Goal: Task Accomplishment & Management: Contribute content

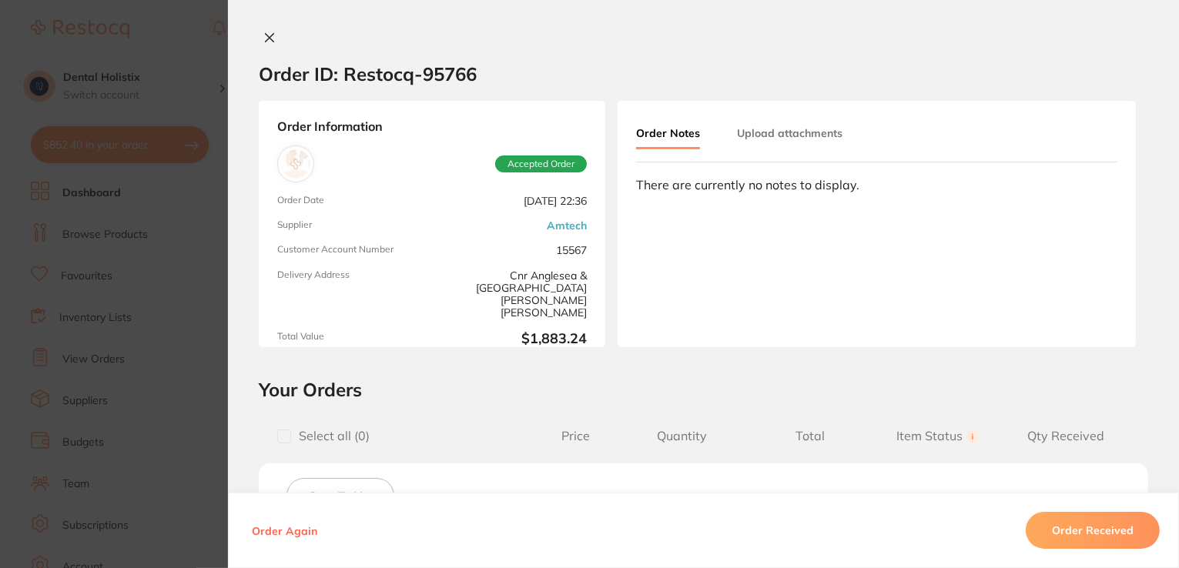
scroll to position [470, 0]
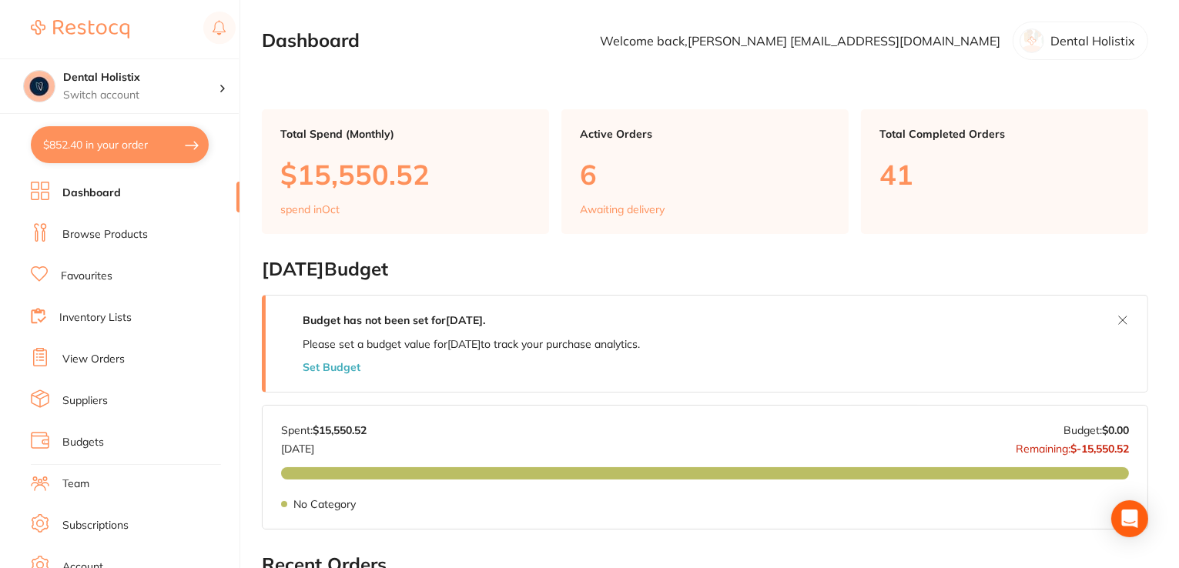
click at [117, 229] on link "Browse Products" at bounding box center [104, 234] width 85 height 15
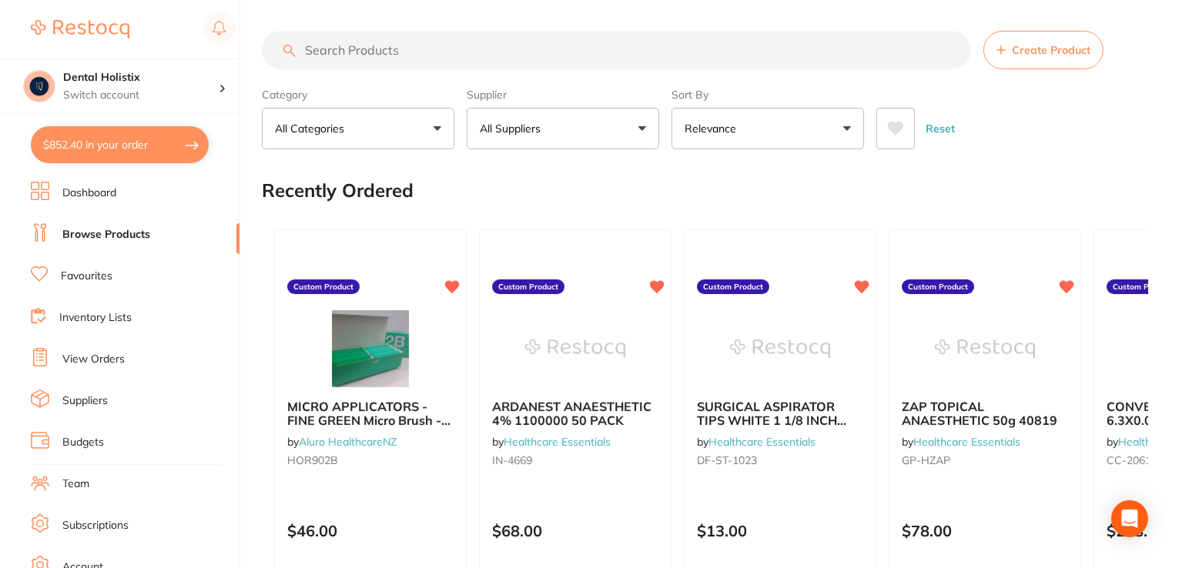
click at [640, 131] on button "All Suppliers" at bounding box center [563, 129] width 193 height 42
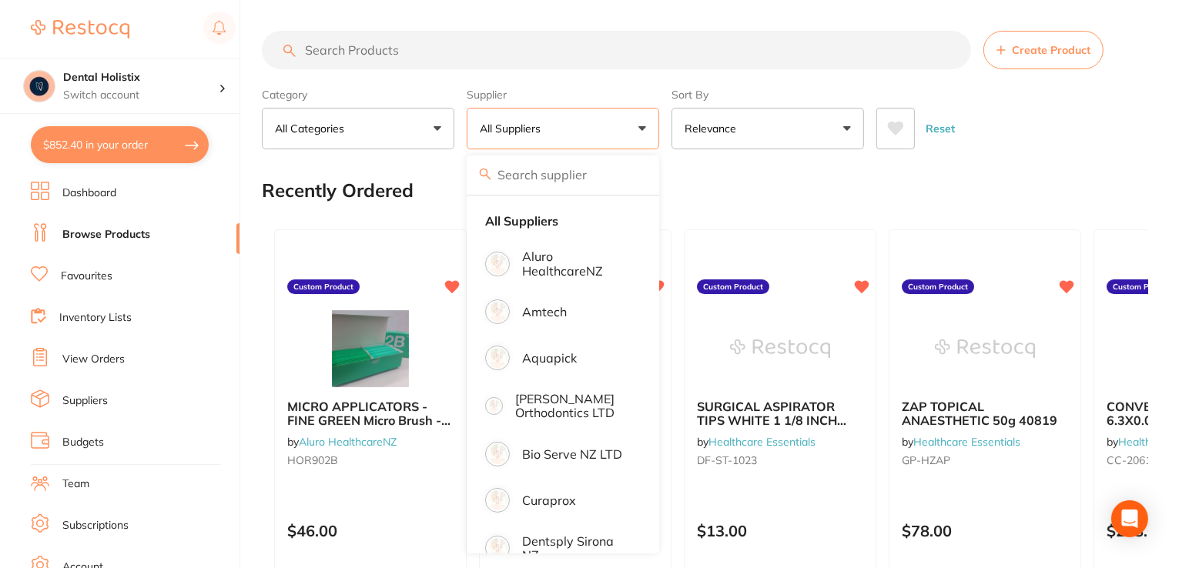
click at [578, 62] on input "search" at bounding box center [616, 50] width 709 height 39
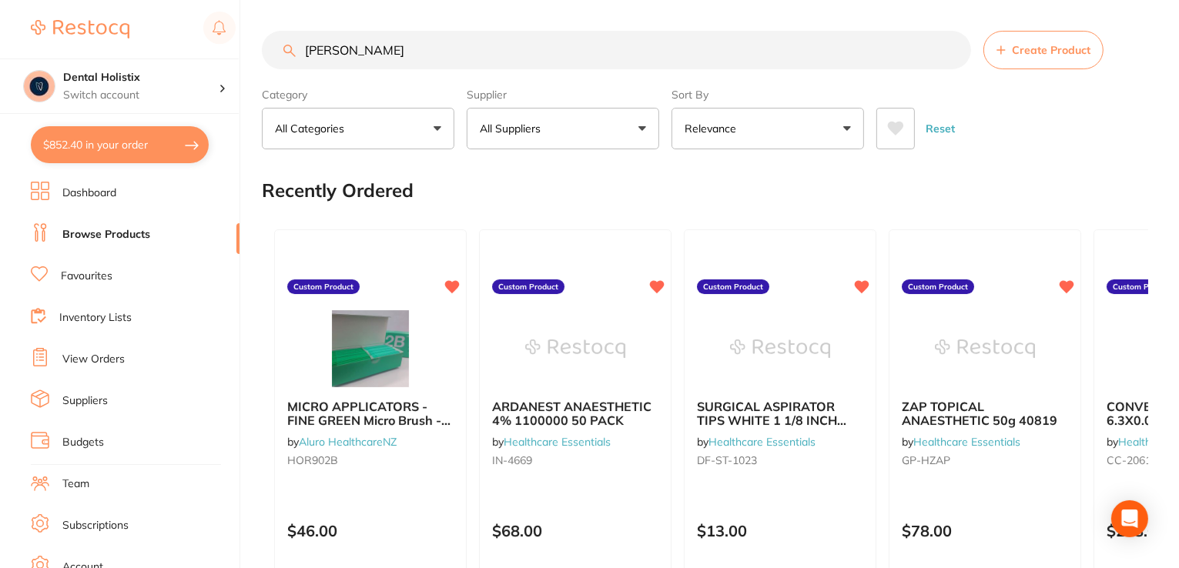
type input "[PERSON_NAME]"
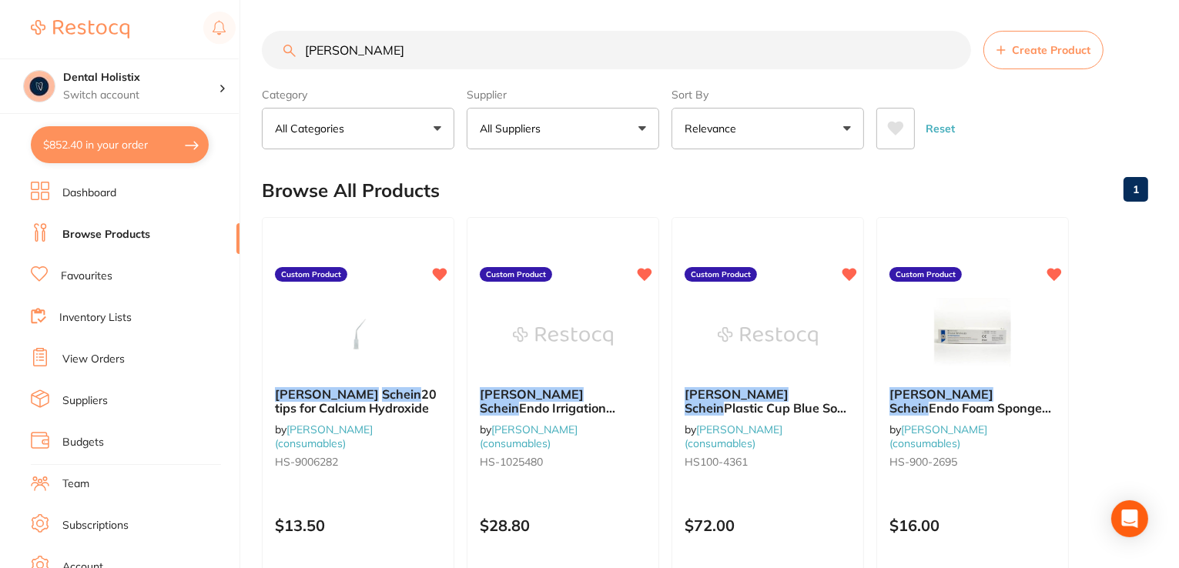
click at [440, 130] on button "All Categories" at bounding box center [358, 129] width 193 height 42
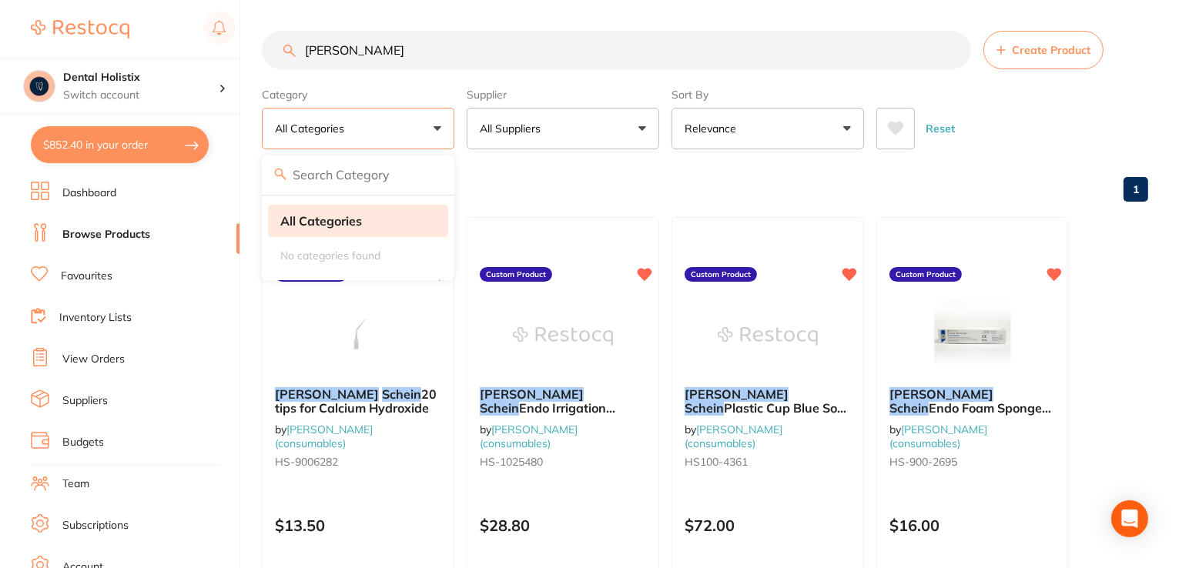
click at [359, 222] on strong "All Categories" at bounding box center [321, 221] width 82 height 14
click at [571, 46] on input "[PERSON_NAME]" at bounding box center [616, 50] width 709 height 39
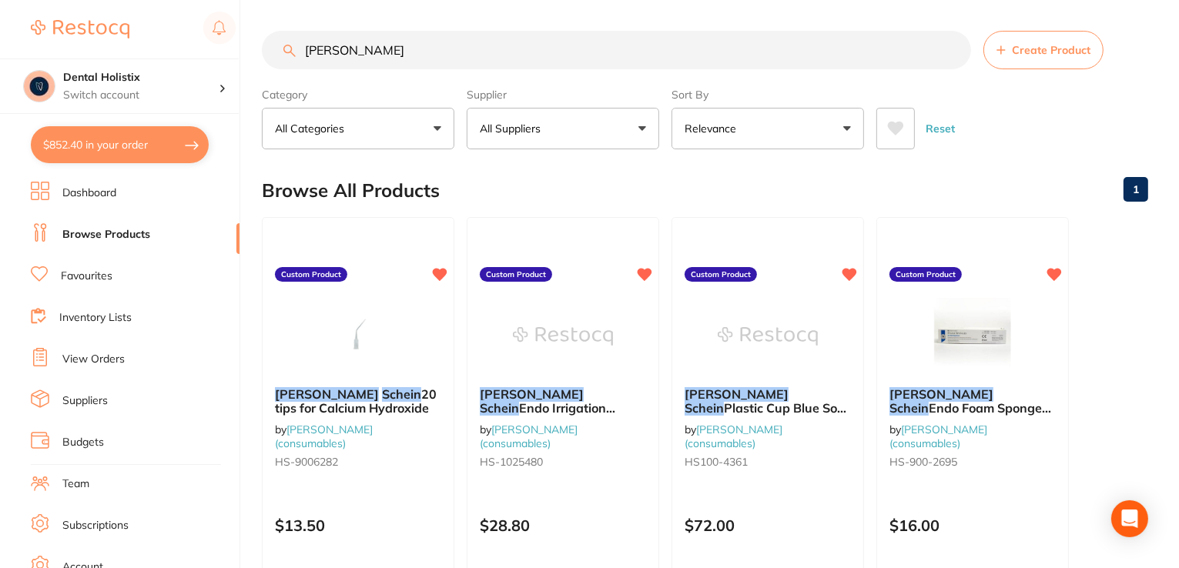
click at [650, 132] on button "All Suppliers" at bounding box center [563, 129] width 193 height 42
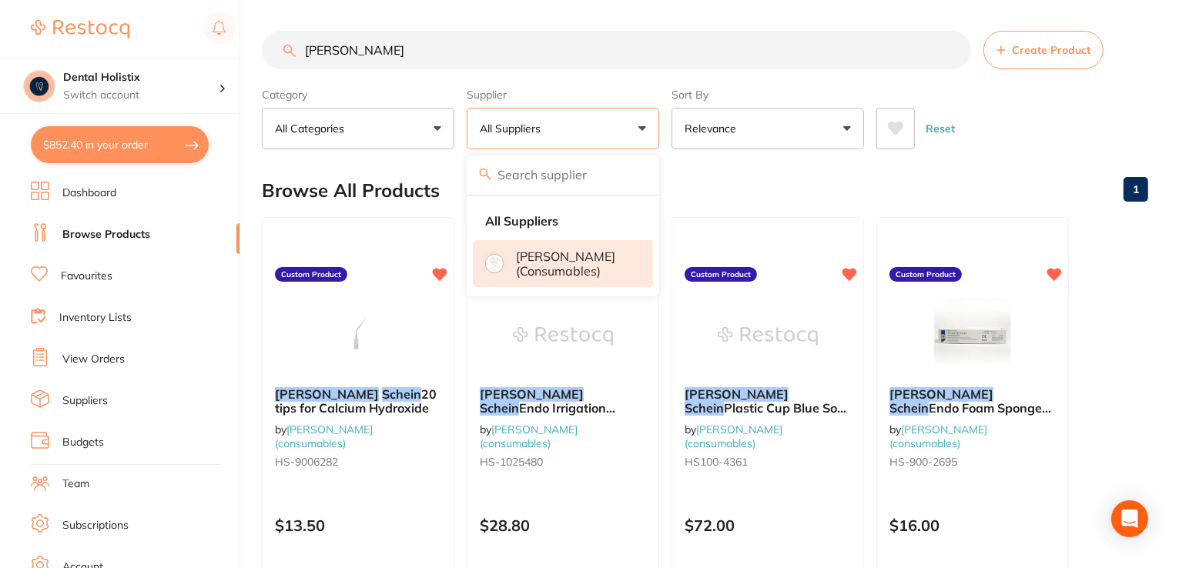
click at [584, 253] on p "[PERSON_NAME] (consumables)" at bounding box center [574, 264] width 116 height 28
click at [558, 45] on input "[PERSON_NAME]" at bounding box center [616, 50] width 709 height 39
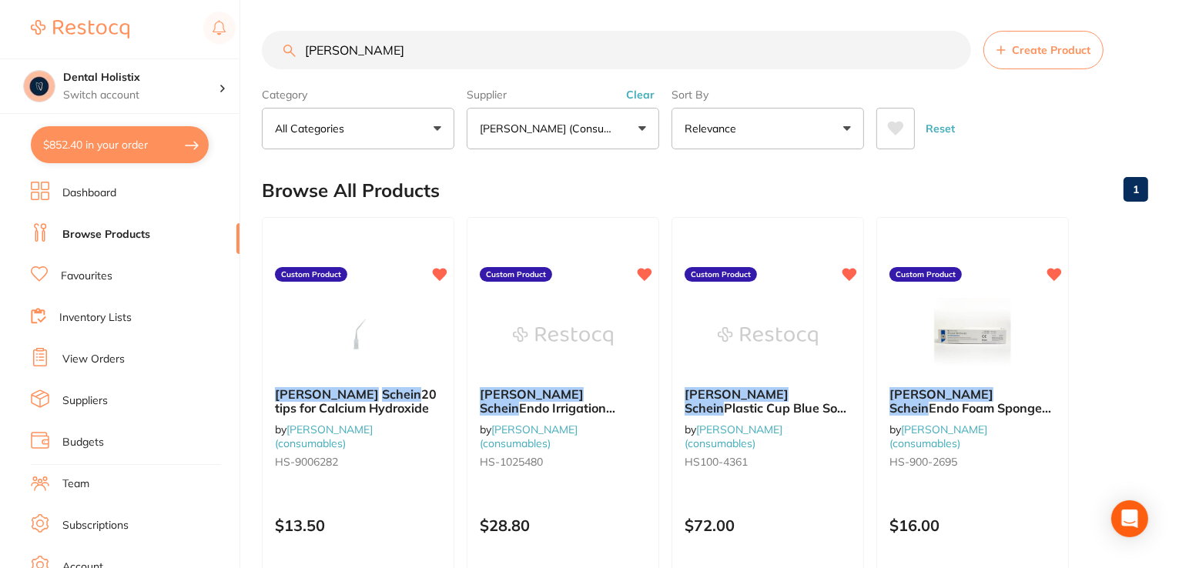
click at [75, 277] on link "Favourites" at bounding box center [87, 276] width 52 height 15
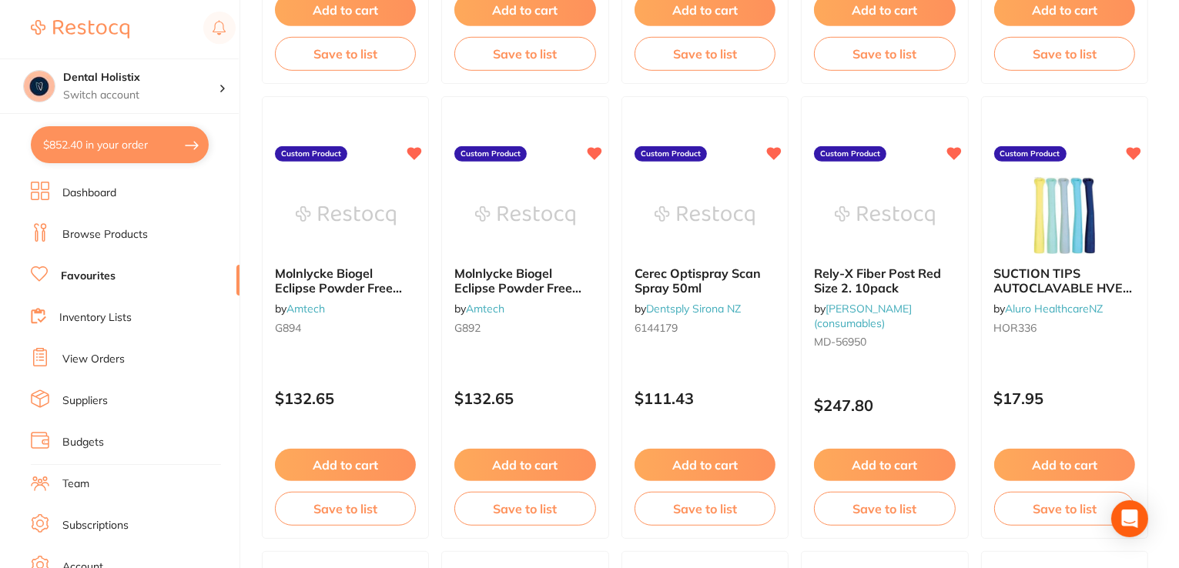
scroll to position [1491, 0]
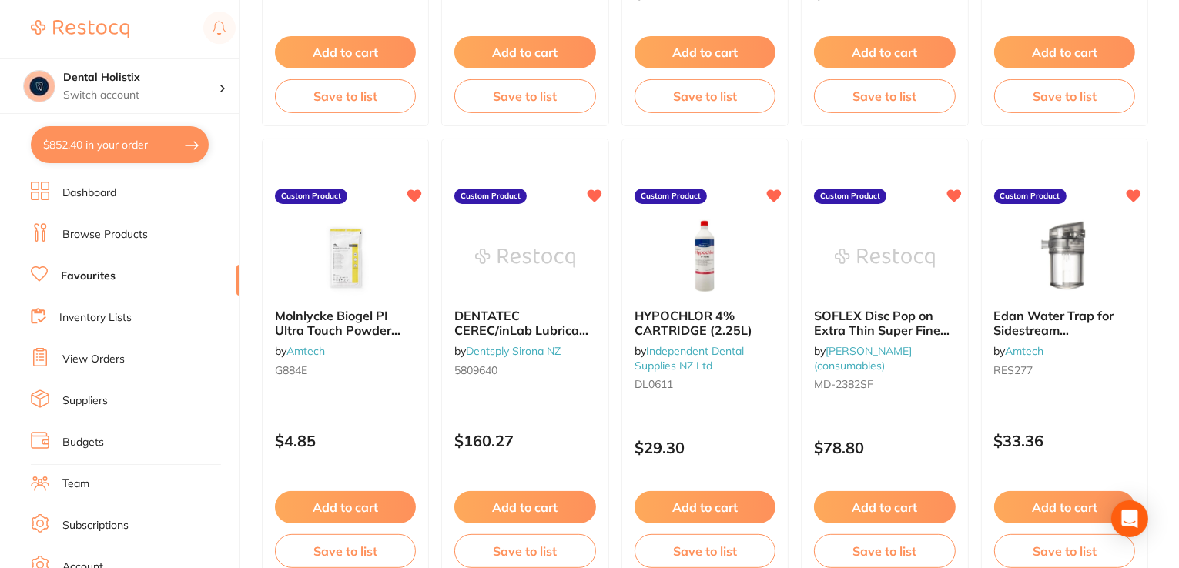
scroll to position [0, 0]
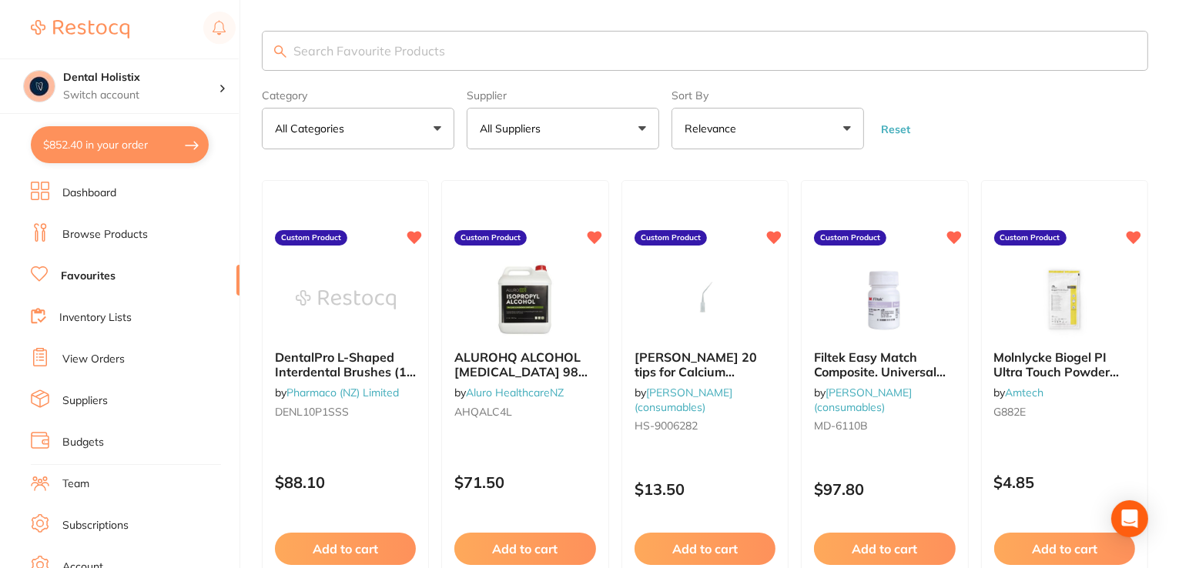
click at [585, 49] on input "search" at bounding box center [705, 51] width 886 height 40
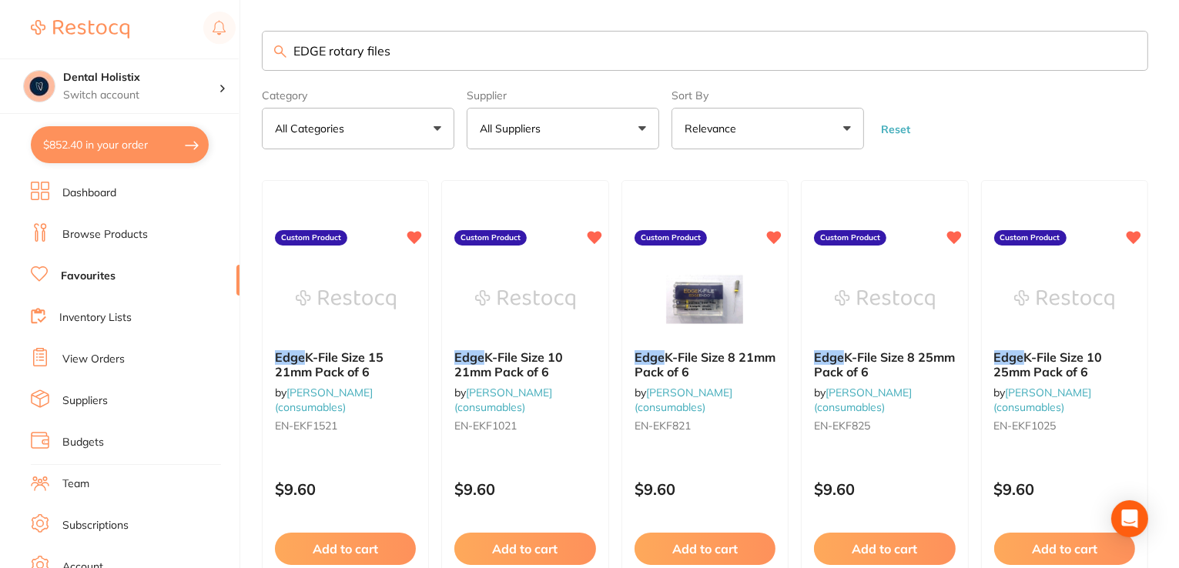
click at [1054, 55] on input "EDGE rotary files" at bounding box center [705, 51] width 886 height 40
click at [564, 62] on input "EDGE rotary files" at bounding box center [705, 51] width 886 height 40
type input "EDGE files"
click at [633, 133] on button "All Suppliers" at bounding box center [563, 129] width 193 height 42
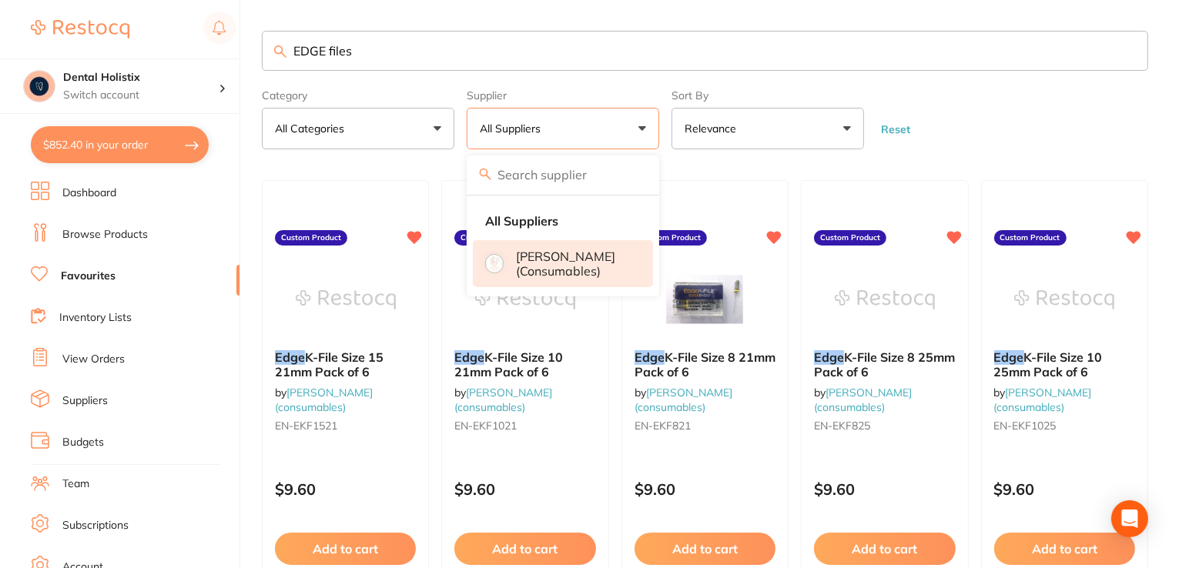
click at [592, 260] on p "[PERSON_NAME] (consumables)" at bounding box center [574, 264] width 116 height 28
click at [650, 130] on button "[PERSON_NAME] (consumables)" at bounding box center [563, 129] width 193 height 42
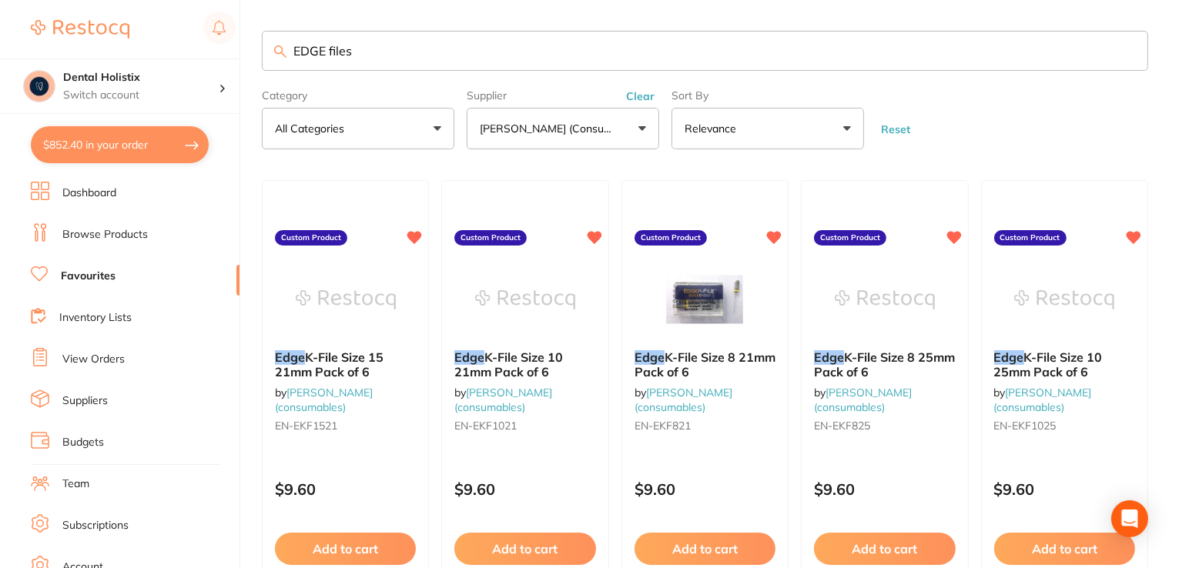
click at [142, 232] on link "Browse Products" at bounding box center [104, 234] width 85 height 15
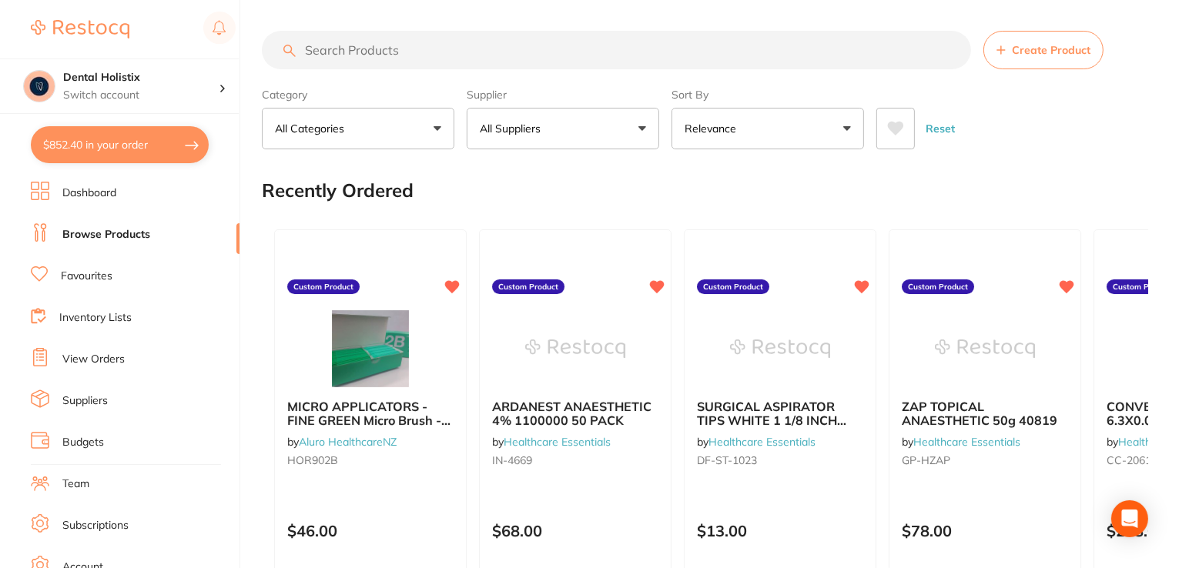
click at [561, 57] on input "search" at bounding box center [616, 50] width 709 height 39
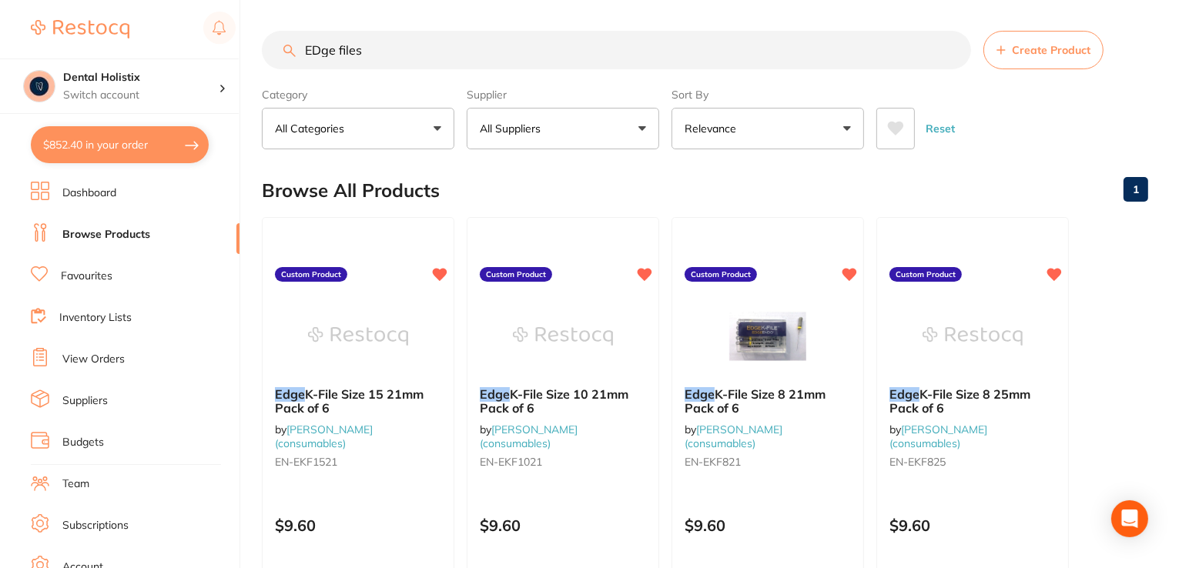
click at [580, 49] on input "EDge files" at bounding box center [616, 50] width 709 height 39
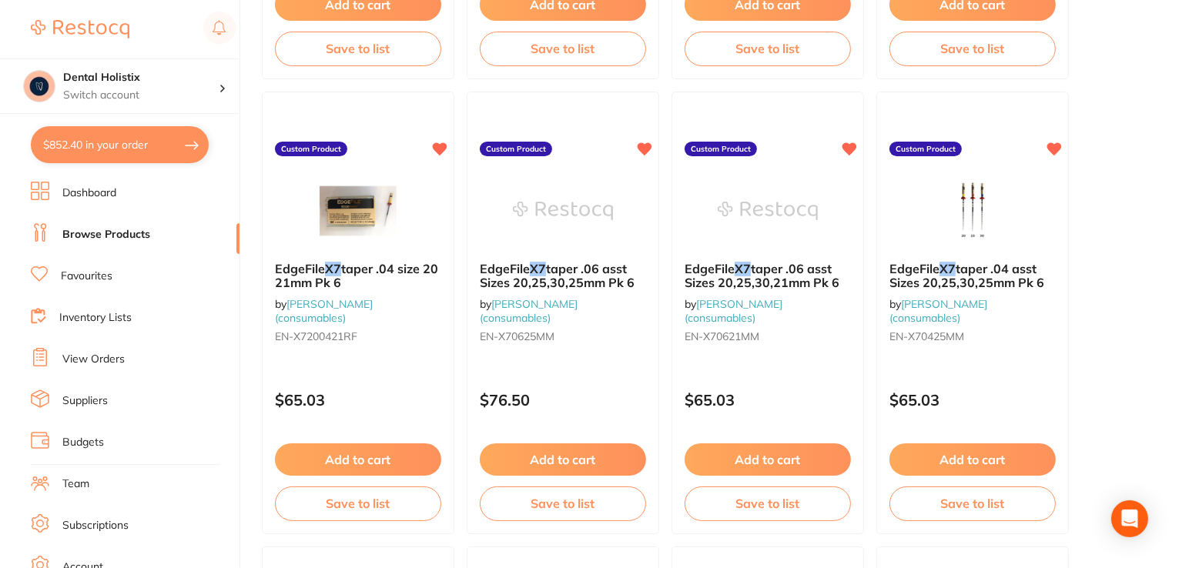
scroll to position [1988, 0]
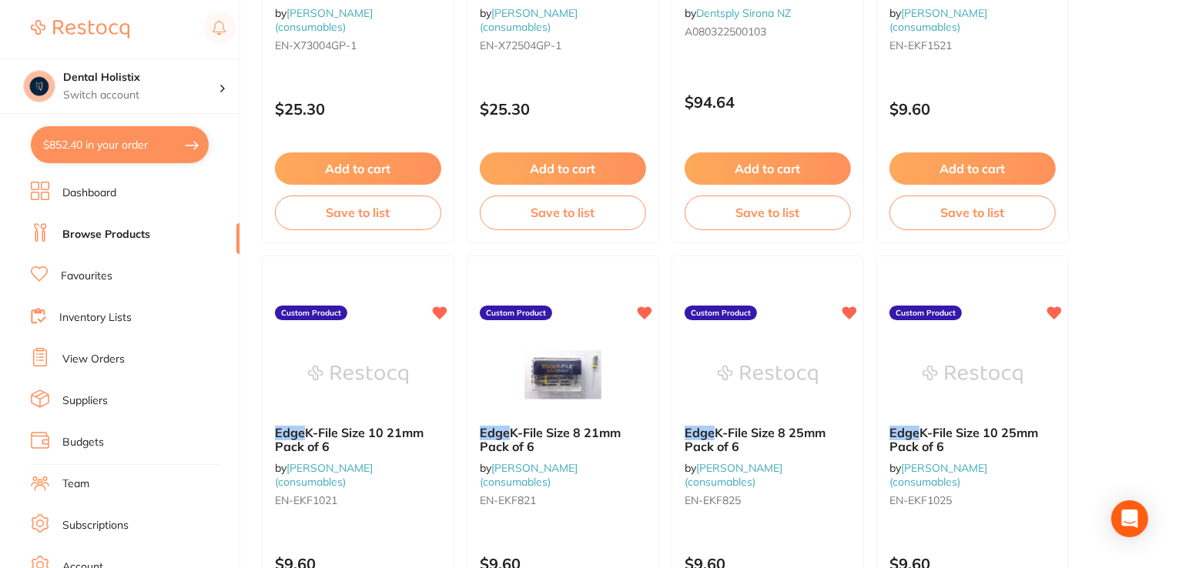
scroll to position [0, 0]
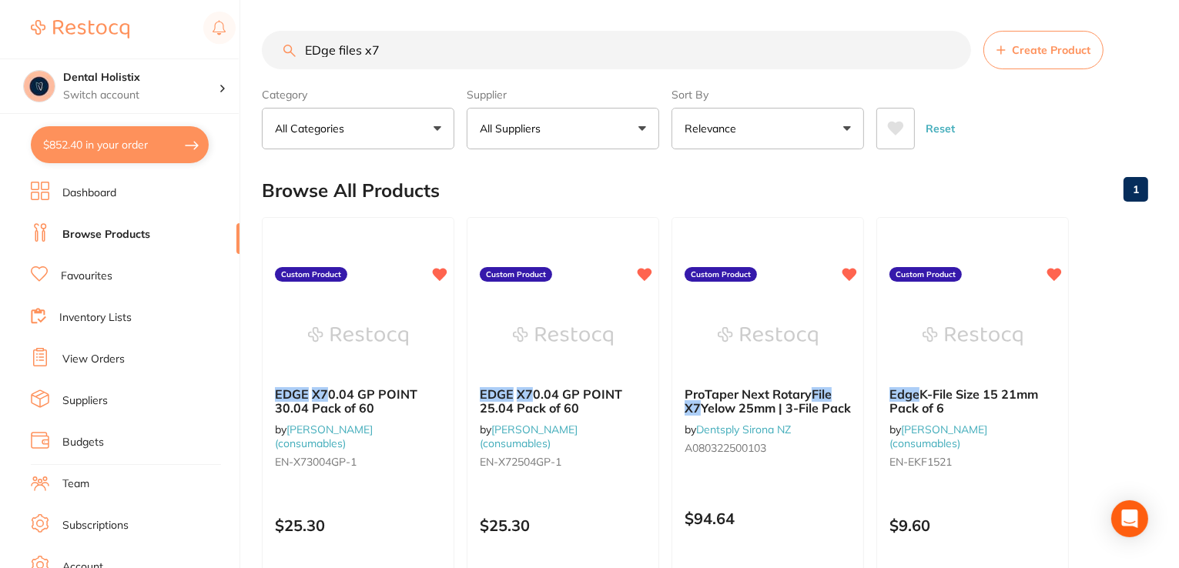
click at [473, 44] on input "EDge files x7" at bounding box center [616, 50] width 709 height 39
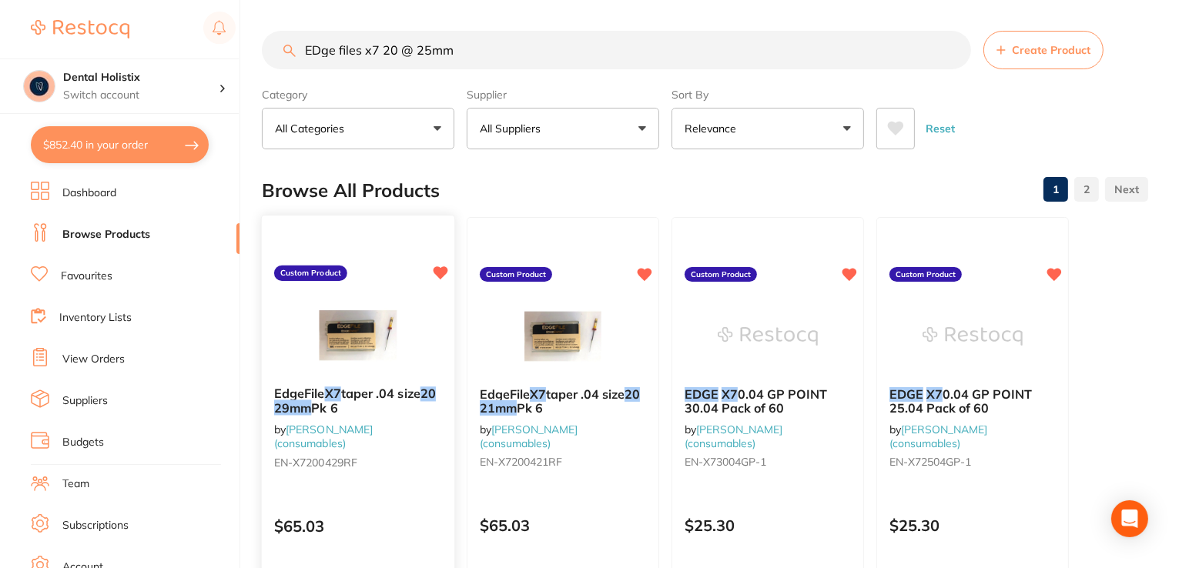
click at [377, 394] on span "taper .04 size" at bounding box center [380, 393] width 79 height 15
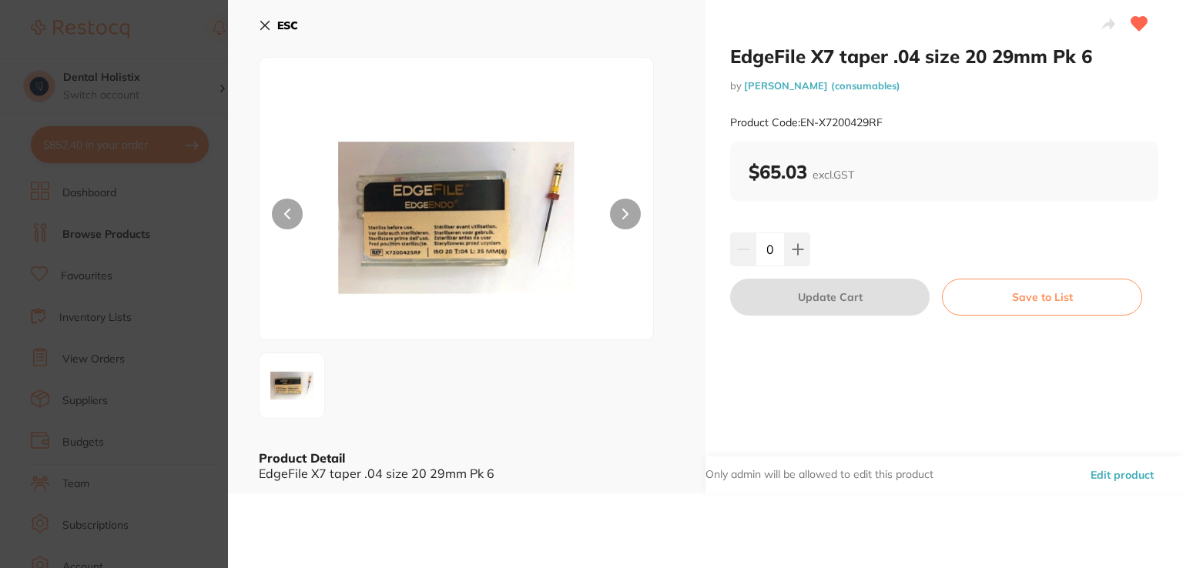
click at [265, 32] on button "ESC" at bounding box center [278, 25] width 39 height 26
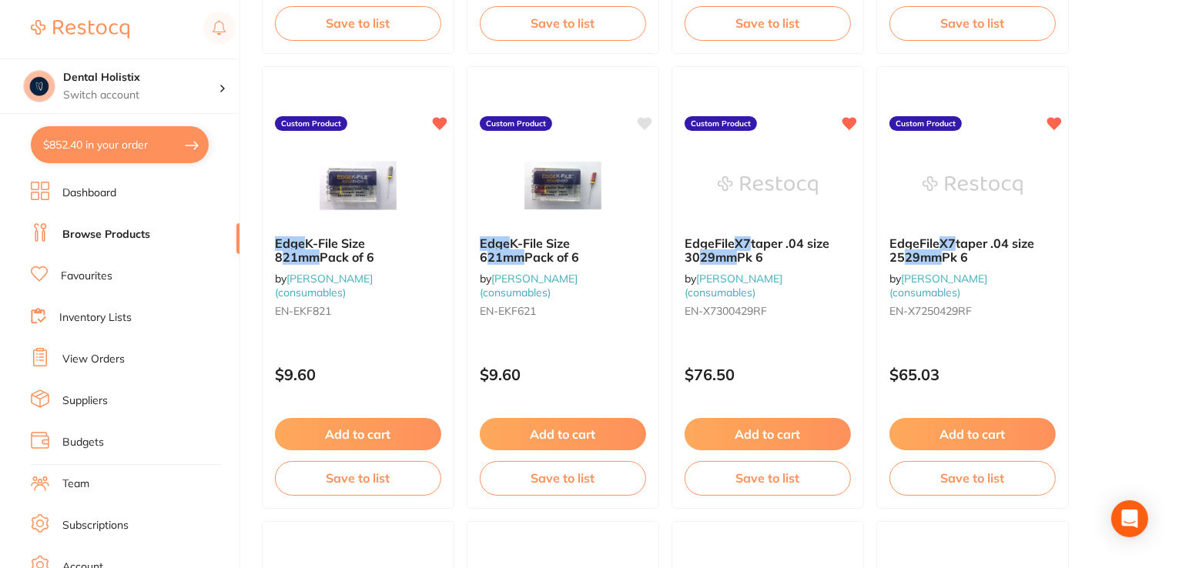
scroll to position [2014, 0]
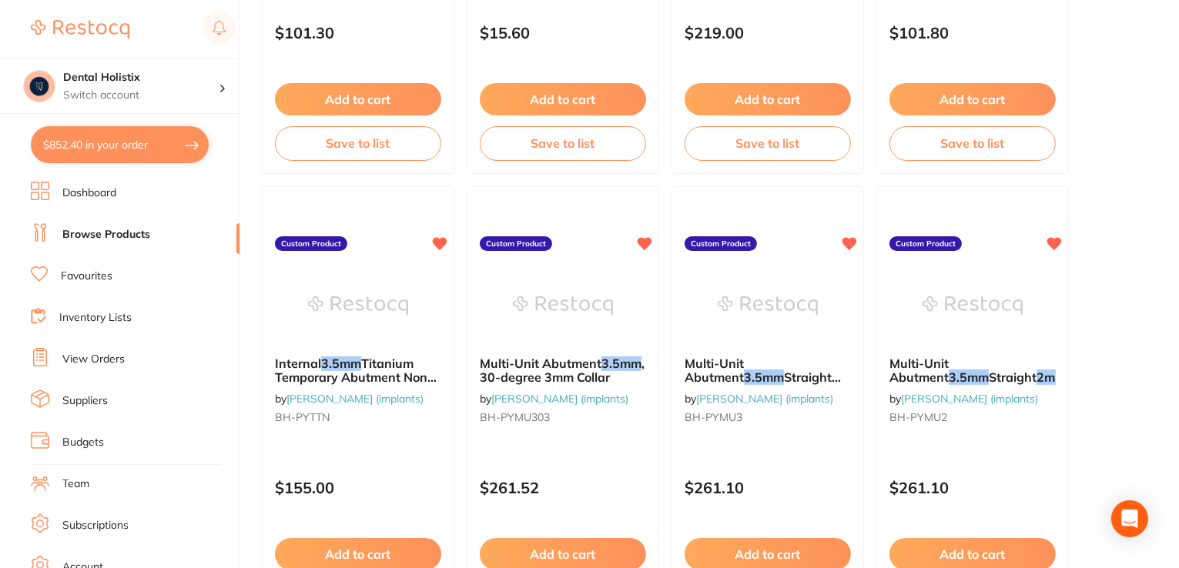
scroll to position [5991, 0]
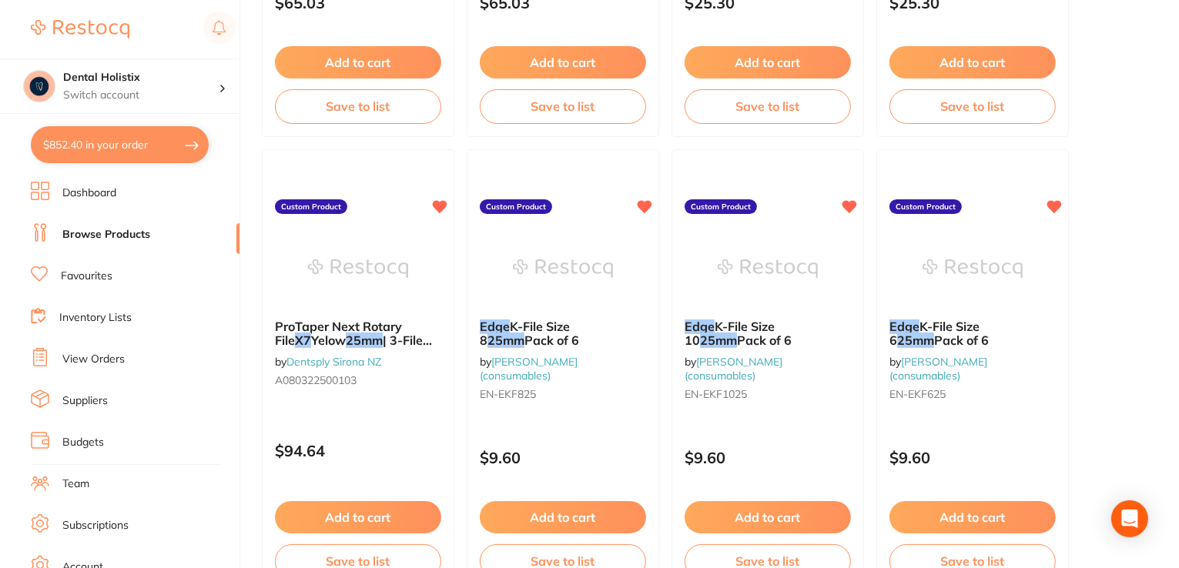
scroll to position [25, 0]
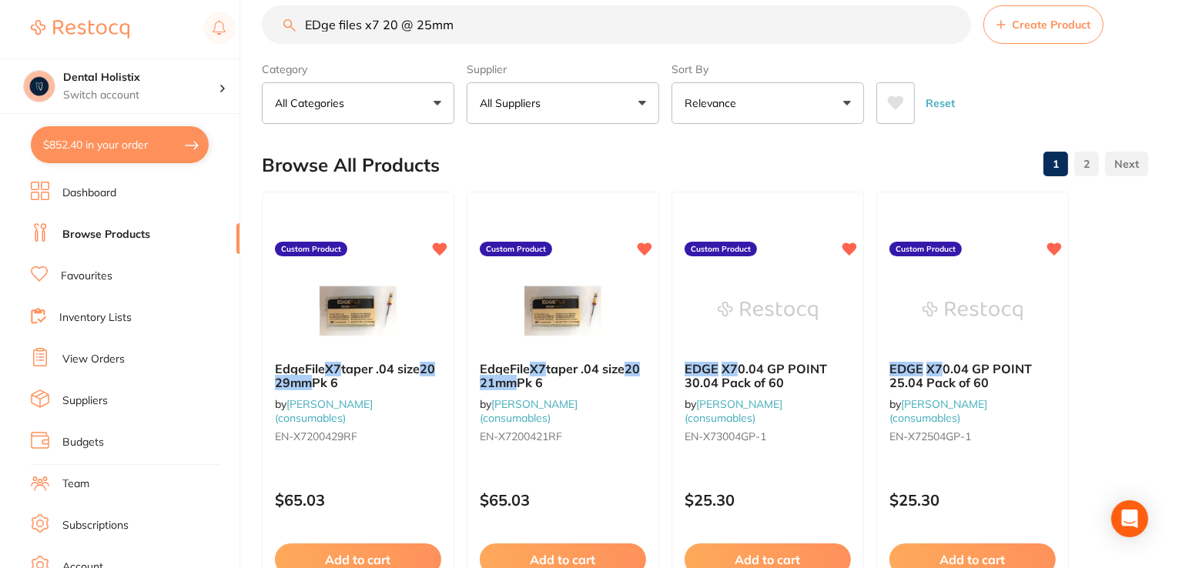
click at [466, 32] on input "EDge files x7 20 @ 25mm" at bounding box center [616, 24] width 709 height 39
click at [395, 28] on input "EDge files x7 20 @ 25mm" at bounding box center [616, 24] width 709 height 39
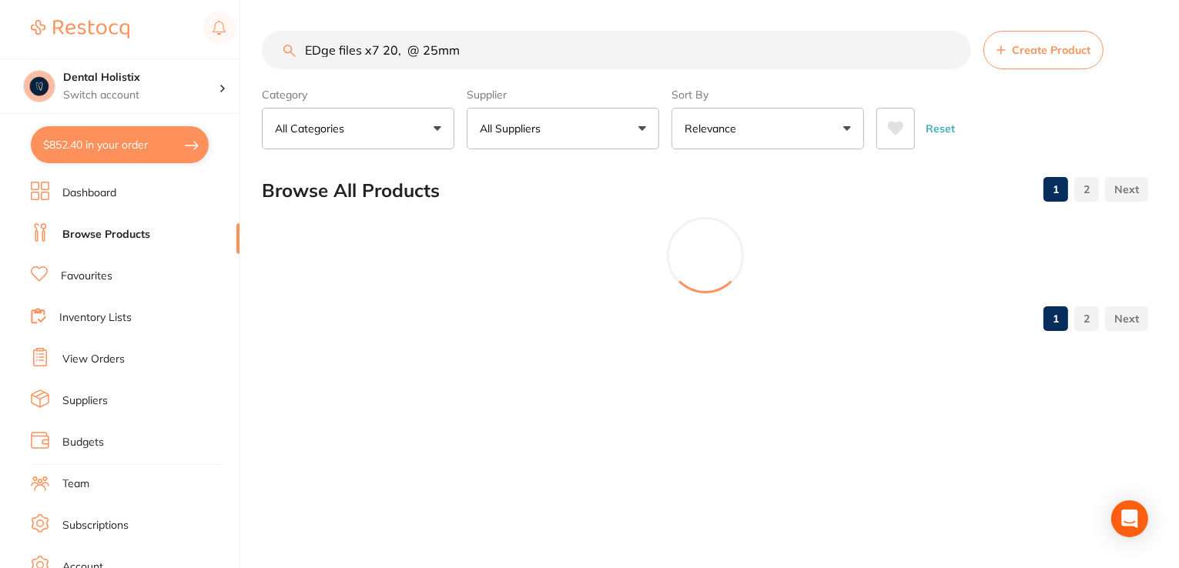
scroll to position [0, 0]
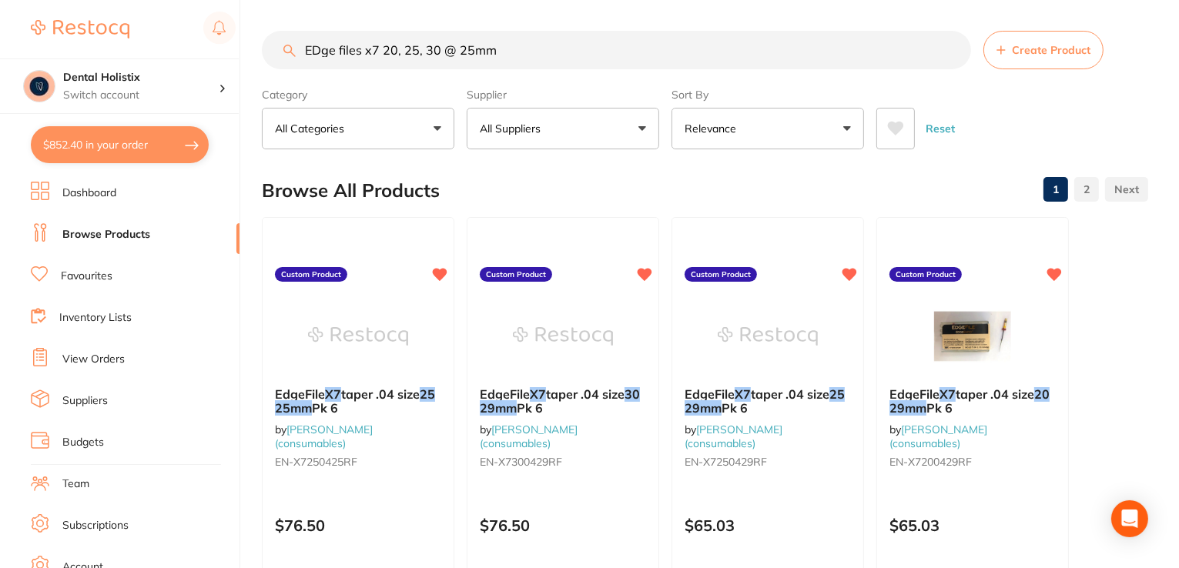
click at [641, 135] on button "All Suppliers" at bounding box center [563, 129] width 193 height 42
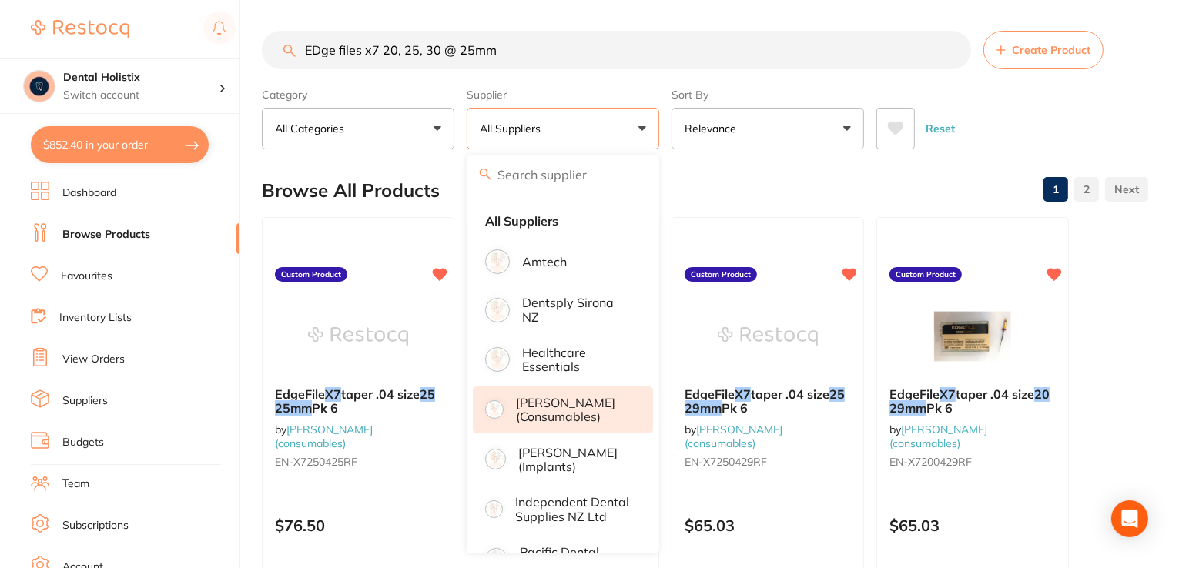
click at [618, 401] on p "[PERSON_NAME] (consumables)" at bounding box center [574, 410] width 116 height 28
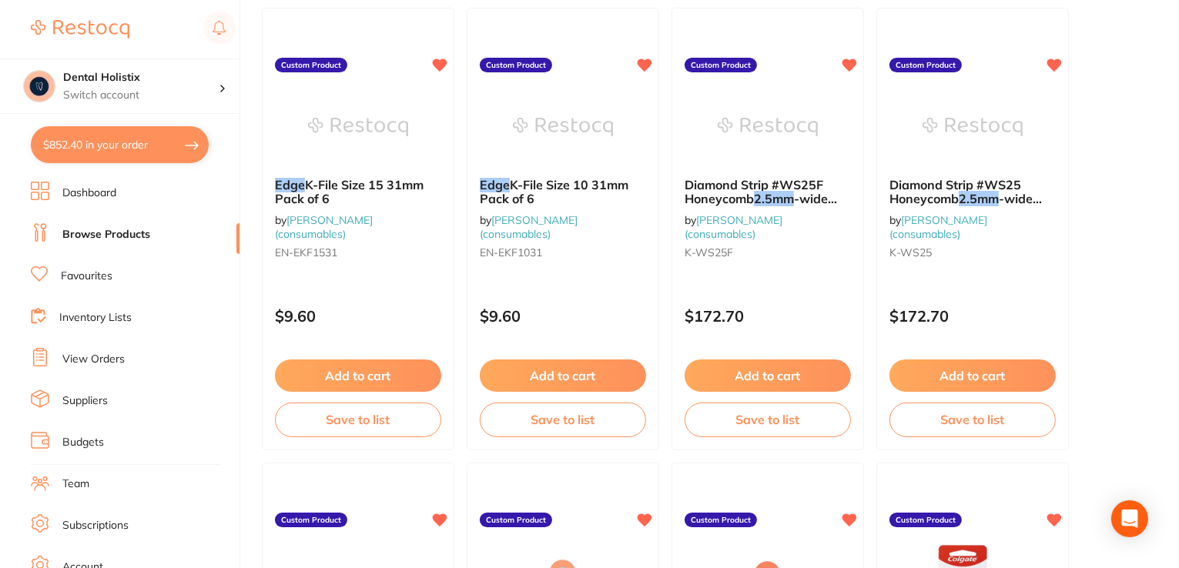
scroll to position [2902, 0]
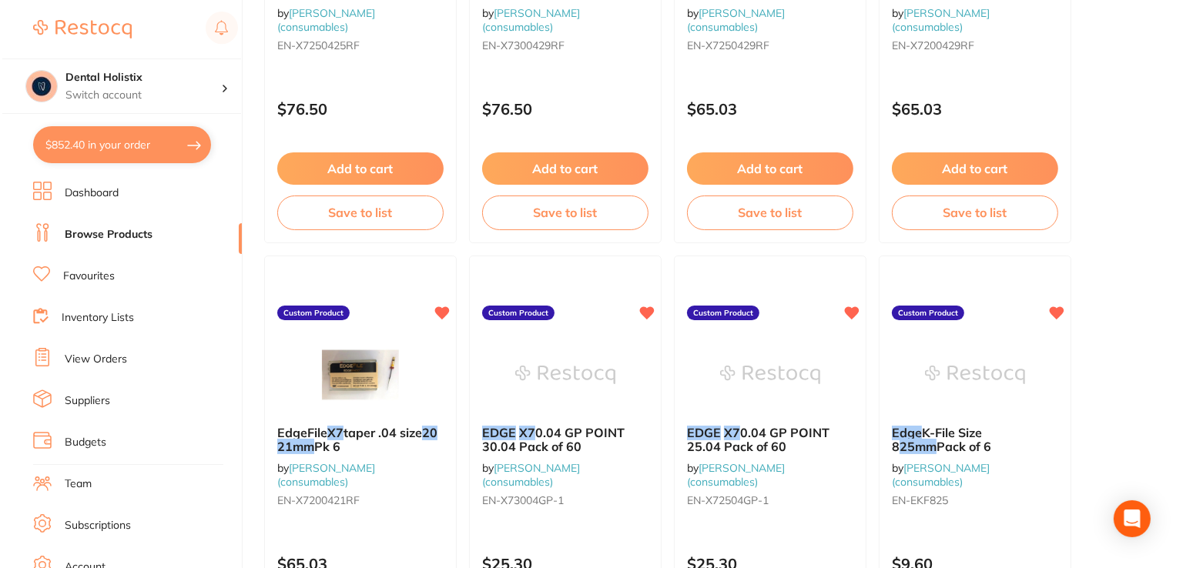
scroll to position [0, 0]
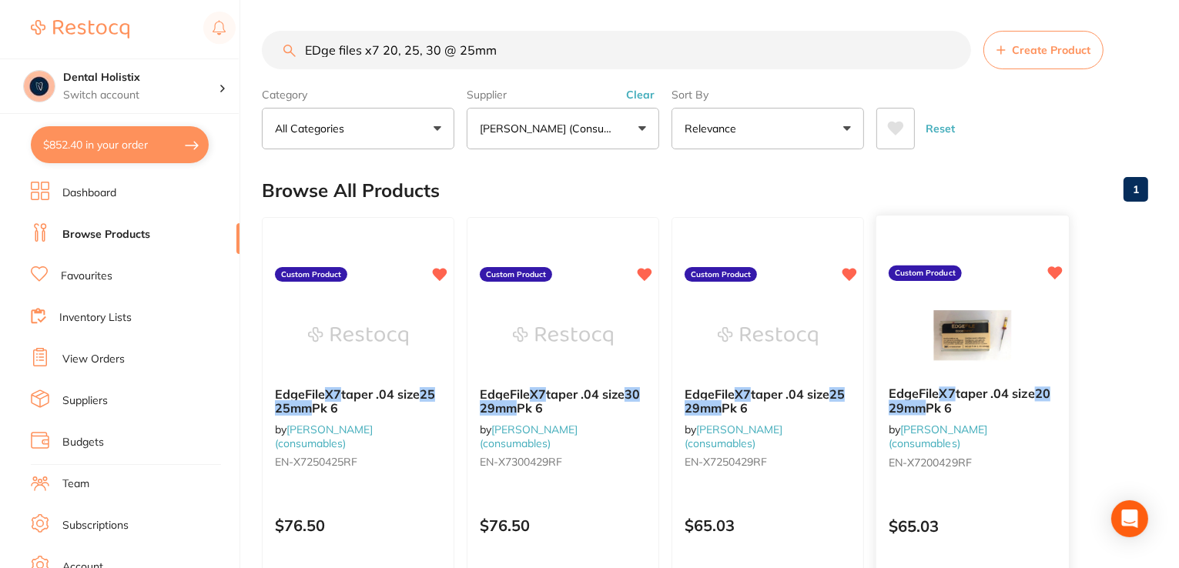
click at [1000, 391] on span "taper .04 size" at bounding box center [995, 393] width 79 height 15
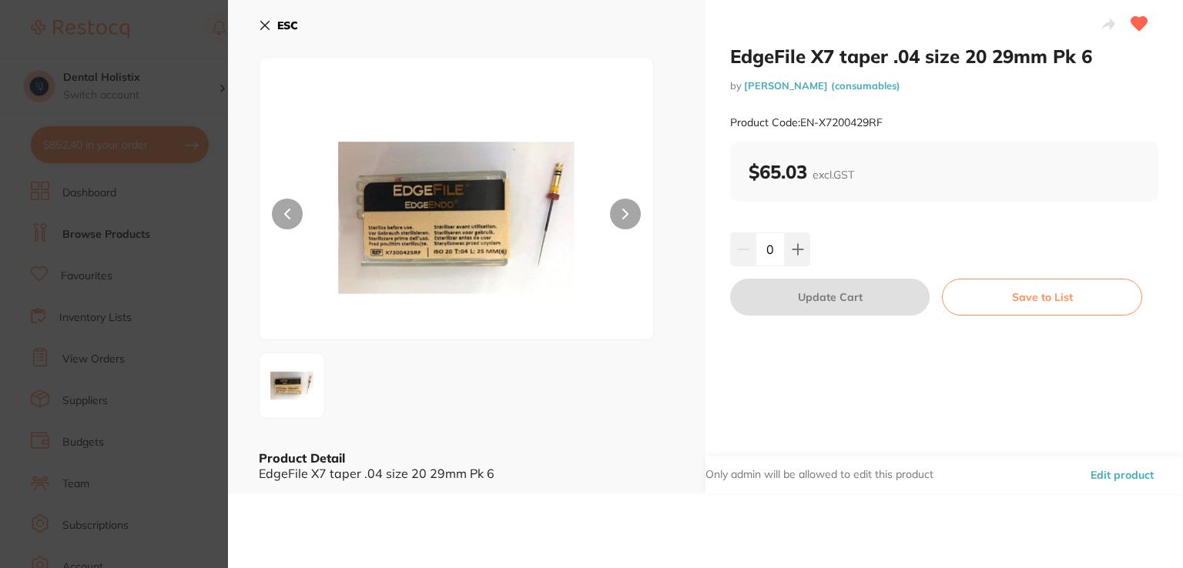
click at [268, 24] on icon at bounding box center [265, 25] width 12 height 12
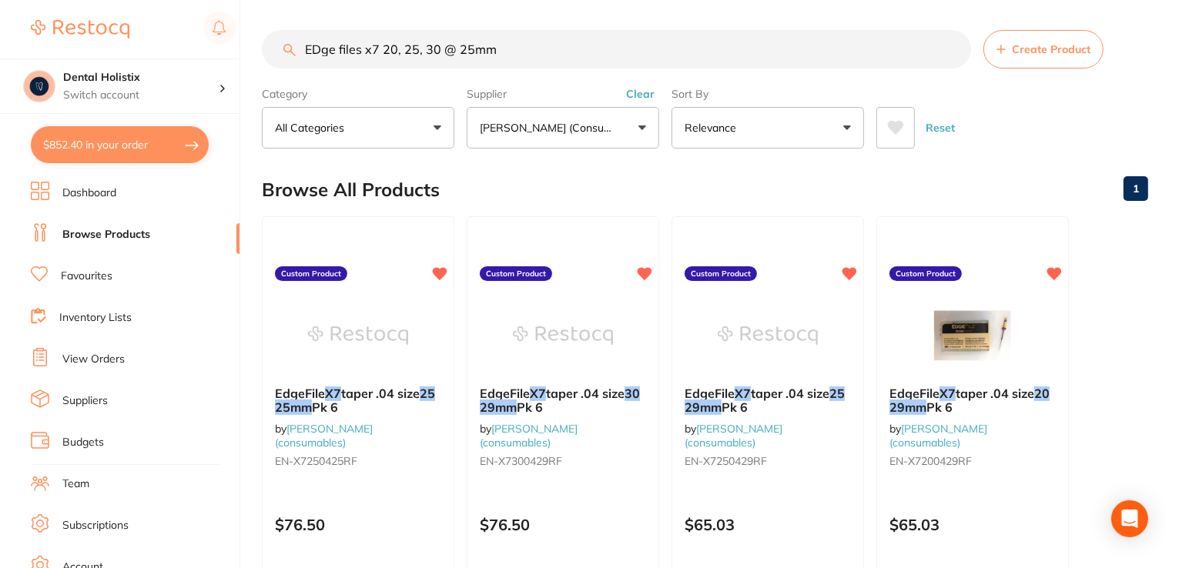
click at [530, 48] on input "EDge files x7 20, 25, 30 @ 25mm" at bounding box center [616, 49] width 709 height 39
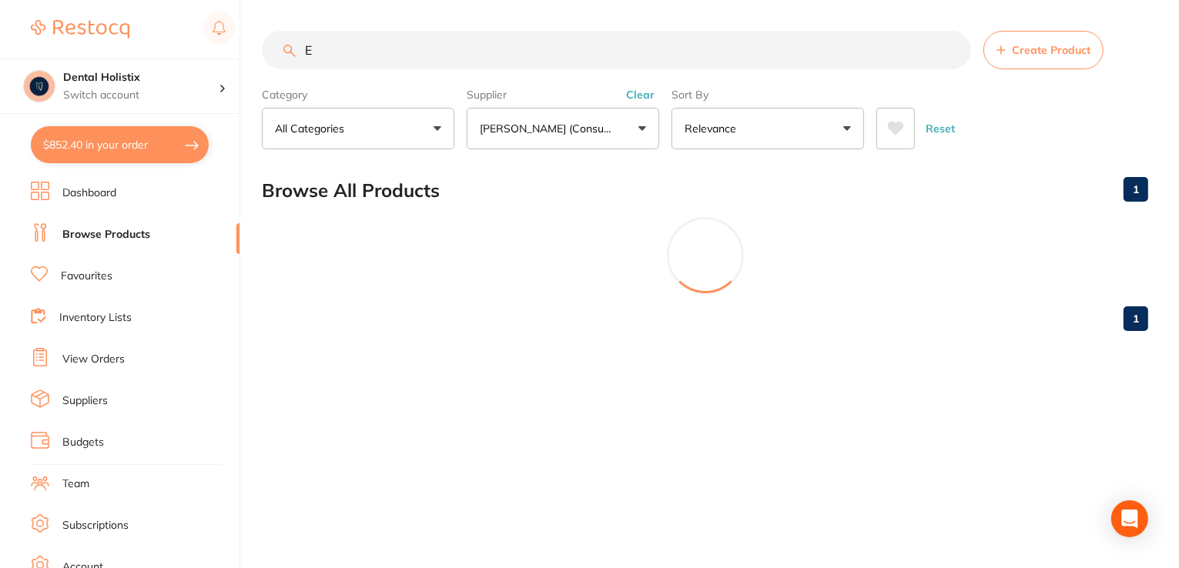
scroll to position [0, 0]
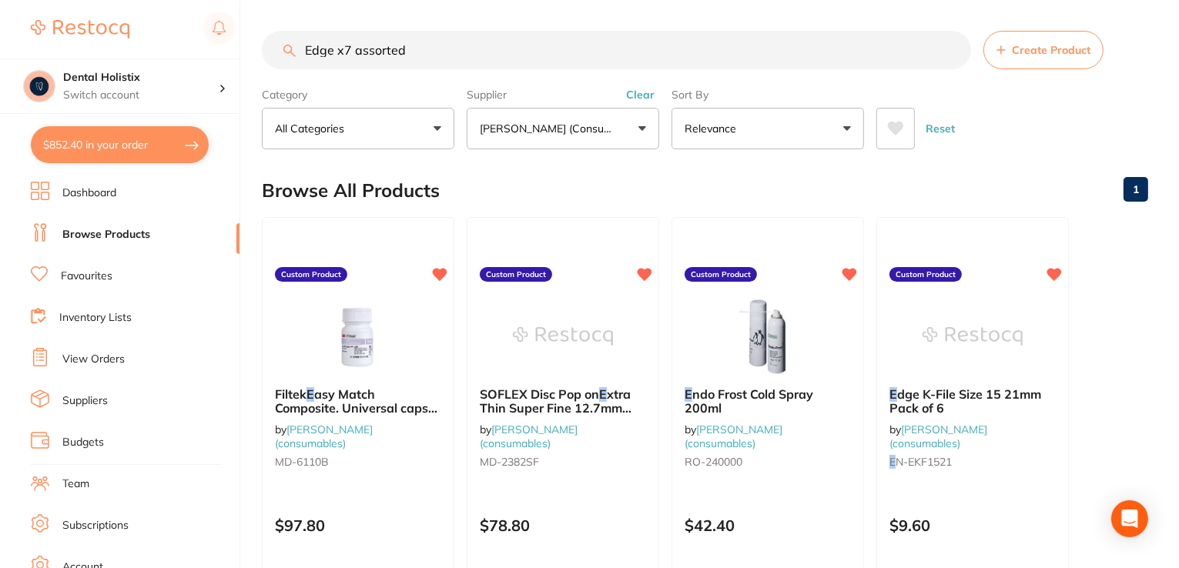
type input "Edge x7 assorted"
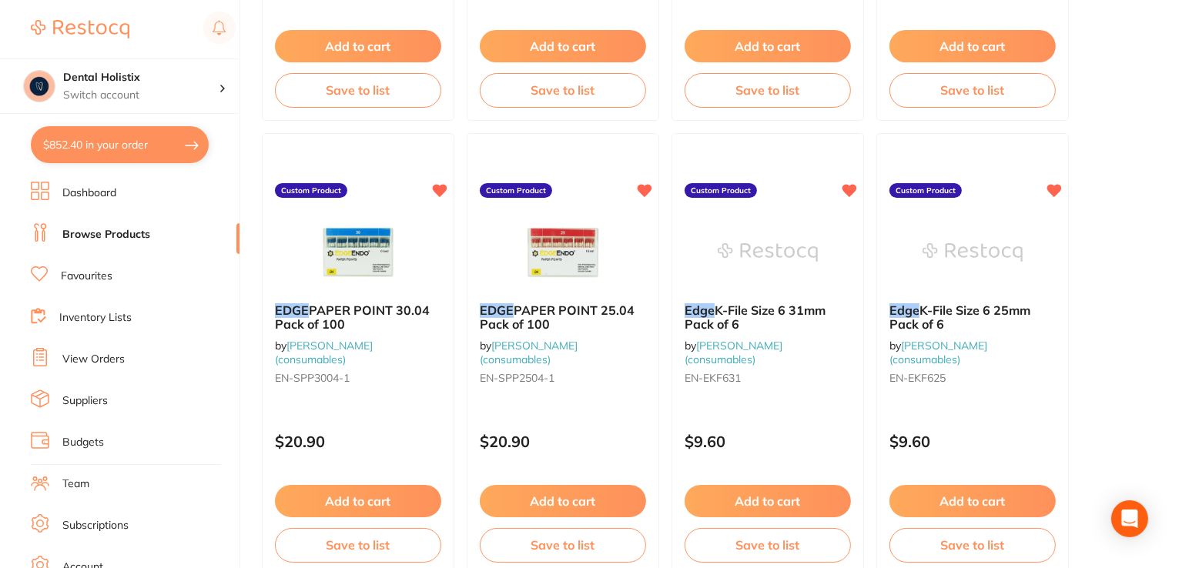
scroll to position [497, 0]
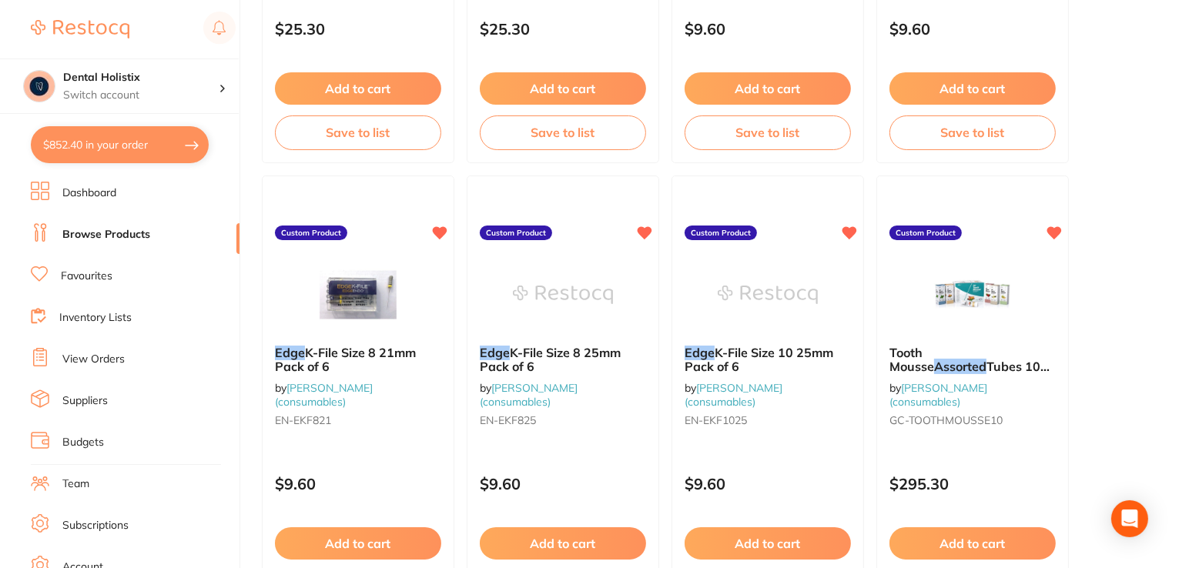
click at [234, 246] on li "Browse Products" at bounding box center [135, 234] width 209 height 23
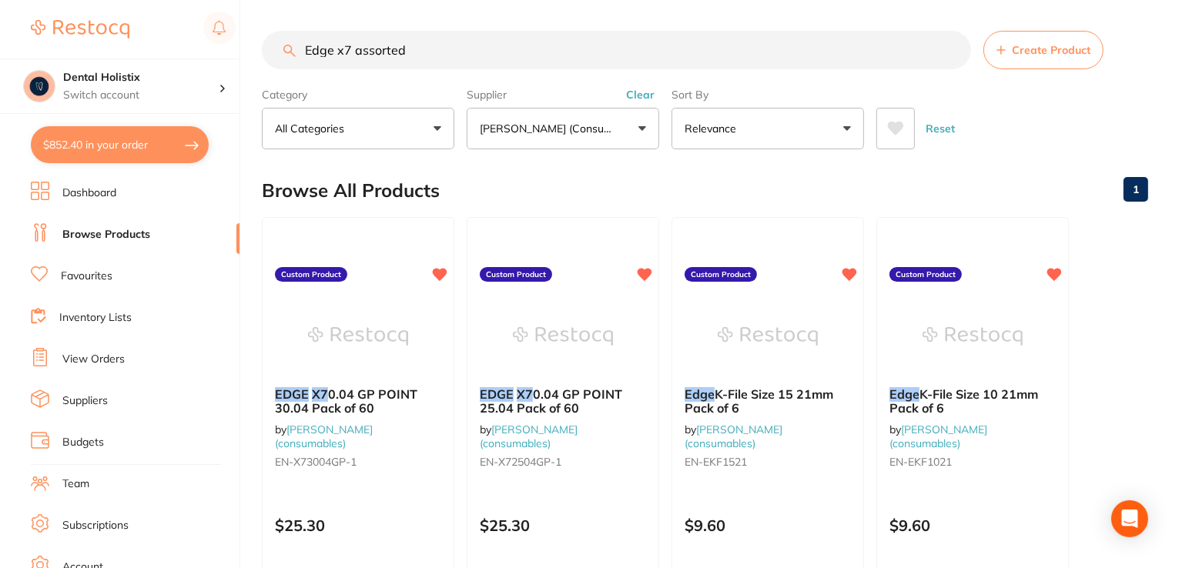
click at [234, 246] on li "Browse Products" at bounding box center [135, 234] width 209 height 23
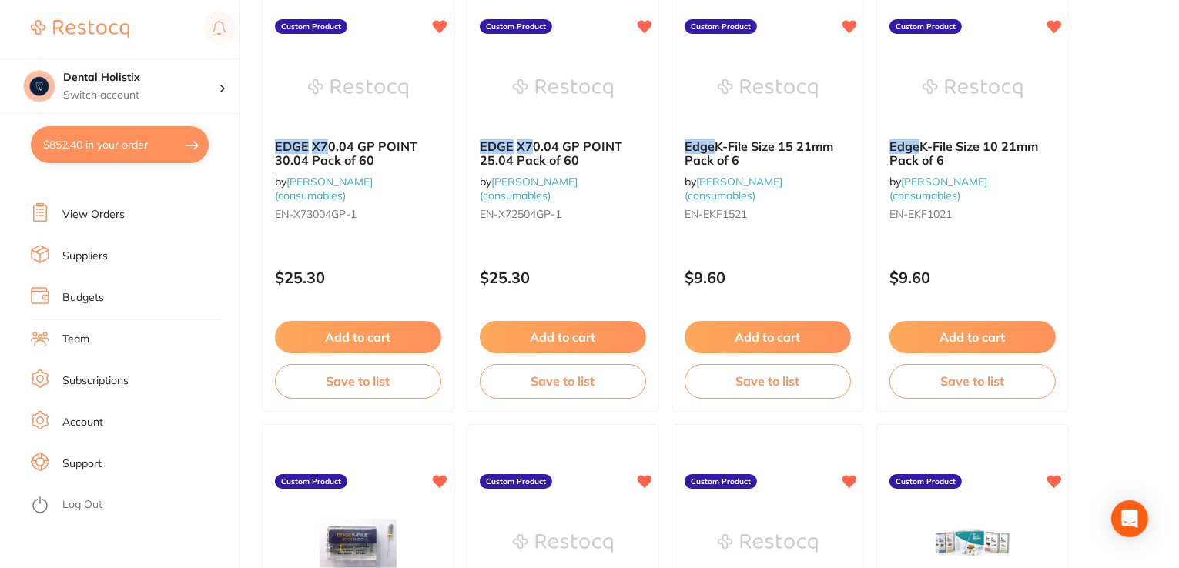
scroll to position [401, 0]
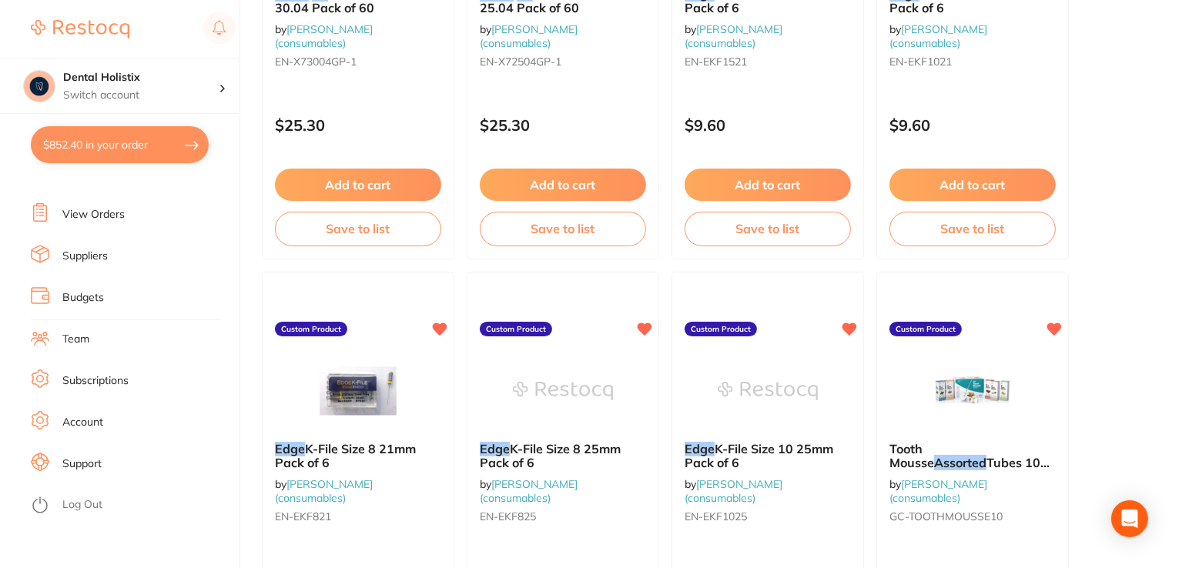
click at [102, 464] on link "Support" at bounding box center [81, 464] width 39 height 15
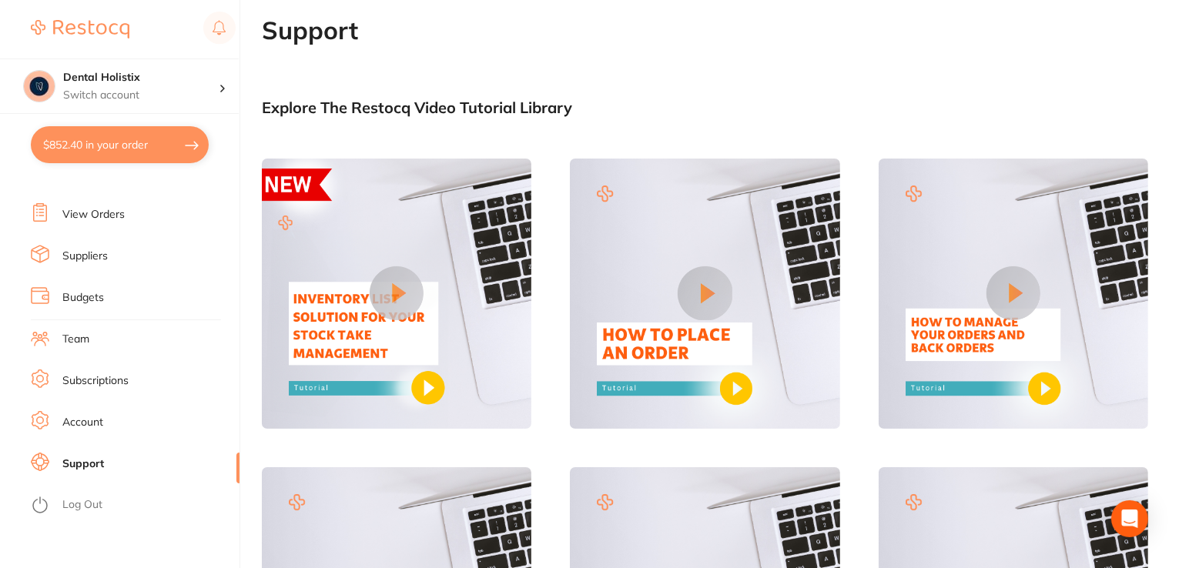
scroll to position [497, 0]
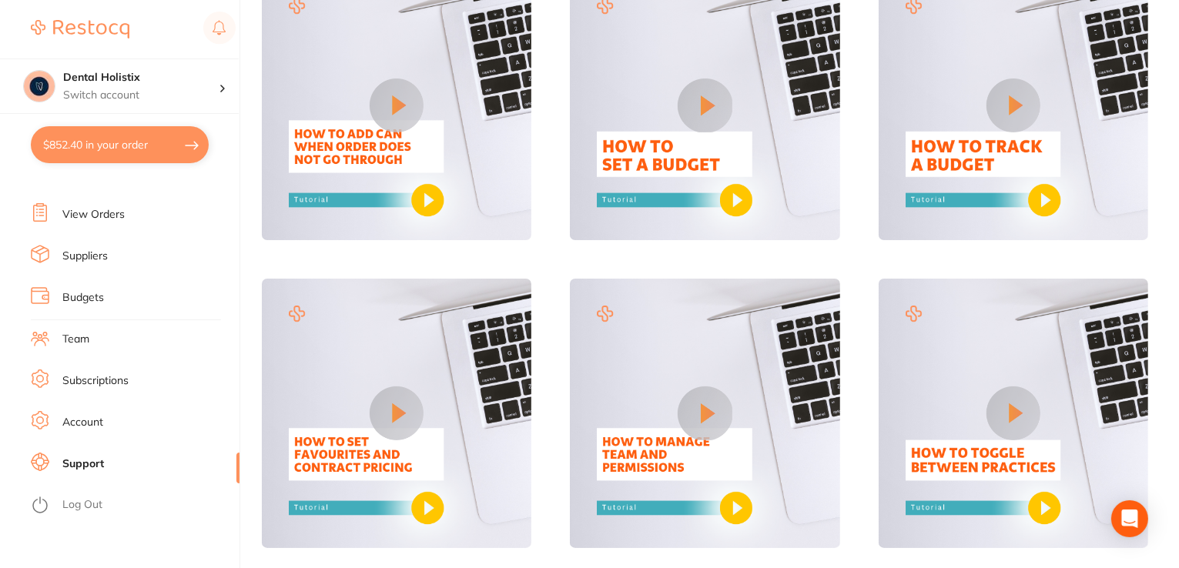
click at [349, 451] on img at bounding box center [397, 414] width 270 height 270
click at [390, 411] on button at bounding box center [397, 414] width 54 height 54
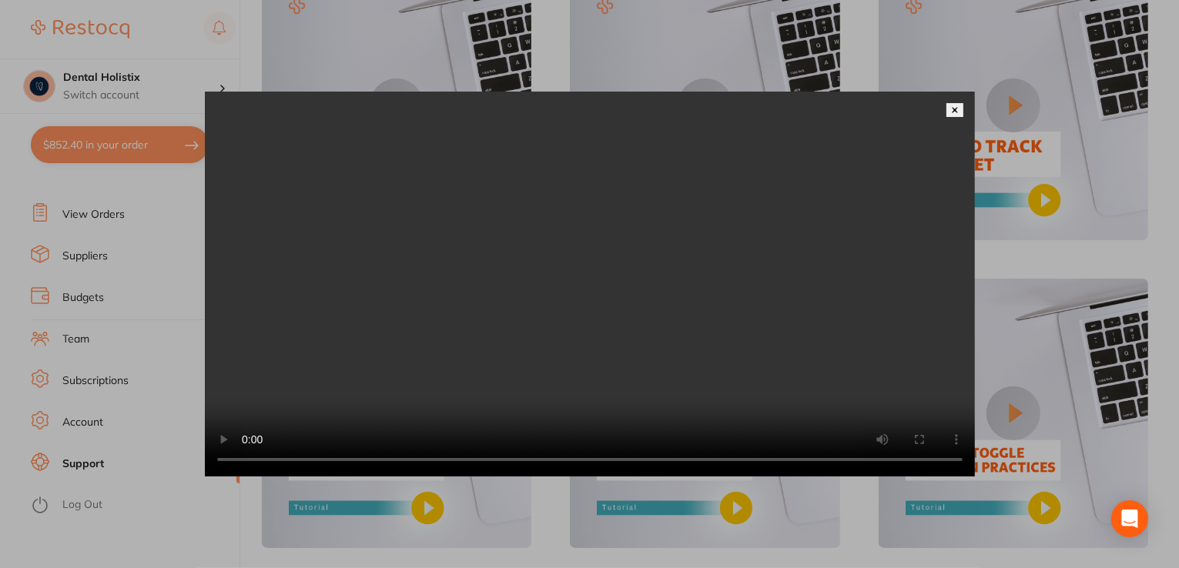
click at [952, 106] on img at bounding box center [955, 110] width 8 height 8
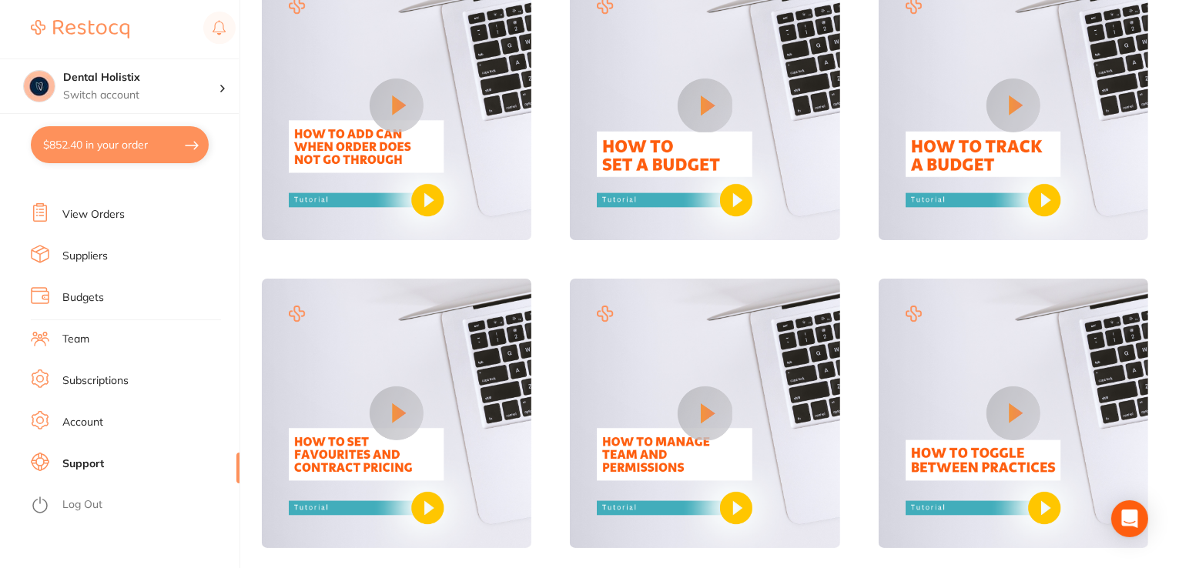
scroll to position [994, 0]
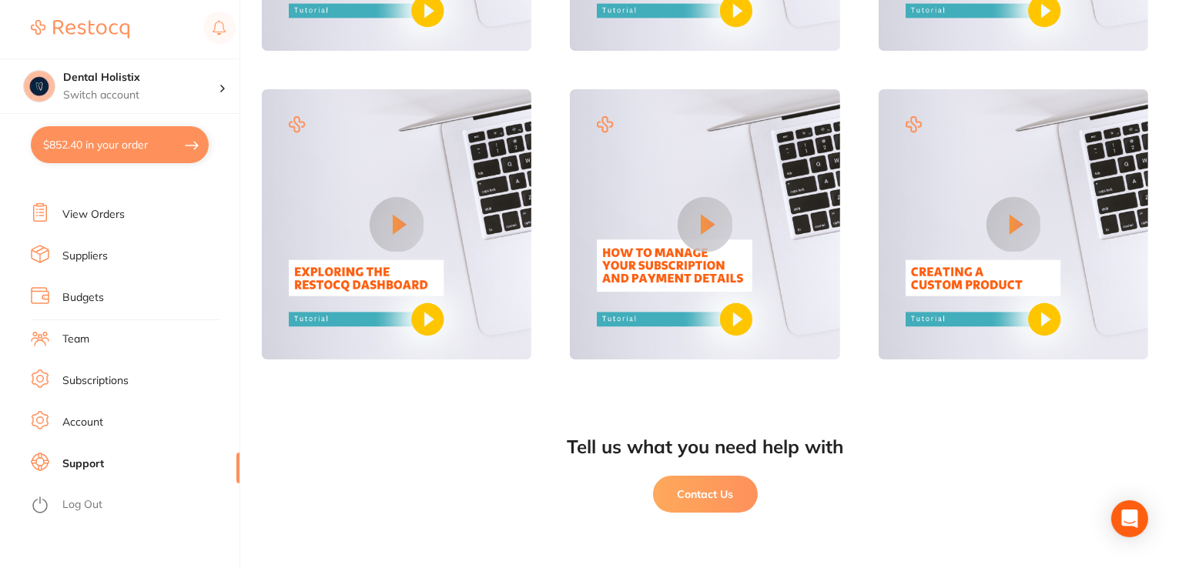
click at [1013, 238] on button at bounding box center [1014, 224] width 54 height 54
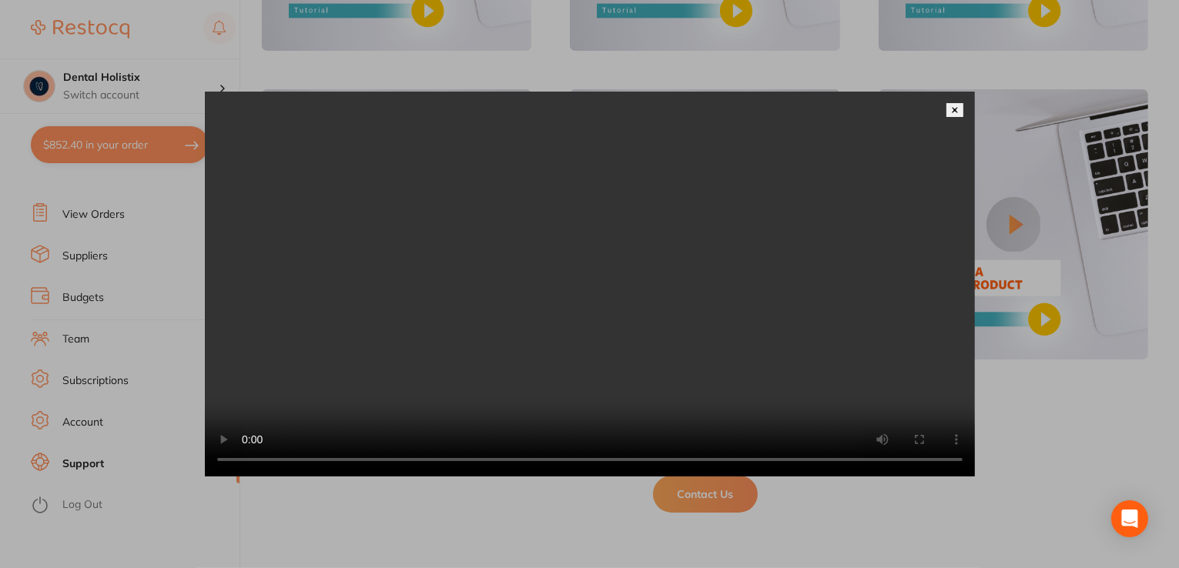
click at [960, 103] on button at bounding box center [955, 110] width 17 height 14
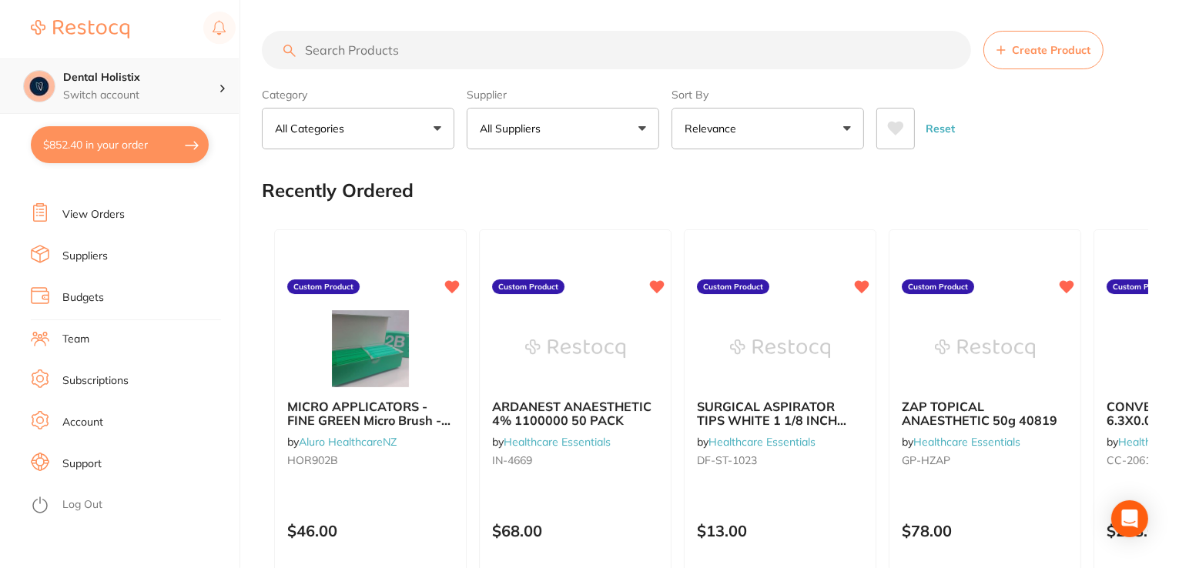
click at [128, 77] on h4 "Dental Holistix" at bounding box center [141, 77] width 156 height 15
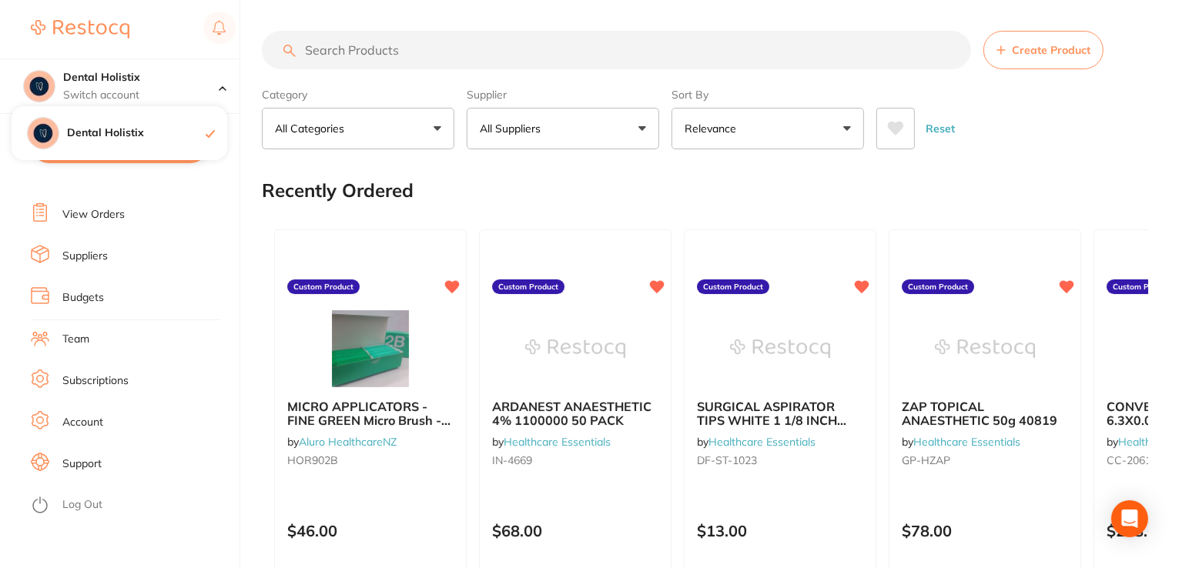
click at [176, 272] on ul "Dashboard Browse Products Favourites Inventory Lists View Orders Suppliers Budg…" at bounding box center [135, 302] width 209 height 531
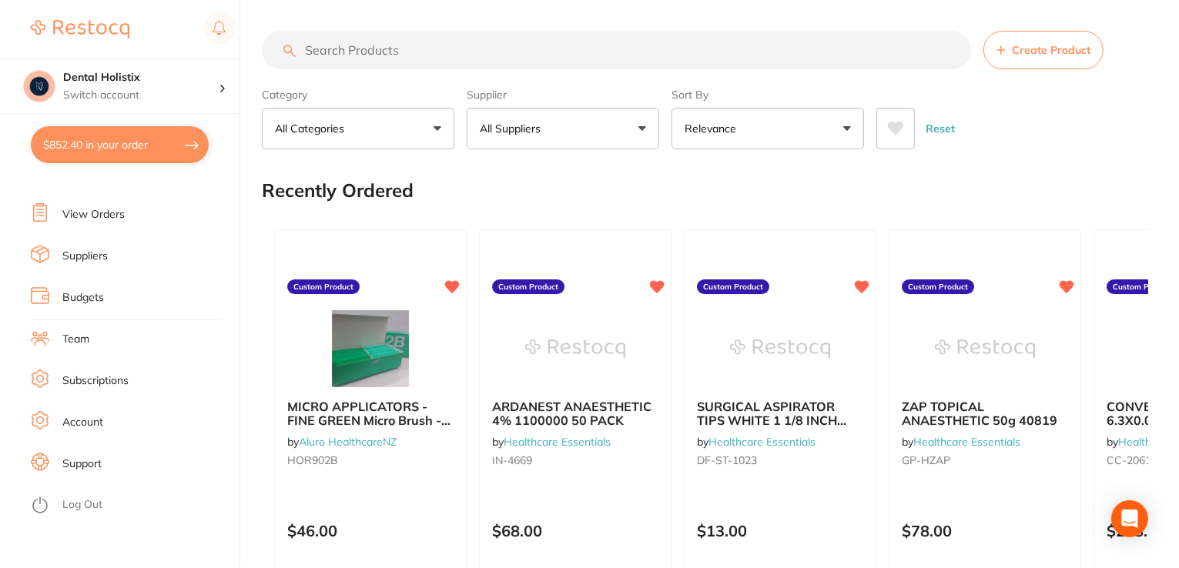
click at [123, 224] on li "View Orders" at bounding box center [135, 214] width 209 height 23
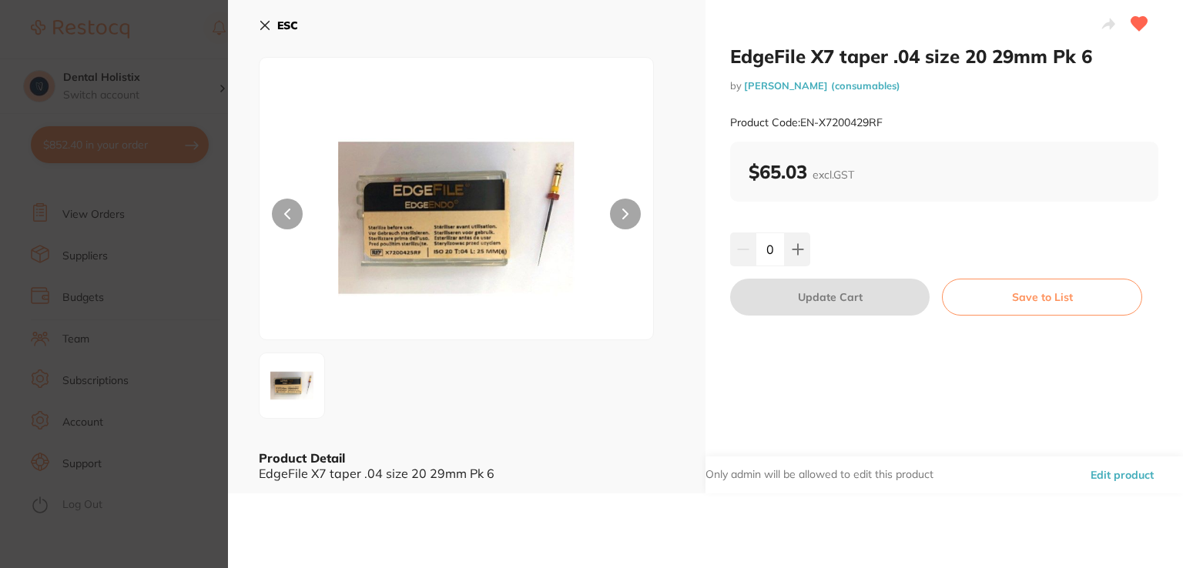
click at [267, 22] on icon at bounding box center [265, 26] width 8 height 8
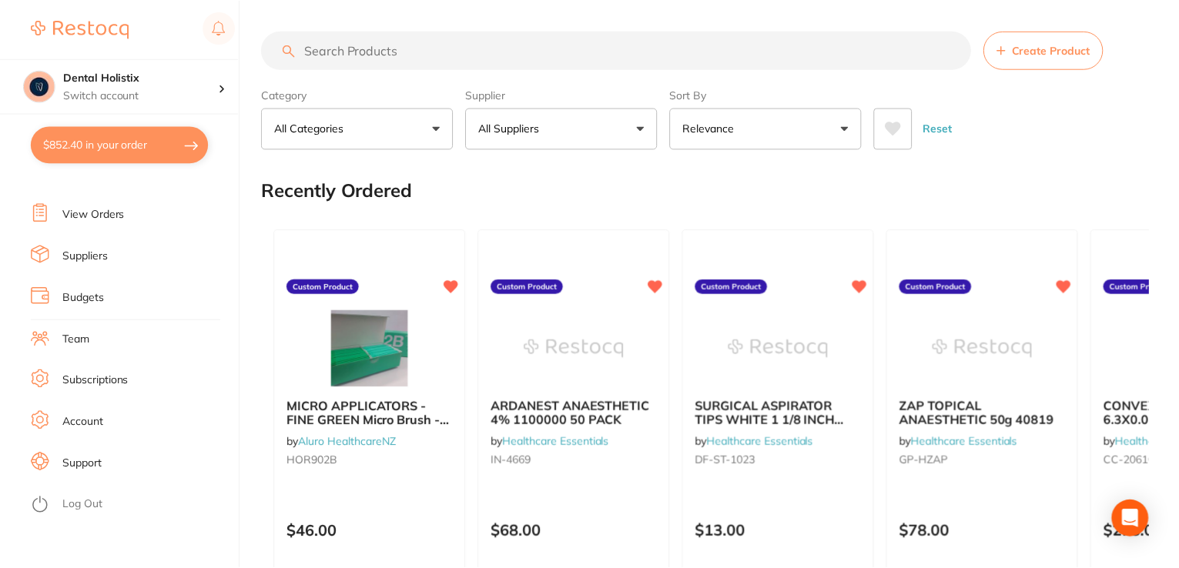
scroll to position [994, 0]
click at [102, 257] on link "Suppliers" at bounding box center [84, 256] width 45 height 15
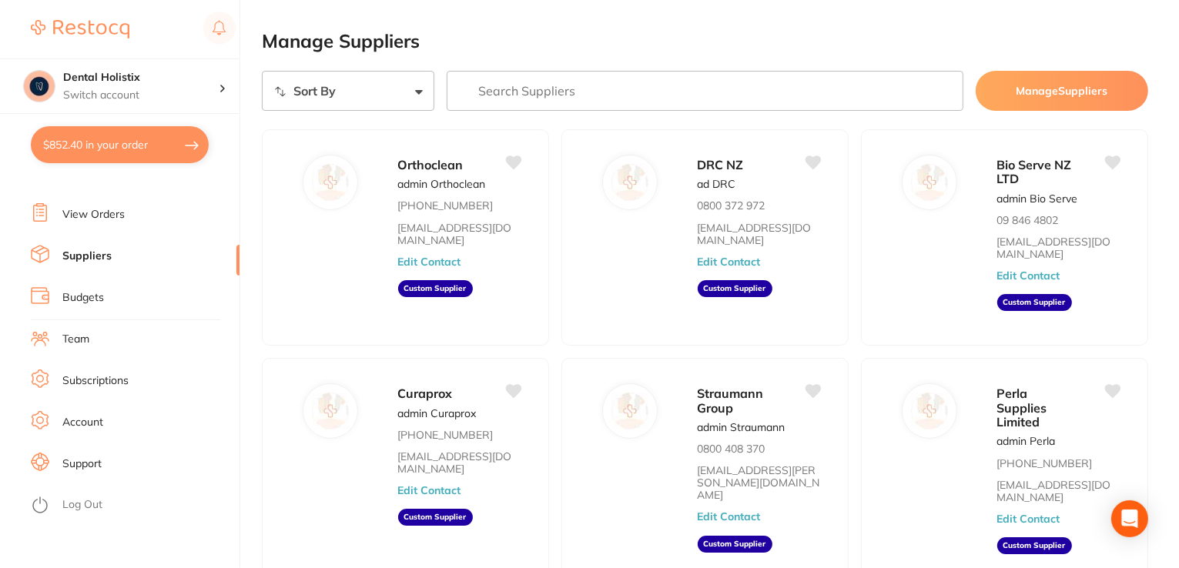
click at [1085, 90] on button "Manage Suppliers" at bounding box center [1062, 91] width 173 height 40
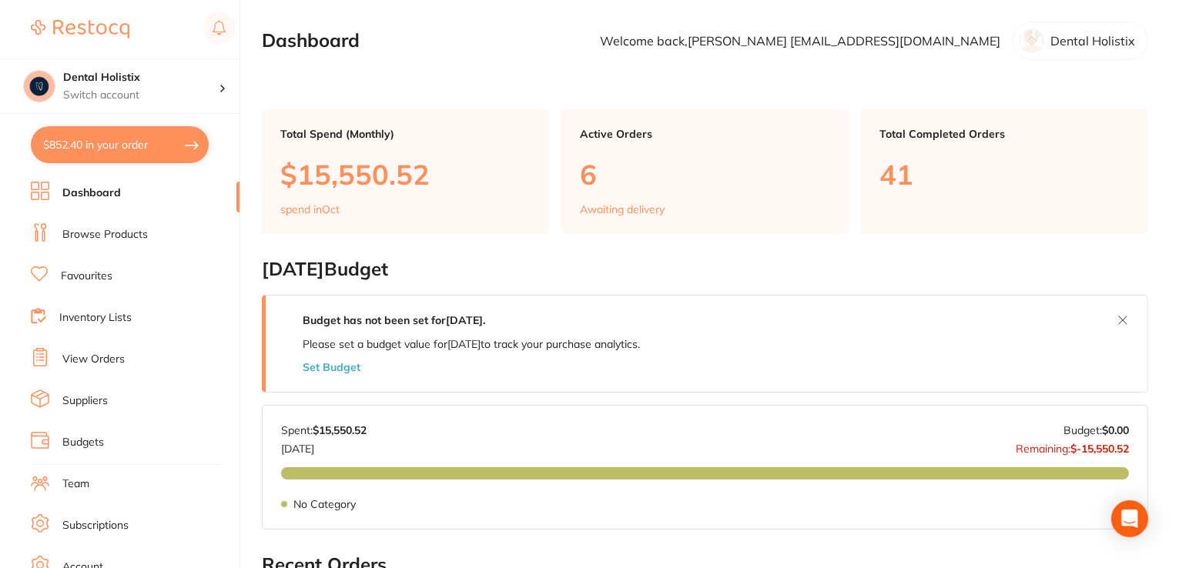
click at [123, 240] on link "Browse Products" at bounding box center [104, 234] width 85 height 15
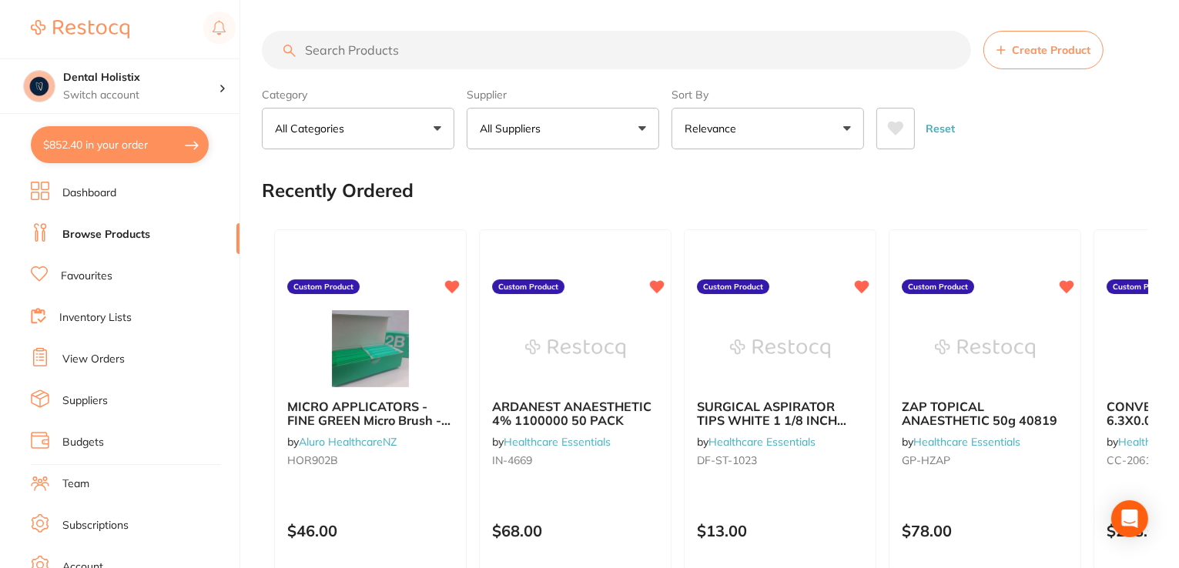
click at [1043, 56] on span "Create Product" at bounding box center [1051, 50] width 79 height 12
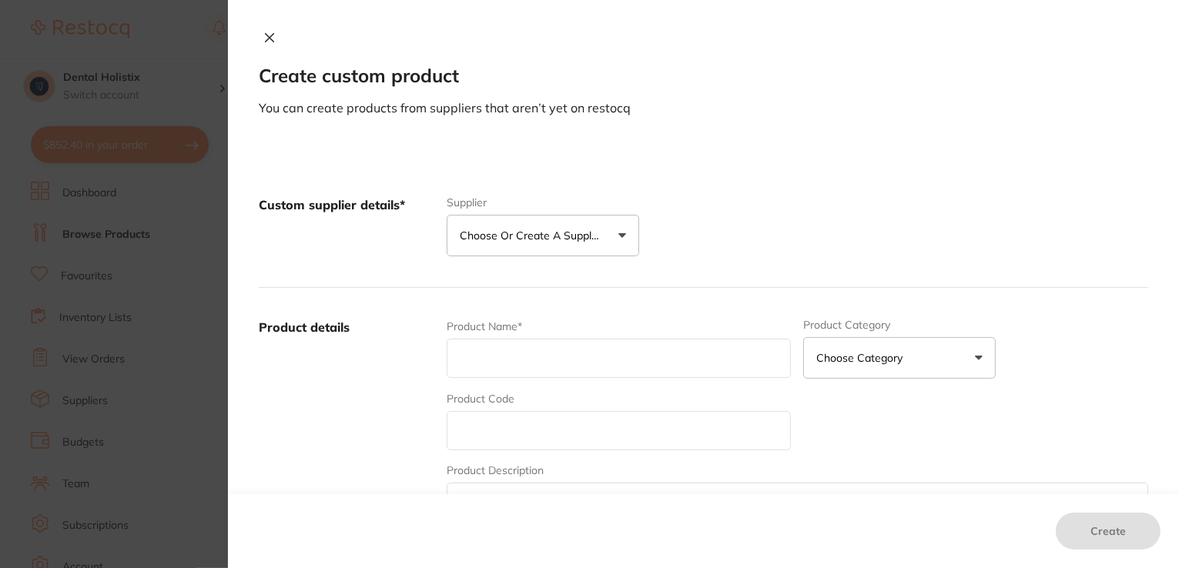
click at [620, 238] on button "Choose or create a supplier" at bounding box center [543, 236] width 193 height 42
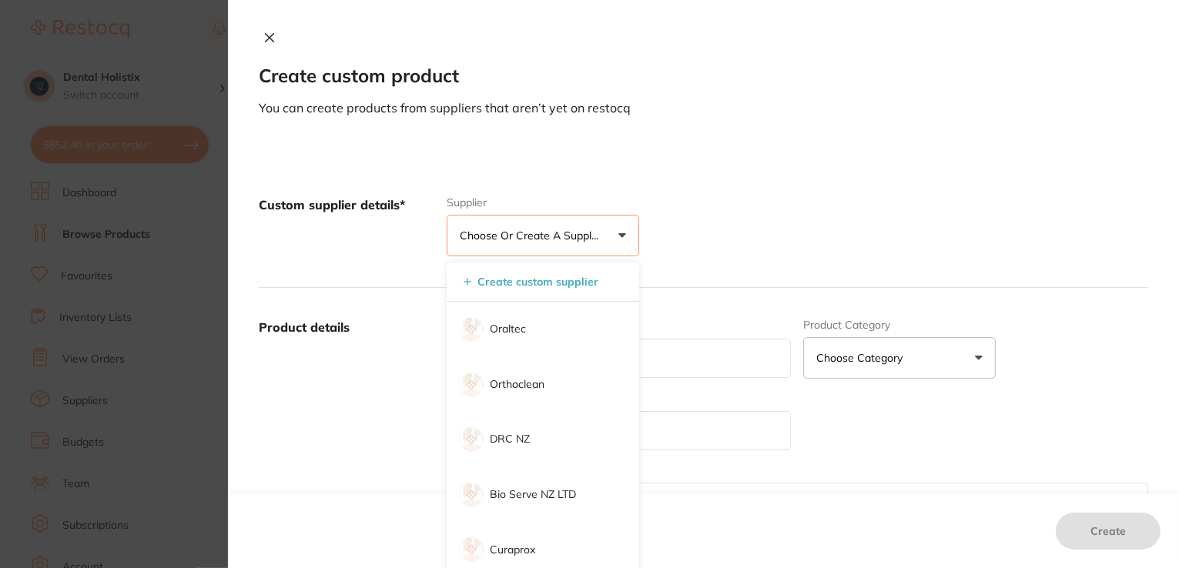
click at [741, 541] on div "Create" at bounding box center [703, 531] width 951 height 74
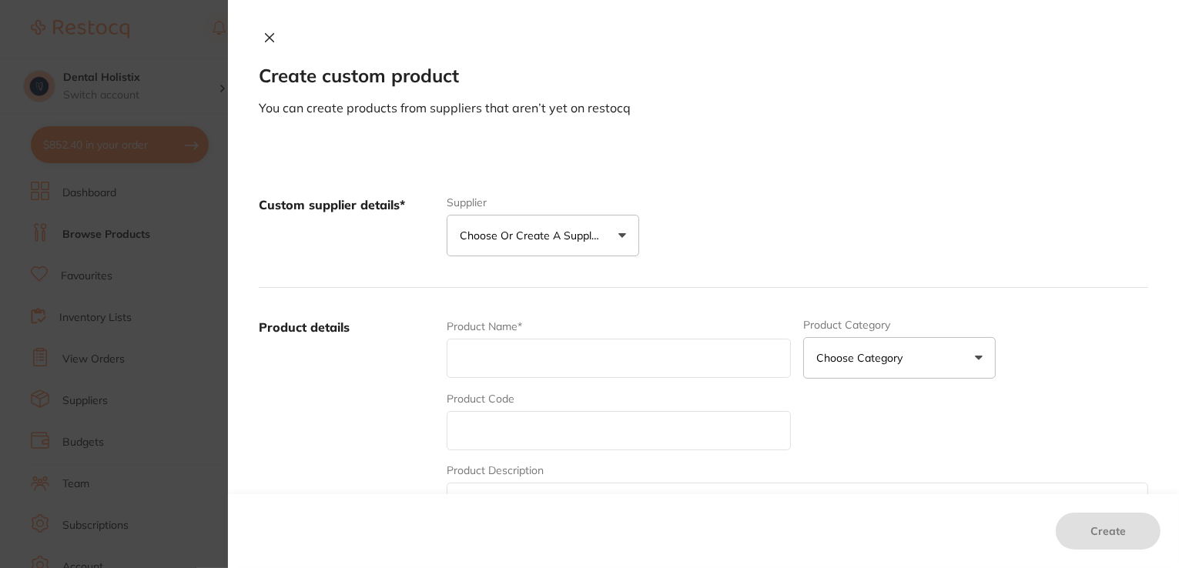
click at [619, 236] on button "Choose or create a supplier" at bounding box center [543, 236] width 193 height 42
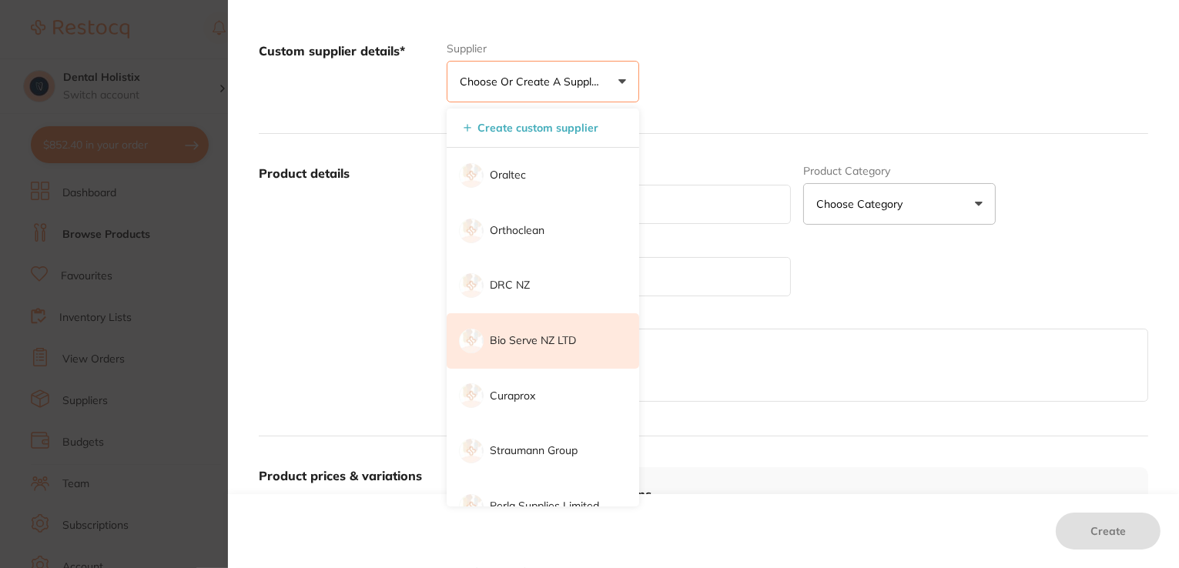
scroll to position [216, 0]
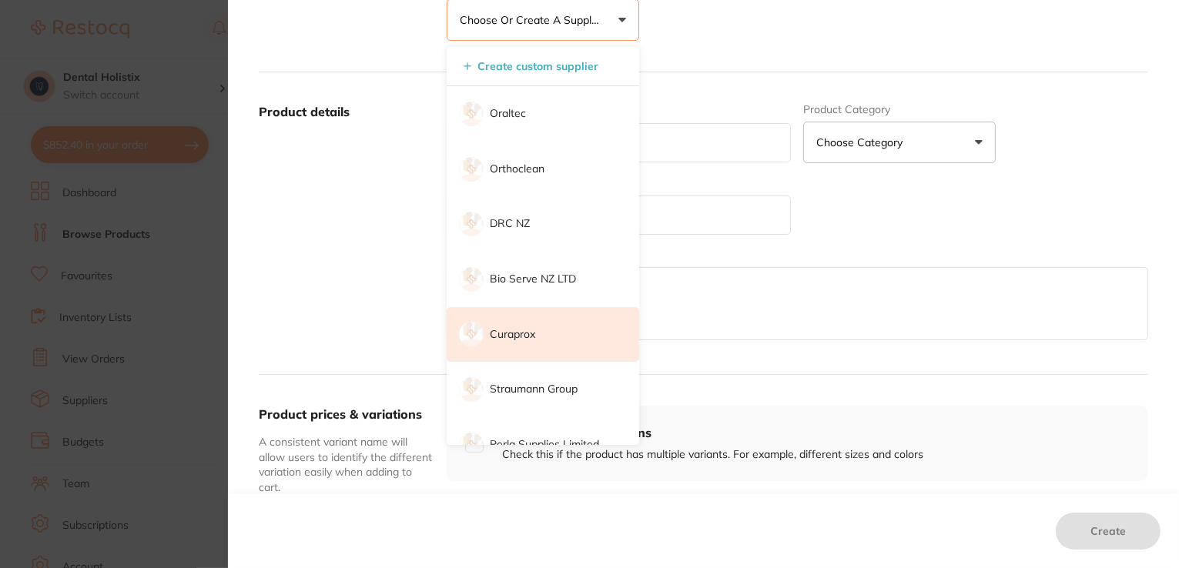
click at [618, 333] on li "Curaprox" at bounding box center [543, 334] width 193 height 55
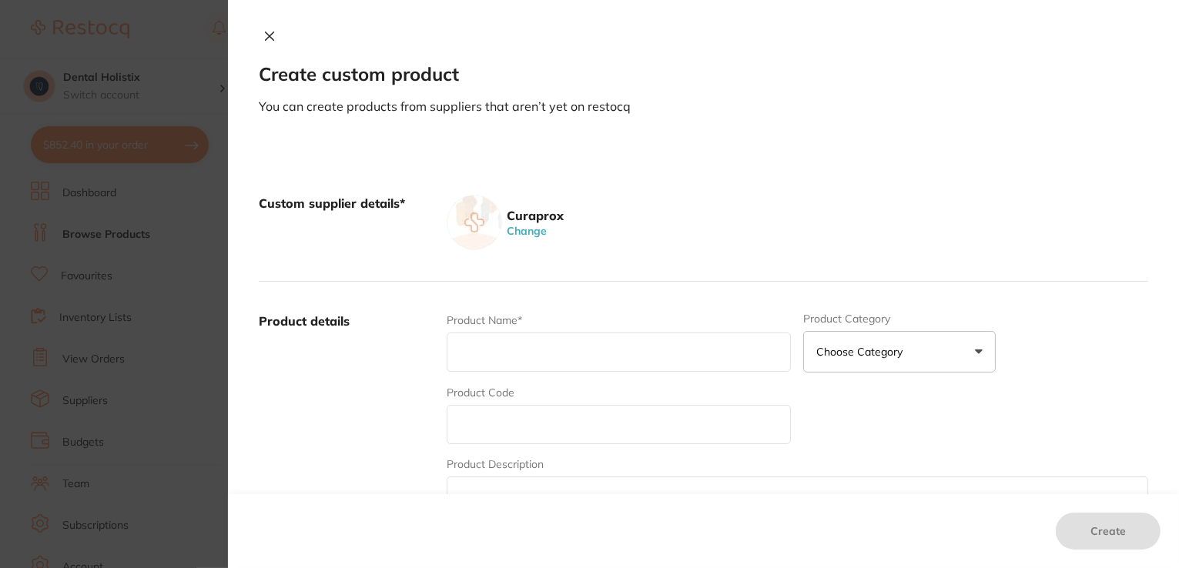
scroll to position [0, 0]
click at [530, 235] on button "Change" at bounding box center [526, 233] width 49 height 14
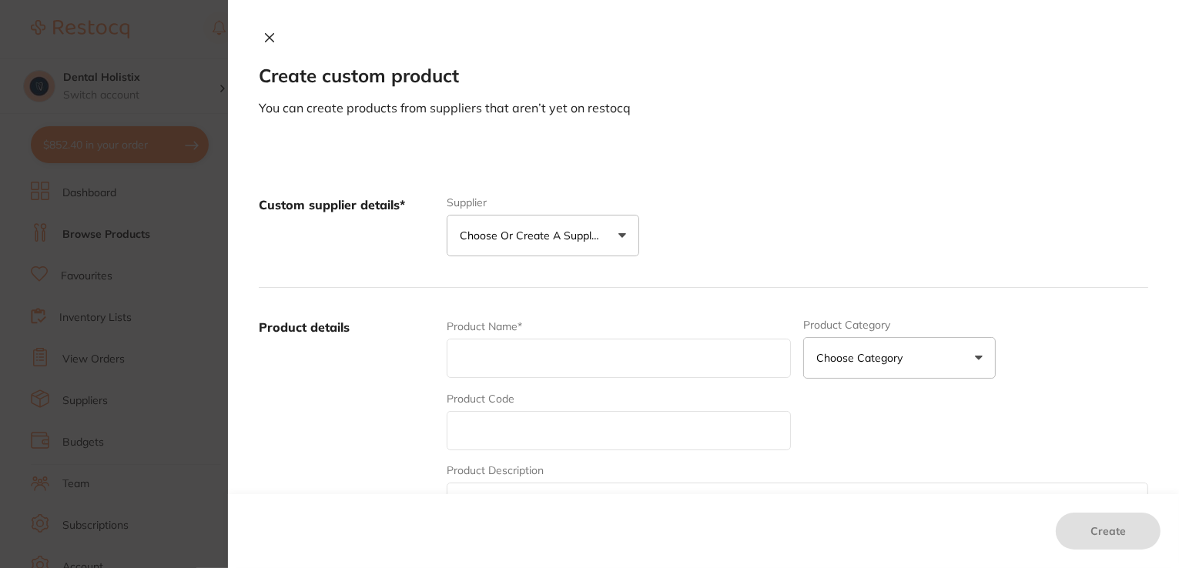
click at [594, 233] on p "Choose or create a supplier" at bounding box center [533, 235] width 146 height 15
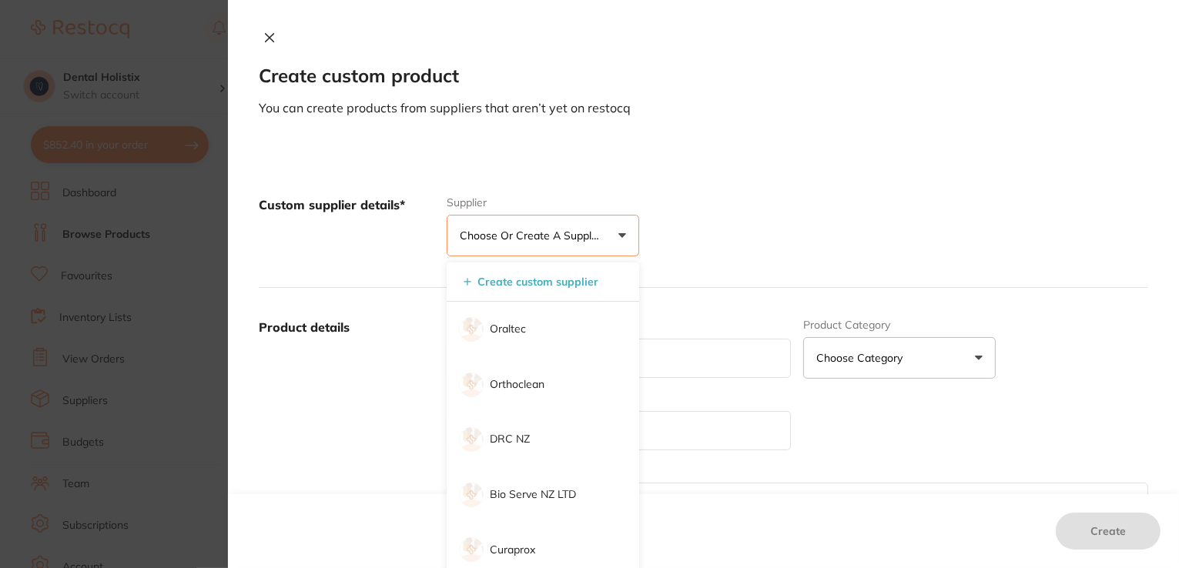
click at [447, 215] on button "Choose or create a supplier" at bounding box center [543, 236] width 193 height 42
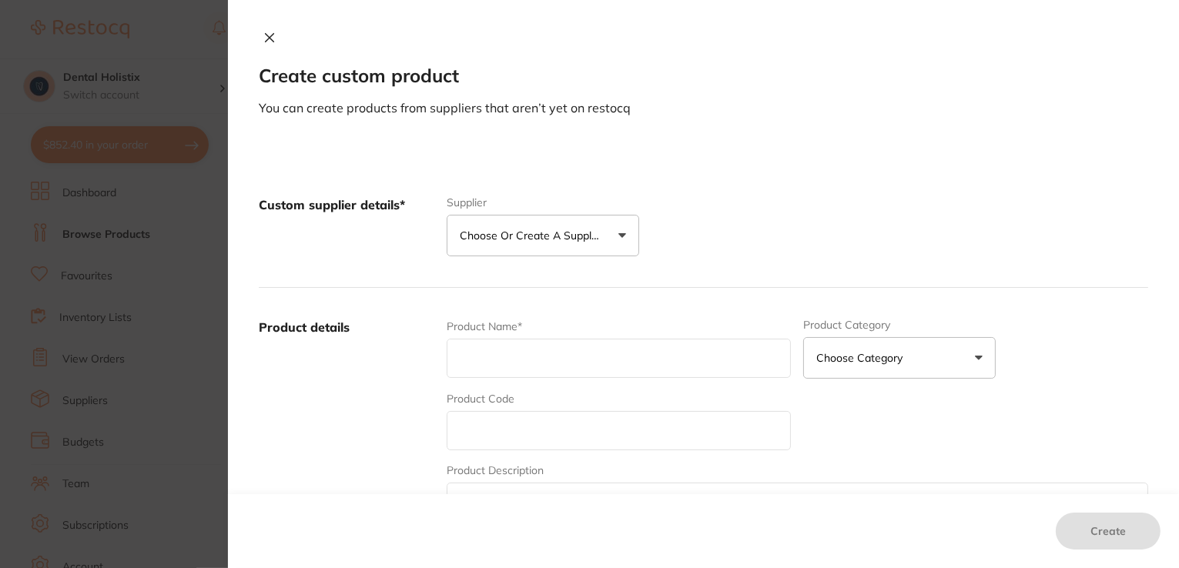
click at [591, 237] on p "Choose or create a supplier" at bounding box center [533, 235] width 146 height 15
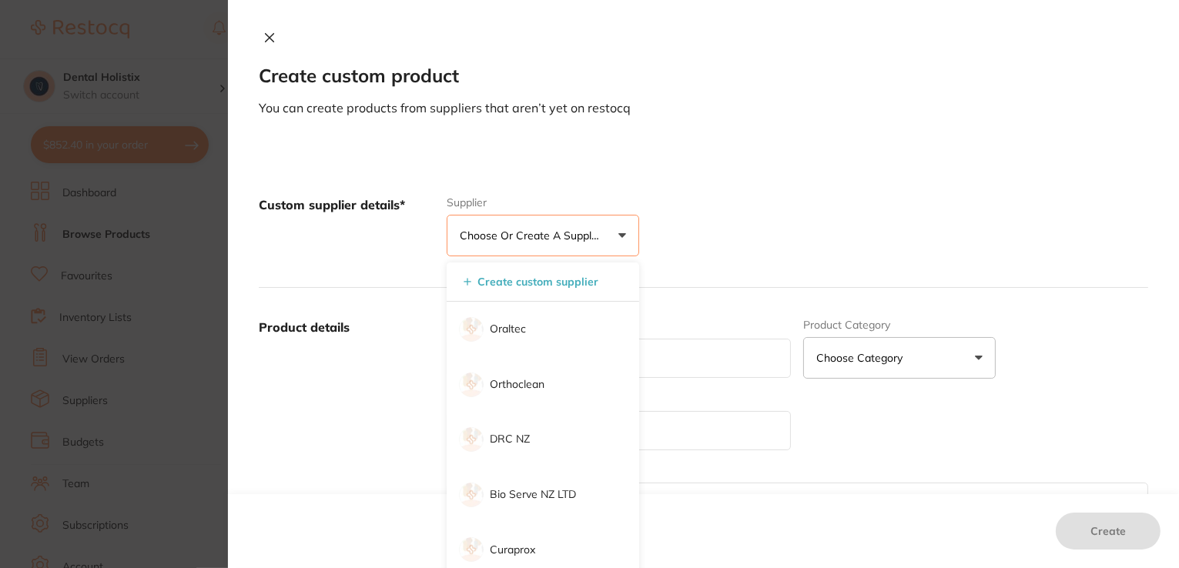
click at [617, 236] on button "Choose or create a supplier" at bounding box center [543, 236] width 193 height 42
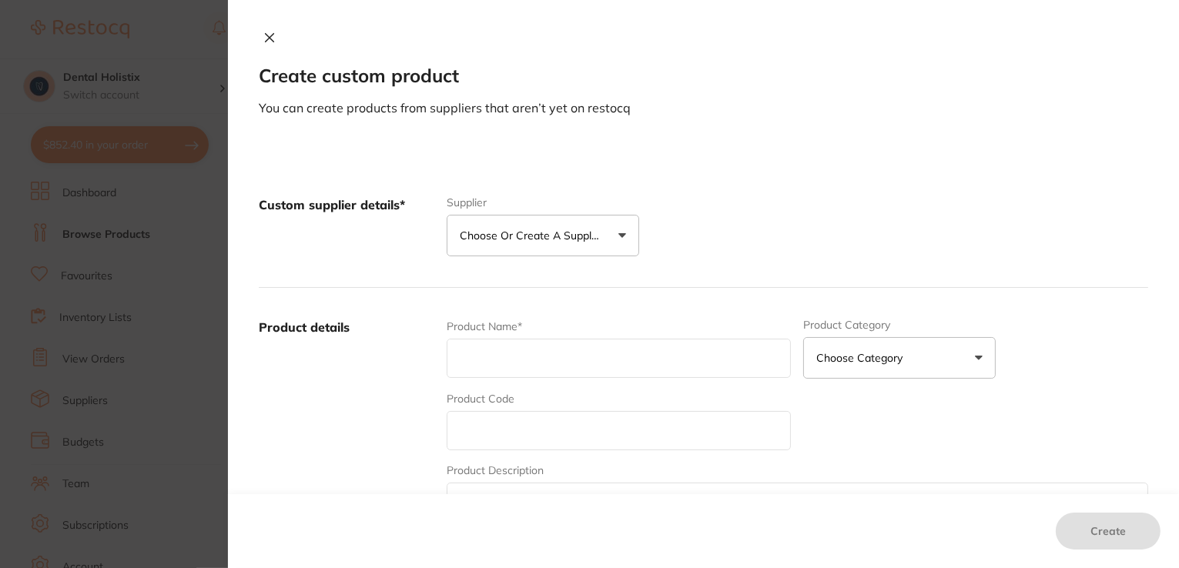
click at [556, 216] on button "Choose or create a supplier" at bounding box center [543, 236] width 193 height 42
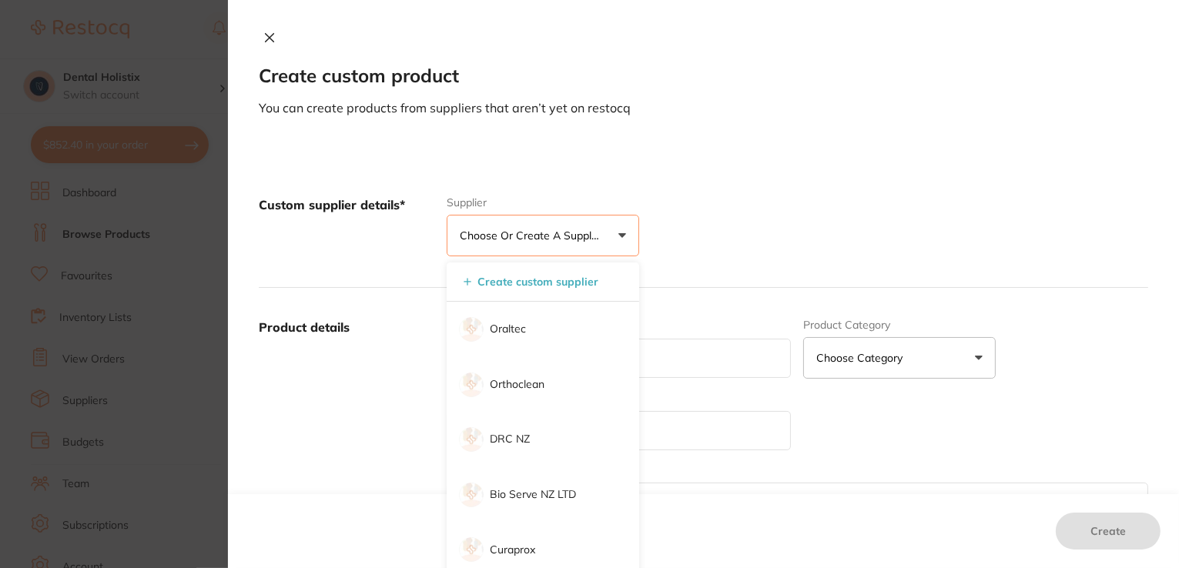
click at [553, 243] on button "Choose or create a supplier" at bounding box center [543, 236] width 193 height 42
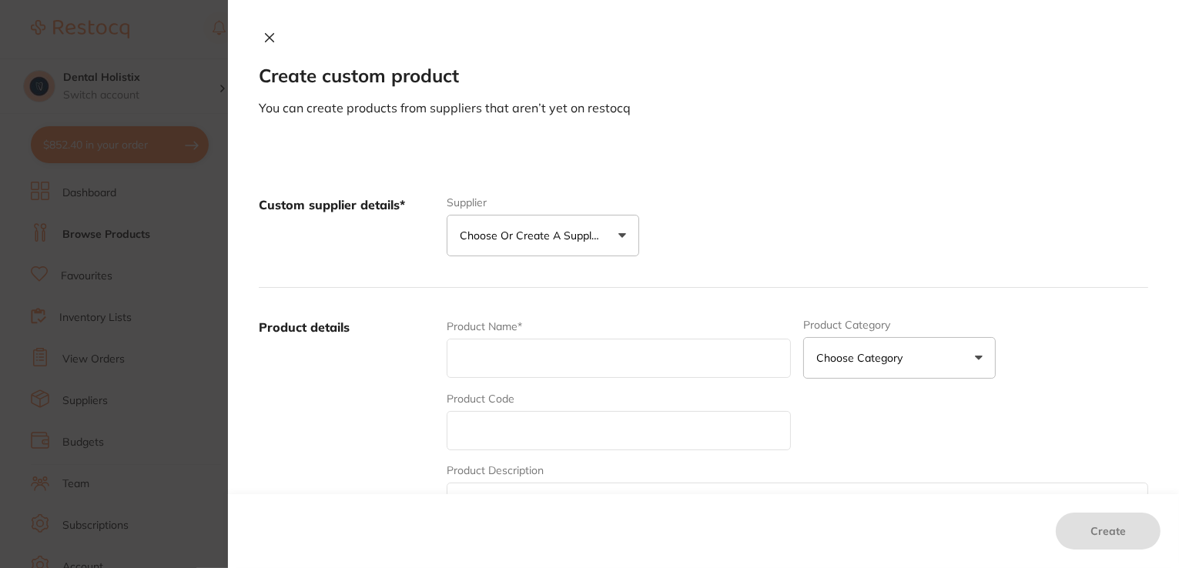
click at [554, 354] on input "text" at bounding box center [619, 358] width 345 height 39
click at [471, 357] on input "EDgeX7" at bounding box center [619, 358] width 345 height 39
type input "EdgeX7"
click at [970, 352] on button "Choose Category" at bounding box center [899, 358] width 193 height 42
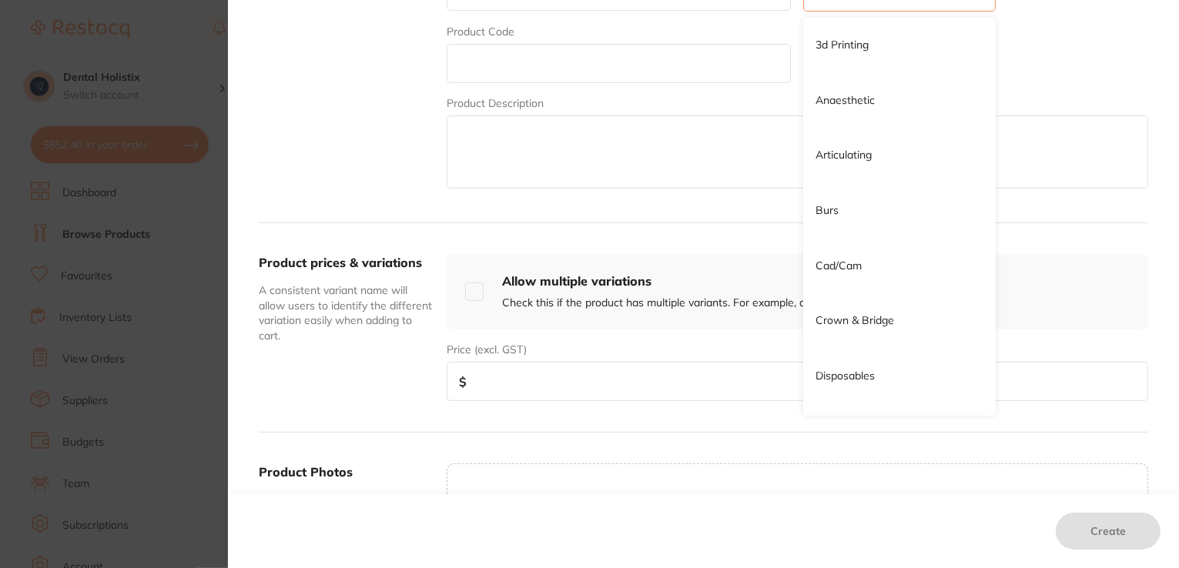
scroll to position [370, 0]
click at [1091, 41] on div "Product Name* EdgeX7 Product Category Choose Category 3d Printing Anaesthetic A…" at bounding box center [798, 69] width 702 height 240
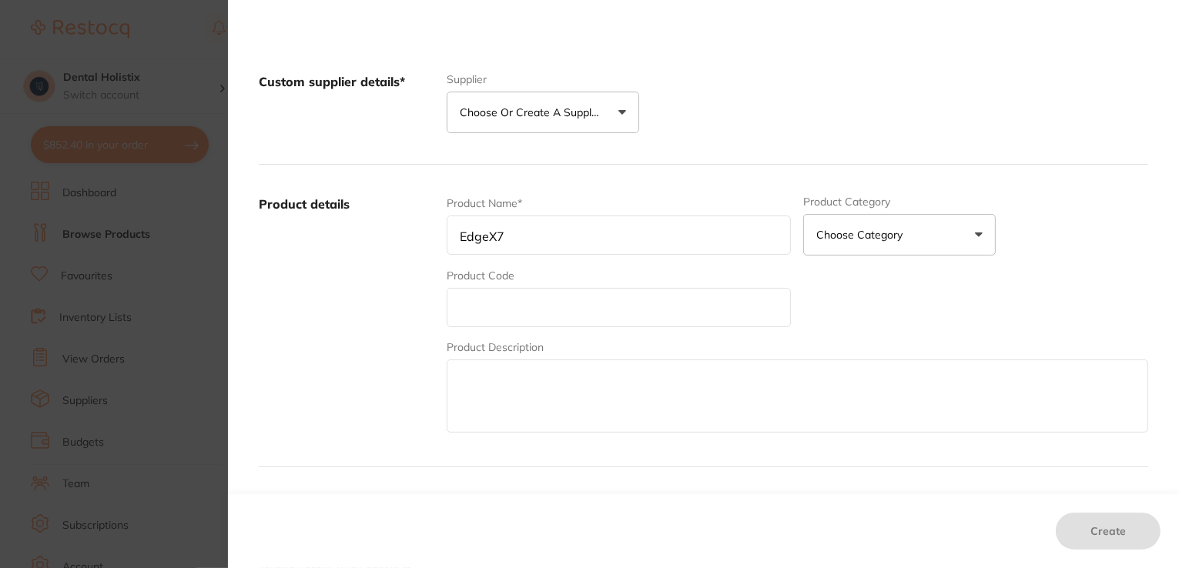
scroll to position [92, 0]
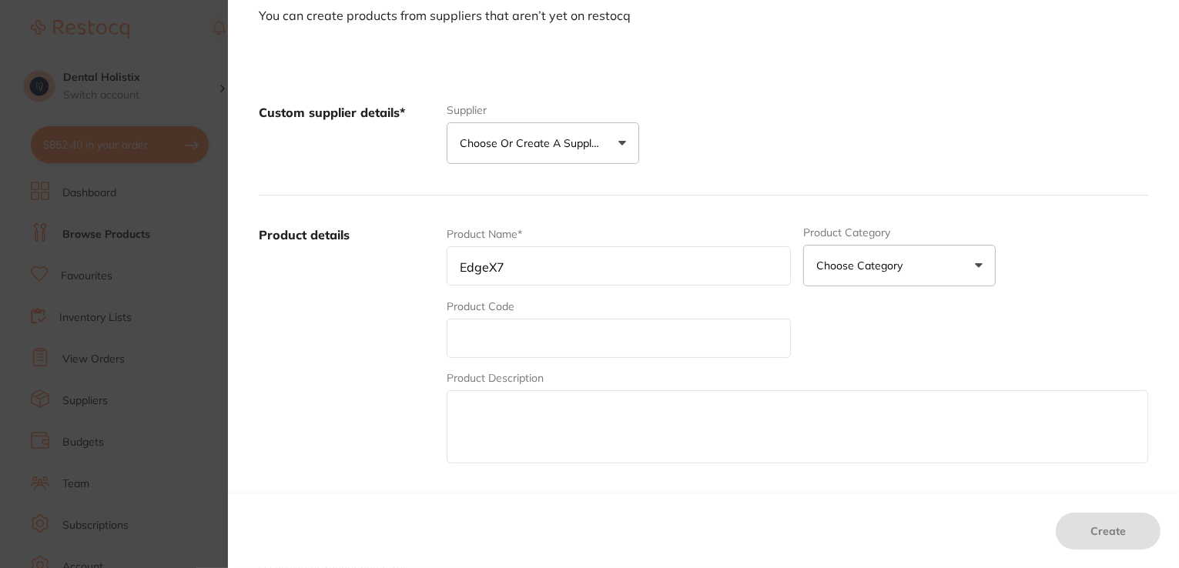
click at [629, 358] on div "Product Name* EdgeX7 Product Category Choose Category 3d Printing Anaesthetic A…" at bounding box center [798, 346] width 702 height 240
click at [652, 340] on input "text" at bounding box center [619, 338] width 345 height 39
click at [576, 278] on input "EdgeX7" at bounding box center [619, 265] width 345 height 39
click at [715, 263] on input "Edge File X7 taper .04 size 20 @25mm pk6" at bounding box center [619, 265] width 345 height 39
type input "Edge File X7 taper .04 size 20 @25mm pk6"
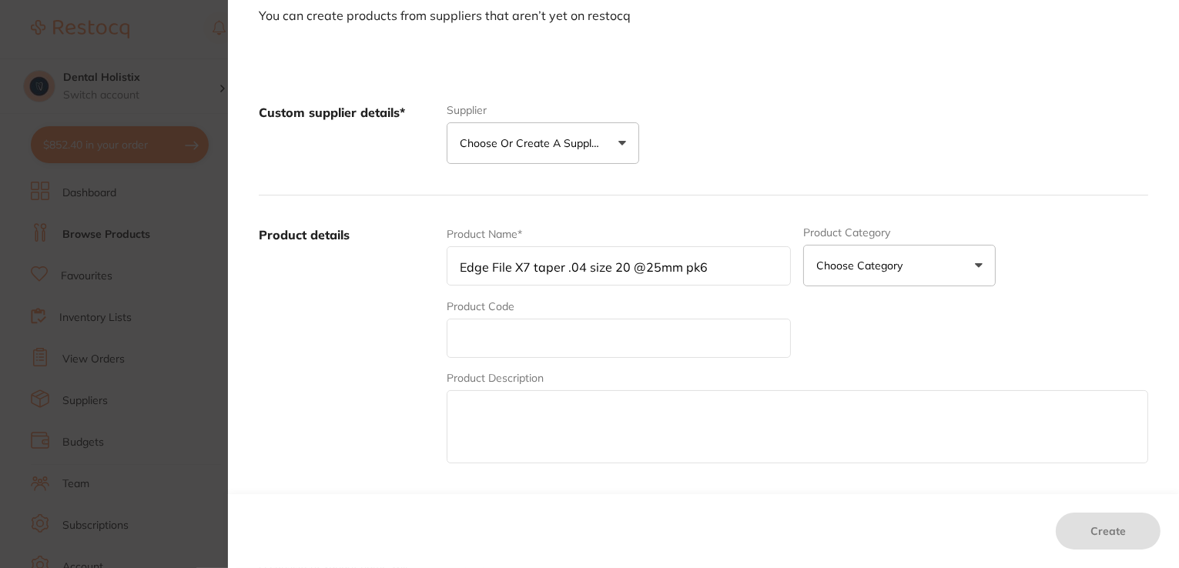
click at [662, 344] on input "text" at bounding box center [619, 338] width 345 height 39
type input "EN-X7200425RF"
click at [561, 417] on textarea at bounding box center [798, 426] width 702 height 73
type textarea "Edge rotary files"
click at [944, 275] on button "Choose Category" at bounding box center [899, 266] width 193 height 42
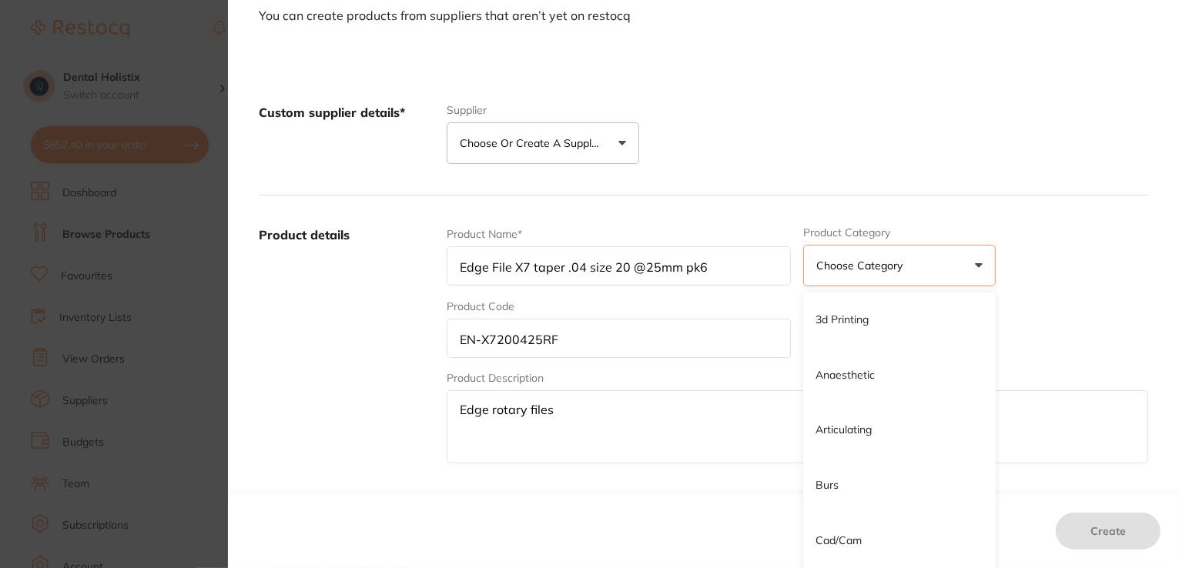
click at [944, 275] on button "Choose Category" at bounding box center [899, 266] width 193 height 42
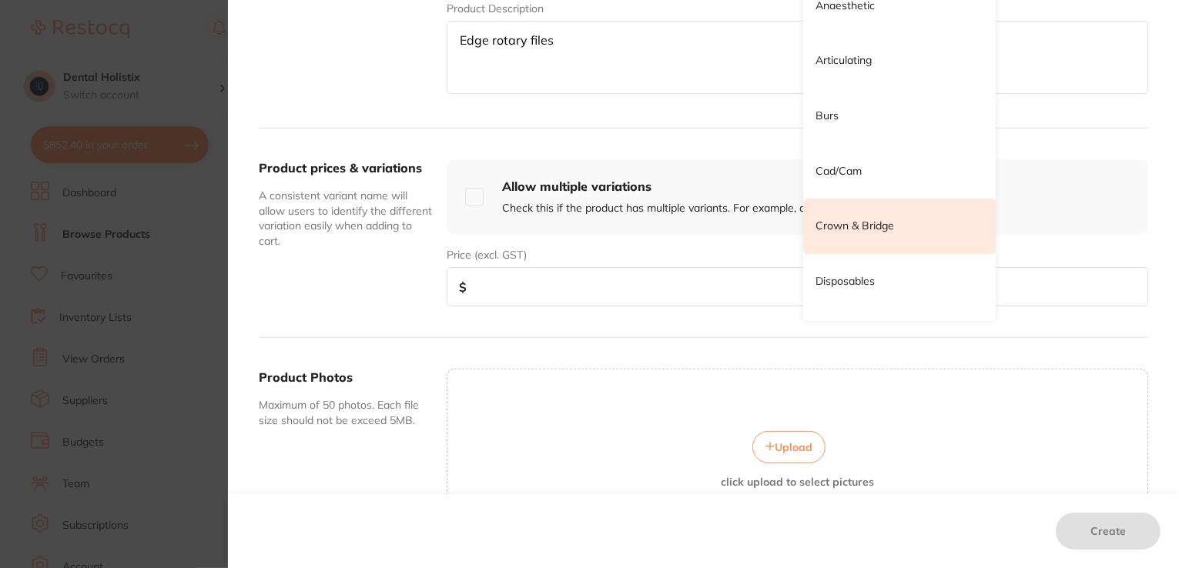
scroll to position [493, 0]
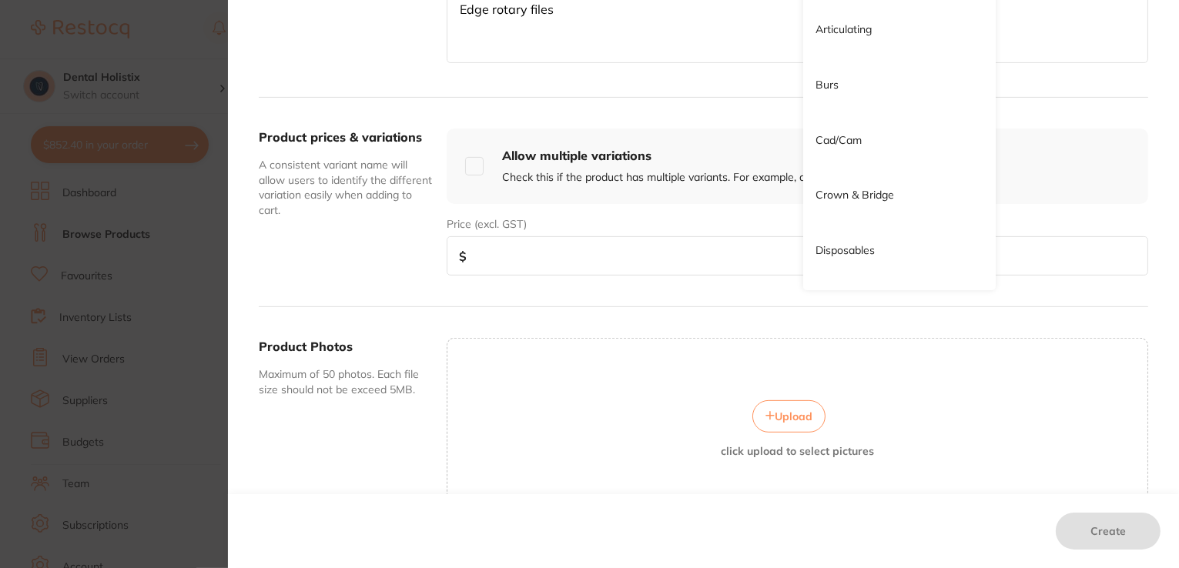
click at [1014, 13] on textarea "Edge rotary files" at bounding box center [798, 26] width 702 height 73
click at [697, 238] on input "number" at bounding box center [798, 255] width 702 height 39
type input "76.50"
click at [1174, 223] on div "Custom supplier details* Supplier Choose or create a supplier Create custom sup…" at bounding box center [703, 160] width 951 height 1012
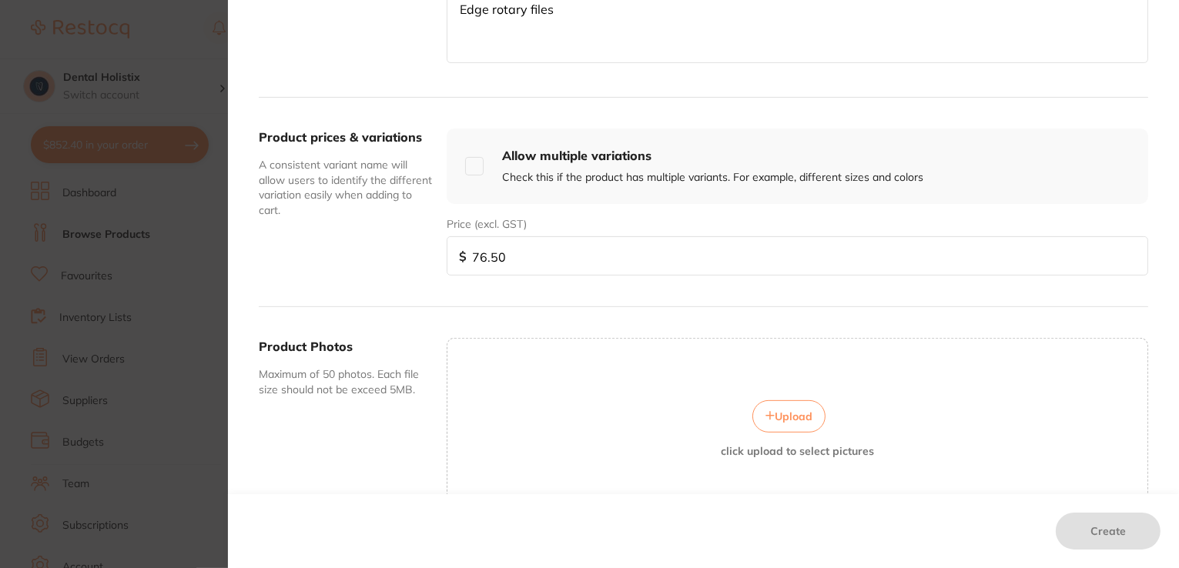
click at [471, 164] on input "checkbox" at bounding box center [474, 166] width 18 height 18
checkbox input "true"
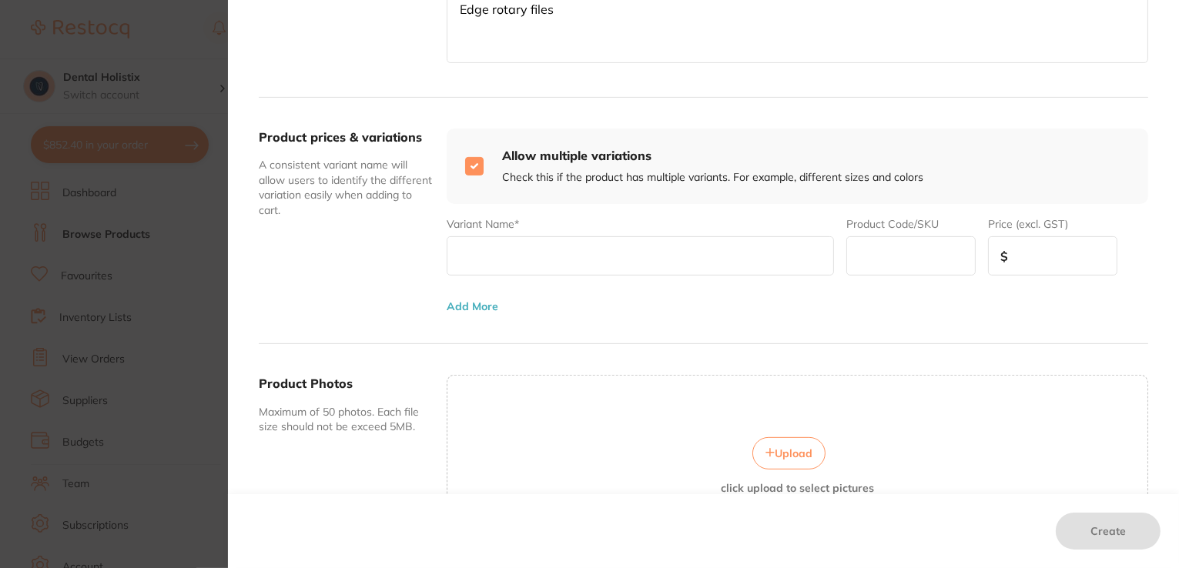
click at [599, 257] on input "text" at bounding box center [641, 255] width 388 height 39
type input "size 30 @25mm pk6"
click at [923, 253] on input "text" at bounding box center [910, 255] width 129 height 39
type input "EN-X7300425RF"
click at [1050, 258] on input "number" at bounding box center [1052, 255] width 129 height 39
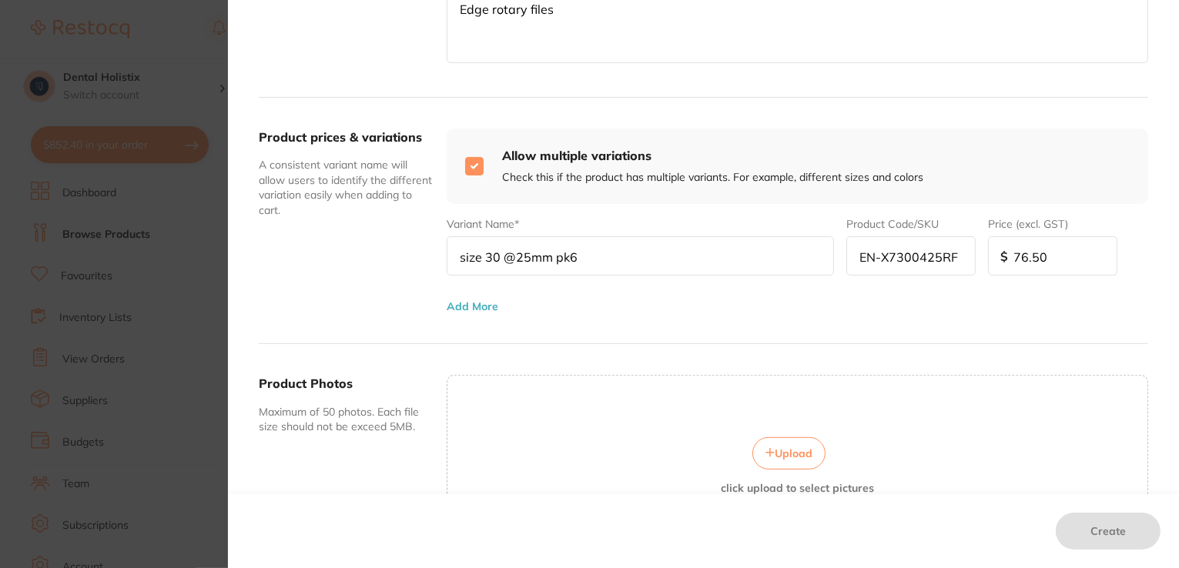
type input "76.50"
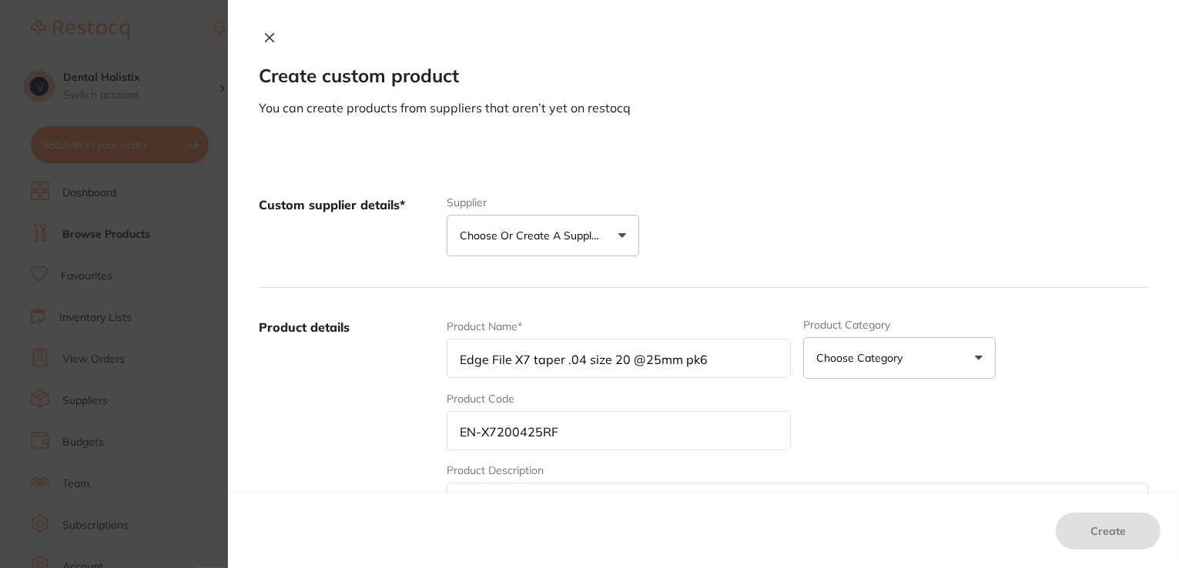
click at [615, 239] on button "Choose or create a supplier" at bounding box center [543, 236] width 193 height 42
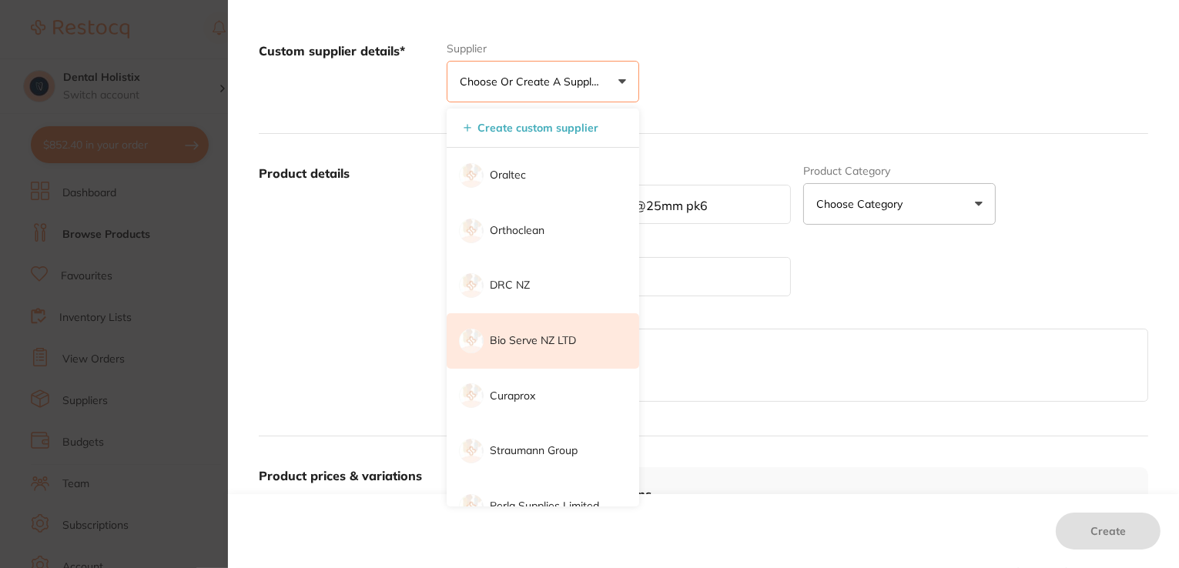
scroll to position [185, 0]
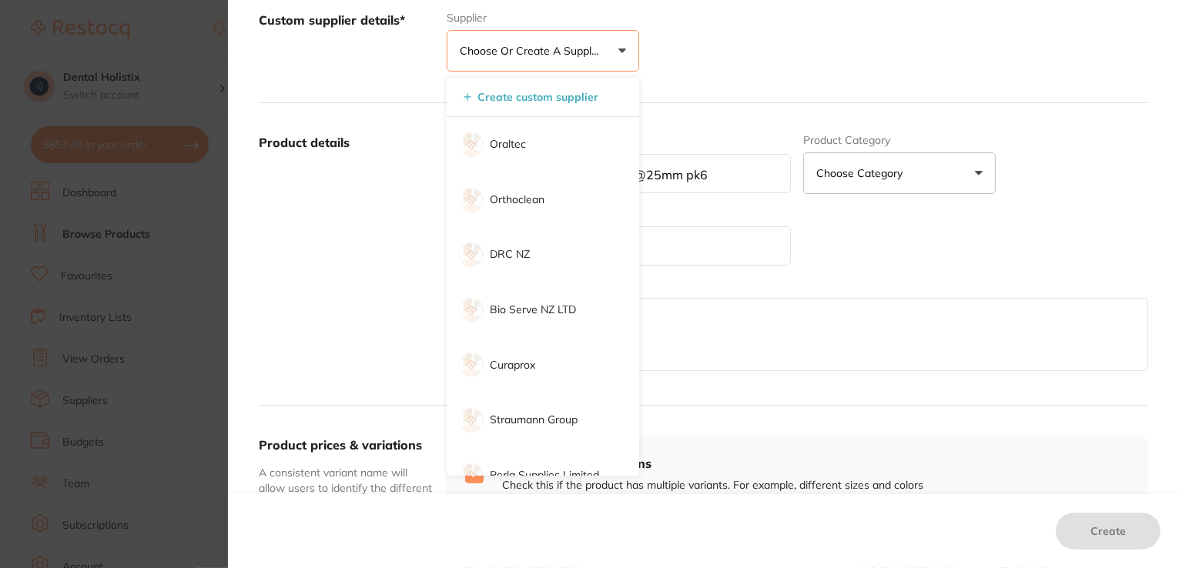
click at [561, 61] on button "Choose or create a supplier" at bounding box center [543, 51] width 193 height 42
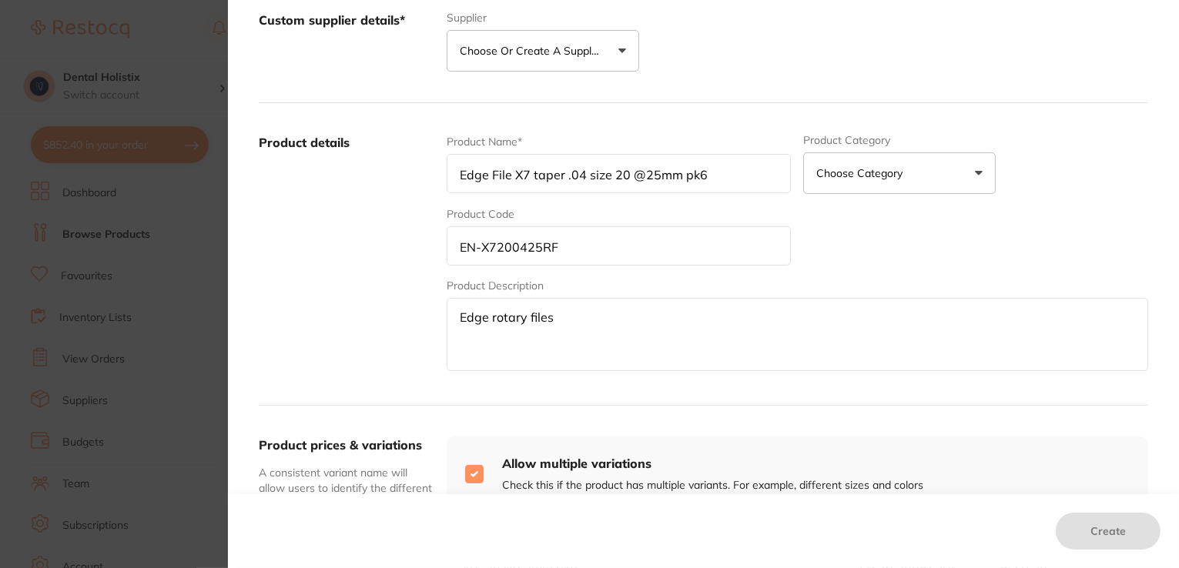
click at [558, 53] on p "Choose or create a supplier" at bounding box center [533, 50] width 146 height 15
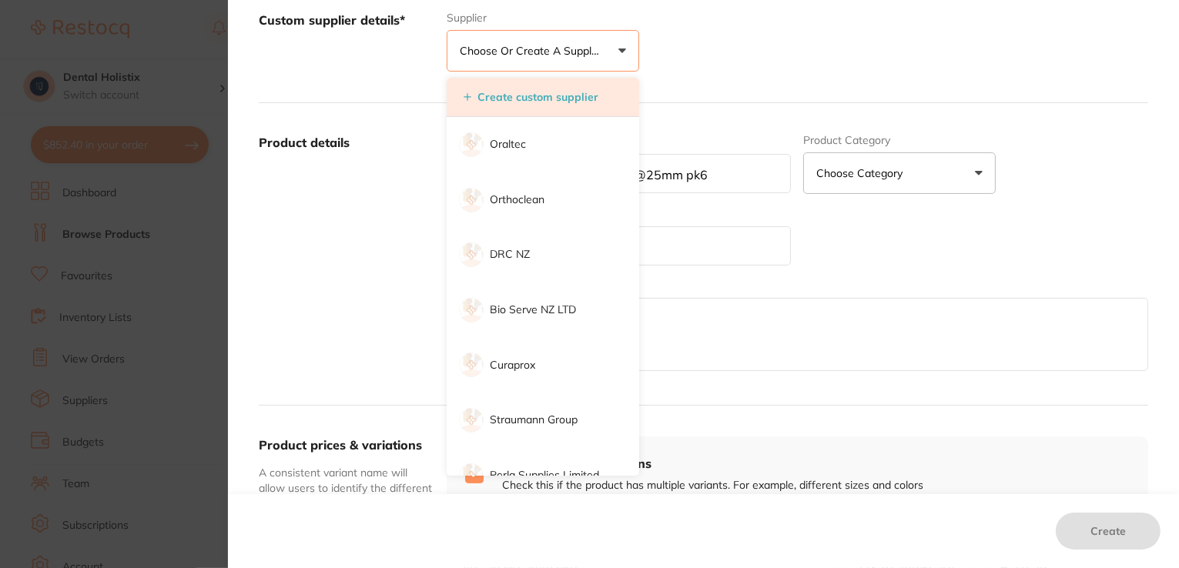
click at [540, 99] on button "Create custom supplier" at bounding box center [531, 97] width 144 height 14
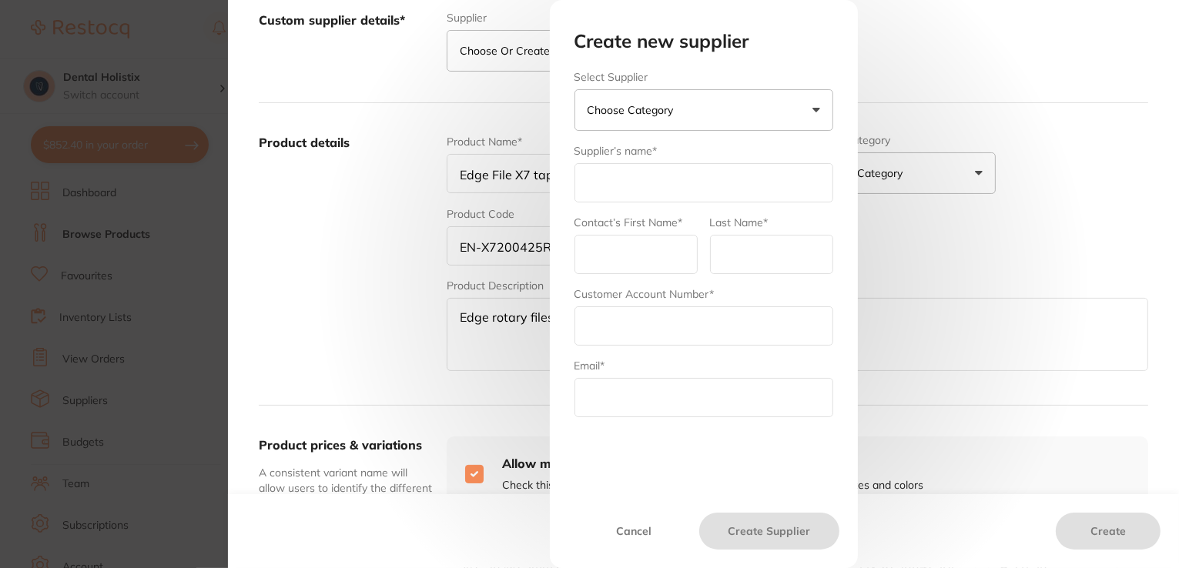
click at [662, 112] on p "Choose Category" at bounding box center [634, 109] width 92 height 15
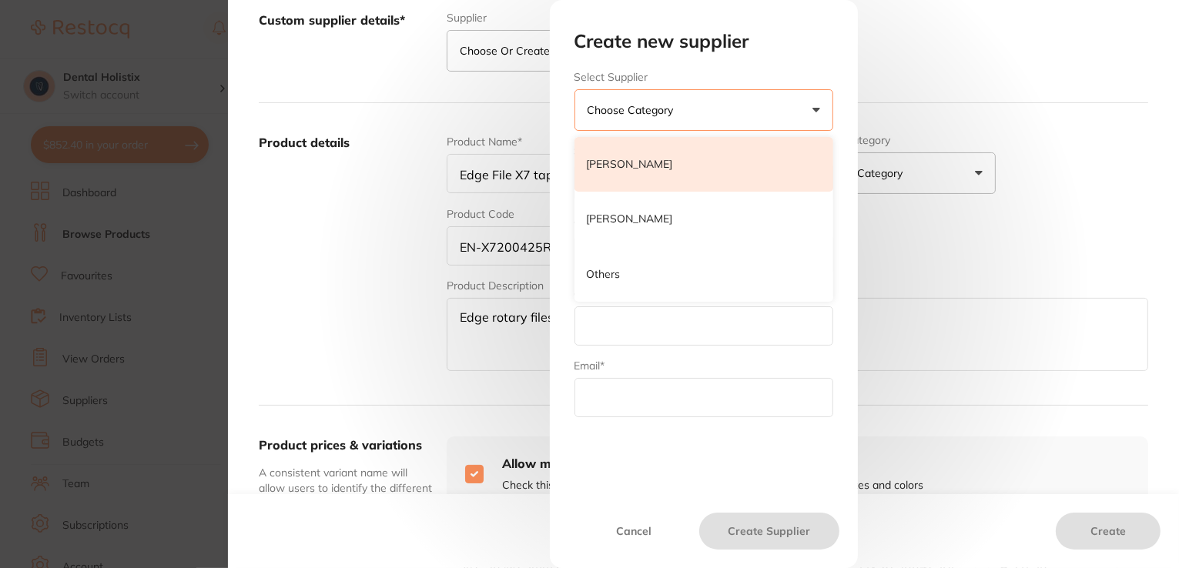
click at [707, 170] on li "Henry Schein Halas" at bounding box center [704, 164] width 259 height 55
type input "Henry Schein Halas"
type input "admin"
type input "hernyscheinhalls"
type input "customer.care@henryschein.com.au"
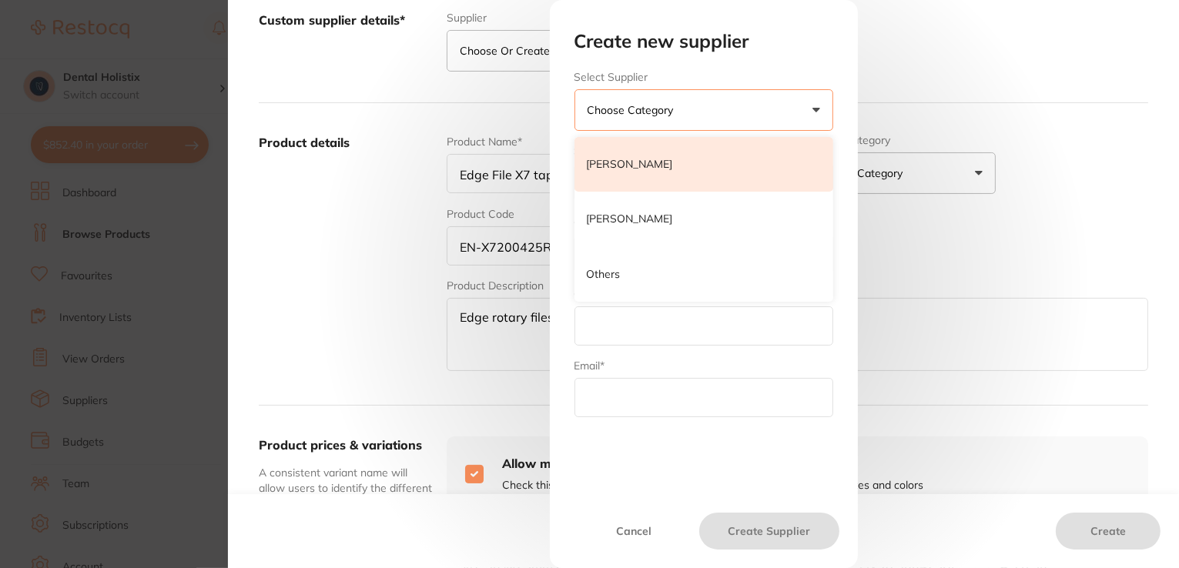
type input "1300 658 822"
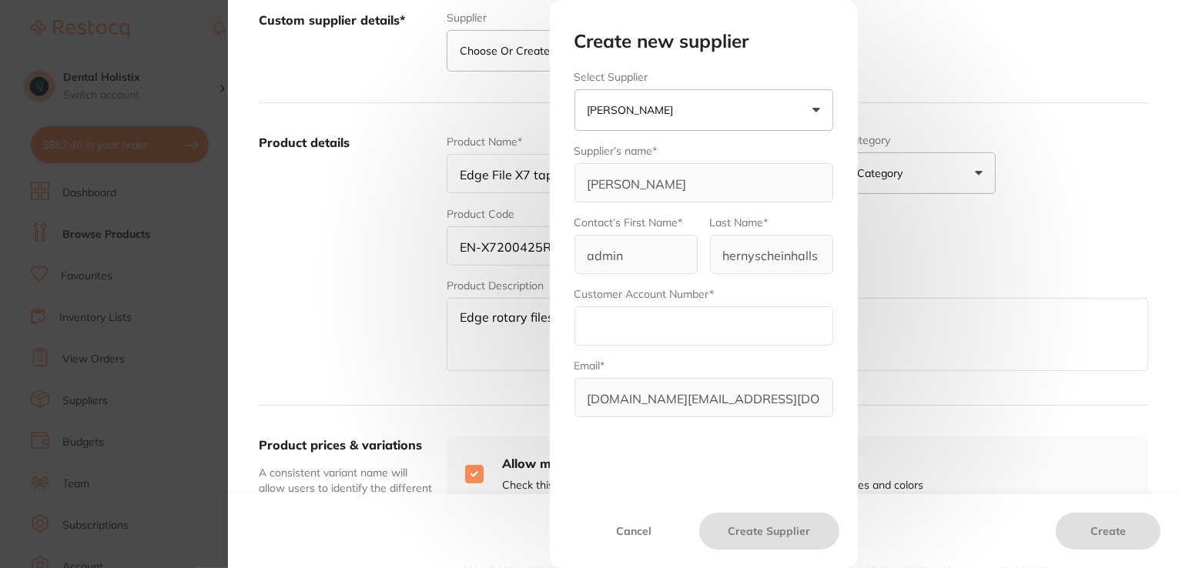
click at [732, 318] on input "text" at bounding box center [704, 326] width 259 height 39
click at [719, 334] on input "text" at bounding box center [704, 326] width 259 height 39
click at [625, 531] on button "Cancel" at bounding box center [634, 531] width 132 height 37
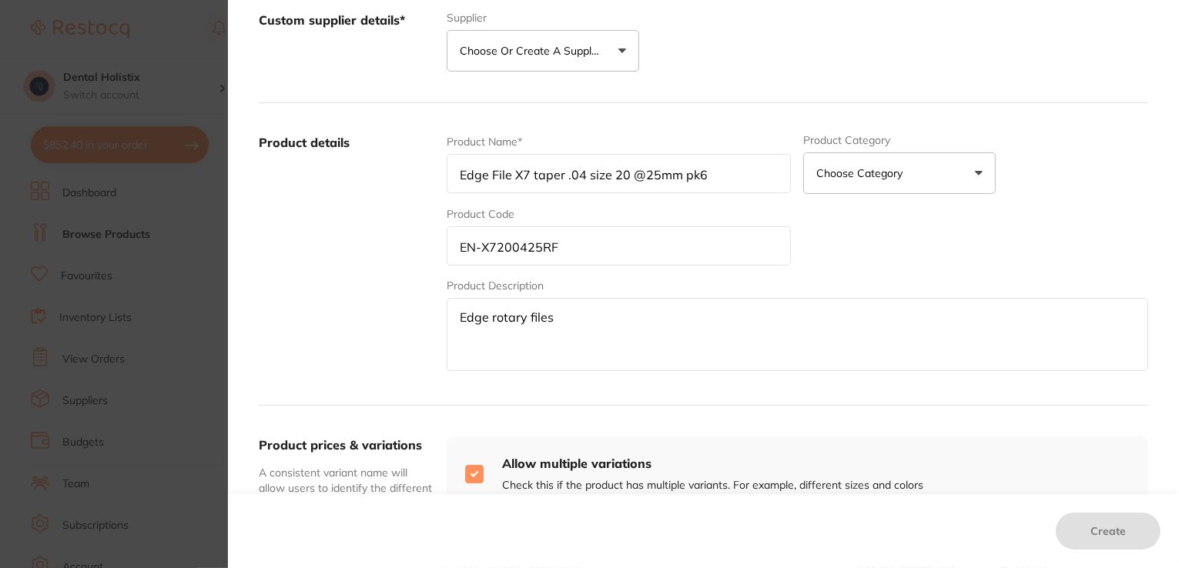
click at [484, 49] on p "Choose or create a supplier" at bounding box center [533, 50] width 146 height 15
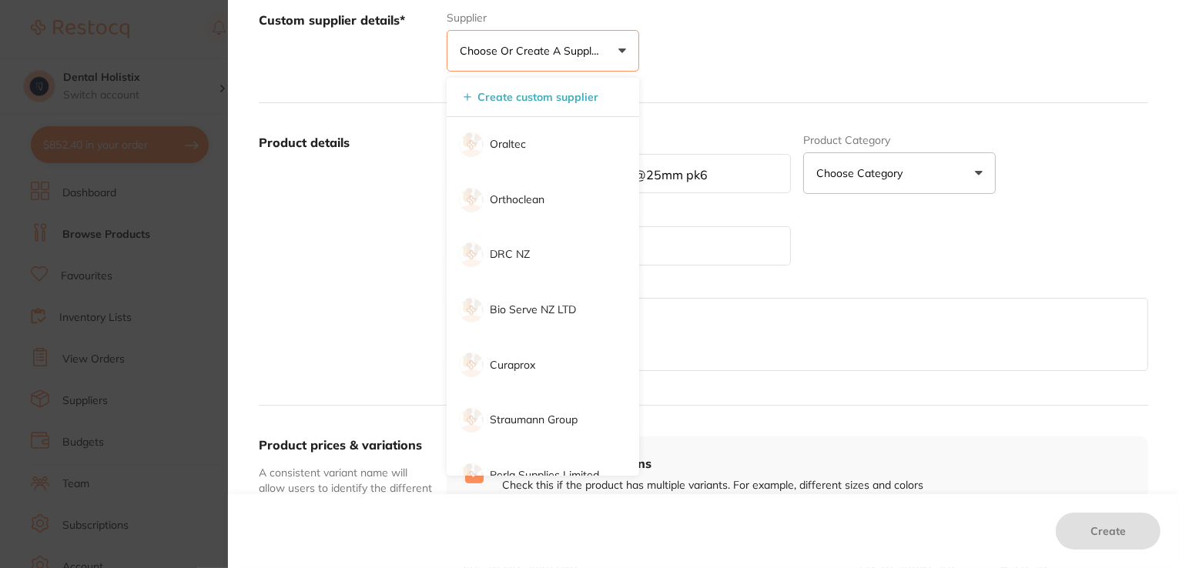
click at [484, 49] on p "Choose or create a supplier" at bounding box center [533, 50] width 146 height 15
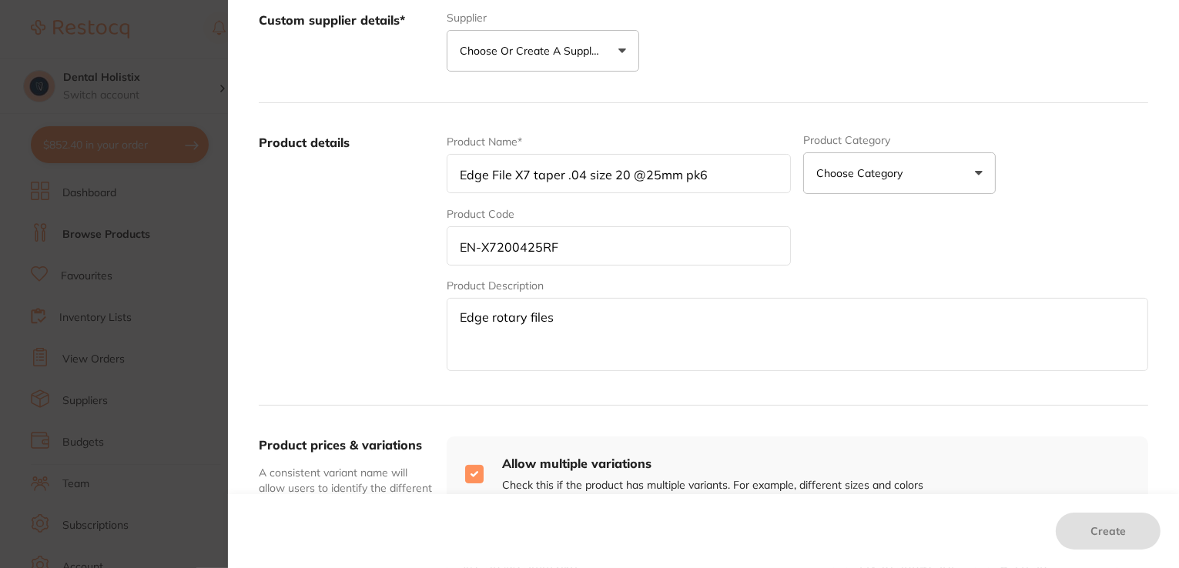
click at [494, 56] on p "Choose or create a supplier" at bounding box center [533, 50] width 146 height 15
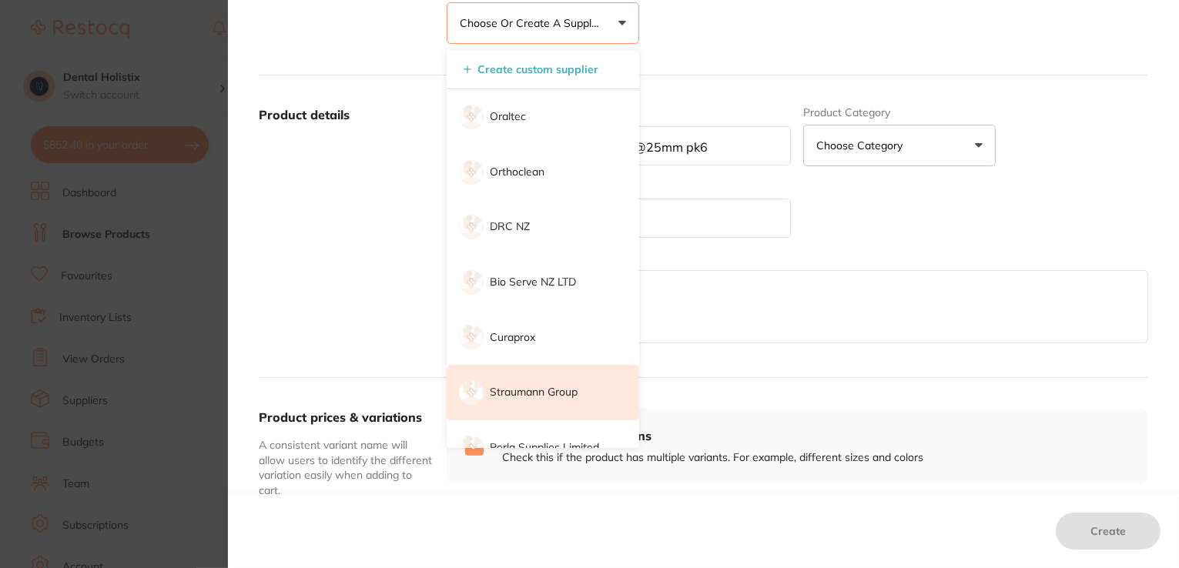
scroll to position [216, 0]
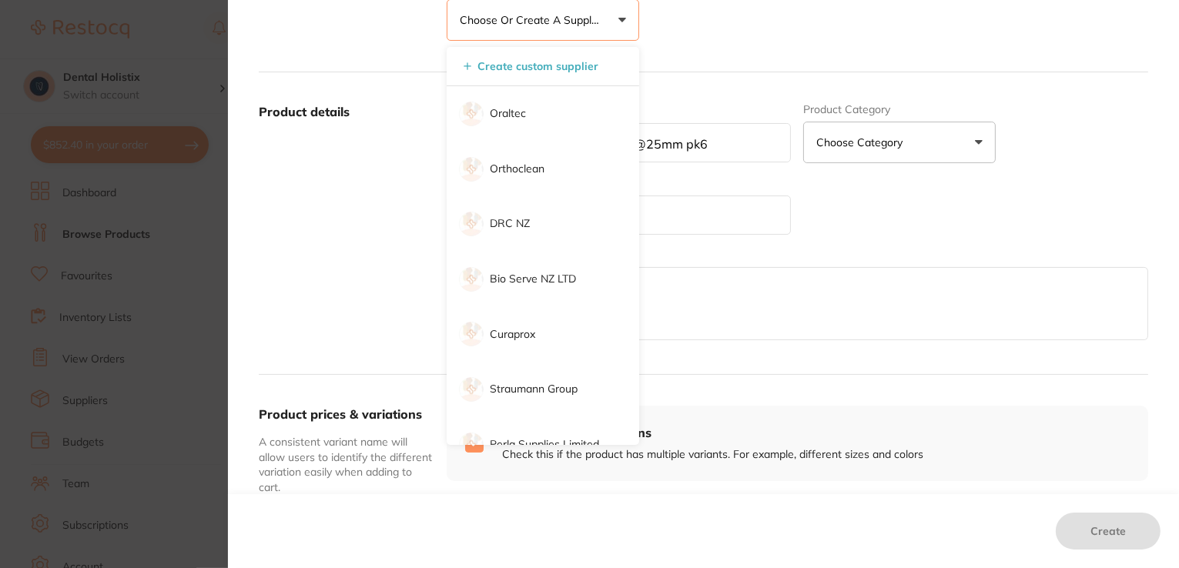
click at [619, 19] on button "Choose or create a supplier" at bounding box center [543, 20] width 193 height 42
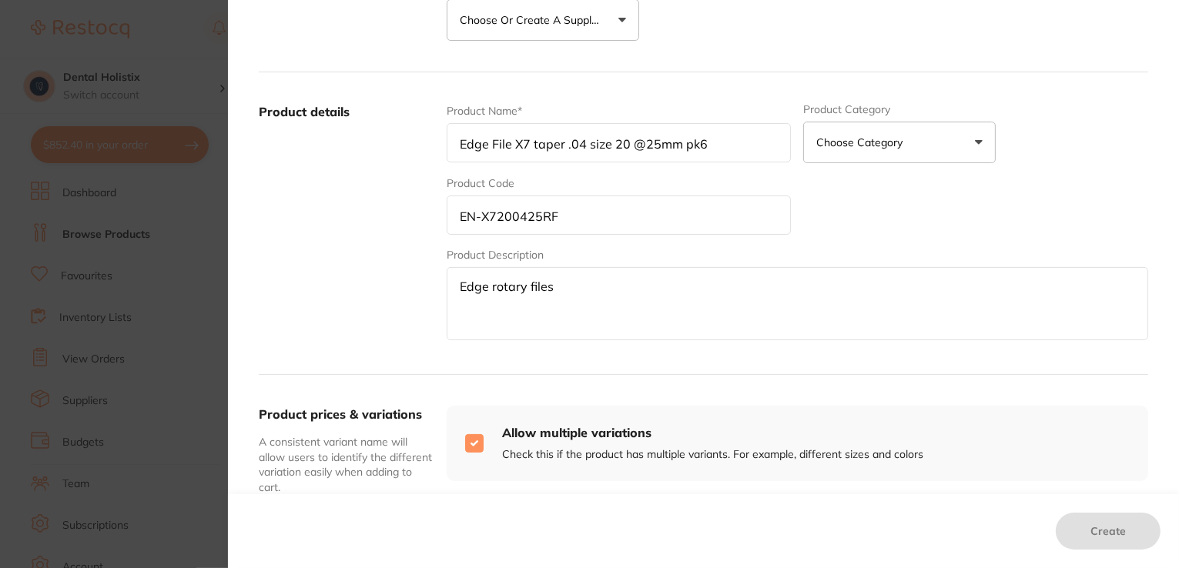
click at [619, 19] on button "Choose or create a supplier" at bounding box center [543, 20] width 193 height 42
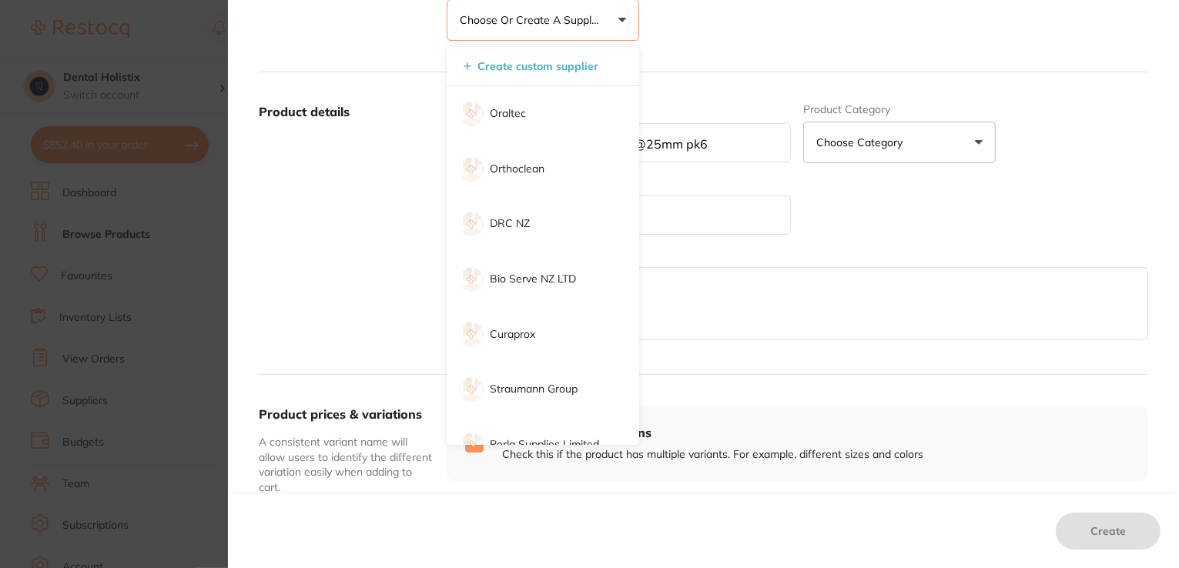
click at [619, 19] on button "Choose or create a supplier" at bounding box center [543, 20] width 193 height 42
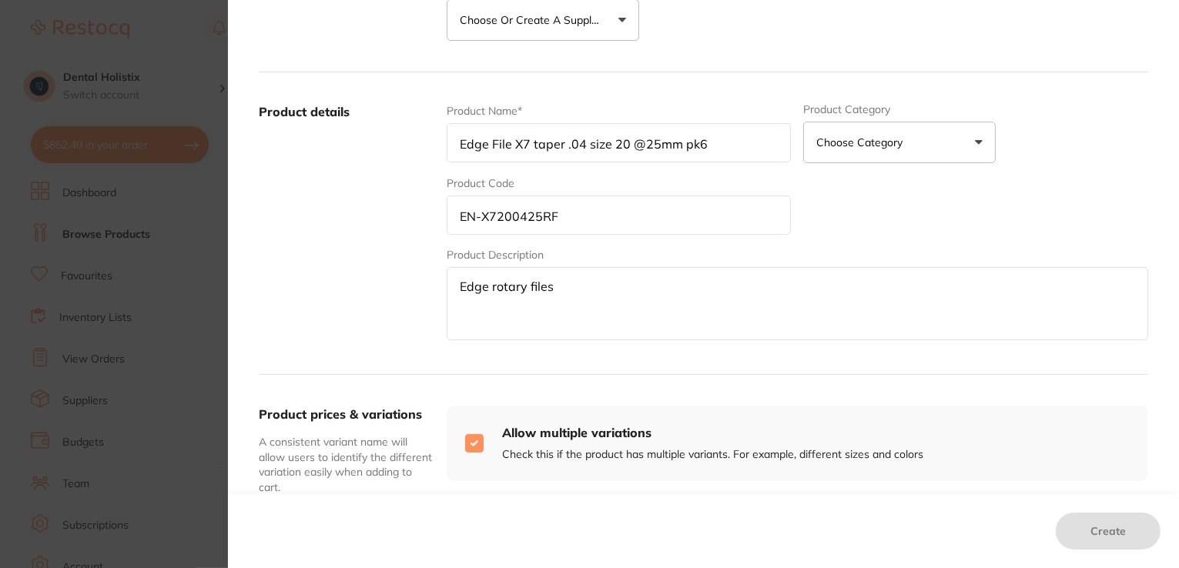
click at [619, 19] on button "Choose or create a supplier" at bounding box center [543, 20] width 193 height 42
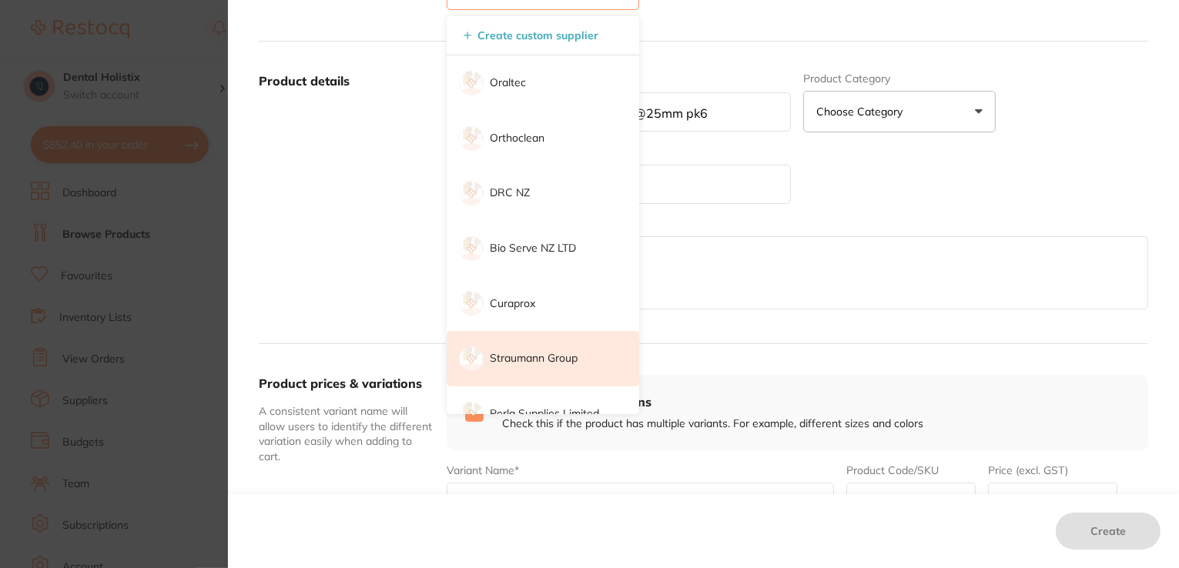
scroll to position [277, 0]
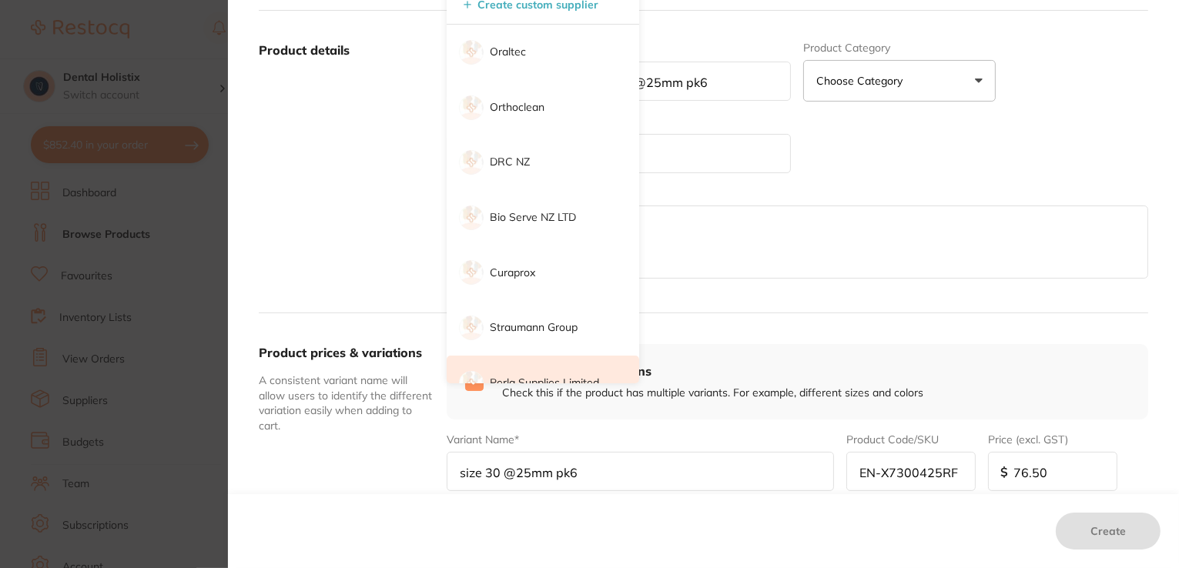
click at [634, 380] on li "Perla Supplies Limited" at bounding box center [543, 383] width 193 height 55
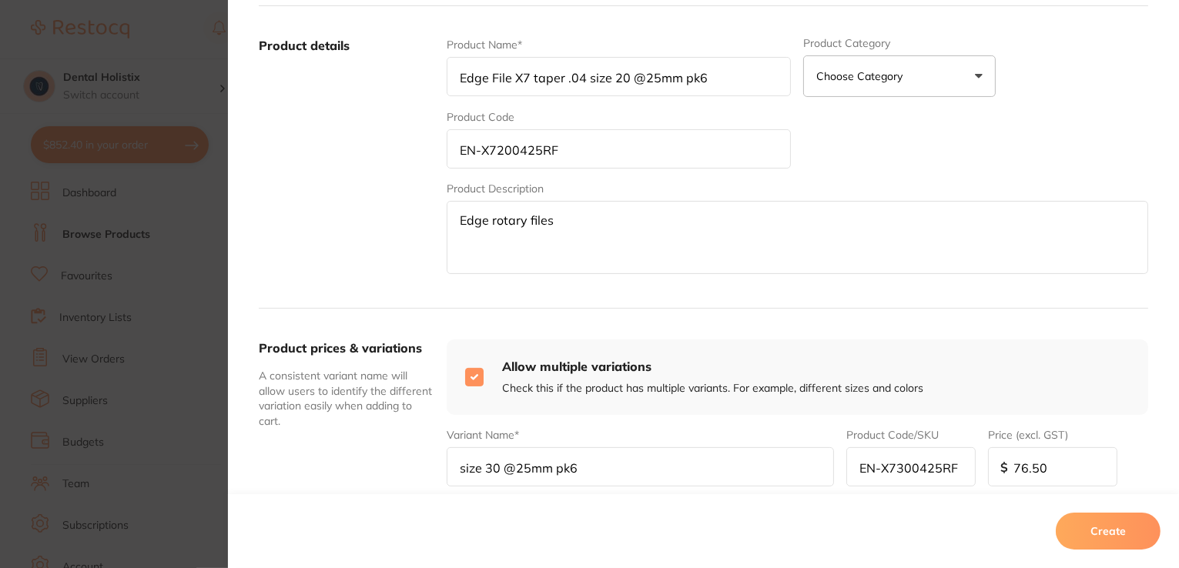
scroll to position [0, 0]
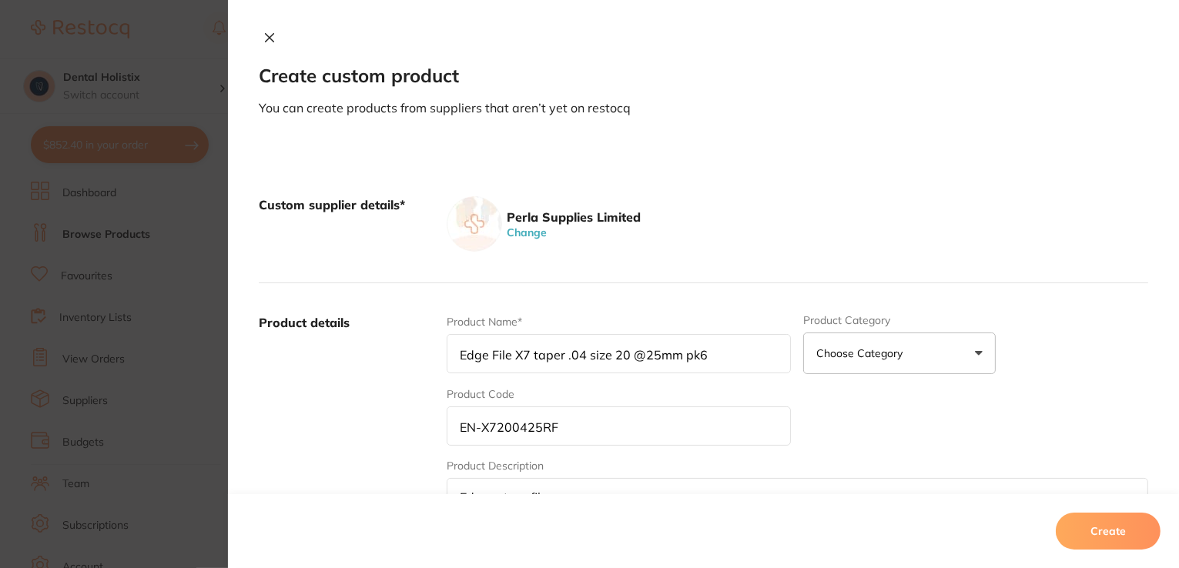
click at [525, 235] on button "Change" at bounding box center [526, 233] width 49 height 14
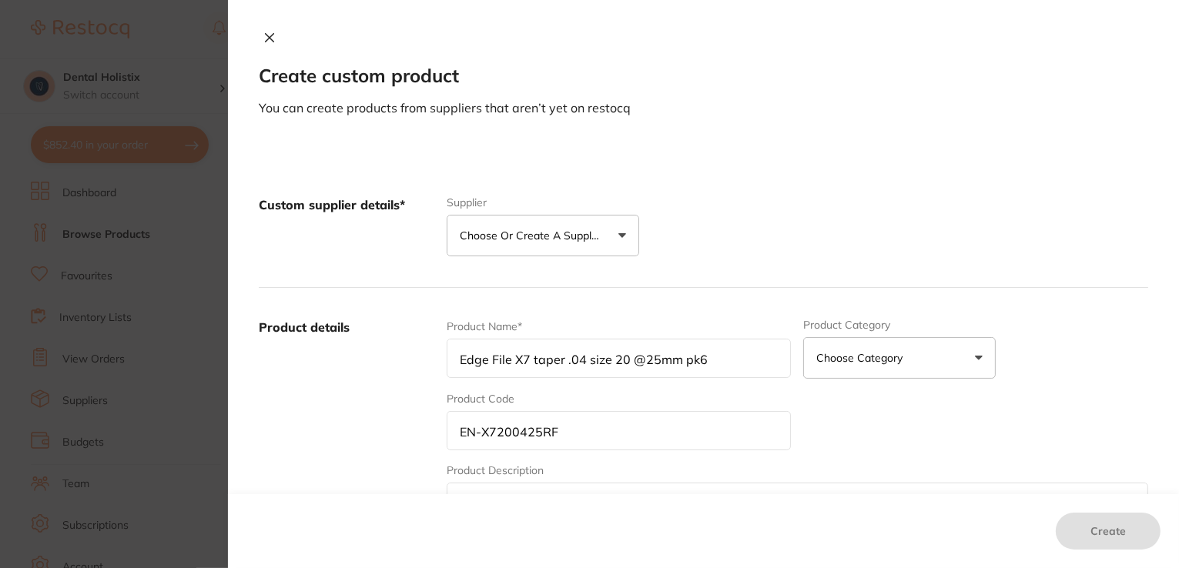
click at [619, 233] on button "Choose or create a supplier" at bounding box center [543, 236] width 193 height 42
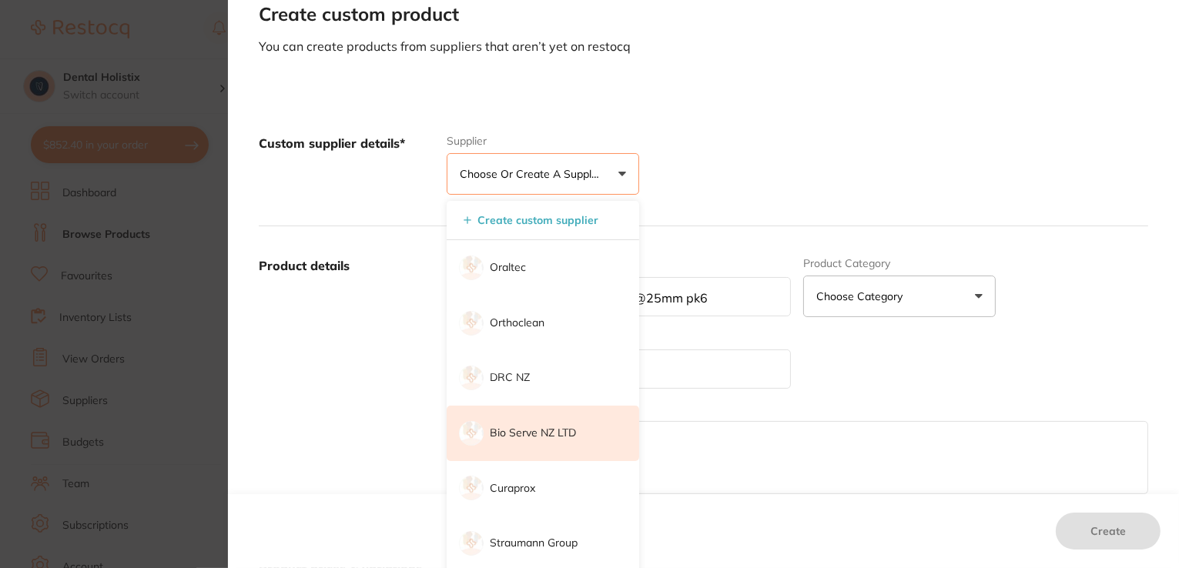
scroll to position [92, 0]
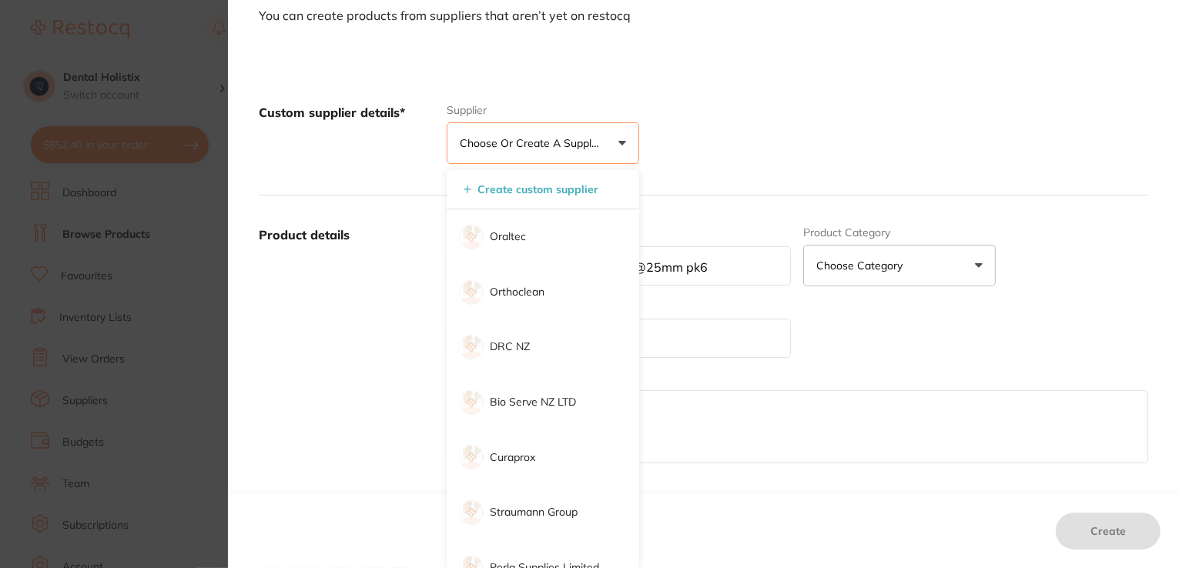
click at [516, 148] on p "Choose or create a supplier" at bounding box center [533, 143] width 146 height 15
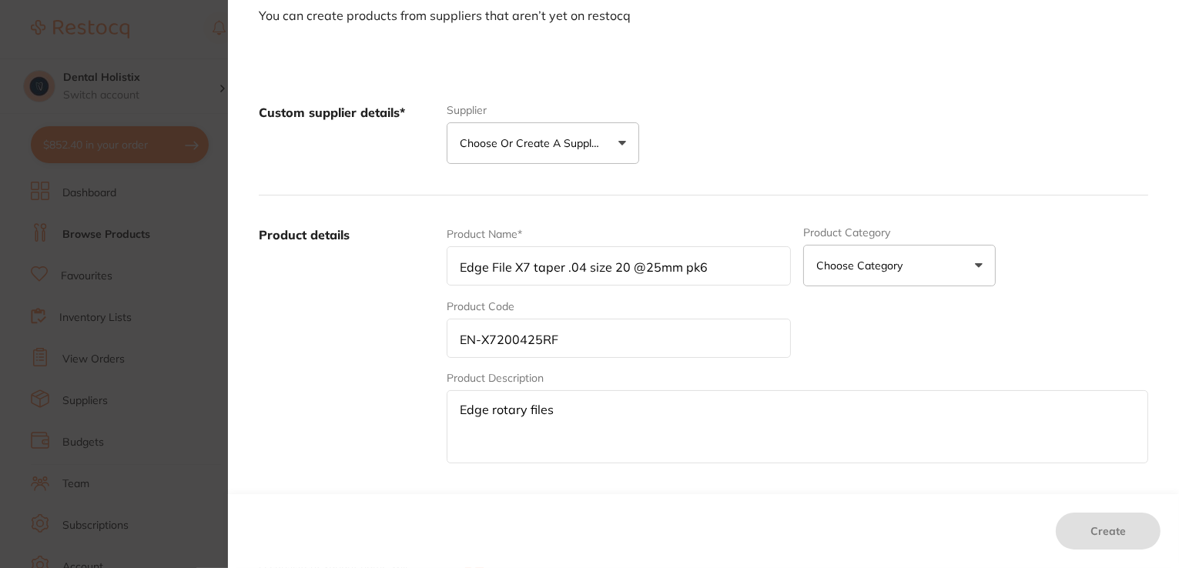
click at [516, 148] on p "Choose or create a supplier" at bounding box center [533, 143] width 146 height 15
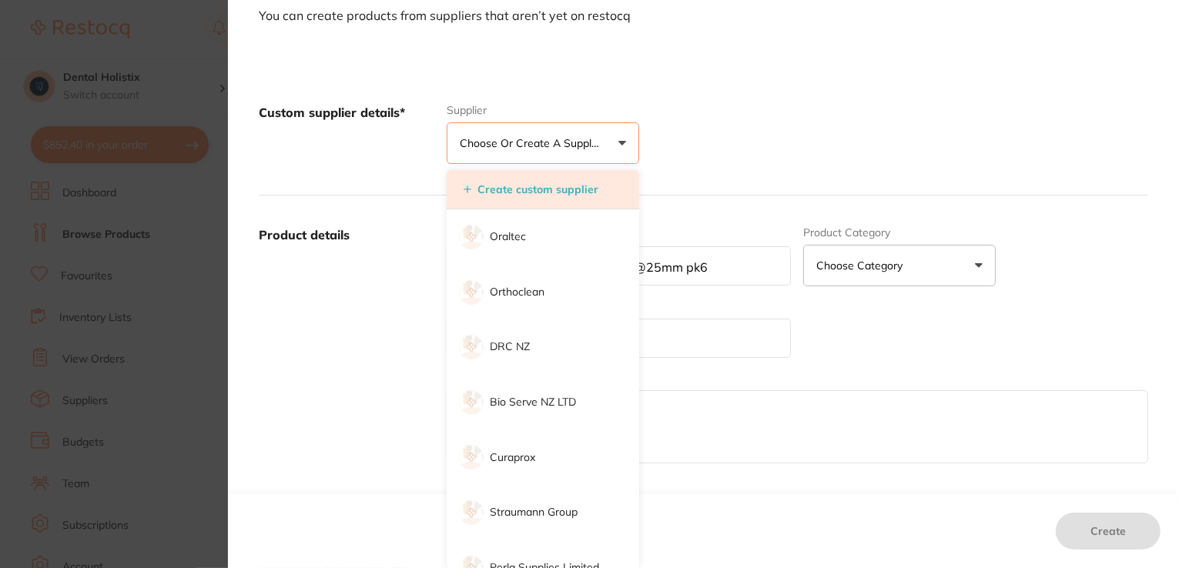
click at [474, 192] on button "Create custom supplier" at bounding box center [531, 190] width 144 height 14
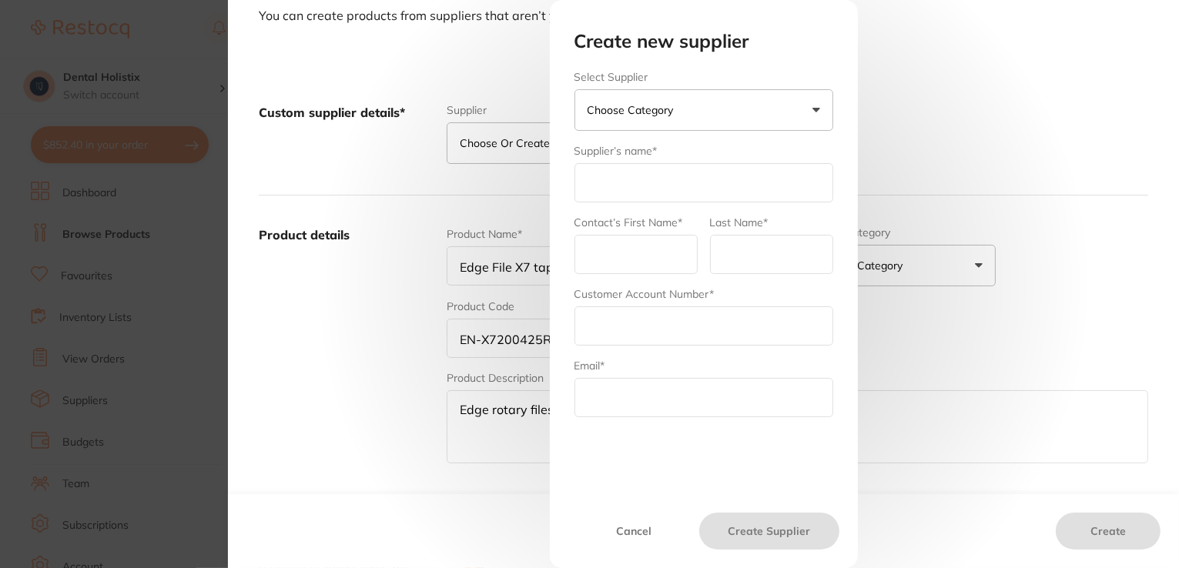
click at [801, 115] on button "Choose Category" at bounding box center [704, 110] width 259 height 42
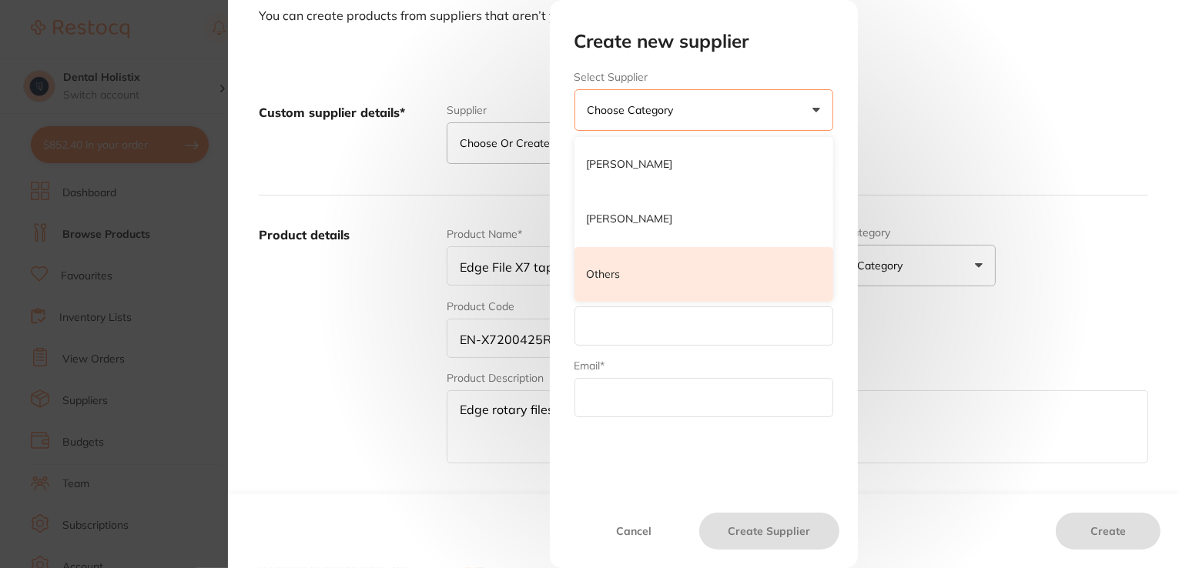
click at [601, 273] on p "Others" at bounding box center [604, 274] width 34 height 15
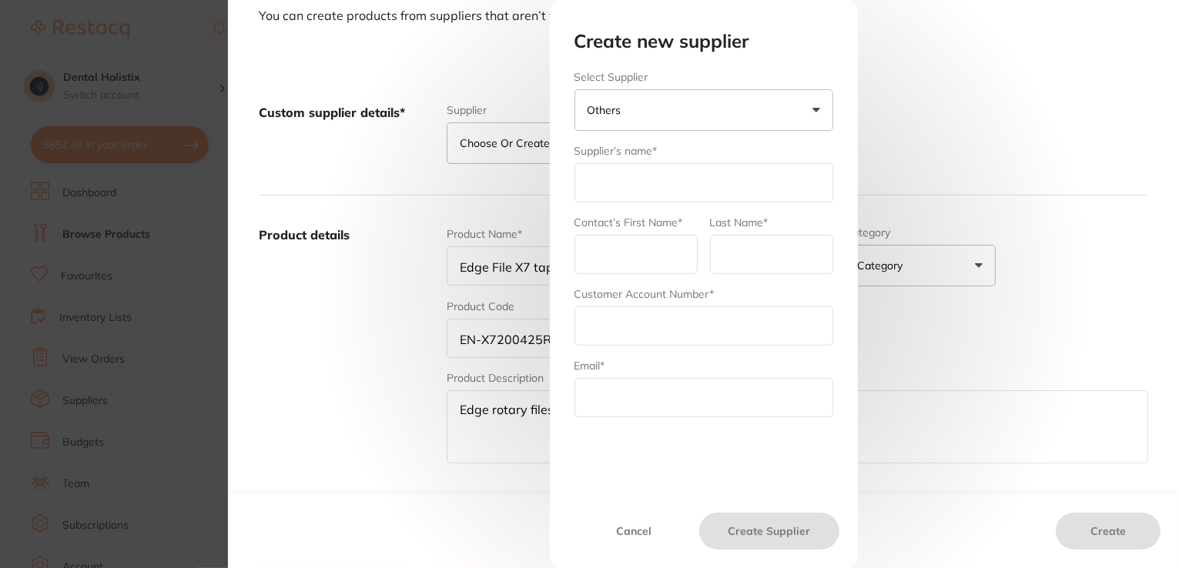
click at [649, 190] on input "text" at bounding box center [704, 182] width 259 height 39
click at [721, 173] on input "[PERSON_NAME]" at bounding box center [704, 182] width 259 height 39
type input "[PERSON_NAME]"
click at [651, 256] on input "text" at bounding box center [636, 254] width 123 height 39
click at [718, 333] on input "text" at bounding box center [704, 326] width 259 height 39
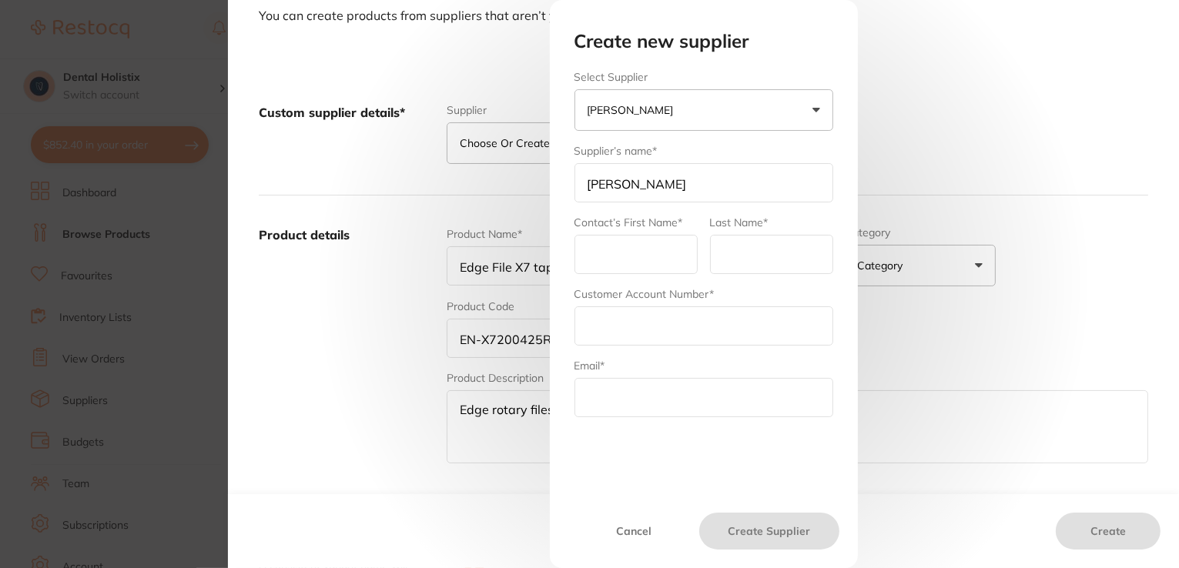
click at [632, 527] on button "Cancel" at bounding box center [634, 531] width 132 height 37
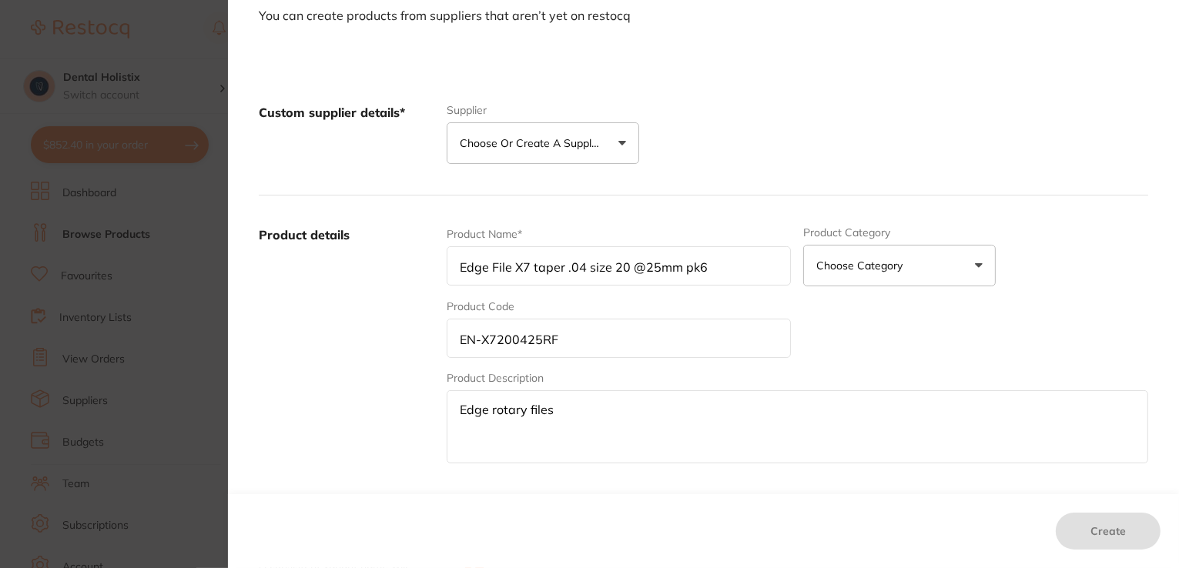
scroll to position [0, 0]
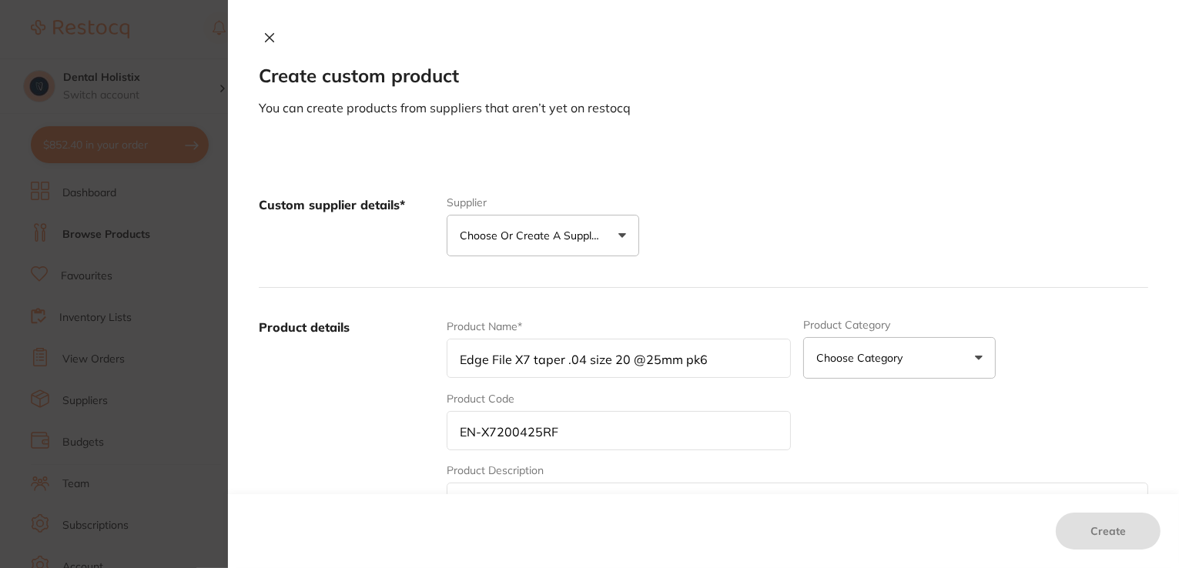
click at [271, 41] on icon at bounding box center [269, 38] width 12 height 12
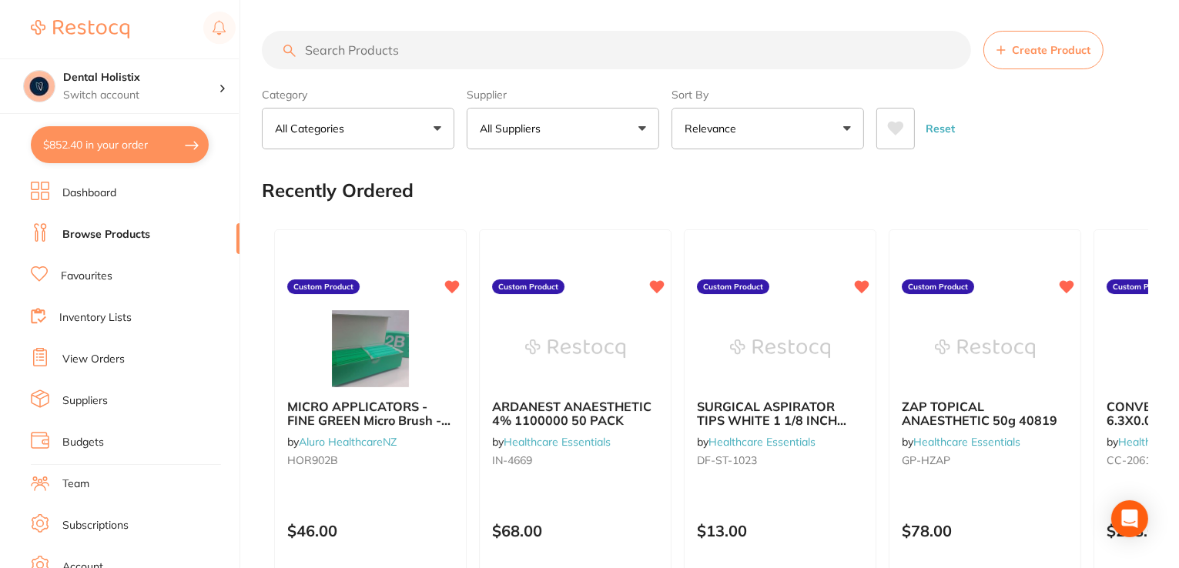
click at [129, 240] on link "Browse Products" at bounding box center [106, 234] width 88 height 15
click at [1007, 48] on button "Create Product" at bounding box center [1044, 50] width 120 height 39
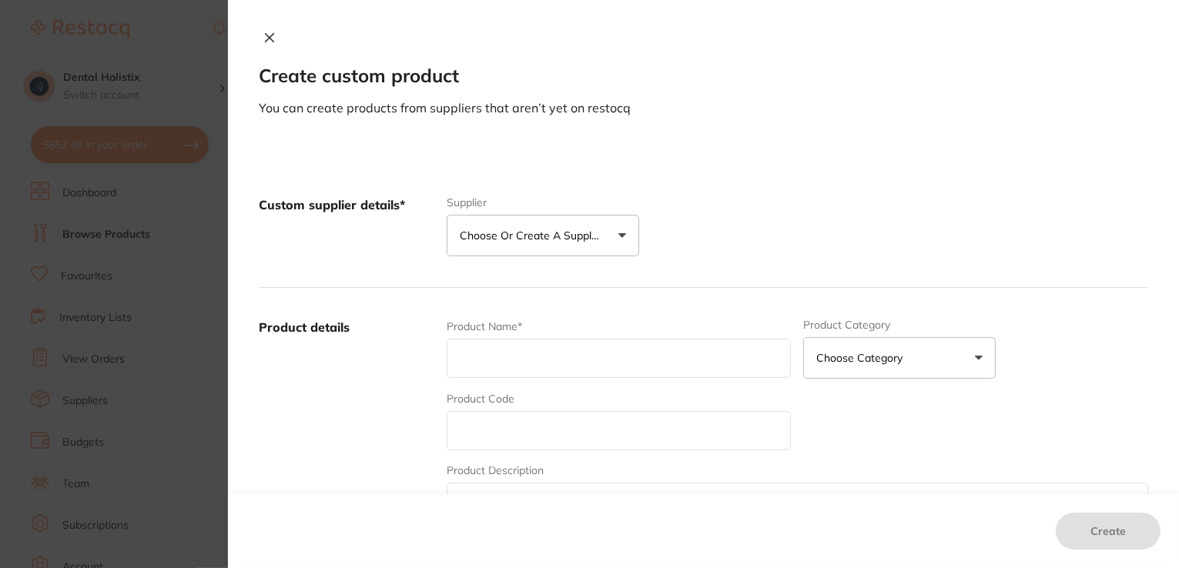
click at [263, 41] on icon at bounding box center [269, 38] width 12 height 12
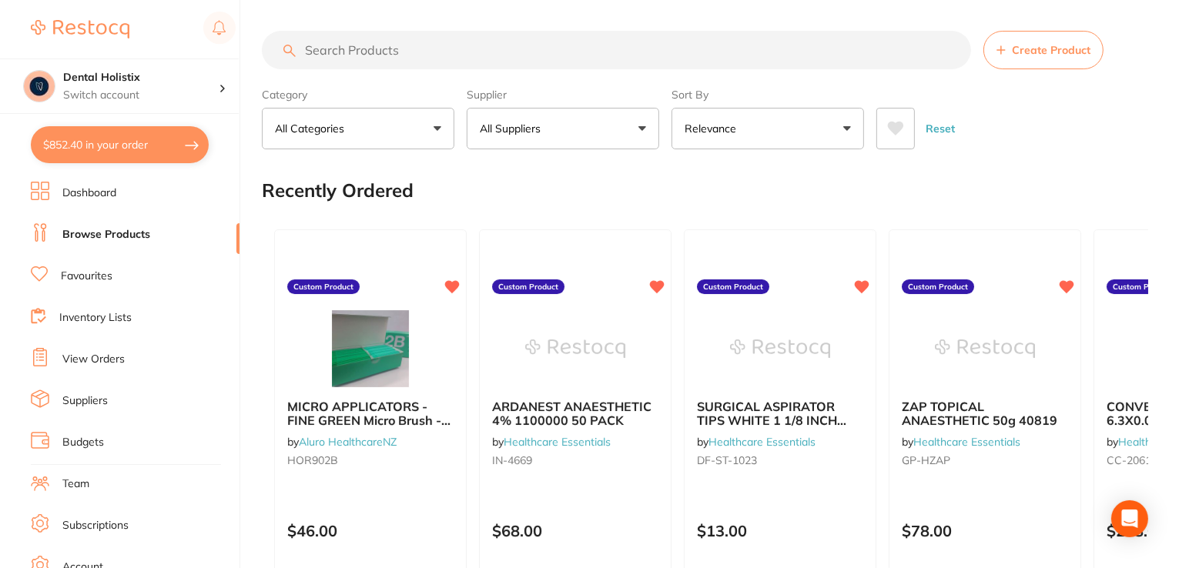
click at [641, 130] on button "All Suppliers" at bounding box center [563, 129] width 193 height 42
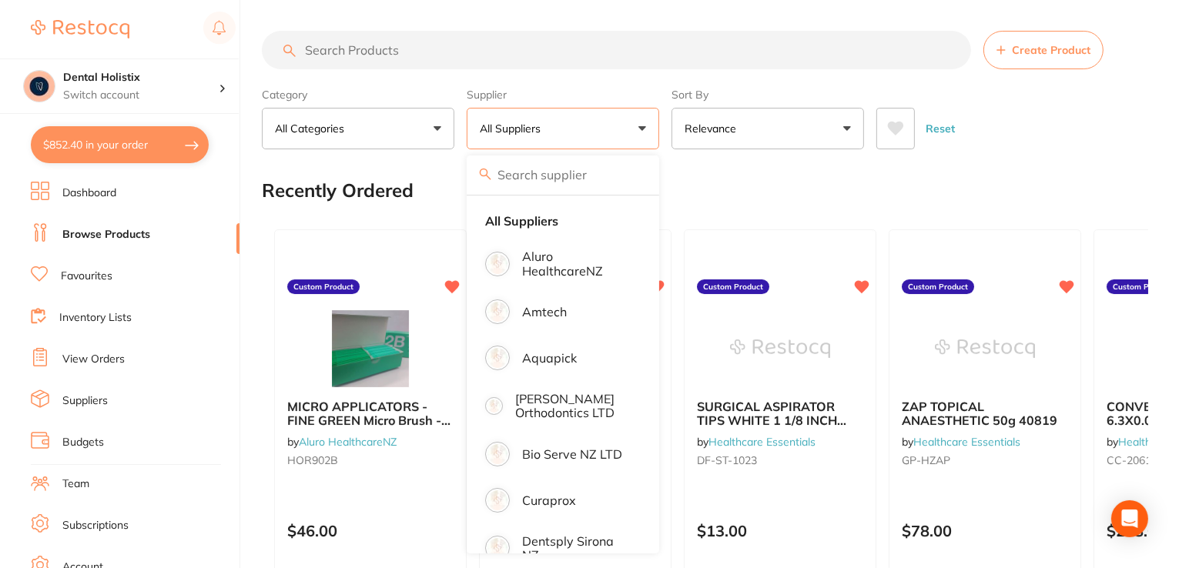
click at [603, 189] on input "search" at bounding box center [563, 175] width 193 height 39
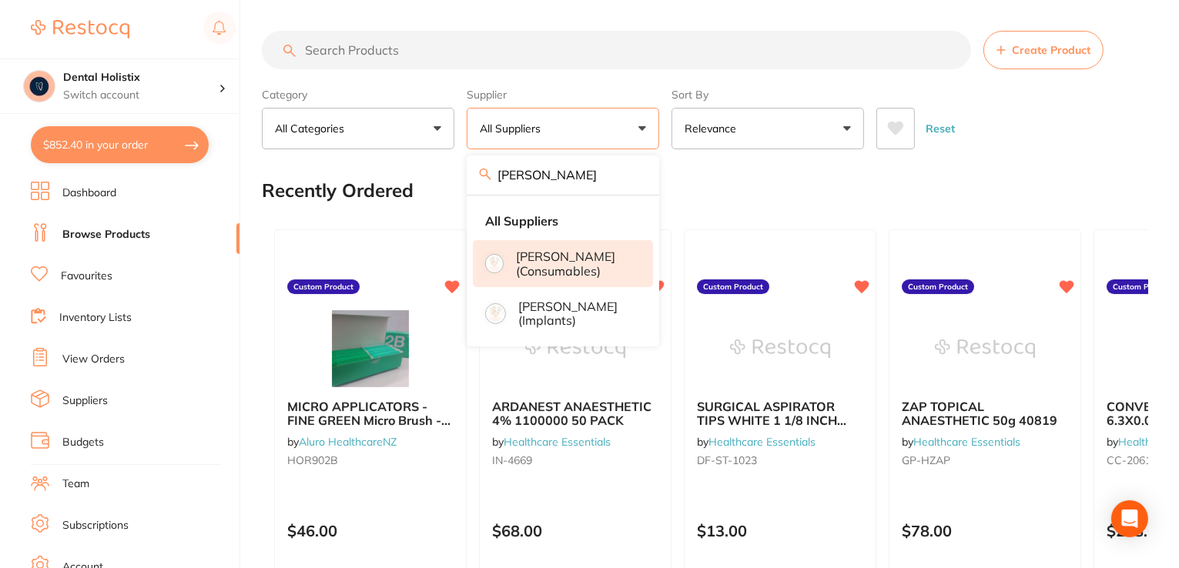
type input "Henry Sc"
click at [629, 274] on p "[PERSON_NAME] (consumables)" at bounding box center [574, 264] width 116 height 28
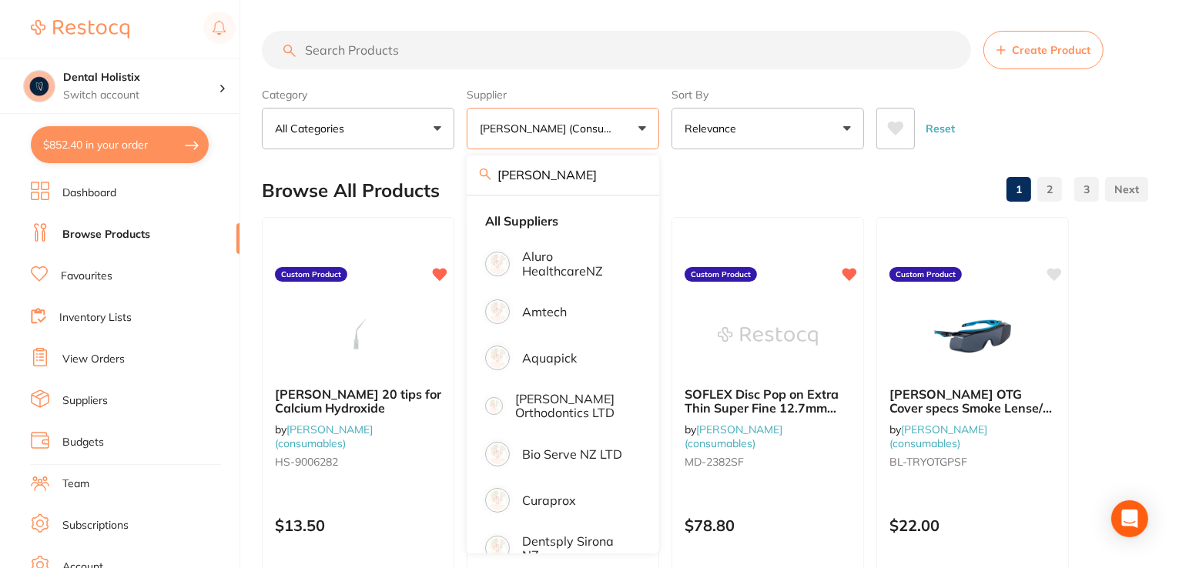
click at [1044, 59] on button "Create Product" at bounding box center [1044, 50] width 120 height 39
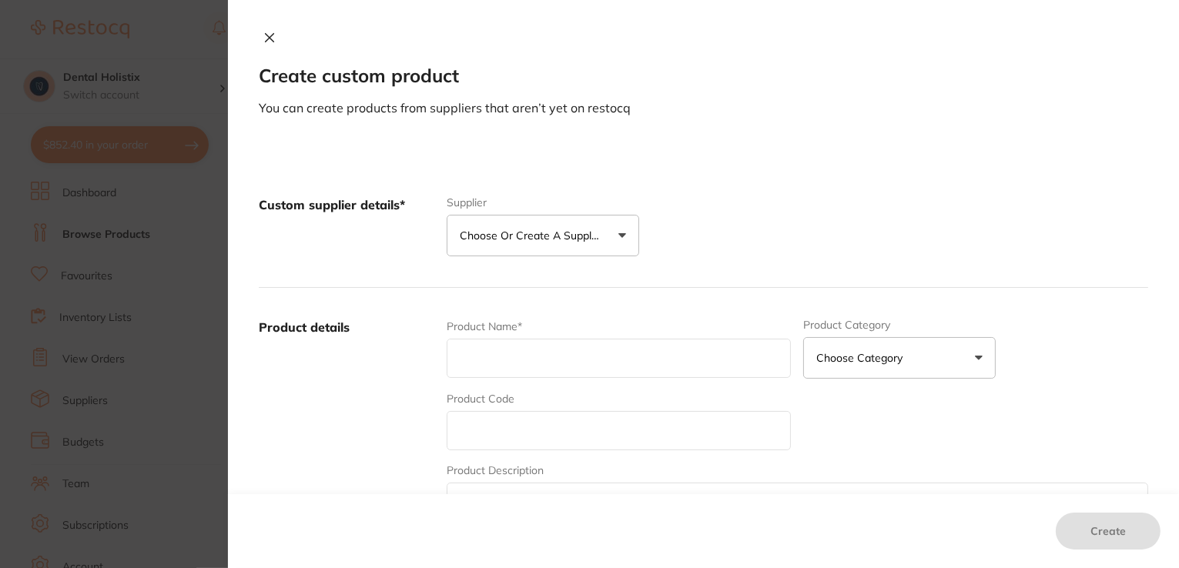
click at [610, 356] on input "text" at bounding box center [619, 358] width 345 height 39
click at [608, 238] on button "Choose or create a supplier" at bounding box center [543, 236] width 193 height 42
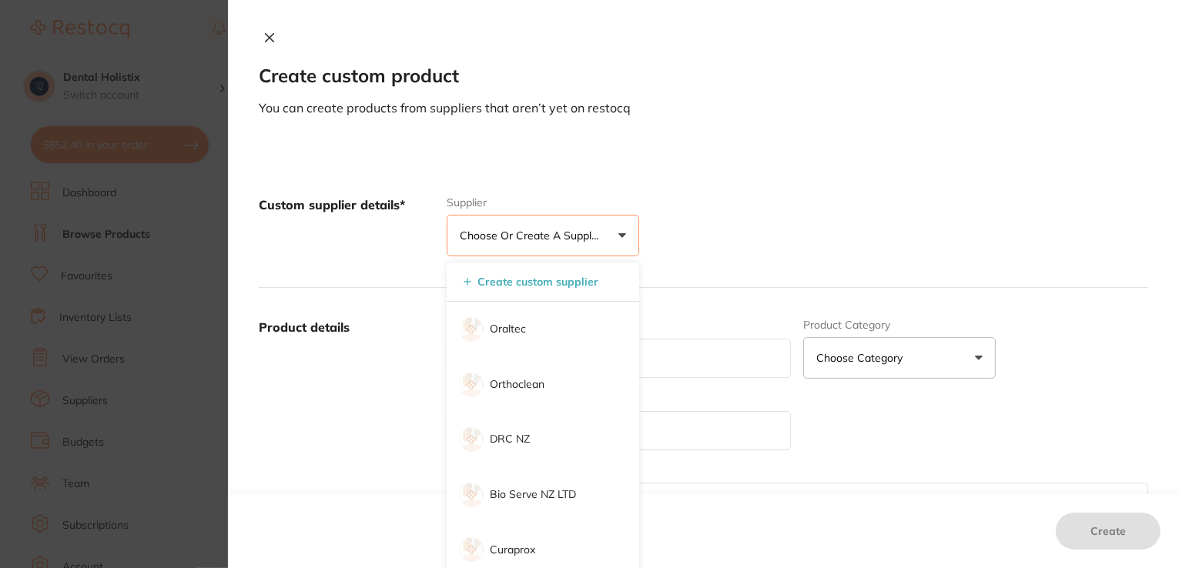
click at [727, 230] on div "Custom supplier details* Supplier Choose or create a supplier Create custom sup…" at bounding box center [704, 227] width 890 height 122
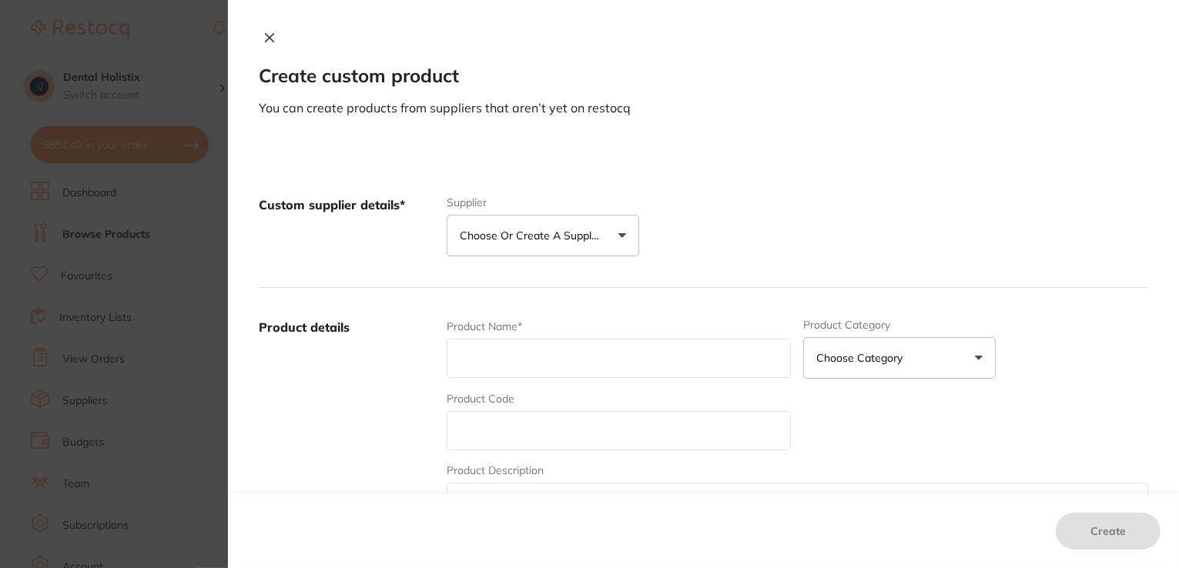
click at [724, 230] on div "Custom supplier details* Supplier Choose or create a supplier Create custom sup…" at bounding box center [704, 227] width 890 height 122
click at [263, 38] on icon at bounding box center [269, 38] width 12 height 12
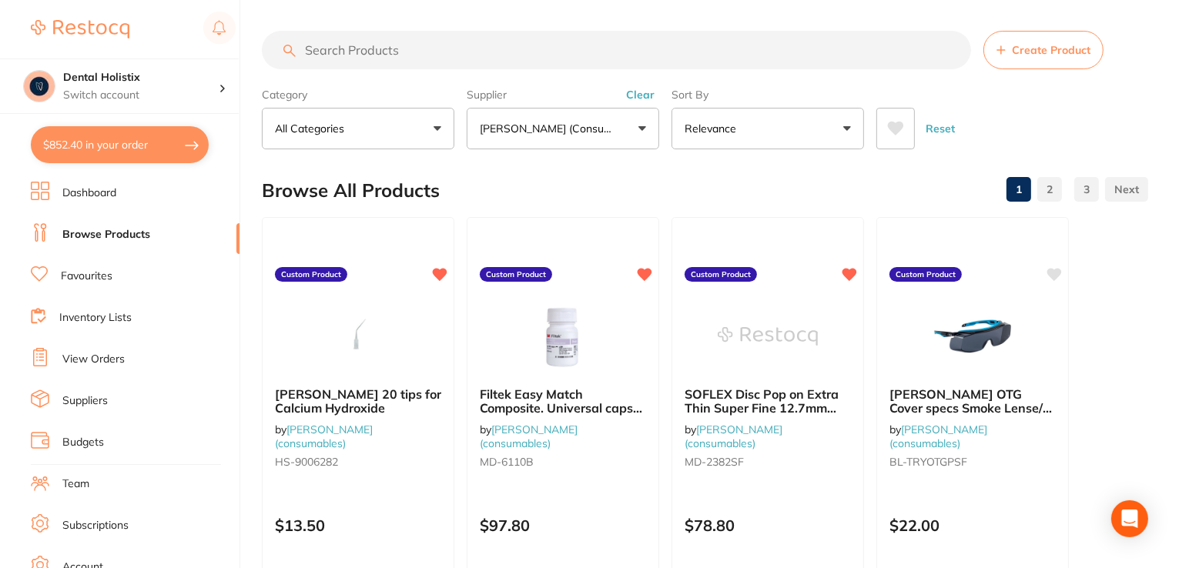
click at [95, 398] on link "Suppliers" at bounding box center [84, 401] width 45 height 15
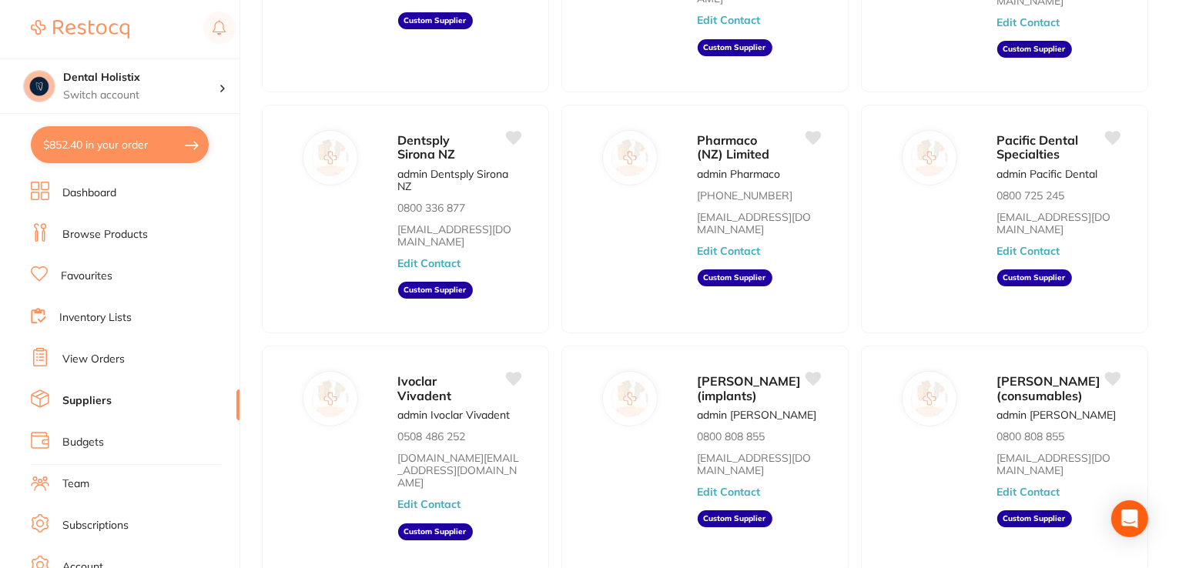
click at [132, 238] on link "Browse Products" at bounding box center [104, 234] width 85 height 15
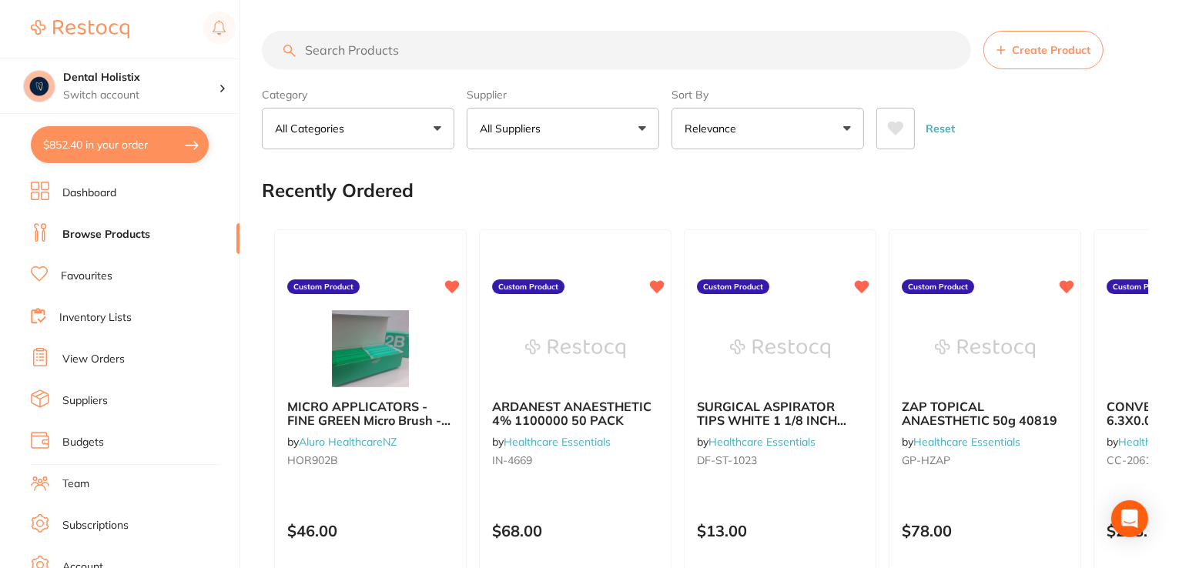
click at [1056, 62] on button "Create Product" at bounding box center [1044, 50] width 120 height 39
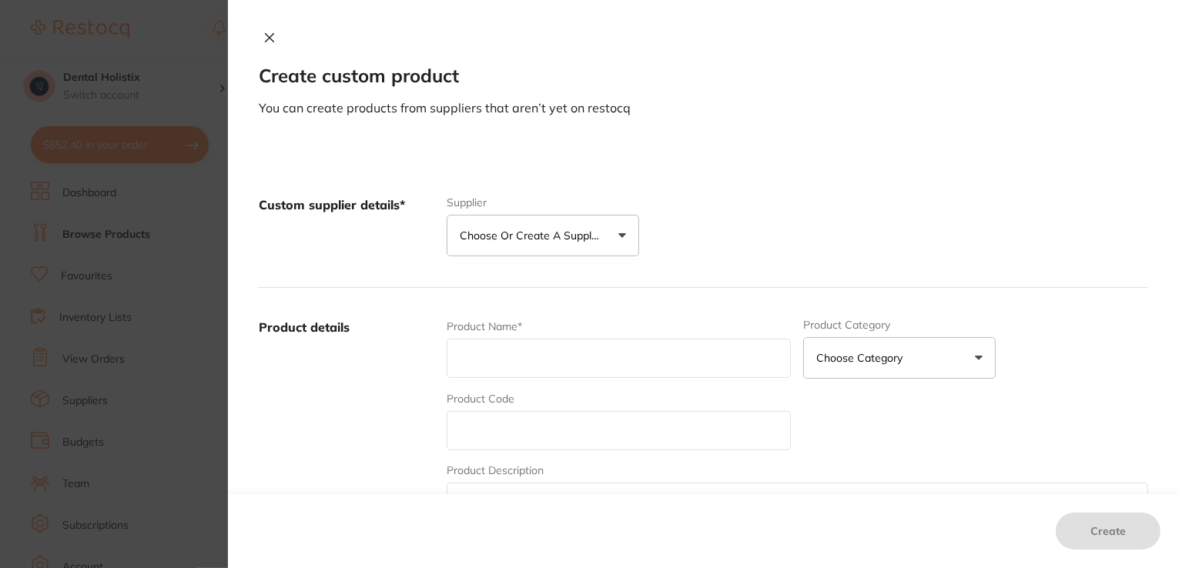
click at [615, 228] on button "Choose or create a supplier" at bounding box center [543, 236] width 193 height 42
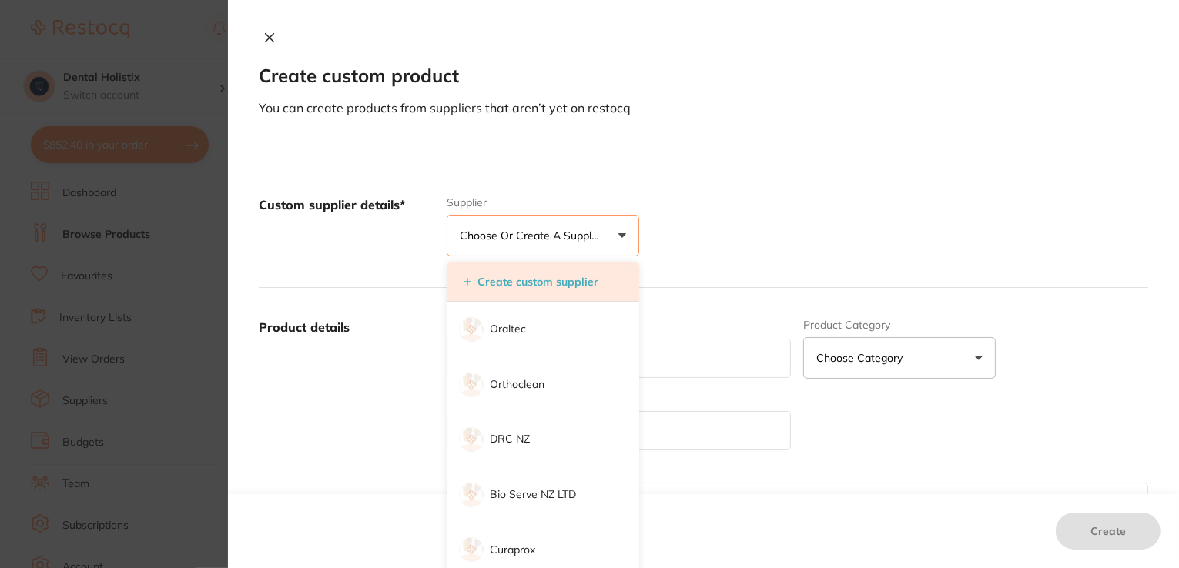
click at [576, 293] on li "Create custom supplier" at bounding box center [543, 282] width 193 height 39
click at [578, 275] on button "Create custom supplier" at bounding box center [531, 282] width 144 height 14
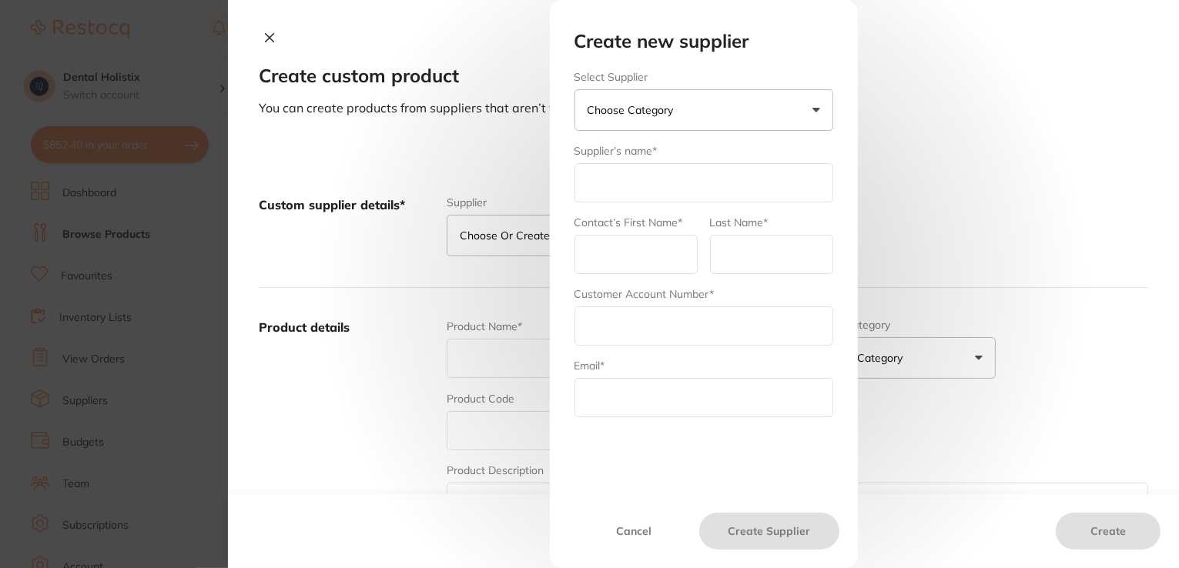
click at [669, 178] on input "text" at bounding box center [704, 182] width 259 height 39
type input "[PERSON_NAME]"
click at [650, 249] on input "text" at bounding box center [636, 254] width 123 height 39
click at [684, 263] on input "text" at bounding box center [636, 254] width 123 height 39
type input "Admin"
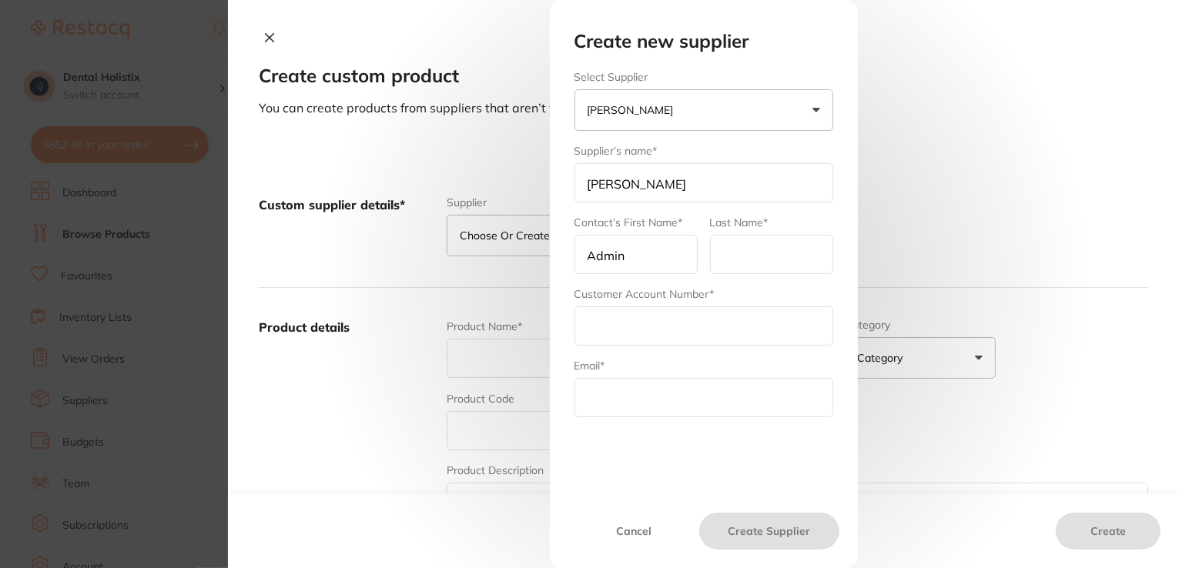
click at [714, 257] on input "text" at bounding box center [771, 254] width 123 height 39
click at [653, 345] on form "Select Supplier Henry Schein Henry Schein Halas Adam Dental Others Supplier’s n…" at bounding box center [704, 340] width 259 height 538
click at [815, 116] on button "[PERSON_NAME]" at bounding box center [704, 110] width 259 height 42
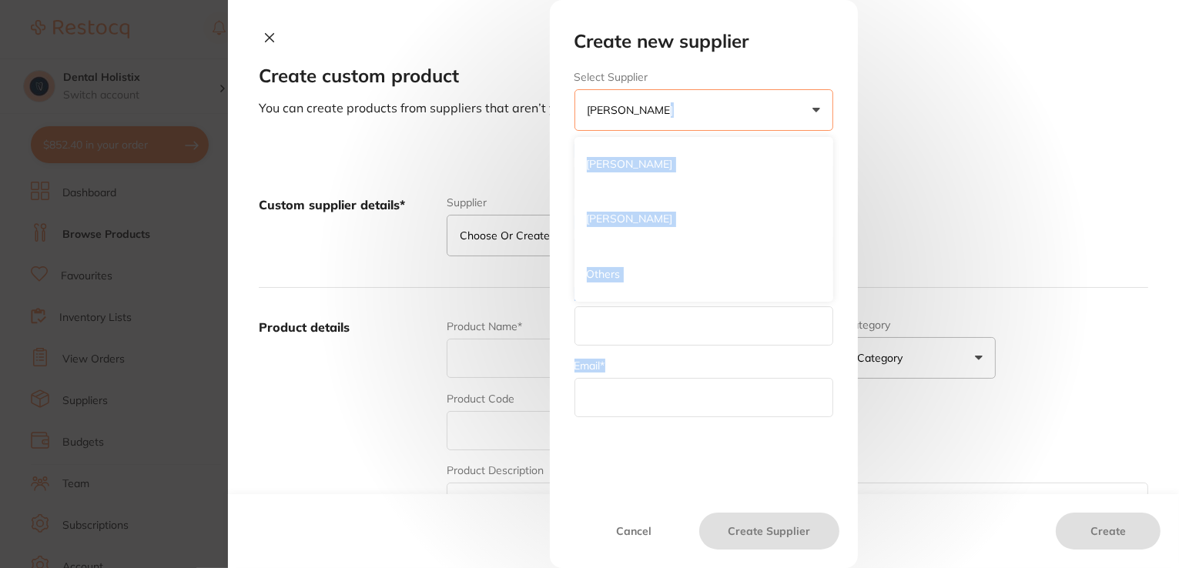
scroll to position [175, 0]
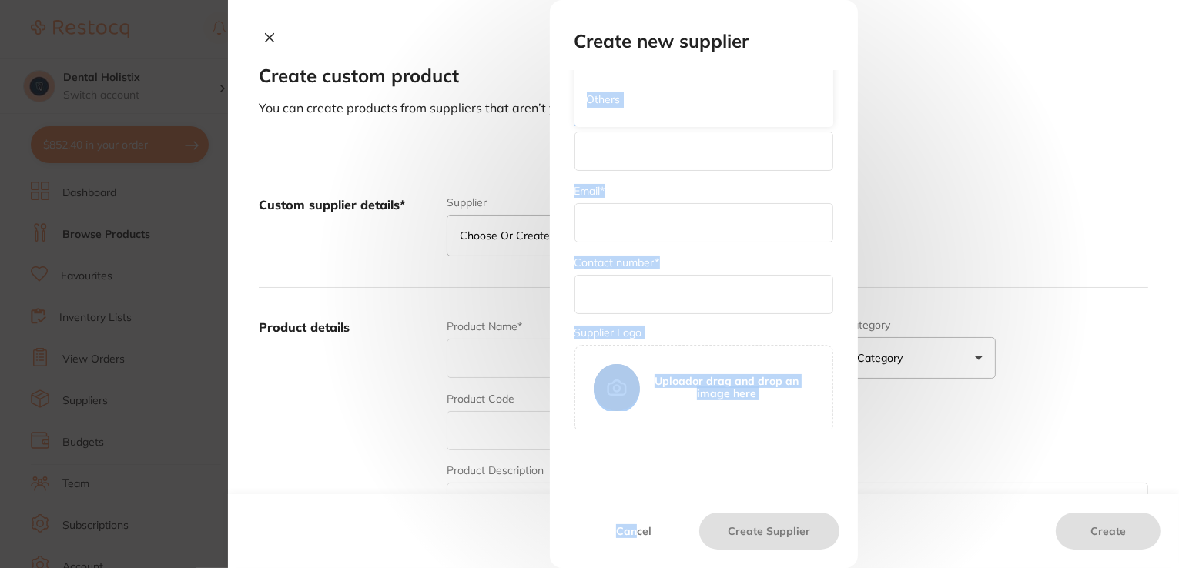
drag, startPoint x: 931, startPoint y: 96, endPoint x: 632, endPoint y: 534, distance: 529.8
click at [632, 534] on div "Create new supplier Select Supplier Henry Schein Henry Schein Halas Adam Dental…" at bounding box center [703, 284] width 951 height 568
click at [632, 534] on button "Cancel" at bounding box center [634, 531] width 132 height 37
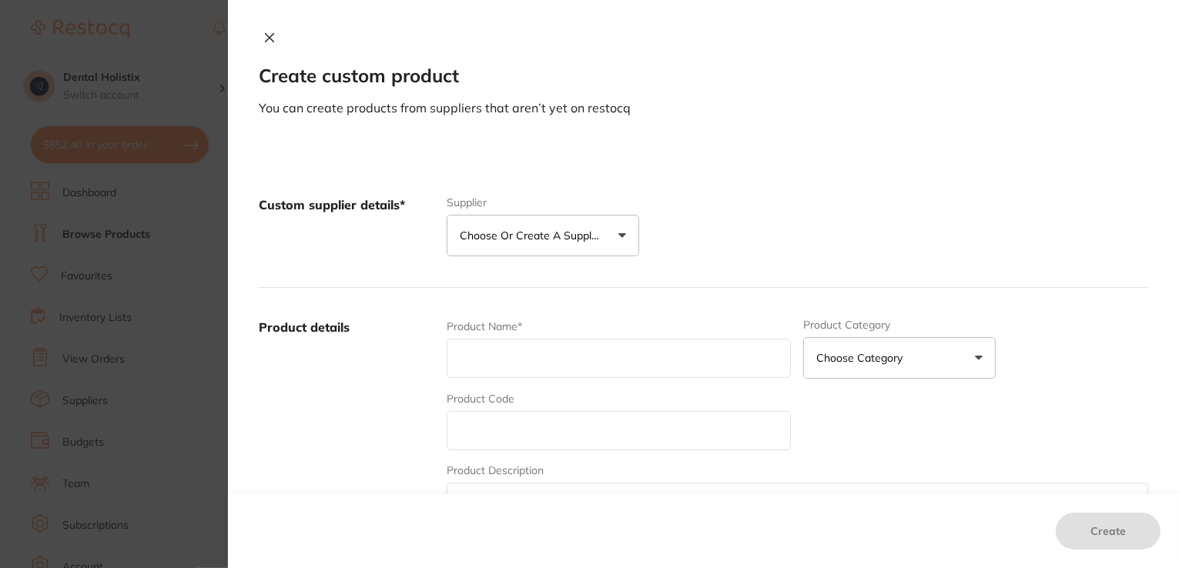
click at [1007, 132] on div "Create custom product You can create products from suppliers that aren’t yet on…" at bounding box center [703, 284] width 951 height 568
click at [625, 232] on button "Choose or create a supplier" at bounding box center [543, 236] width 193 height 42
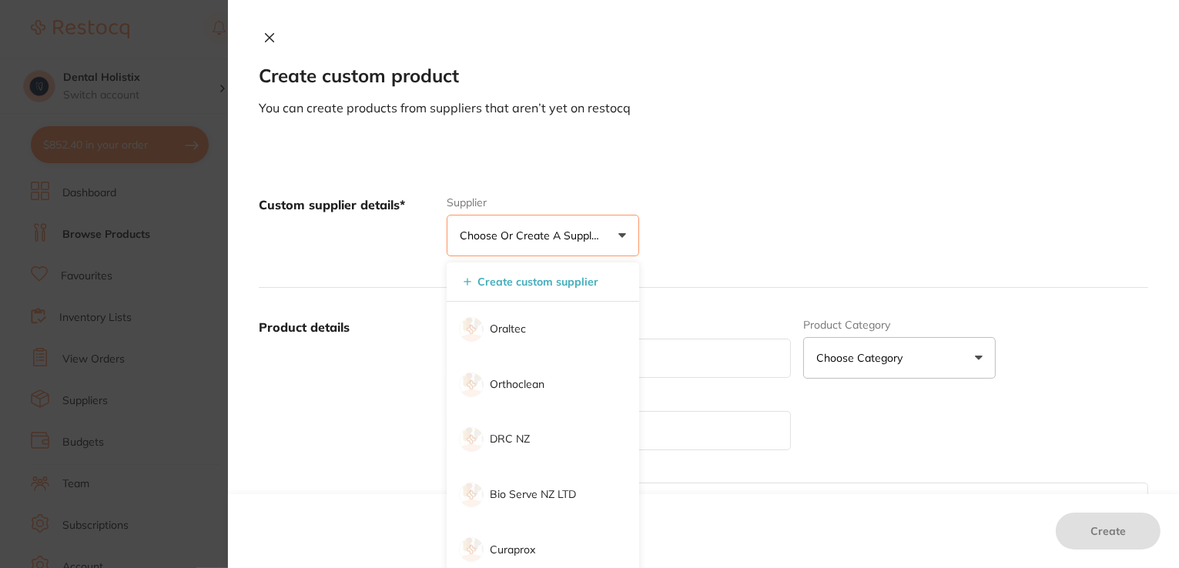
click at [921, 247] on div "Custom supplier details* Supplier Choose or create a supplier Create custom sup…" at bounding box center [704, 227] width 890 height 122
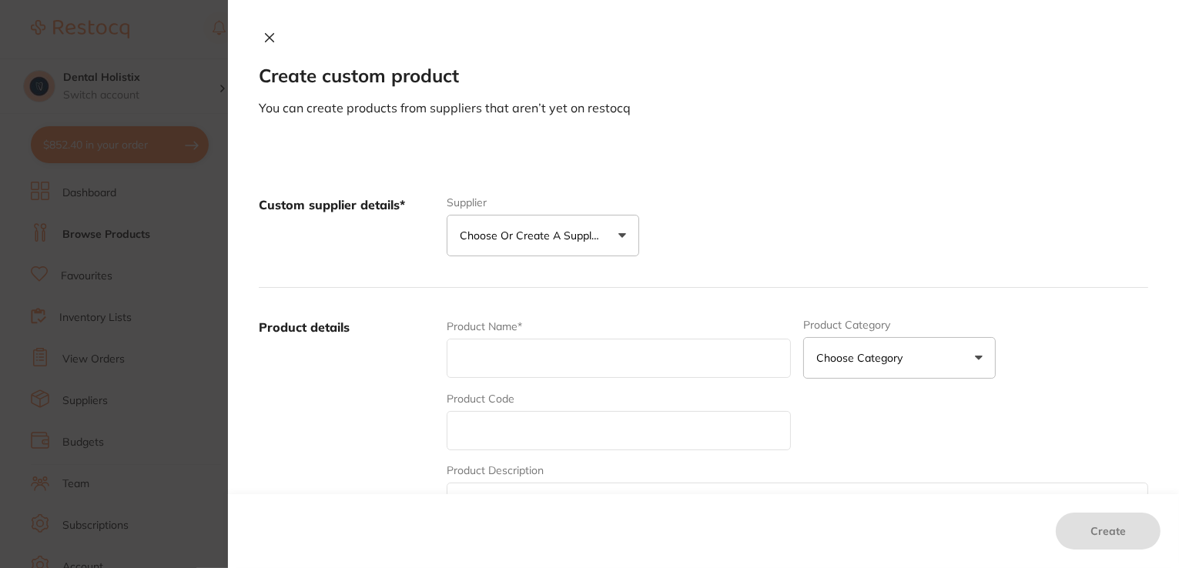
click at [618, 241] on button "Choose or create a supplier" at bounding box center [543, 236] width 193 height 42
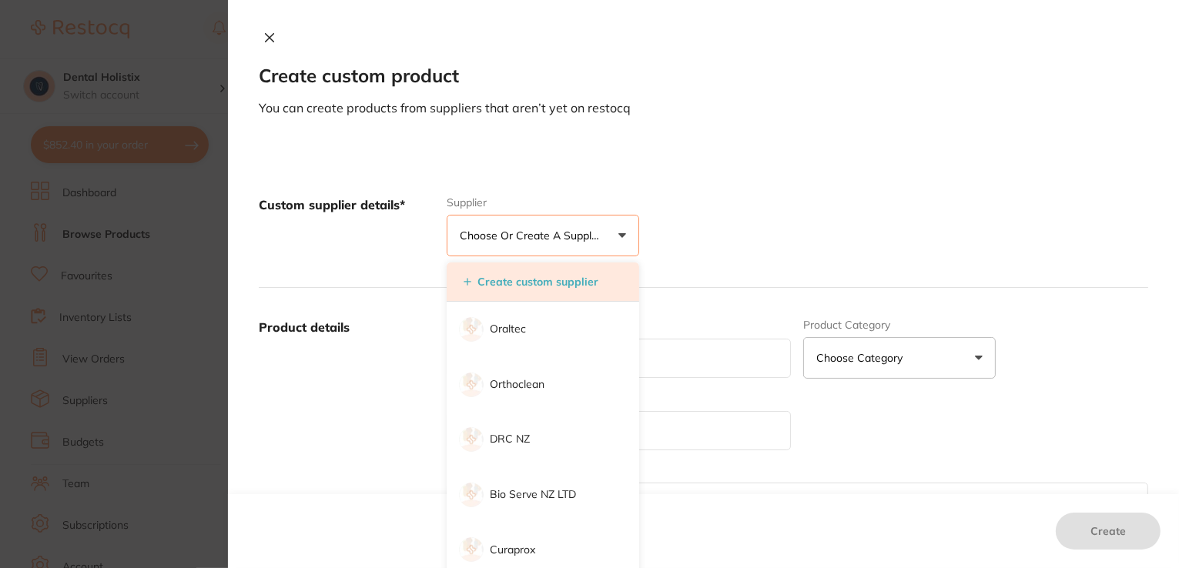
click at [561, 296] on li "Create custom supplier" at bounding box center [543, 282] width 193 height 39
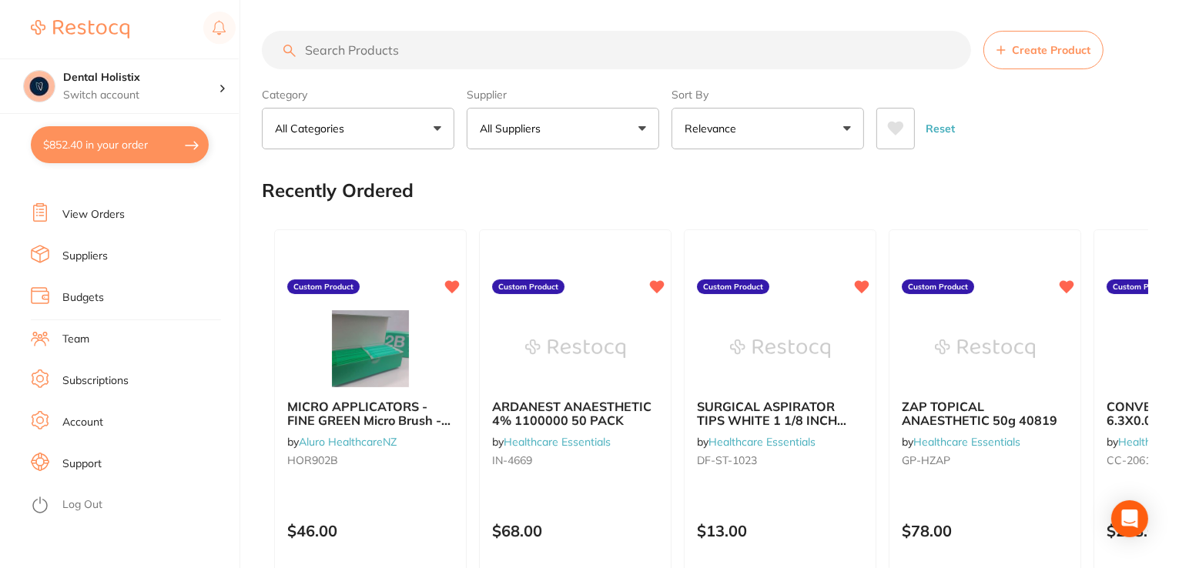
click at [1049, 48] on span "Create Product" at bounding box center [1051, 50] width 79 height 12
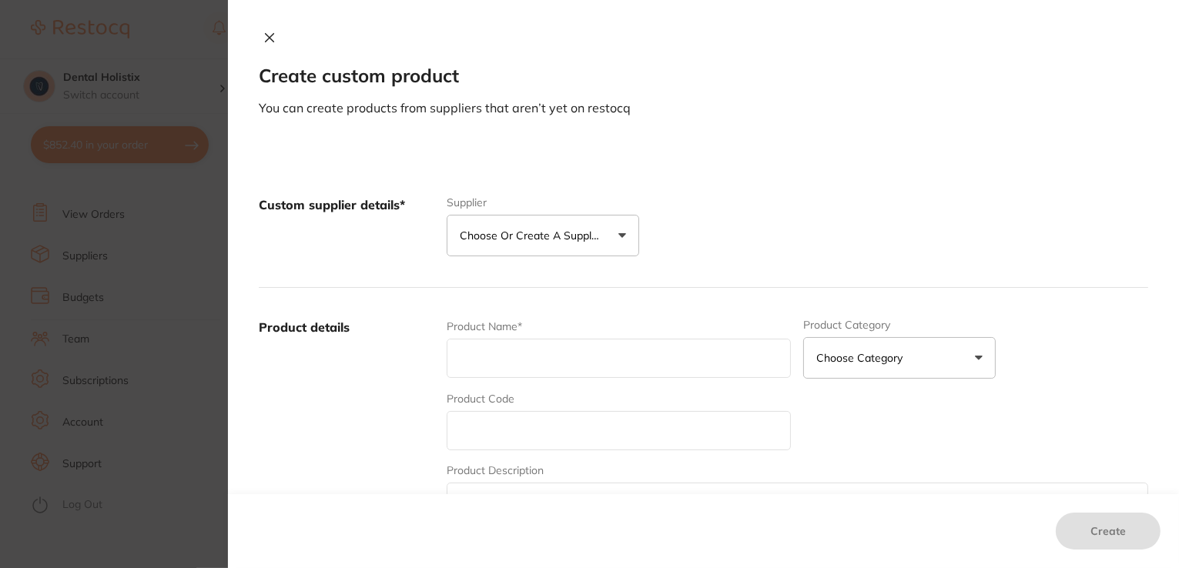
click at [618, 235] on button "Choose or create a supplier" at bounding box center [543, 236] width 193 height 42
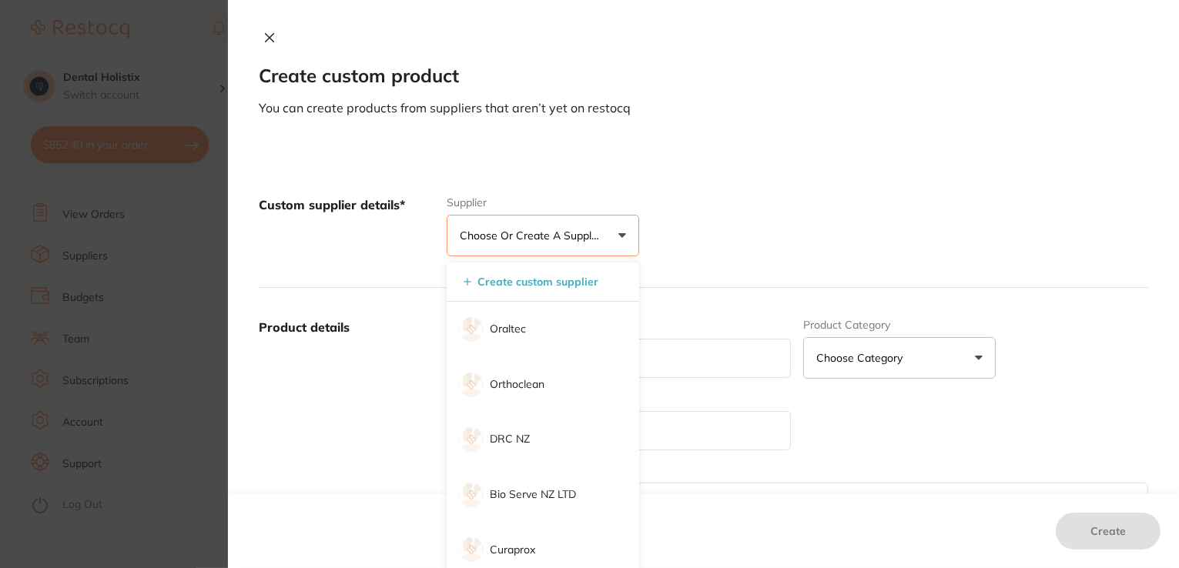
scroll to position [31, 0]
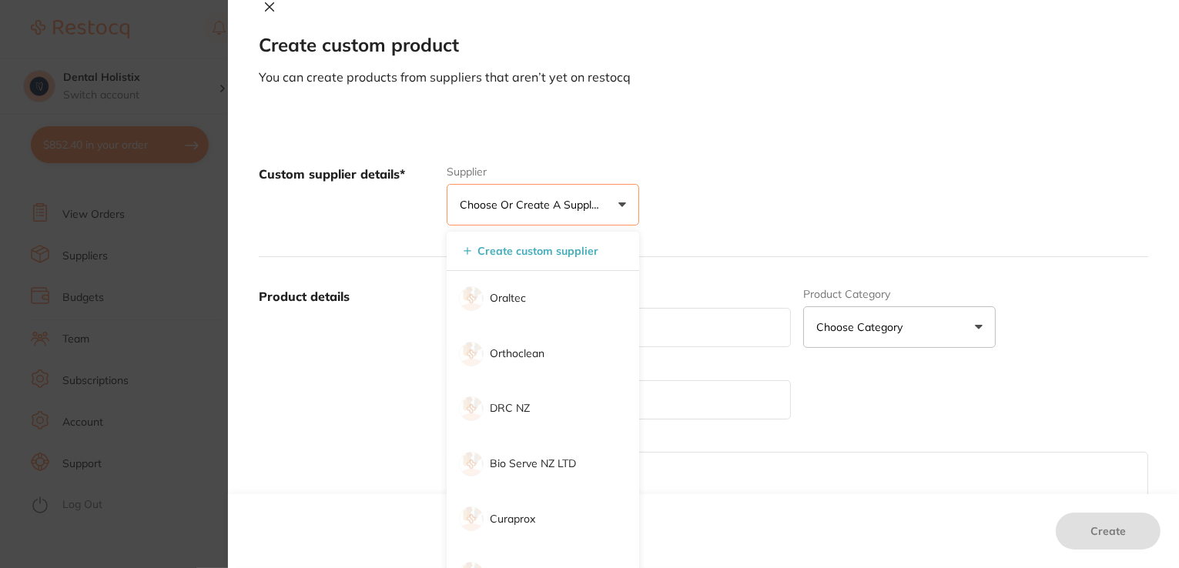
click at [487, 208] on p "Choose or create a supplier" at bounding box center [533, 204] width 146 height 15
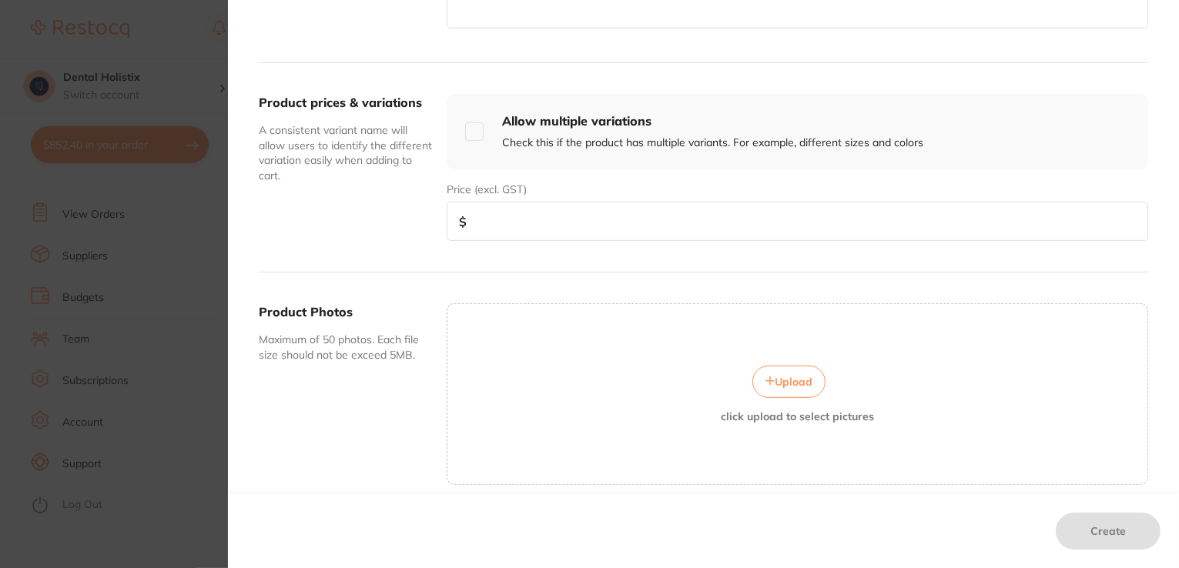
drag, startPoint x: 1161, startPoint y: 1, endPoint x: 655, endPoint y: 25, distance: 506.6
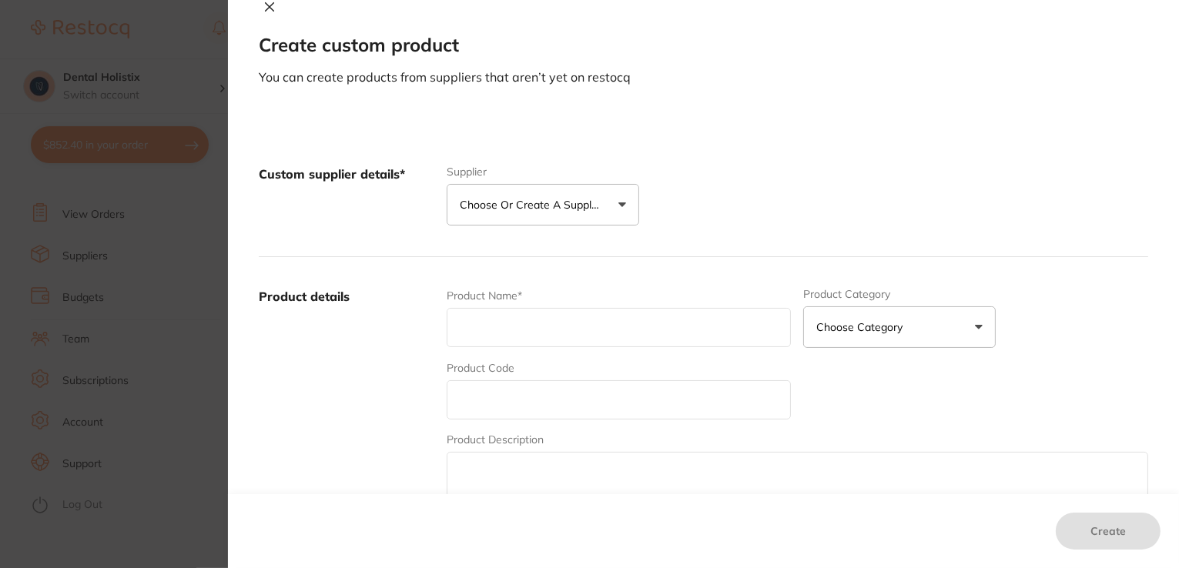
click at [268, 8] on icon at bounding box center [269, 7] width 12 height 12
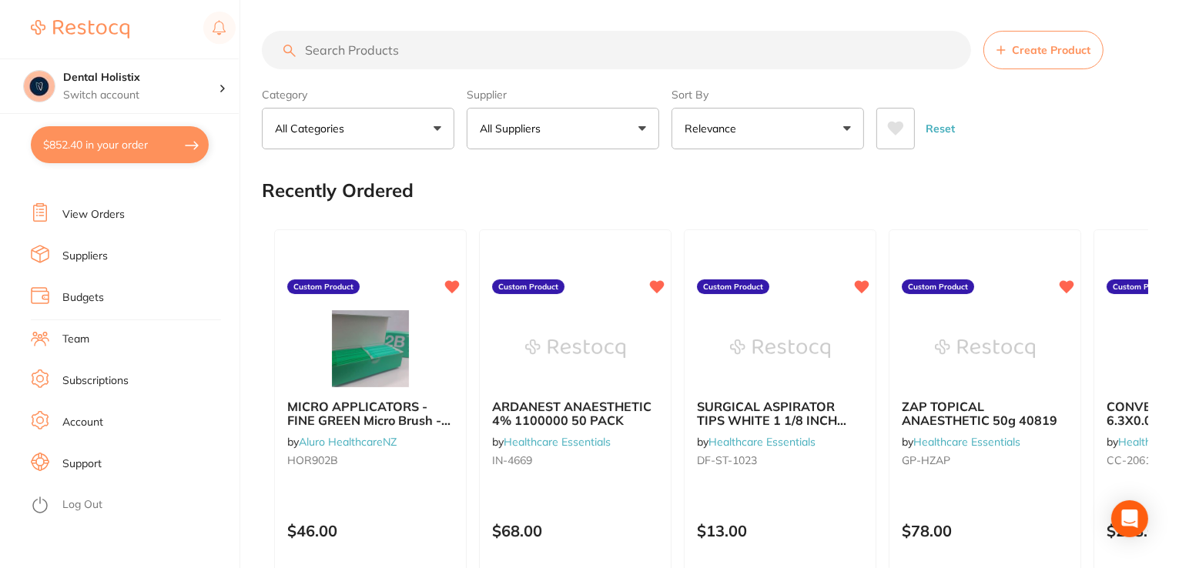
click at [92, 471] on li "Support" at bounding box center [135, 464] width 209 height 23
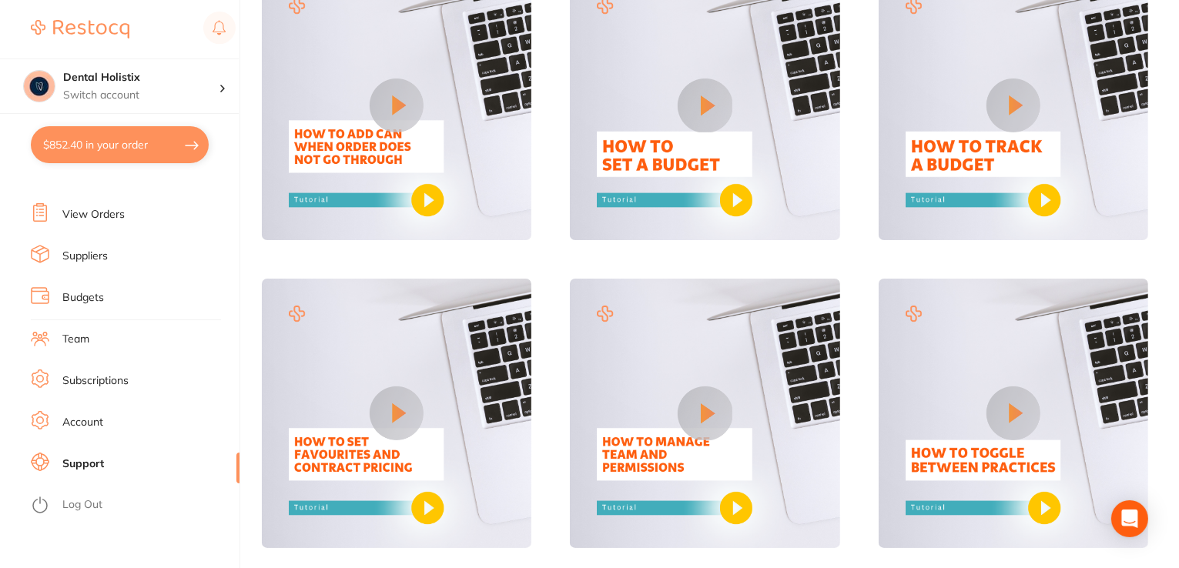
scroll to position [994, 0]
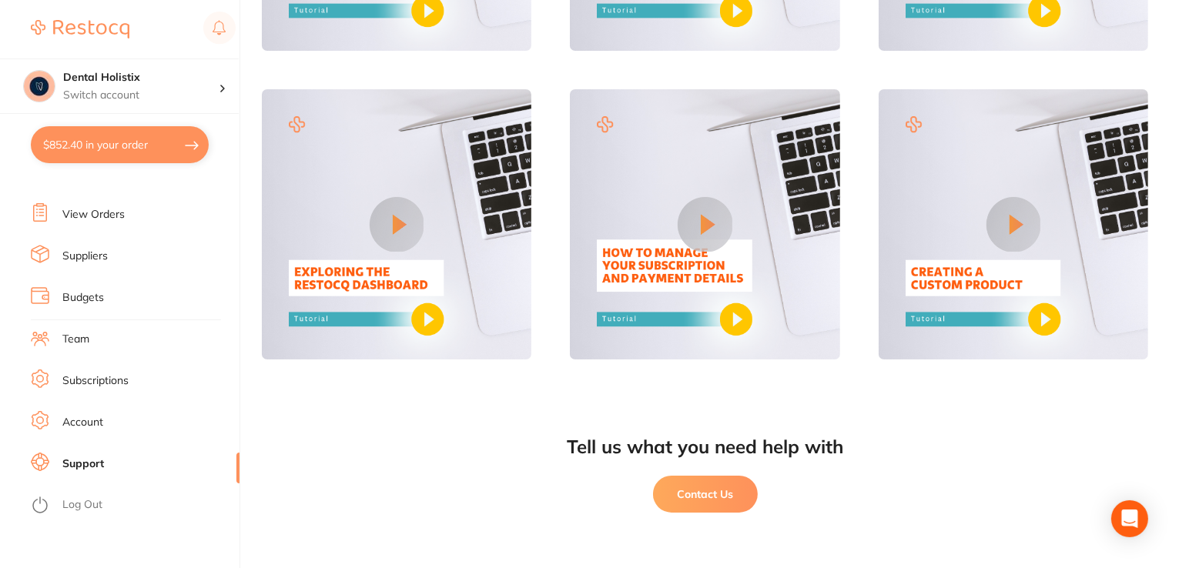
click at [729, 490] on button "Contact Us" at bounding box center [705, 494] width 105 height 37
click at [81, 340] on link "Team" at bounding box center [75, 339] width 27 height 15
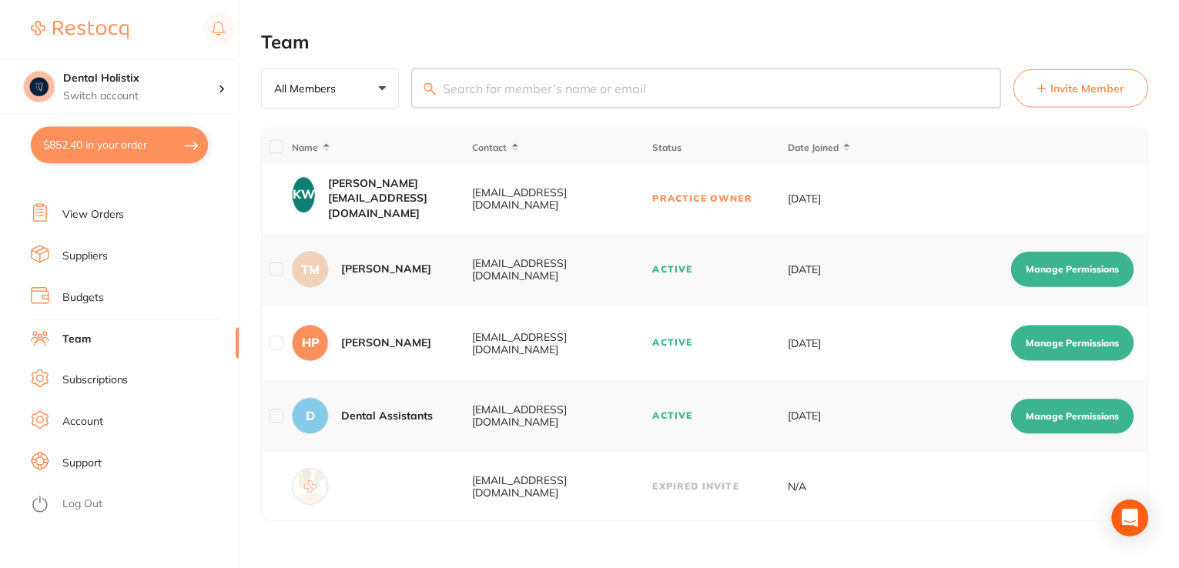
scroll to position [994, 0]
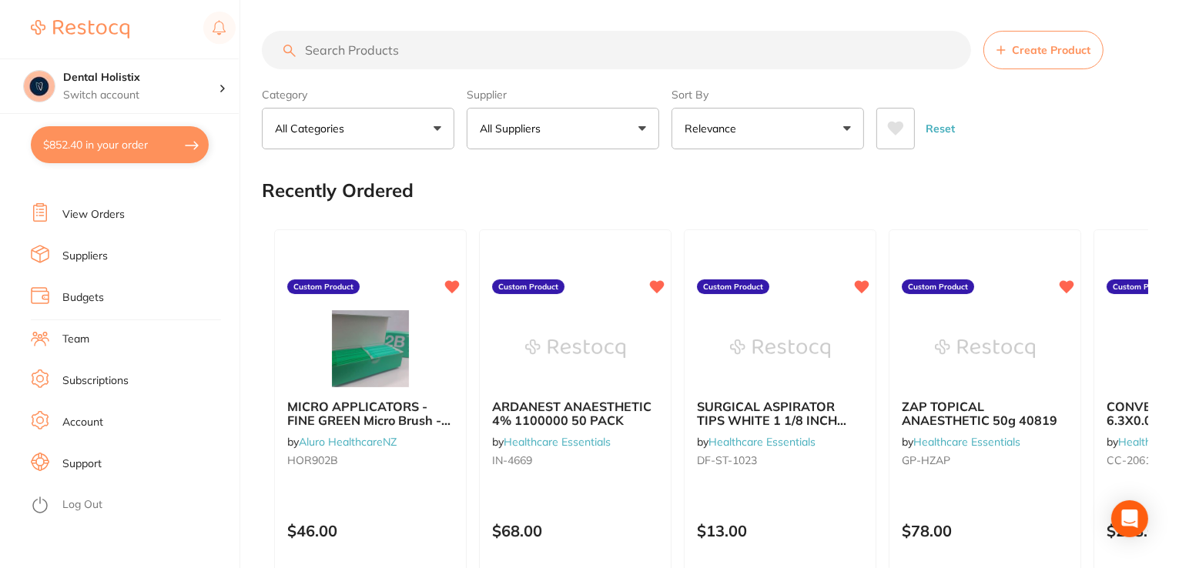
click at [142, 264] on li "Suppliers" at bounding box center [135, 256] width 209 height 23
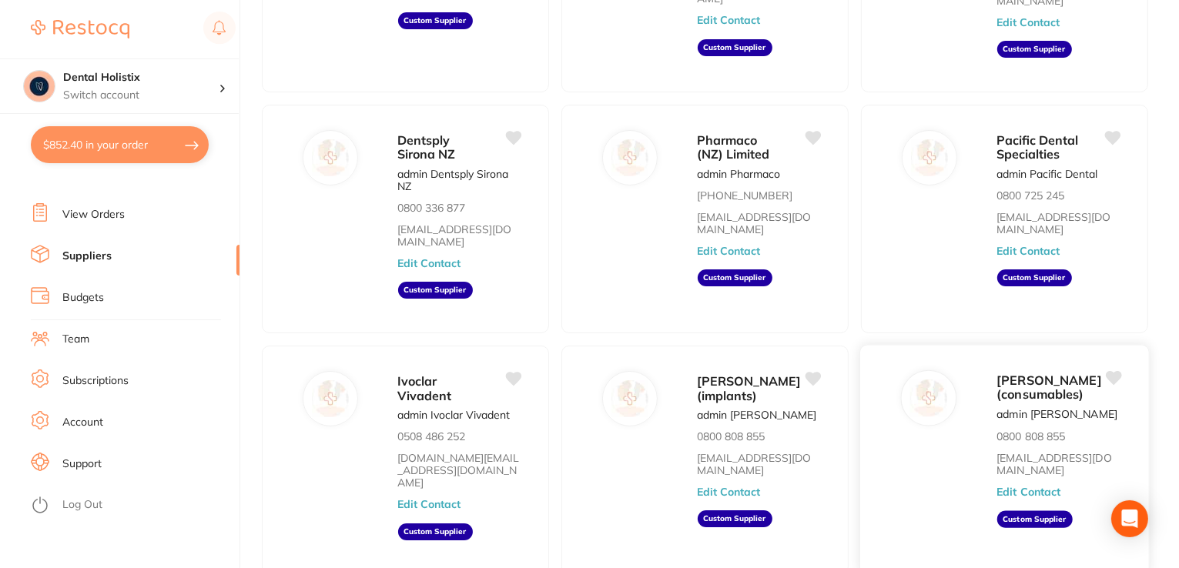
click at [1037, 487] on button "Edit Contact" at bounding box center [1029, 493] width 64 height 12
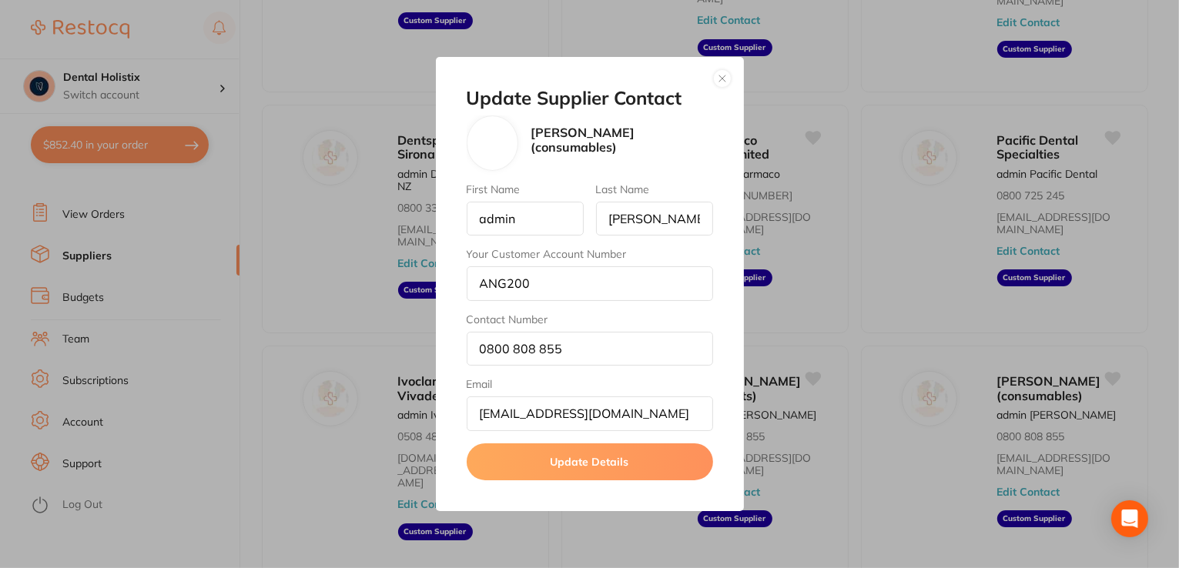
click at [718, 81] on button "button" at bounding box center [722, 78] width 18 height 18
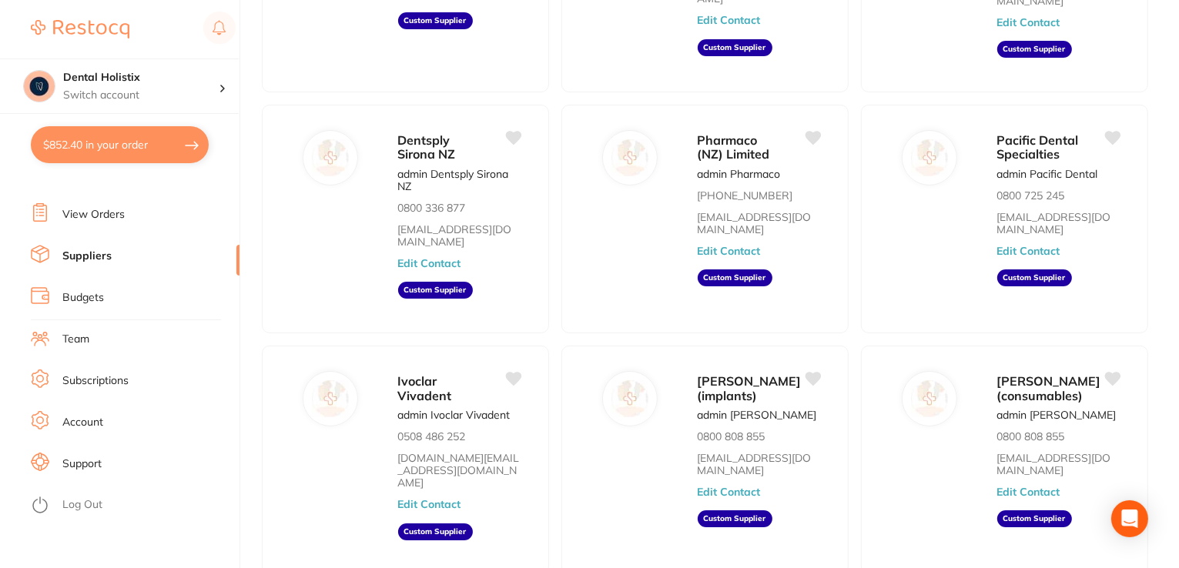
scroll to position [0, 0]
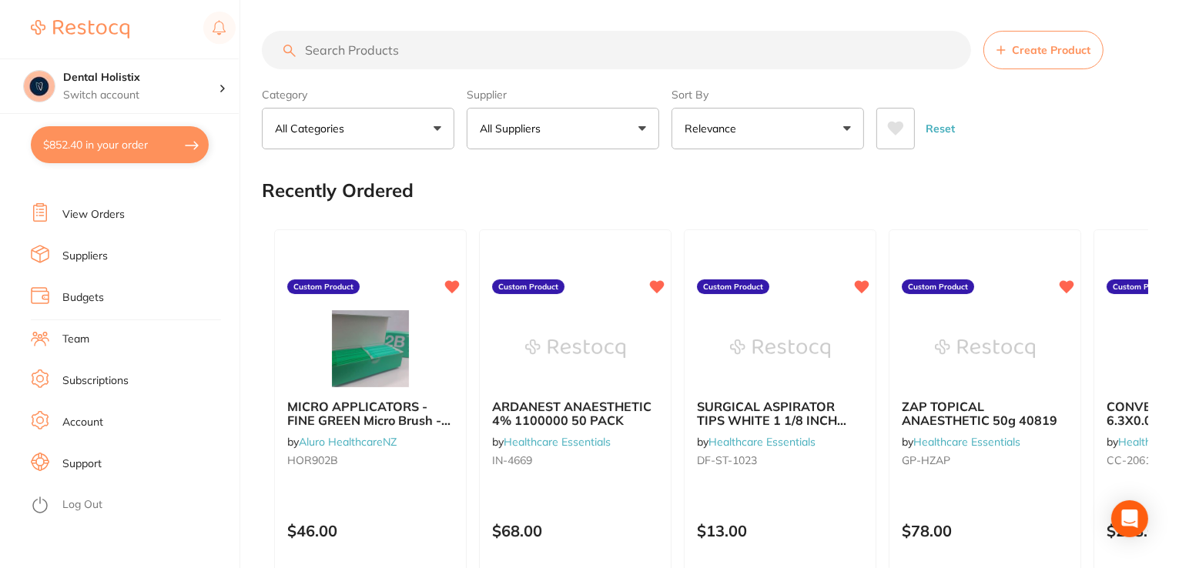
click at [1028, 49] on span "Create Product" at bounding box center [1051, 50] width 79 height 12
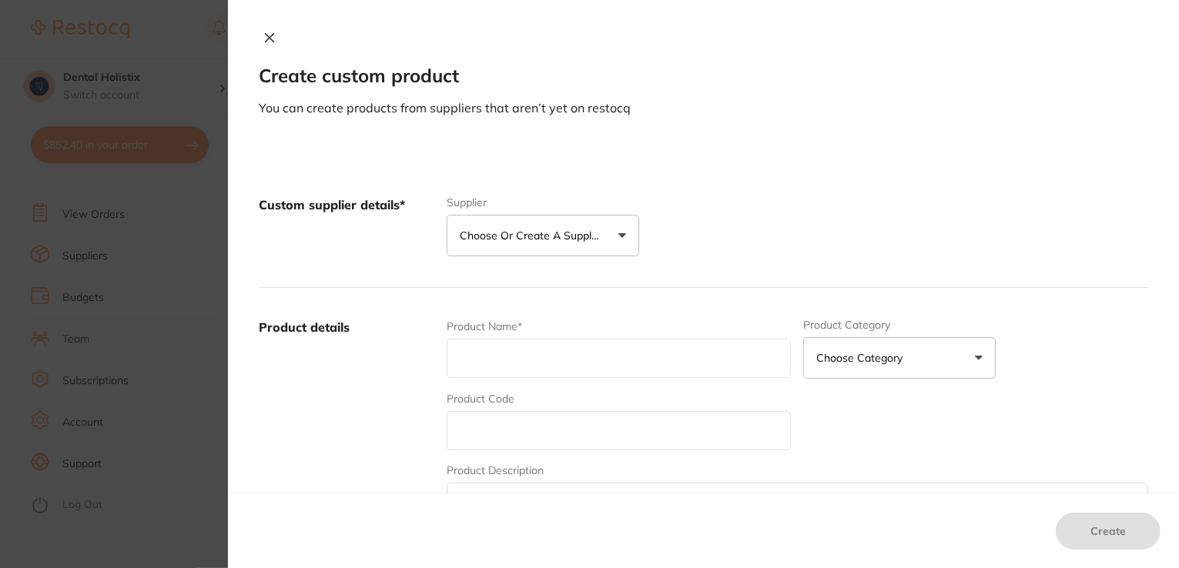
click at [351, 213] on label "Custom supplier details*" at bounding box center [347, 226] width 176 height 60
click at [370, 206] on label "Custom supplier details*" at bounding box center [347, 226] width 176 height 60
click at [401, 200] on label "Custom supplier details*" at bounding box center [347, 226] width 176 height 60
click at [618, 242] on button "Choose or create a supplier" at bounding box center [543, 236] width 193 height 42
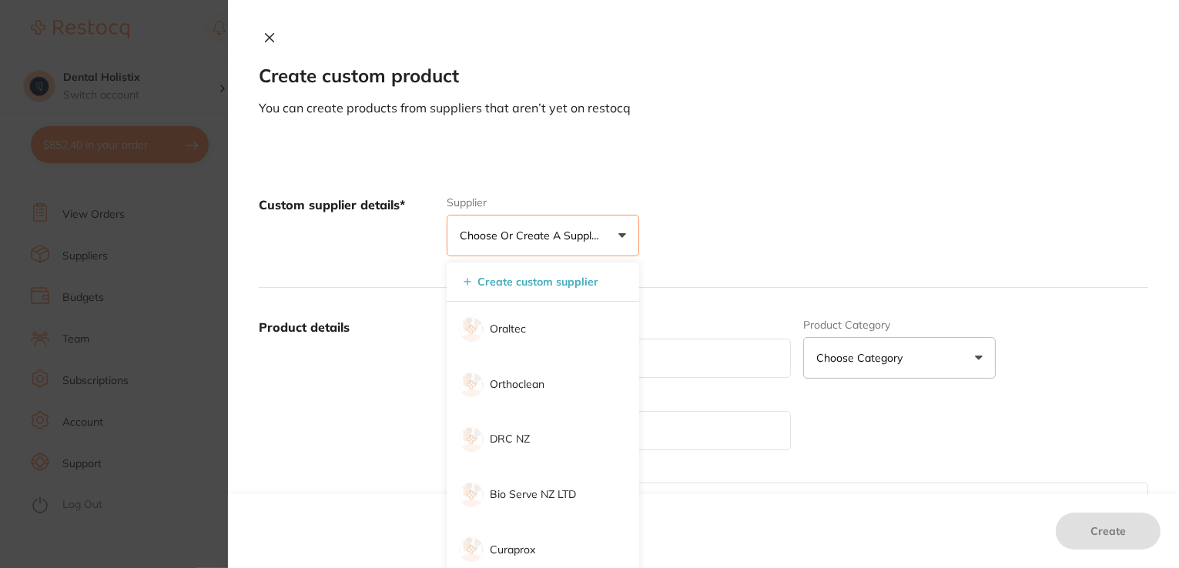
click at [570, 246] on button "Choose or create a supplier" at bounding box center [543, 236] width 193 height 42
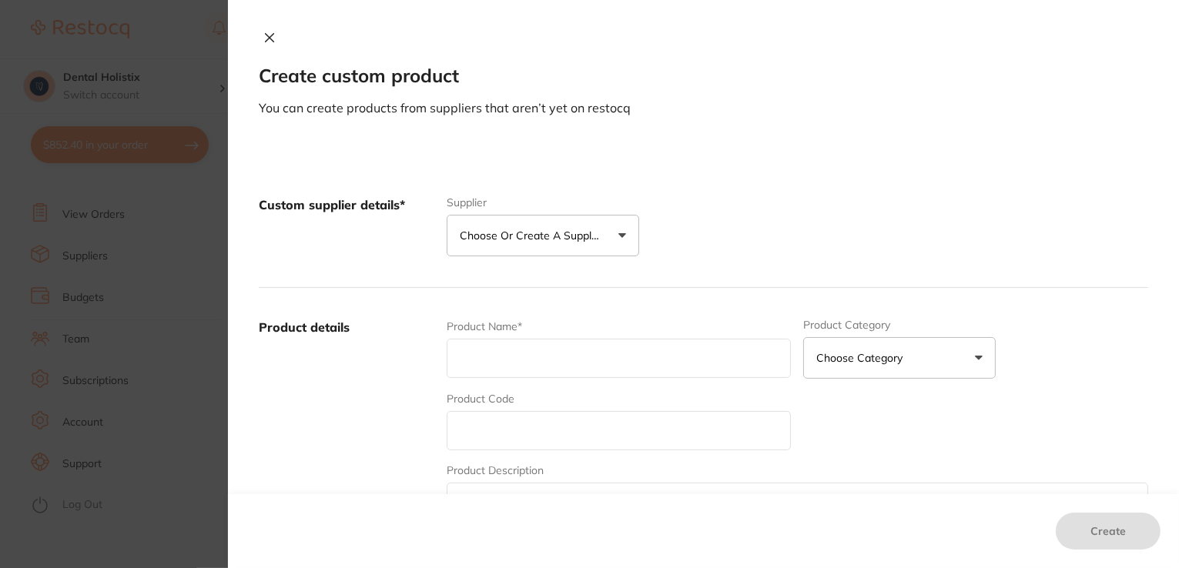
click at [618, 244] on button "Choose or create a supplier" at bounding box center [543, 236] width 193 height 42
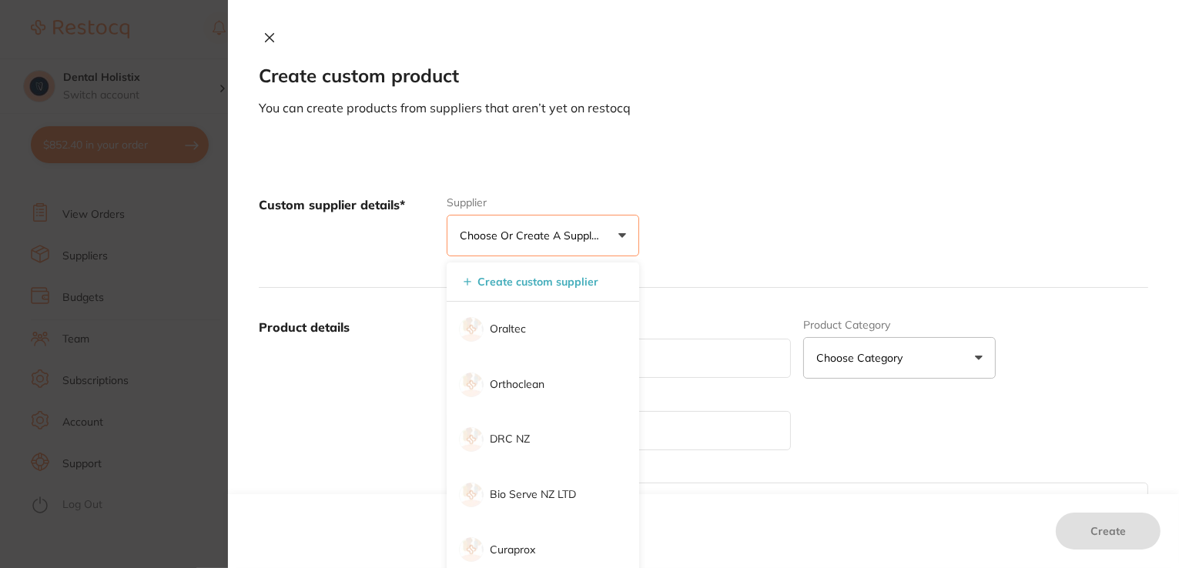
click at [622, 236] on button "Choose or create a supplier" at bounding box center [543, 236] width 193 height 42
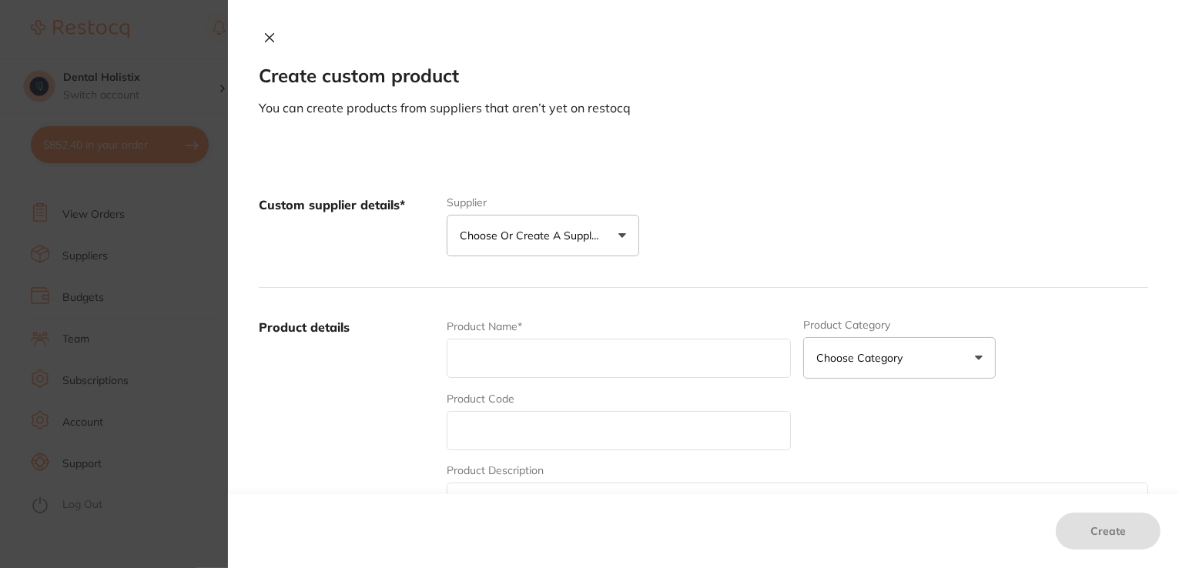
click at [478, 235] on p "Choose or create a supplier" at bounding box center [533, 235] width 146 height 15
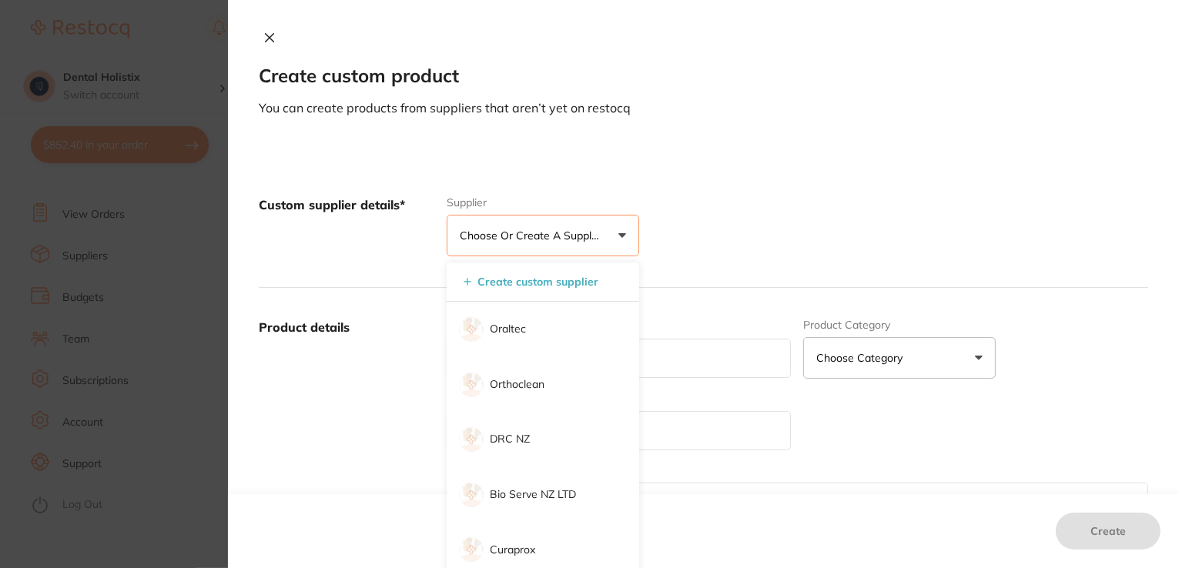
click at [478, 235] on p "Choose or create a supplier" at bounding box center [533, 235] width 146 height 15
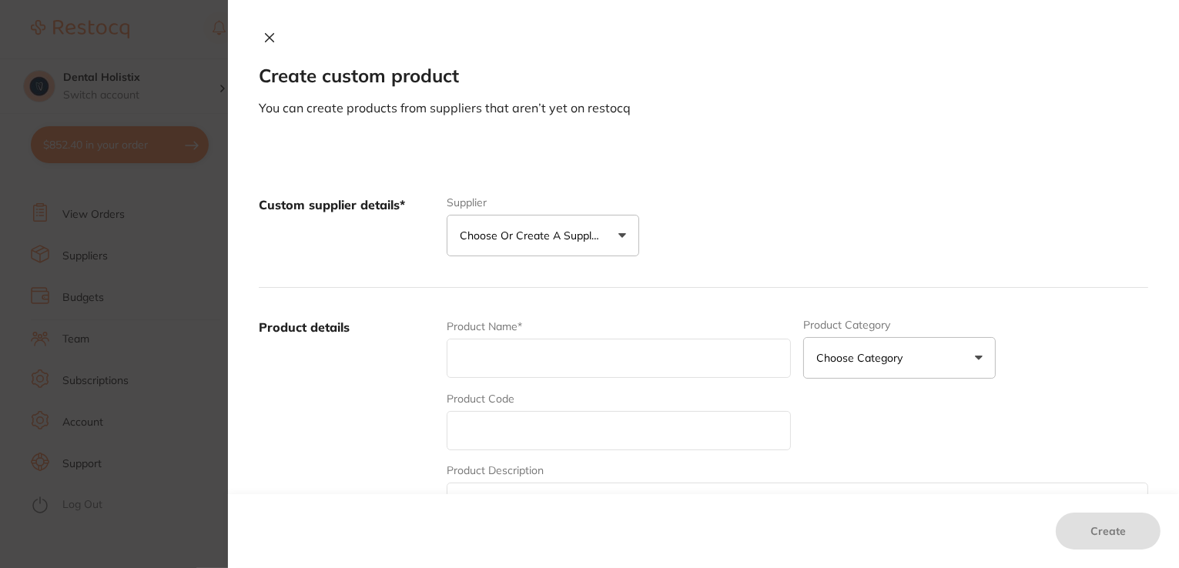
click at [478, 235] on p "Choose or create a supplier" at bounding box center [533, 235] width 146 height 15
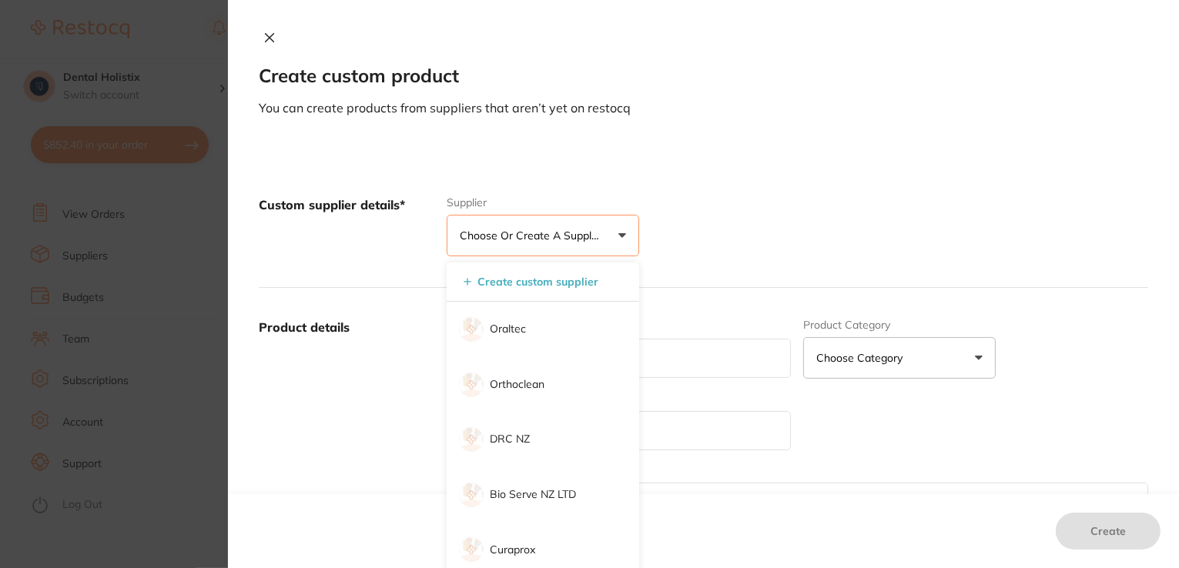
click at [670, 214] on div "Custom supplier details* Supplier Choose or create a supplier Create custom sup…" at bounding box center [704, 227] width 890 height 122
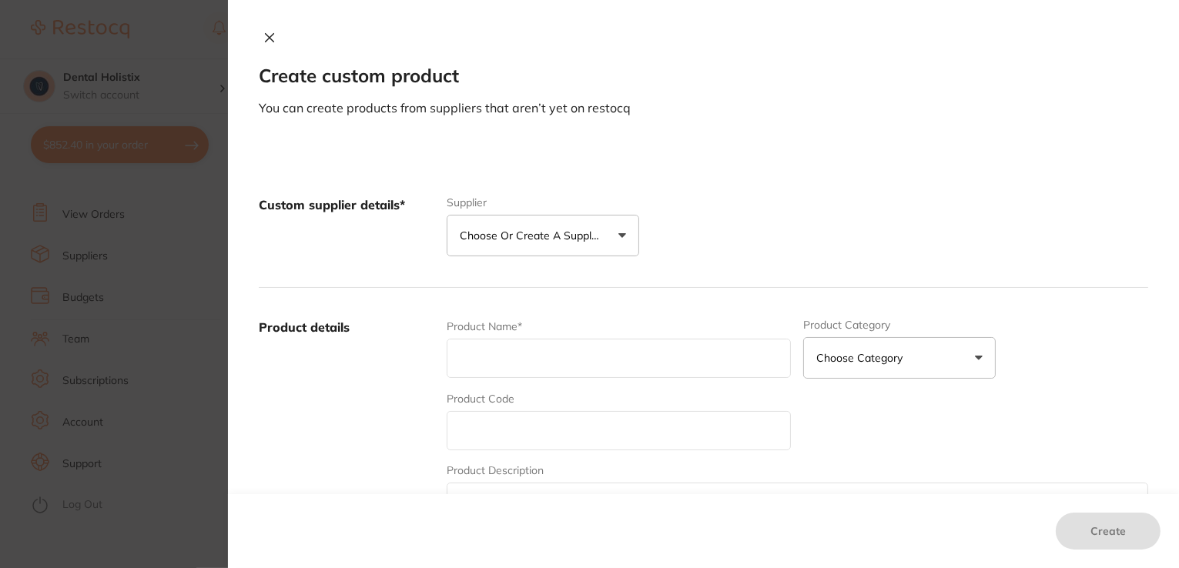
click at [583, 347] on input "text" at bounding box center [619, 358] width 345 height 39
click at [972, 360] on button "Choose Category" at bounding box center [899, 358] width 193 height 42
click at [538, 350] on input "text" at bounding box center [619, 358] width 345 height 39
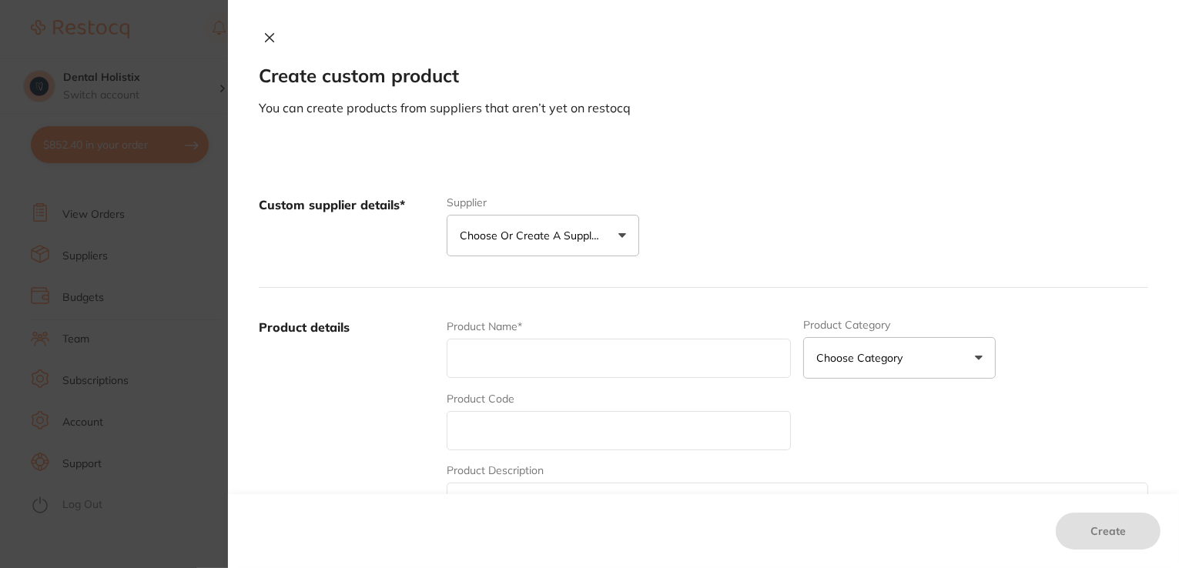
click at [606, 237] on button "Choose or create a supplier" at bounding box center [543, 236] width 193 height 42
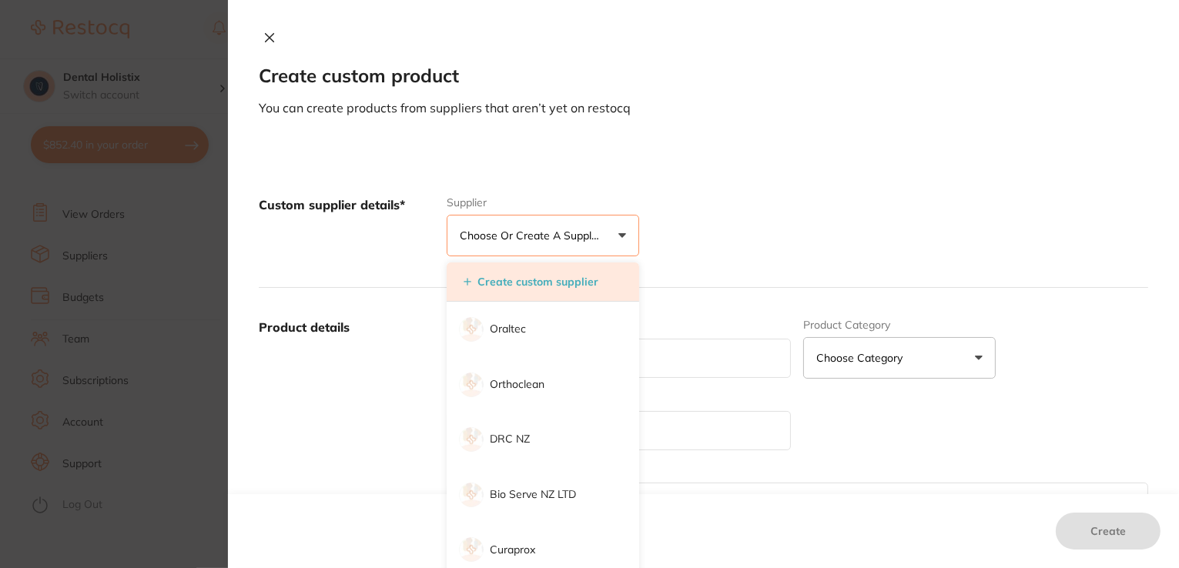
click at [596, 290] on li "Create custom supplier" at bounding box center [543, 282] width 193 height 39
click at [555, 275] on button "Create custom supplier" at bounding box center [531, 282] width 144 height 14
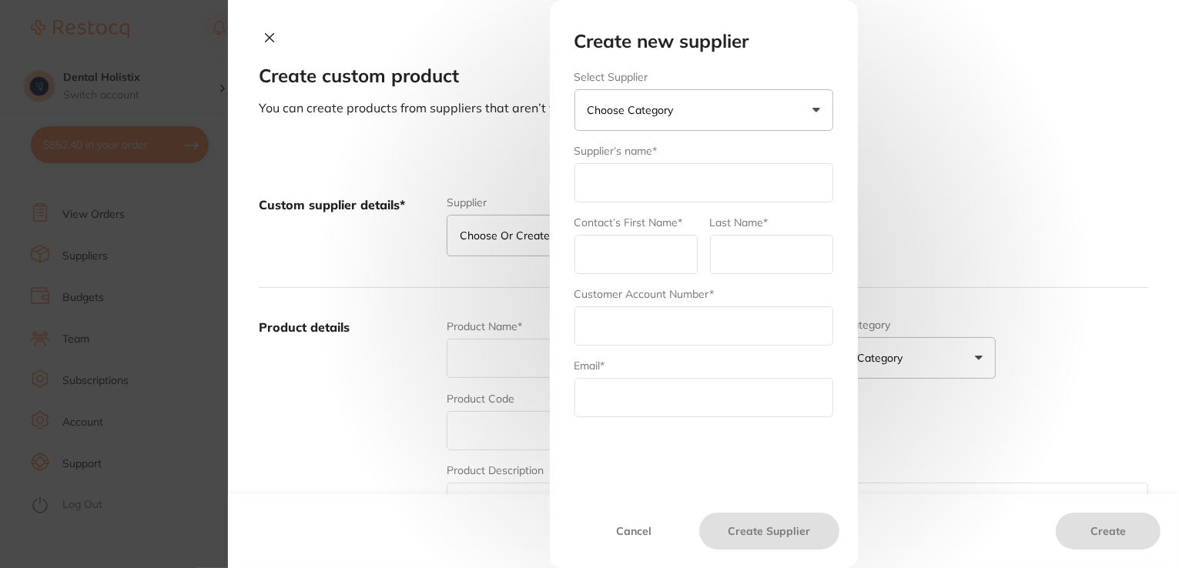
click at [812, 118] on button "Choose Category" at bounding box center [704, 110] width 259 height 42
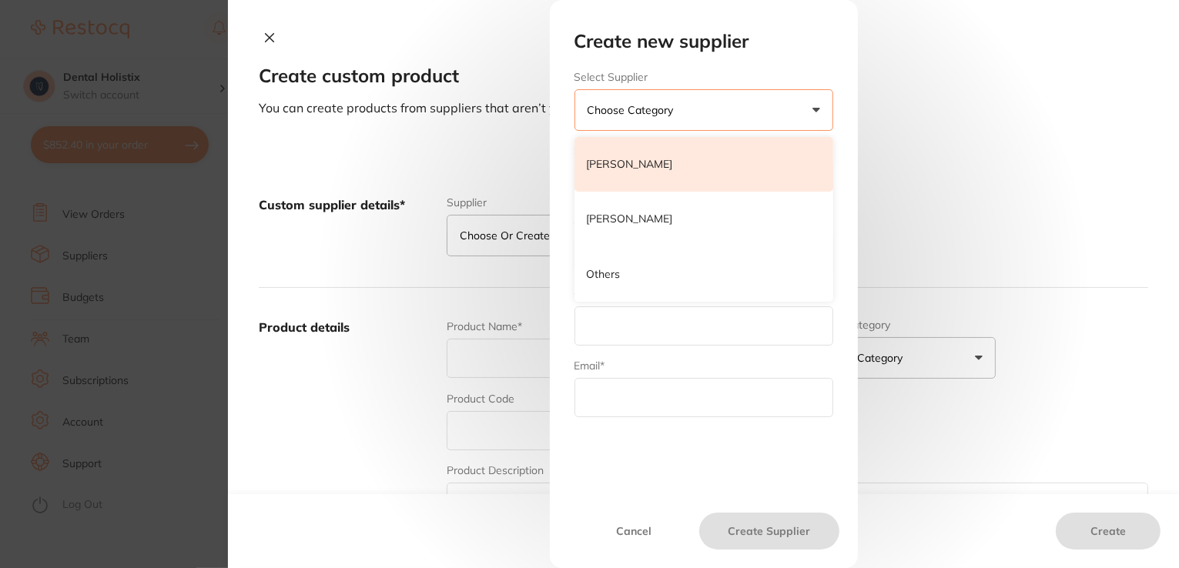
click at [736, 169] on li "Henry Schein Halas" at bounding box center [704, 164] width 259 height 55
type input "Henry Schein Halas"
type input "admin"
type input "hernyscheinhalls"
type input "customer.care@henryschein.com.au"
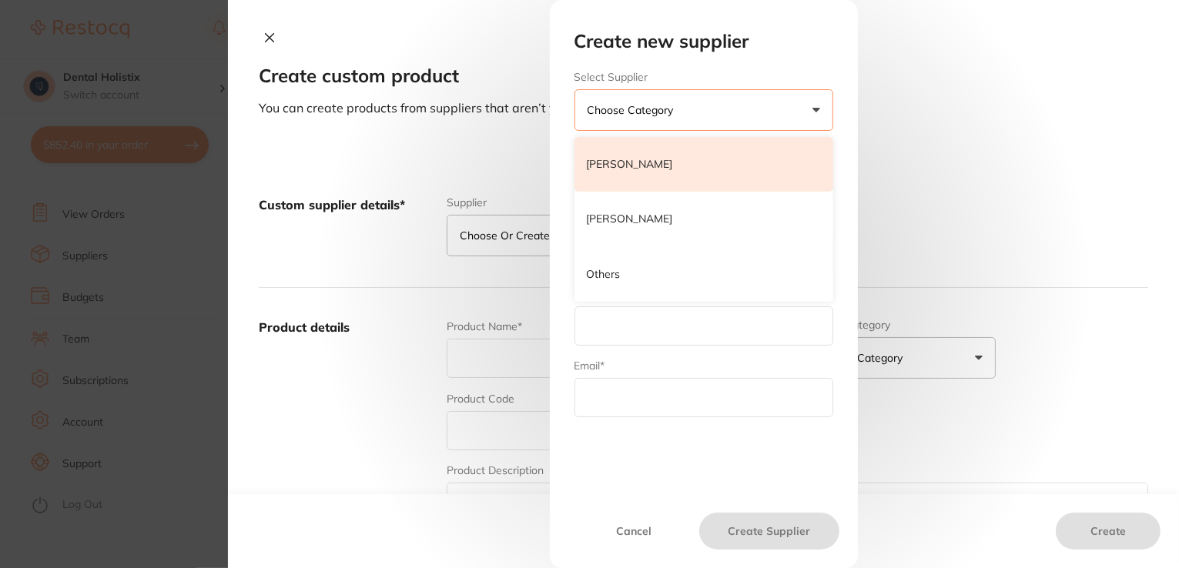
type input "1300 658 822"
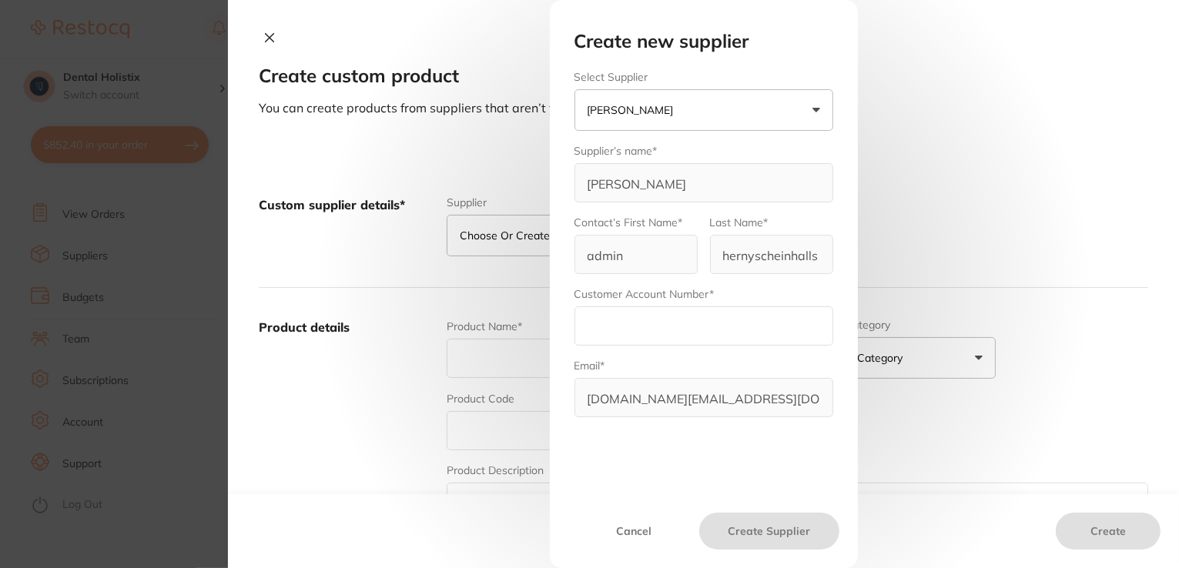
click at [649, 320] on input "text" at bounding box center [704, 326] width 259 height 39
type input "ANG200"
click at [816, 118] on button "Henry Schein Halas" at bounding box center [704, 110] width 259 height 42
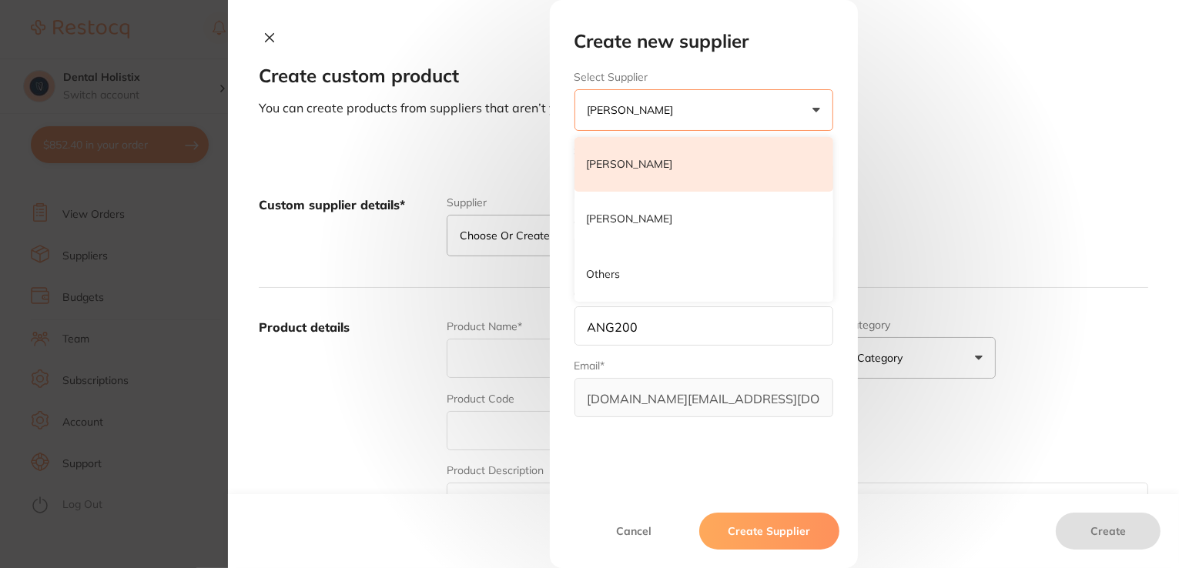
click at [699, 175] on li "Henry Schein Halas" at bounding box center [704, 164] width 259 height 55
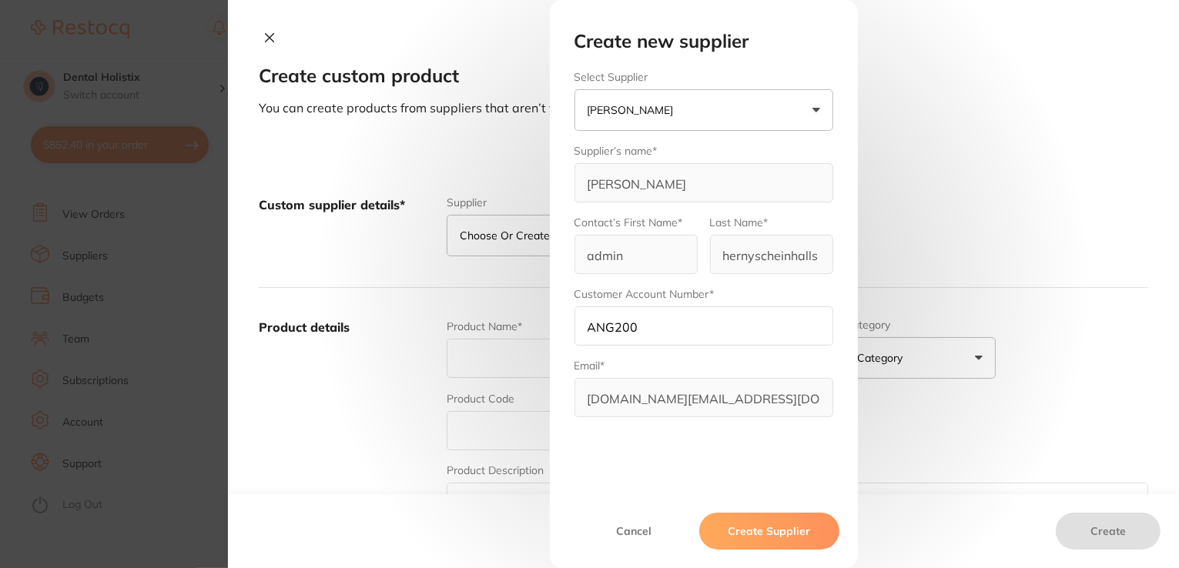
click at [625, 367] on div "Email* customer.care@henryschein.com.au" at bounding box center [704, 387] width 259 height 59
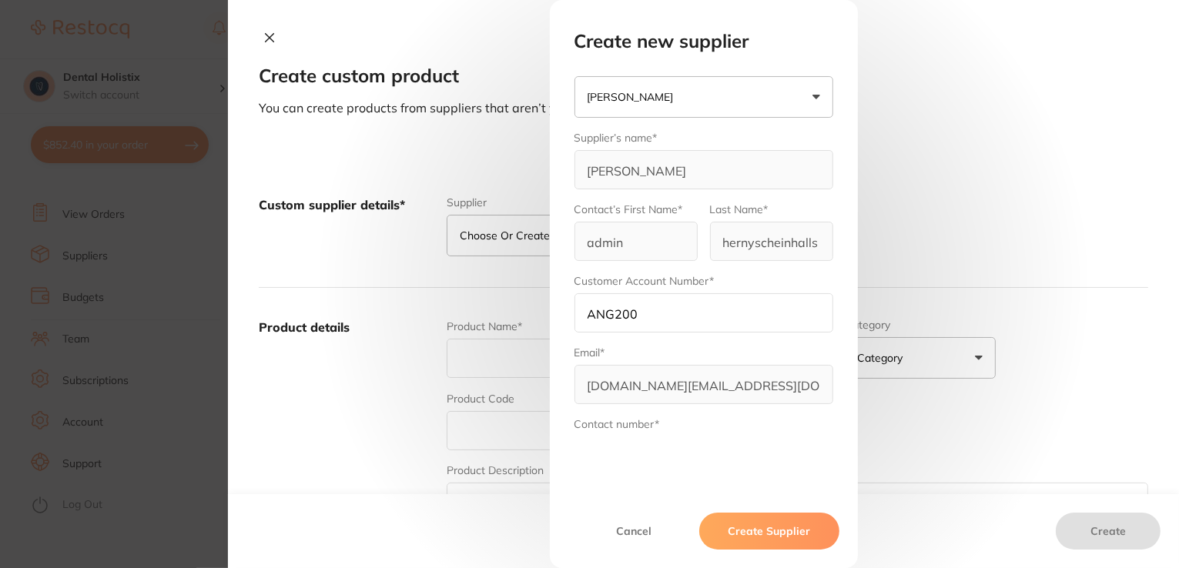
scroll to position [0, 0]
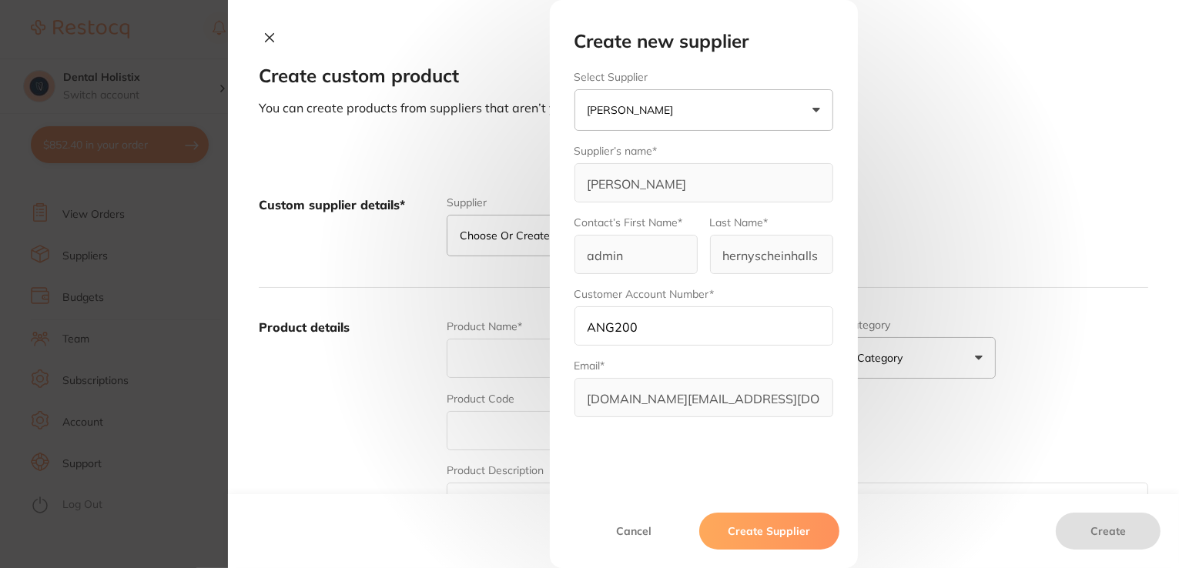
click at [622, 525] on button "Cancel" at bounding box center [634, 531] width 132 height 37
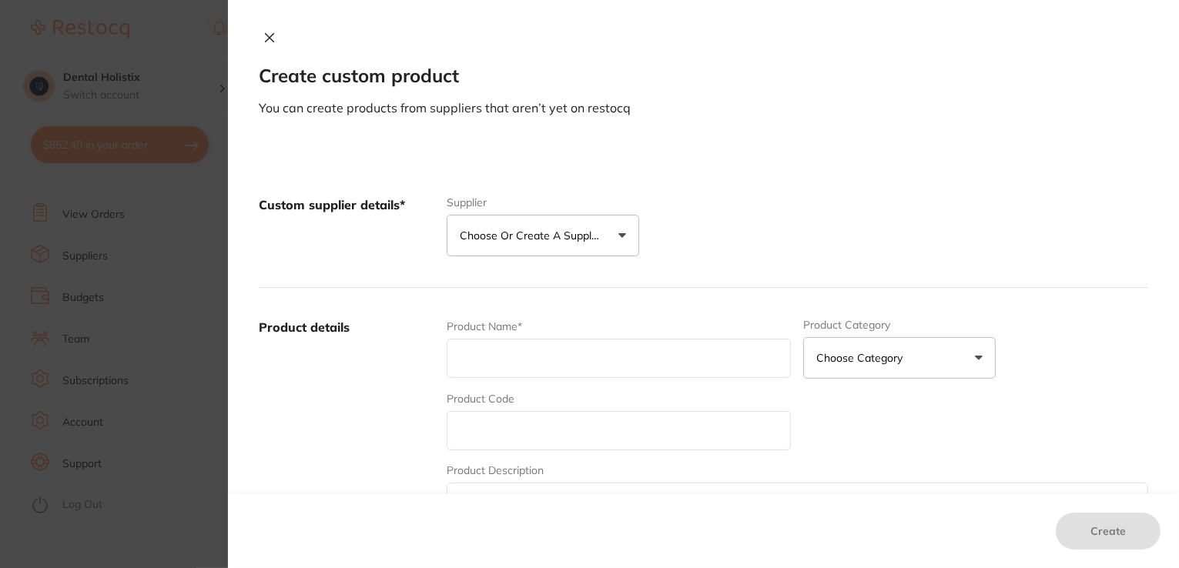
click at [617, 232] on button "Choose or create a supplier" at bounding box center [543, 236] width 193 height 42
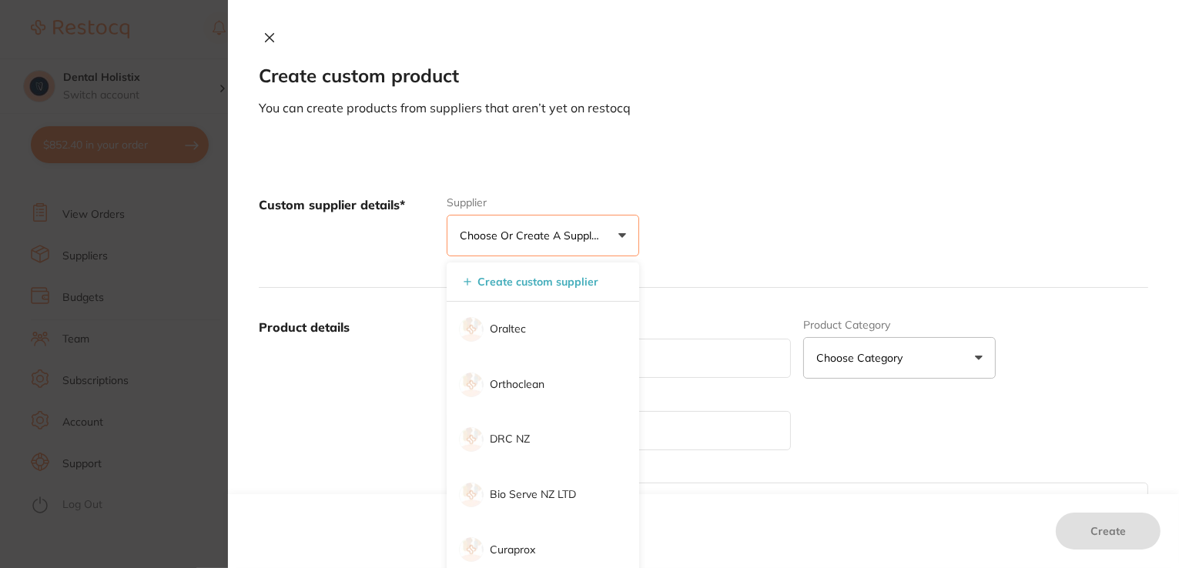
click at [266, 34] on icon at bounding box center [270, 38] width 8 height 8
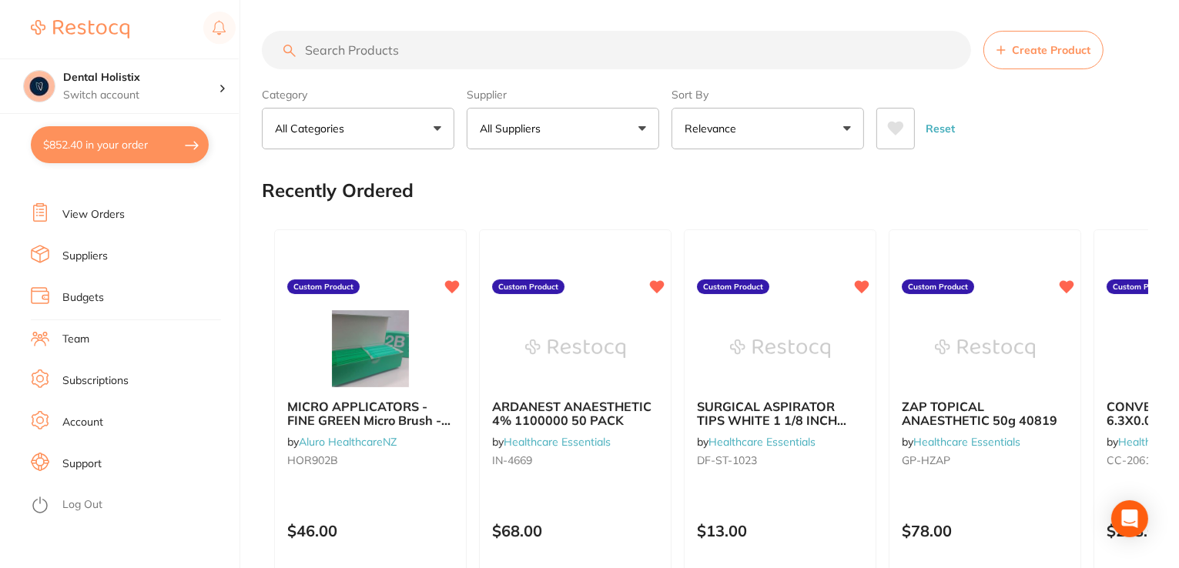
click at [641, 132] on button "All Suppliers" at bounding box center [563, 129] width 193 height 42
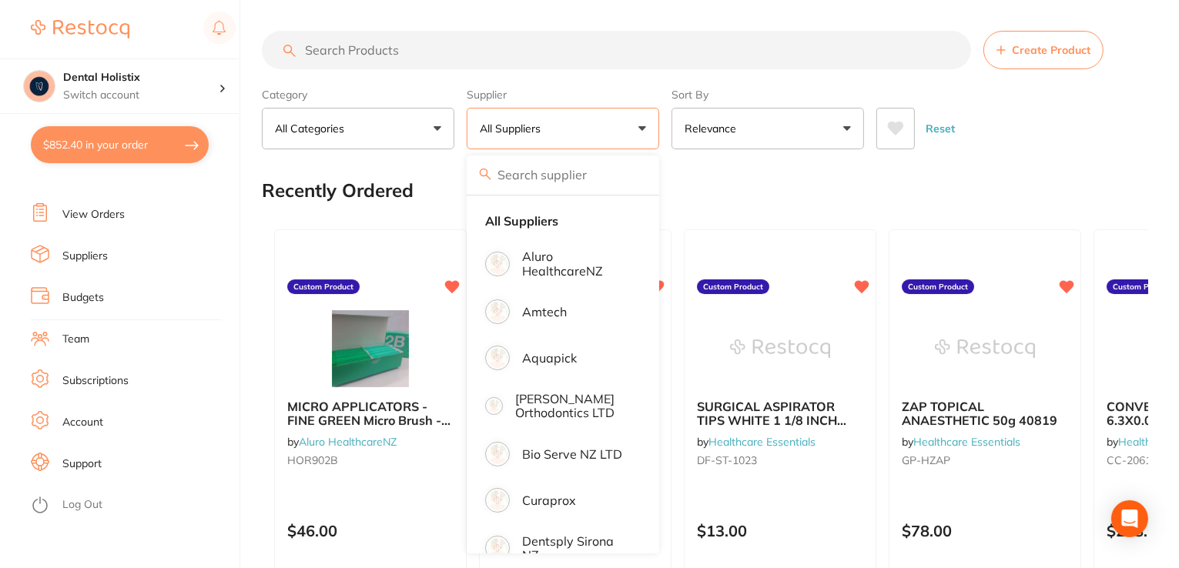
click at [714, 55] on input "search" at bounding box center [616, 50] width 709 height 39
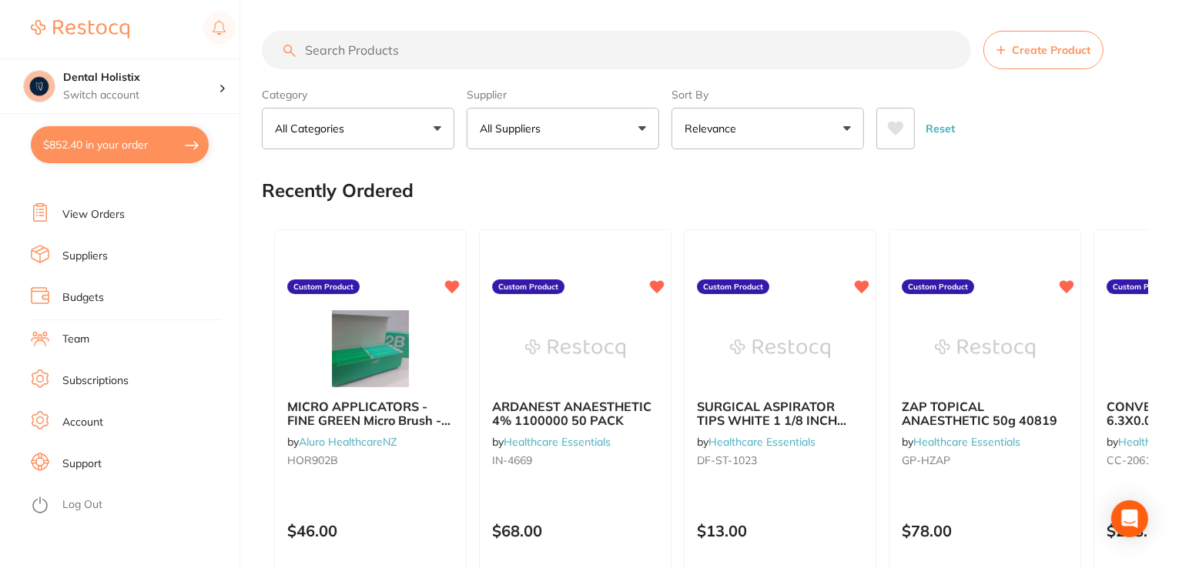
click at [714, 55] on input "search" at bounding box center [616, 50] width 709 height 39
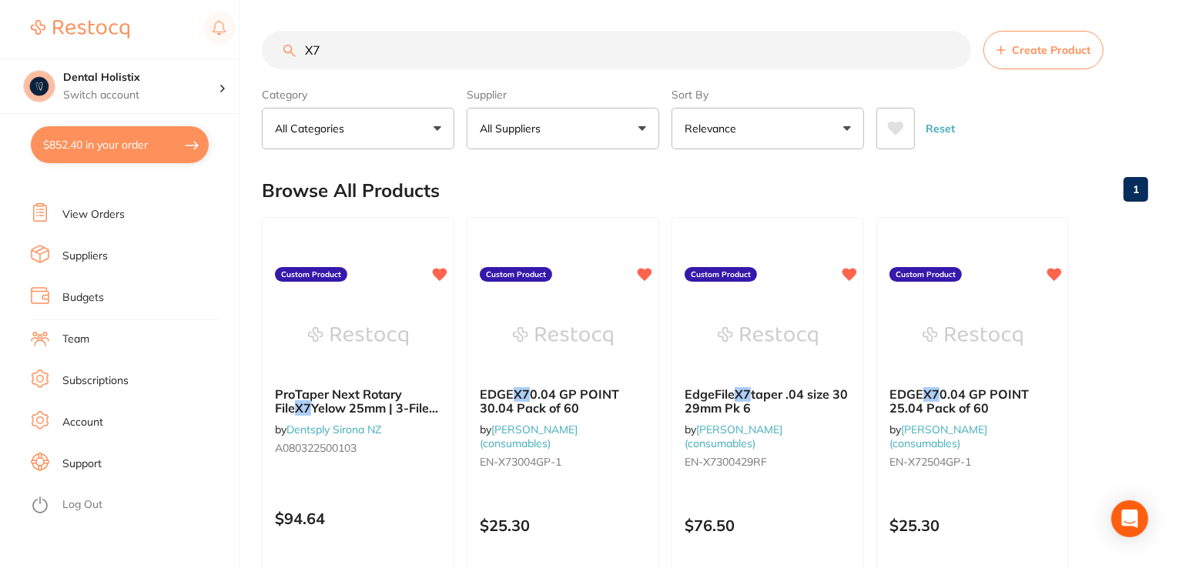
click at [714, 55] on input "X7" at bounding box center [616, 50] width 709 height 39
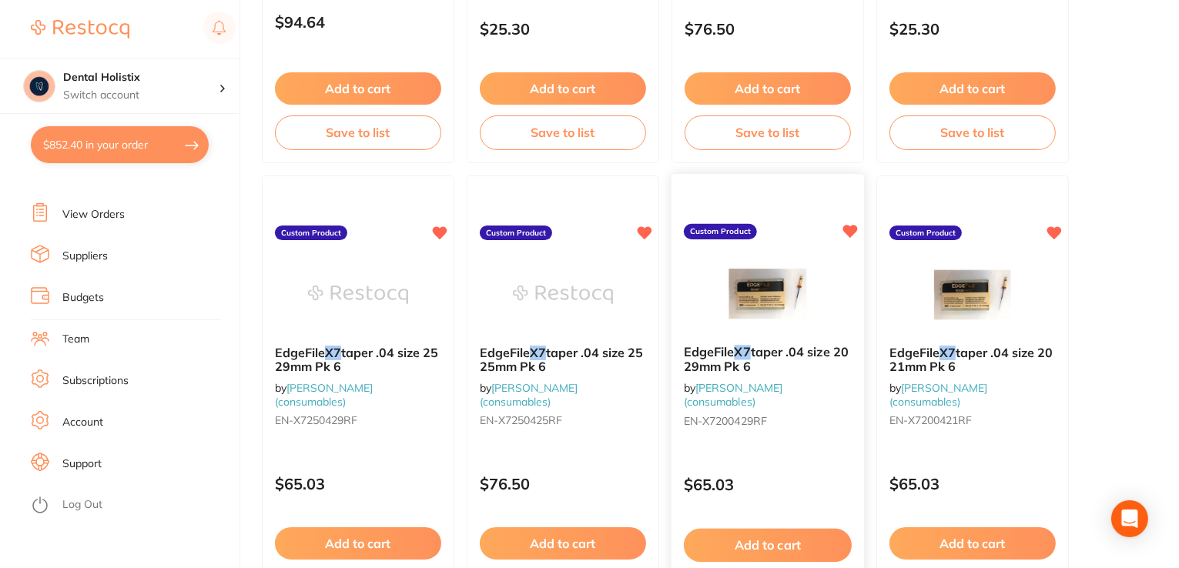
type input "X7"
click at [803, 352] on span "taper .04 size 20 29mm Pk 6" at bounding box center [766, 359] width 165 height 30
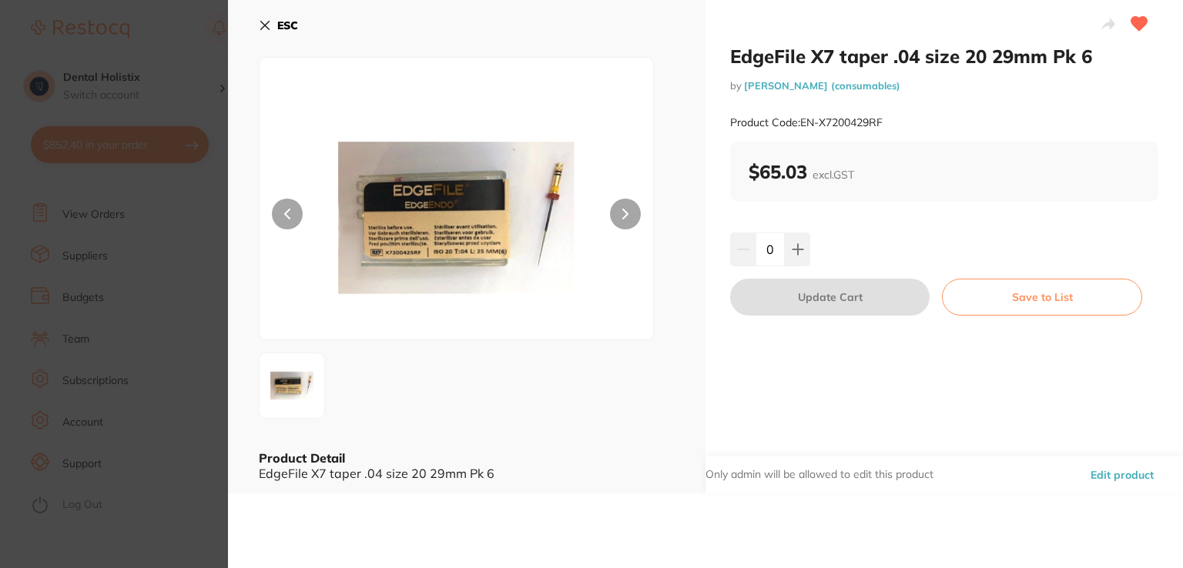
click at [1101, 478] on button "Edit product" at bounding box center [1122, 475] width 72 height 37
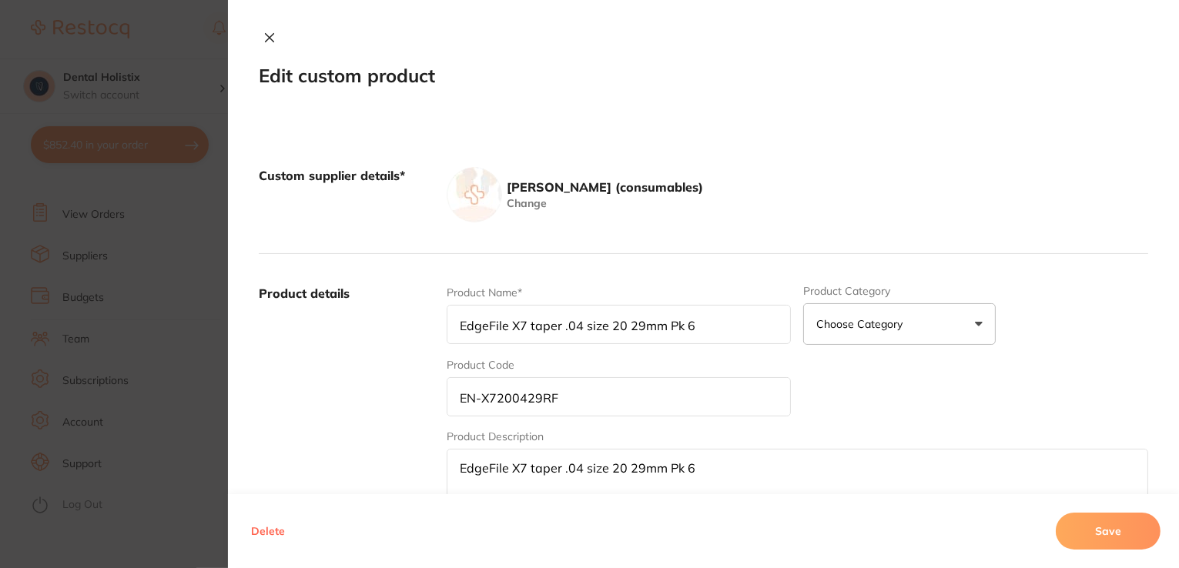
scroll to position [497, 0]
click at [636, 327] on input "EdgeFile X7 taper .04 size 20 29mm Pk 6" at bounding box center [619, 324] width 345 height 39
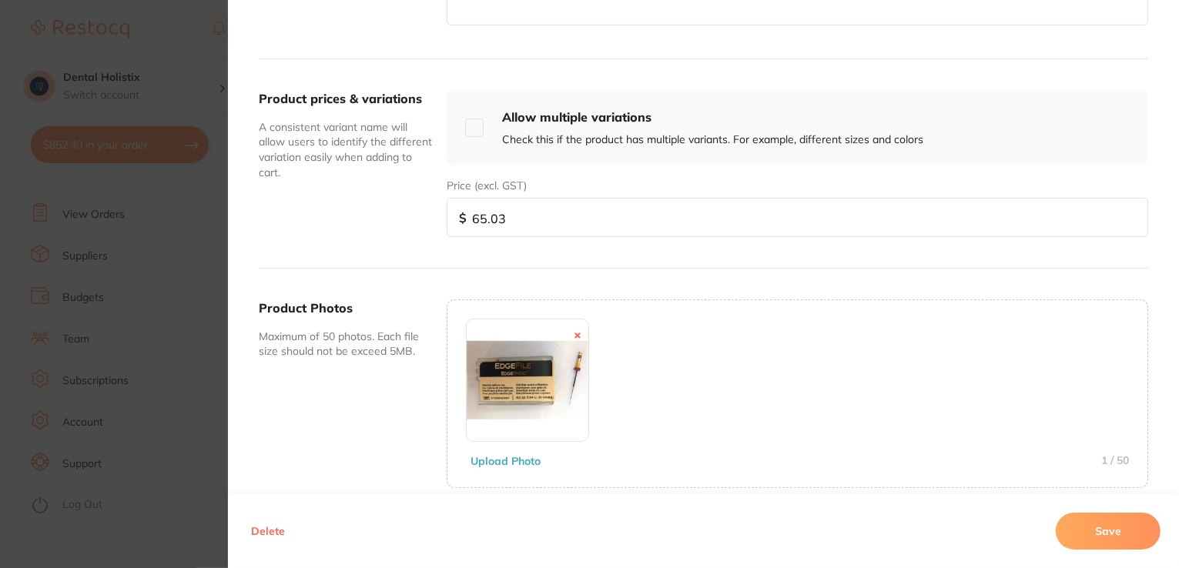
click at [475, 129] on input "checkbox" at bounding box center [474, 128] width 18 height 18
checkbox input "true"
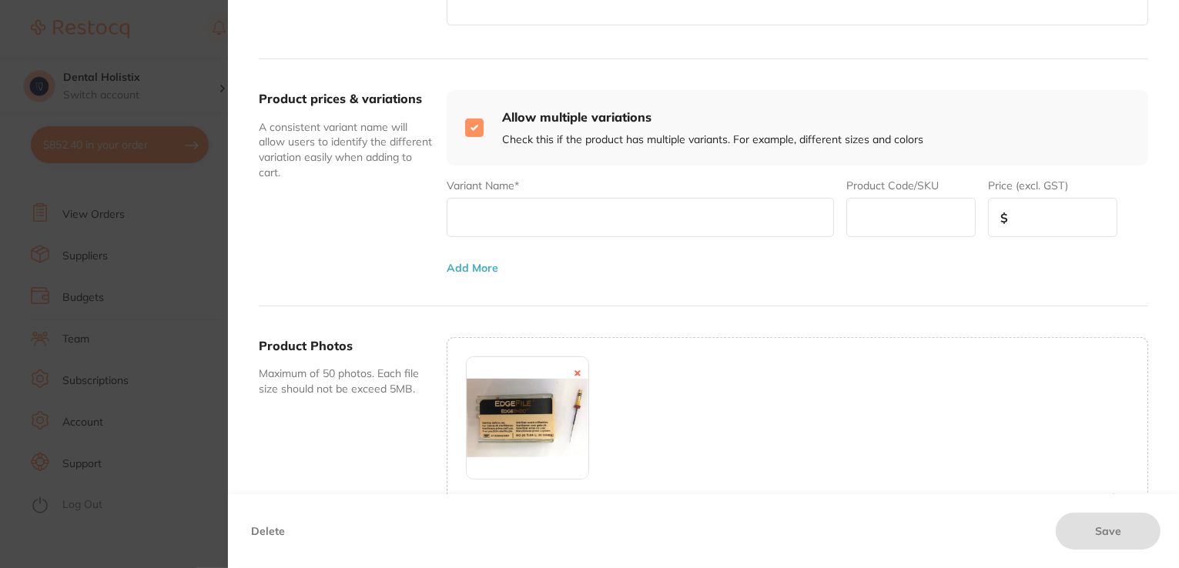
click at [566, 226] on input "text" at bounding box center [641, 217] width 388 height 39
click at [1175, 223] on div "Custom supplier details* Henry Schein Halas (consumables) Change Product detail…" at bounding box center [703, 146] width 951 height 1051
click at [1174, 260] on div "Custom supplier details* Henry Schein Halas (consumables) Change Product detail…" at bounding box center [703, 146] width 951 height 1051
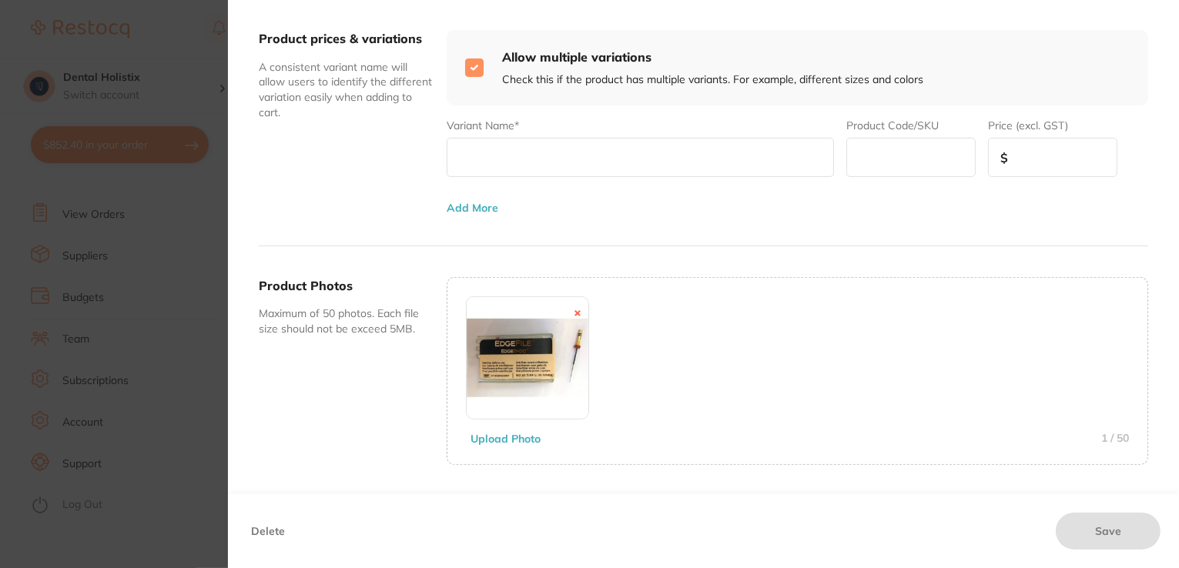
scroll to position [558, 0]
click at [740, 153] on input "text" at bounding box center [641, 155] width 388 height 39
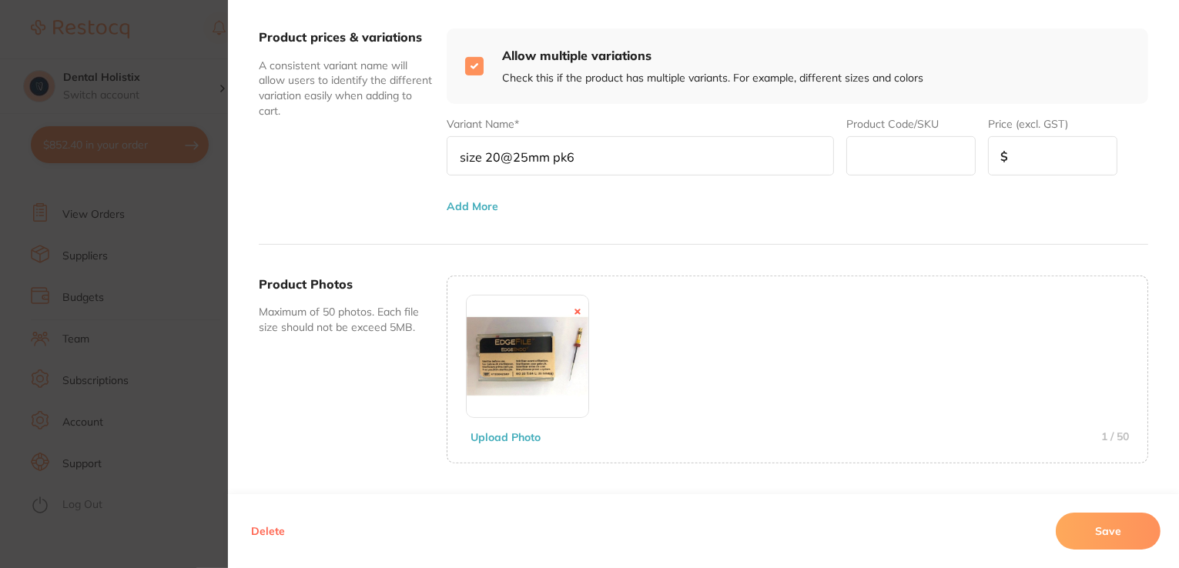
type input "size 20@25mm pk6"
click at [919, 156] on input "text" at bounding box center [910, 155] width 129 height 39
type input "EN-X7200425RF"
click at [1015, 163] on input "number" at bounding box center [1052, 155] width 129 height 39
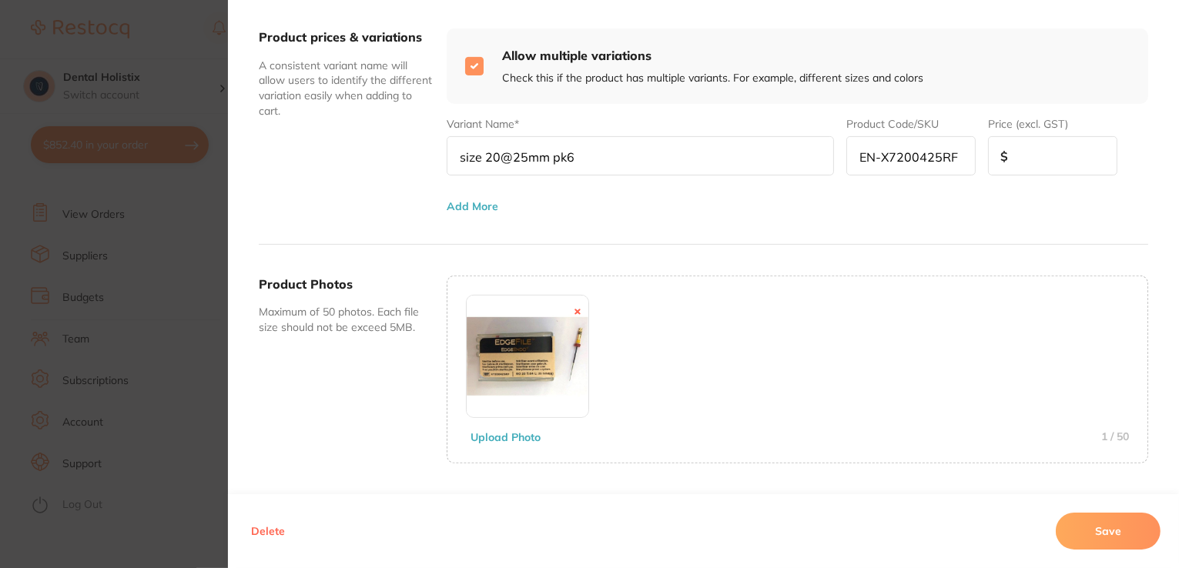
click at [1175, 263] on div "Custom supplier details* Henry Schein Halas (consumables) Change Product detail…" at bounding box center [703, 84] width 951 height 1051
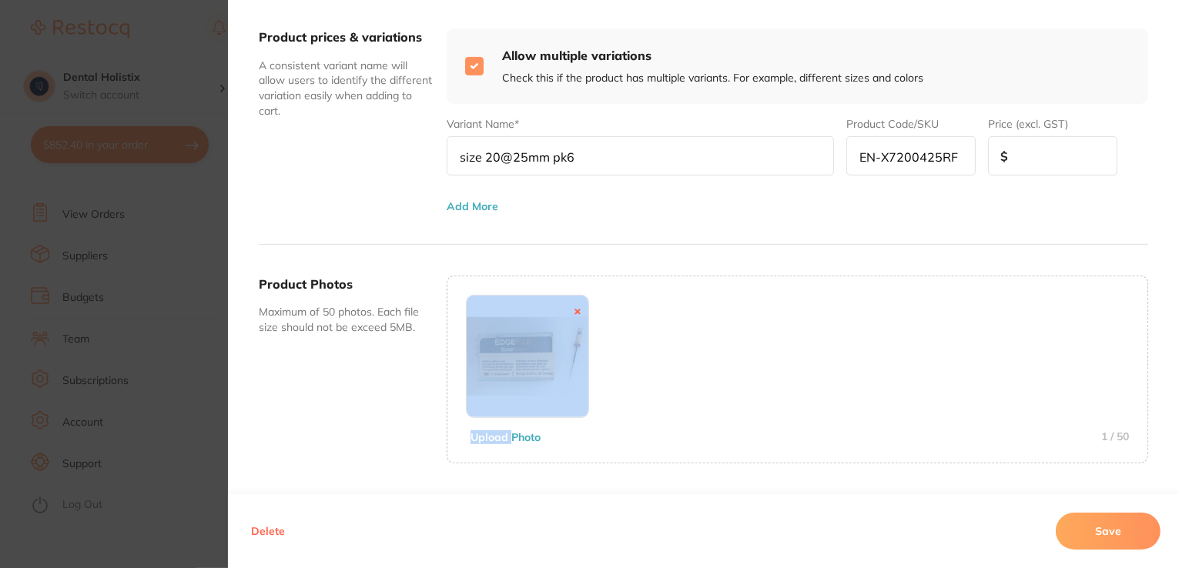
click at [1175, 263] on div "Custom supplier details* Henry Schein Halas (consumables) Change Product detail…" at bounding box center [703, 84] width 951 height 1051
click at [951, 317] on div at bounding box center [797, 356] width 663 height 123
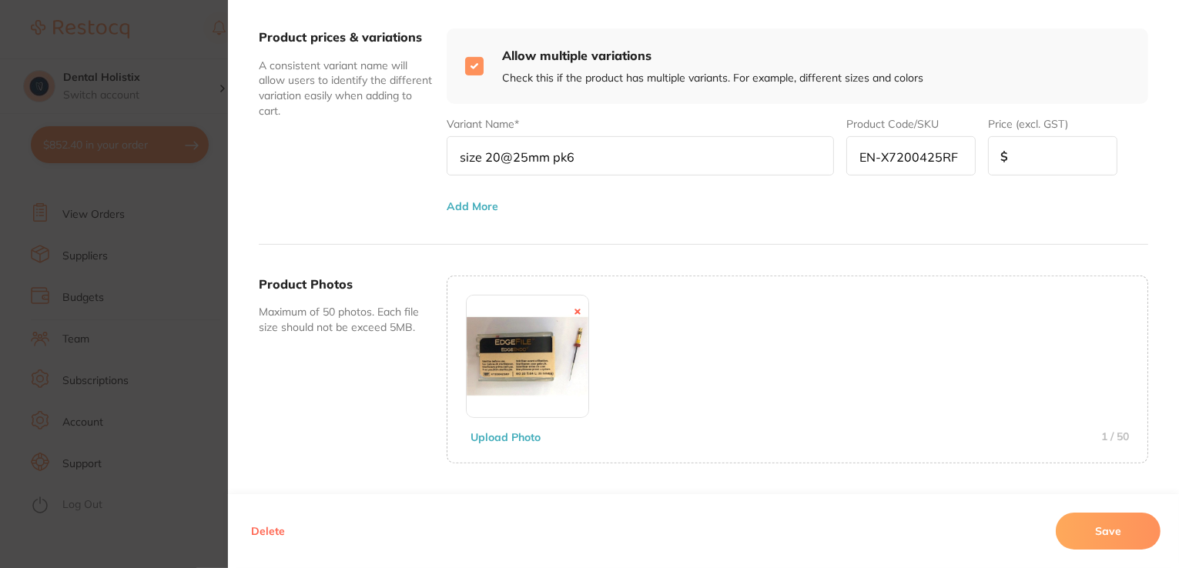
click at [1171, 246] on div "Custom supplier details* Henry Schein Halas (consumables) Change Product detail…" at bounding box center [703, 84] width 951 height 1051
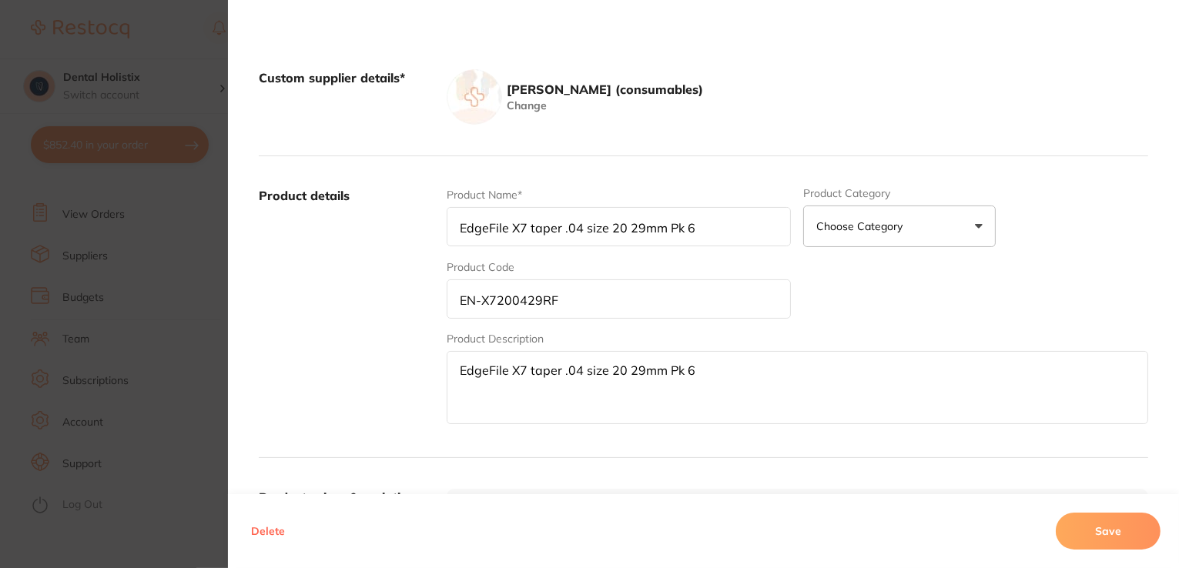
scroll to position [96, 0]
click at [1174, 352] on div "Custom supplier details* Henry Schein Halas (consumables) Change Product detail…" at bounding box center [703, 547] width 951 height 1051
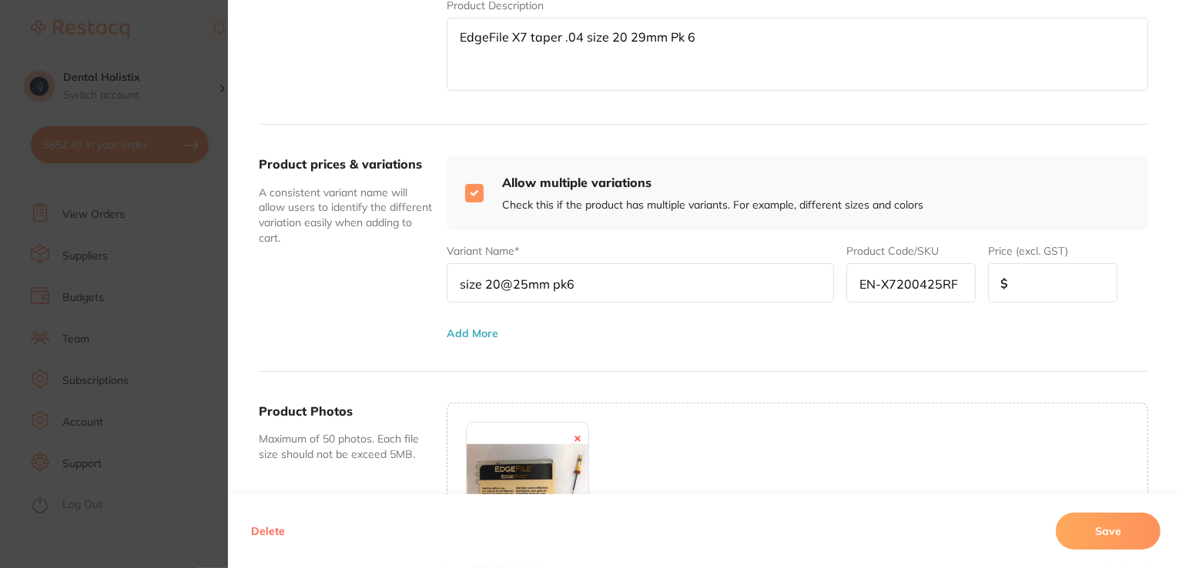
scroll to position [435, 0]
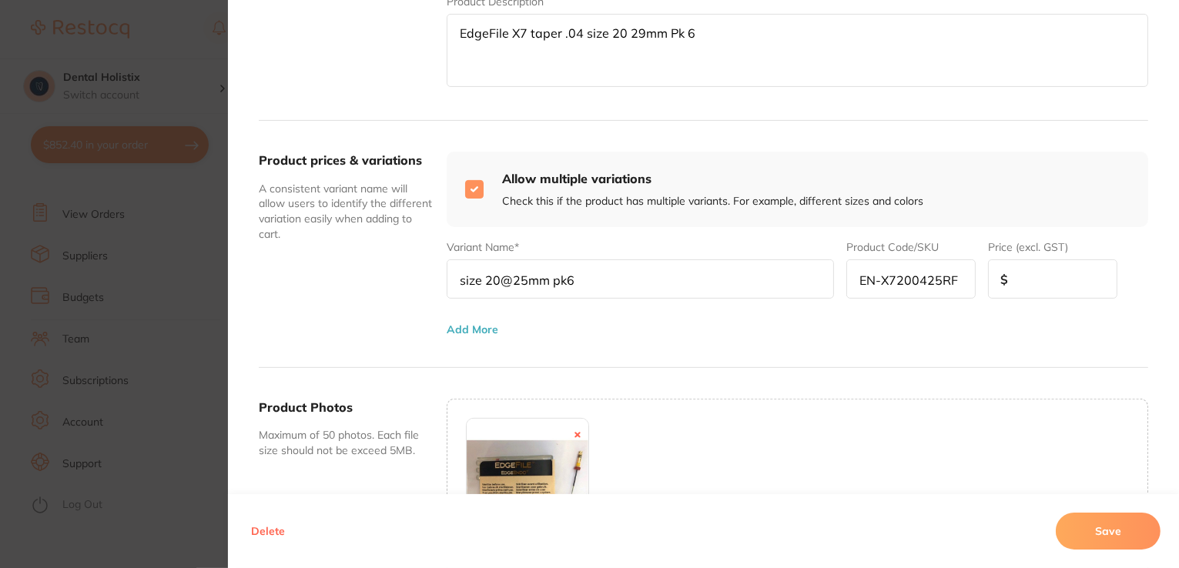
click at [487, 332] on button "Add More" at bounding box center [473, 329] width 52 height 12
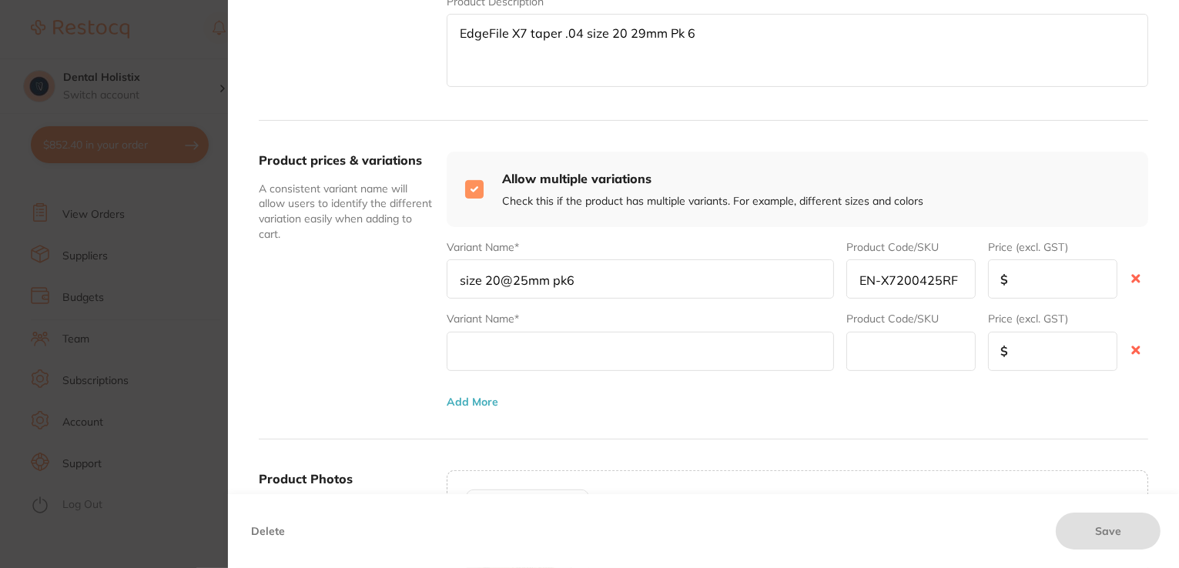
click at [494, 348] on input "text" at bounding box center [641, 351] width 388 height 39
type input "size 30 @ 25mm"
click at [497, 280] on input "size 20@25mm pk6" at bounding box center [641, 279] width 388 height 39
click at [511, 281] on input "size 20 @25mm pk6" at bounding box center [641, 279] width 388 height 39
type input "size 20 @ 25mm pk6"
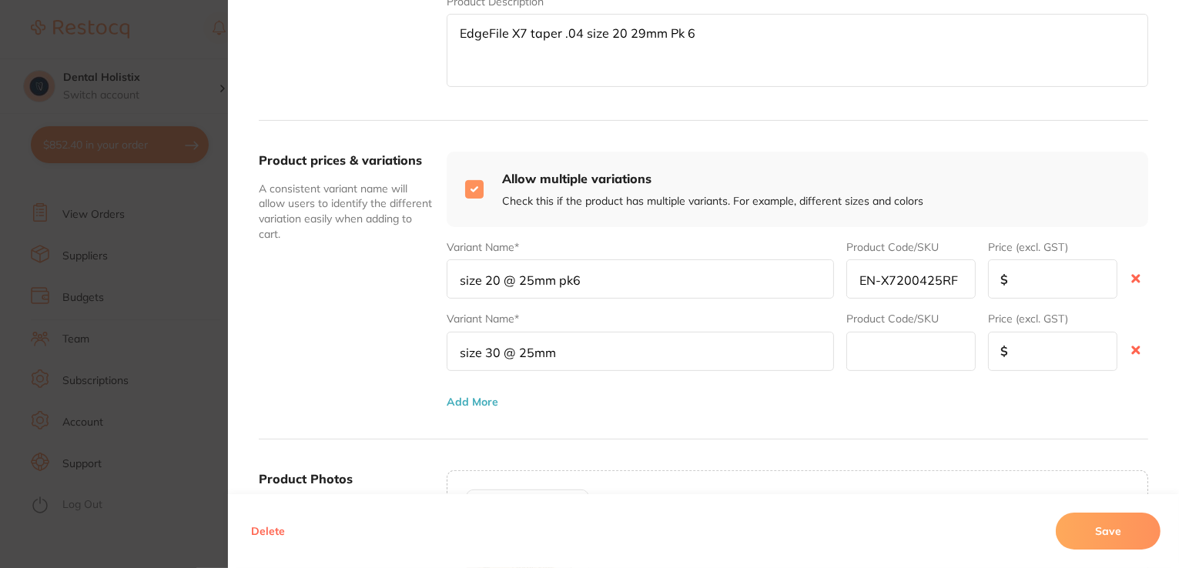
click at [564, 355] on input "size 30 @ 25mm" at bounding box center [641, 351] width 388 height 39
type input "size 30 @ 25mm pk6"
click at [894, 349] on input "text" at bounding box center [910, 351] width 129 height 39
type input "EN-X7300425RF"
click at [1054, 277] on input "number" at bounding box center [1052, 279] width 129 height 39
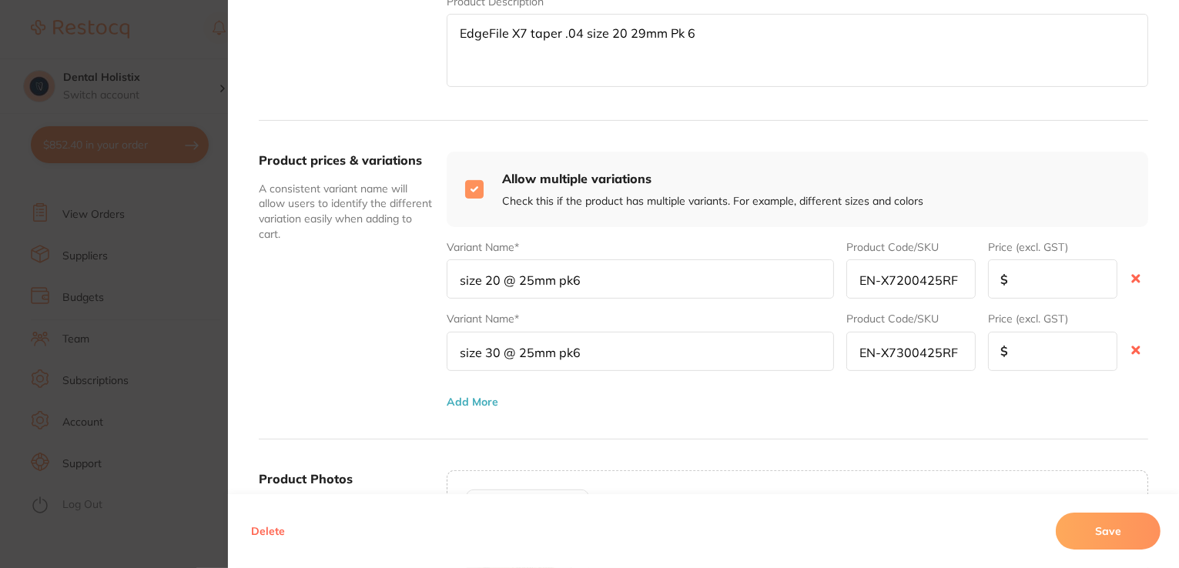
scroll to position [0, 0]
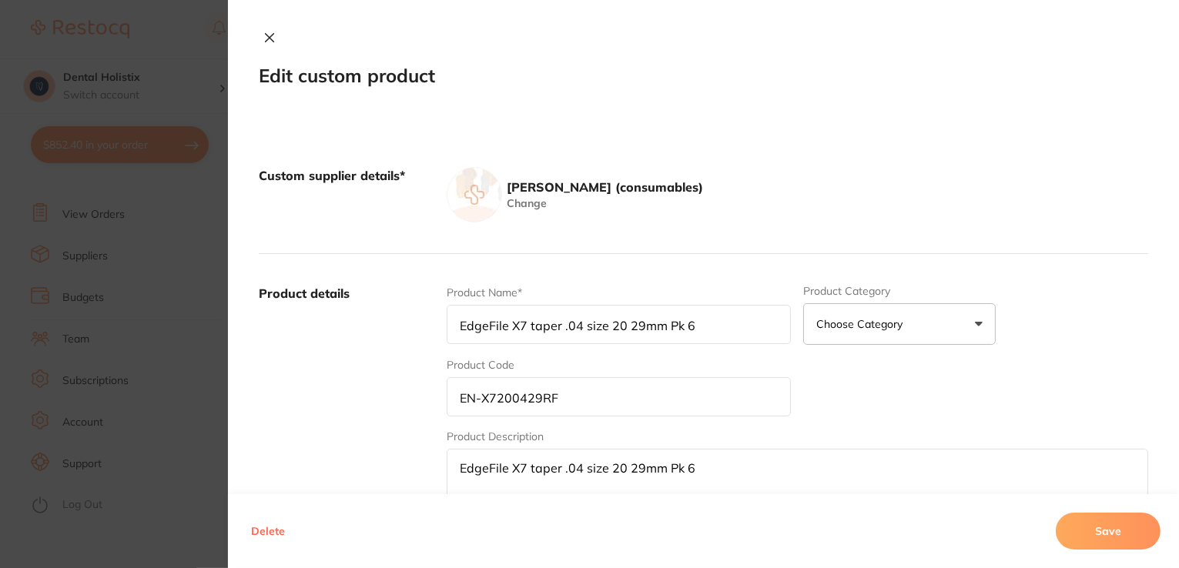
click at [1124, 525] on button "Save" at bounding box center [1108, 531] width 105 height 37
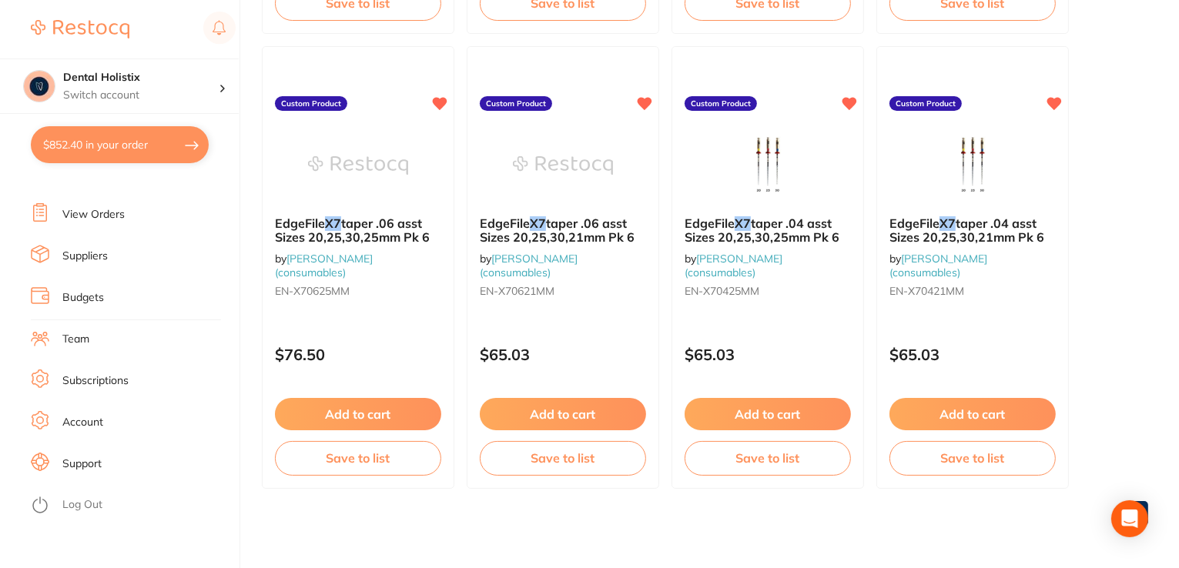
scroll to position [585, 0]
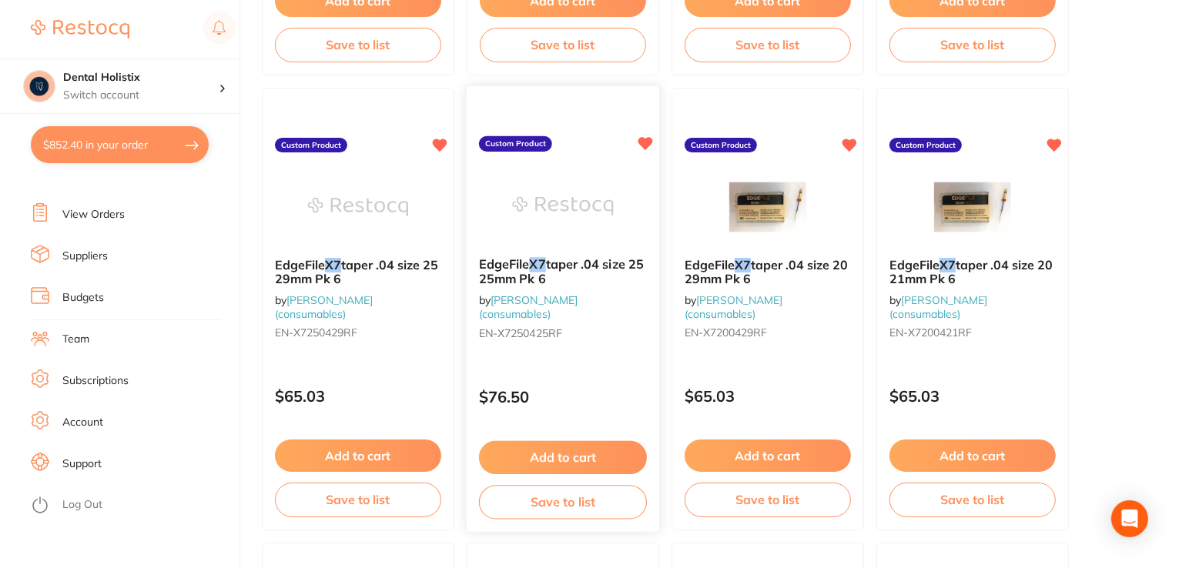
click at [604, 273] on b "EdgeFile X7 taper .04 size 25 25mm Pk 6" at bounding box center [563, 271] width 168 height 28
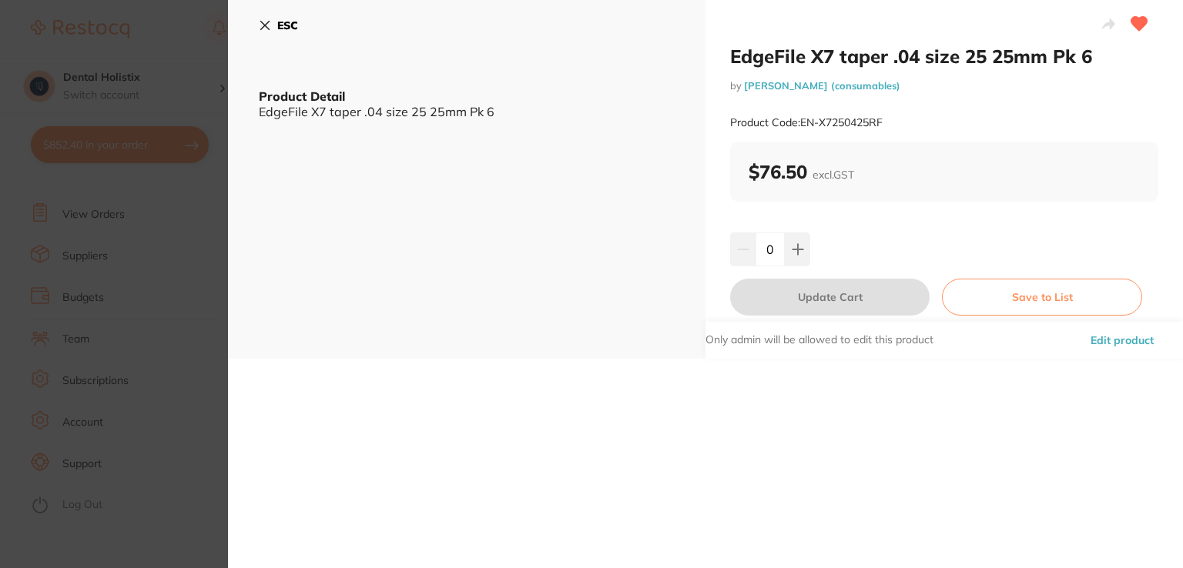
click at [908, 358] on div "Only admin will be allowed to edit this product Edit product" at bounding box center [945, 340] width 478 height 37
click at [389, 213] on div "ESC Product Detail EdgeFile X7 taper .04 size 25 25mm Pk 6" at bounding box center [467, 179] width 478 height 359
click at [399, 110] on div "EdgeFile X7 taper .04 size 25 25mm Pk 6" at bounding box center [467, 112] width 416 height 14
click at [270, 26] on icon at bounding box center [265, 25] width 12 height 12
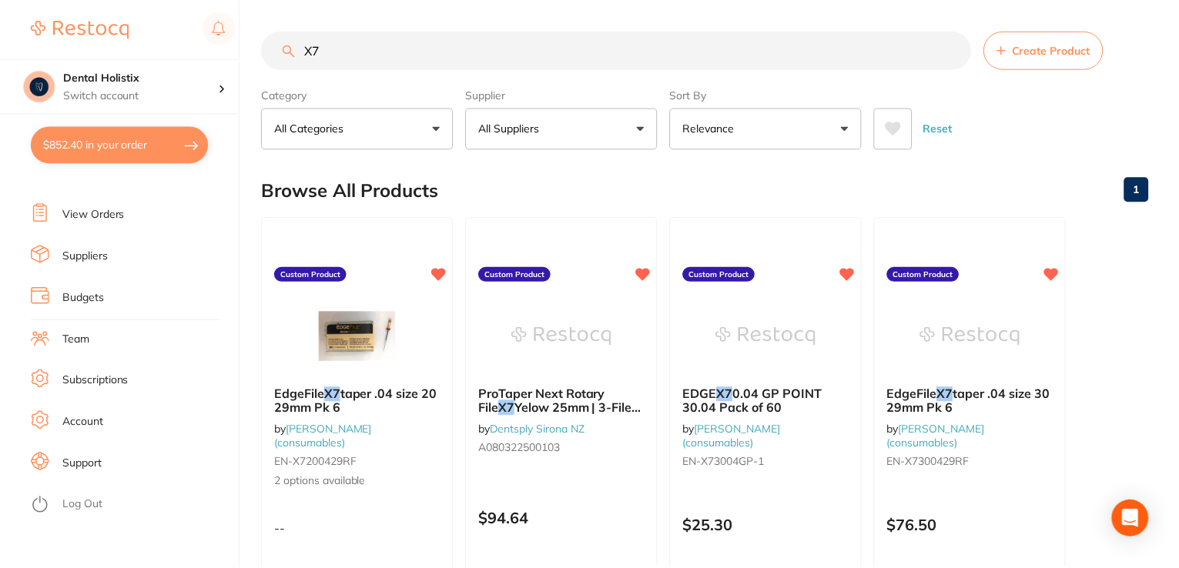
scroll to position [585, 0]
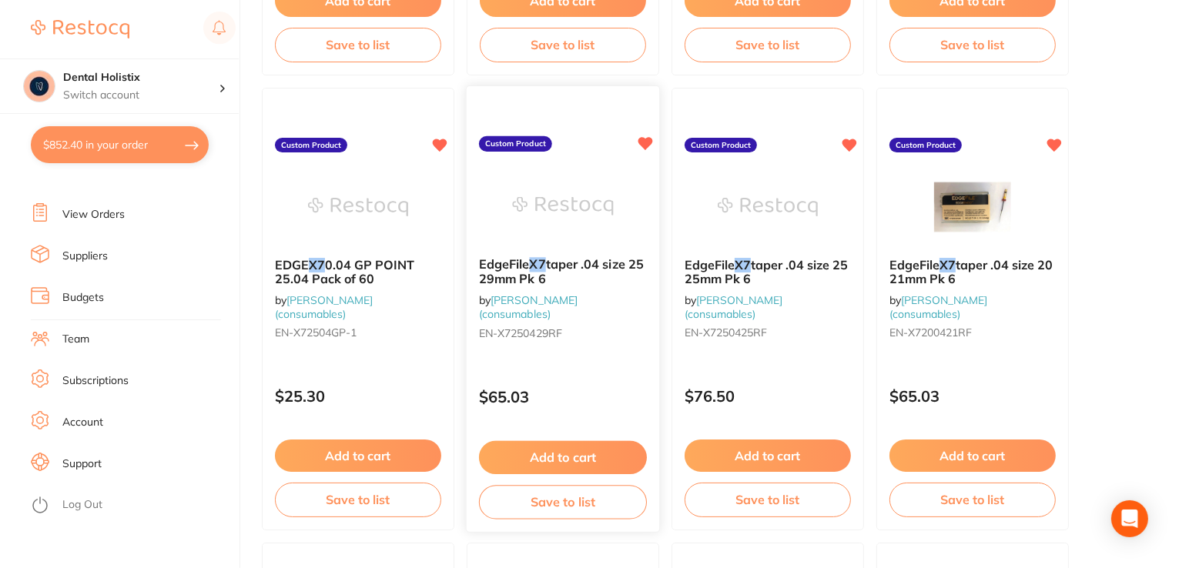
click at [558, 269] on span "taper .04 size 25 29mm Pk 6" at bounding box center [561, 271] width 165 height 30
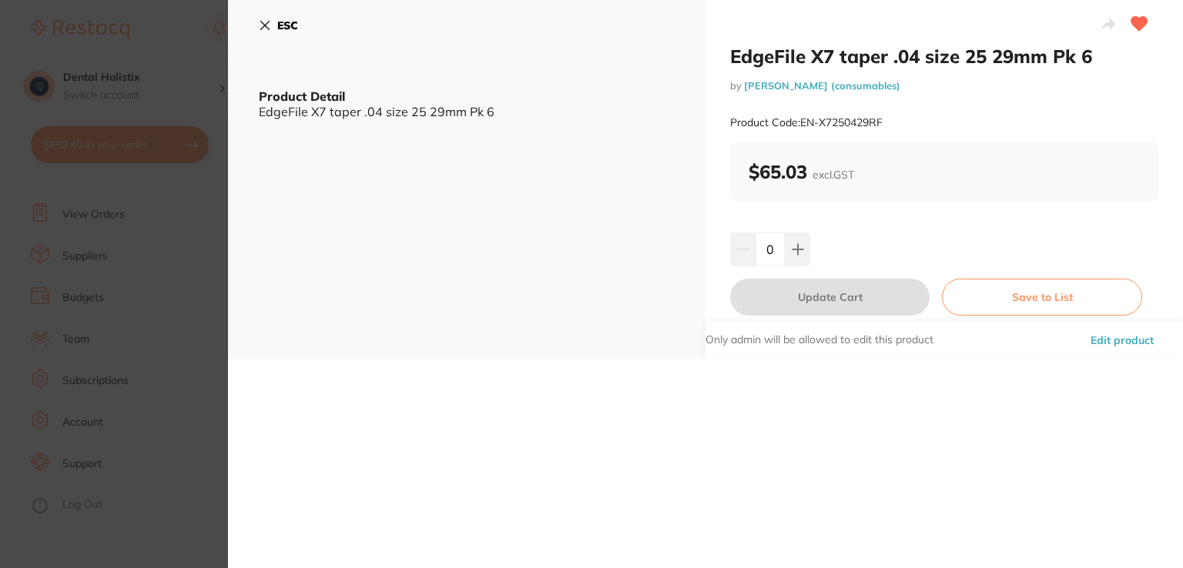
click at [1112, 341] on button "Edit product" at bounding box center [1122, 340] width 72 height 37
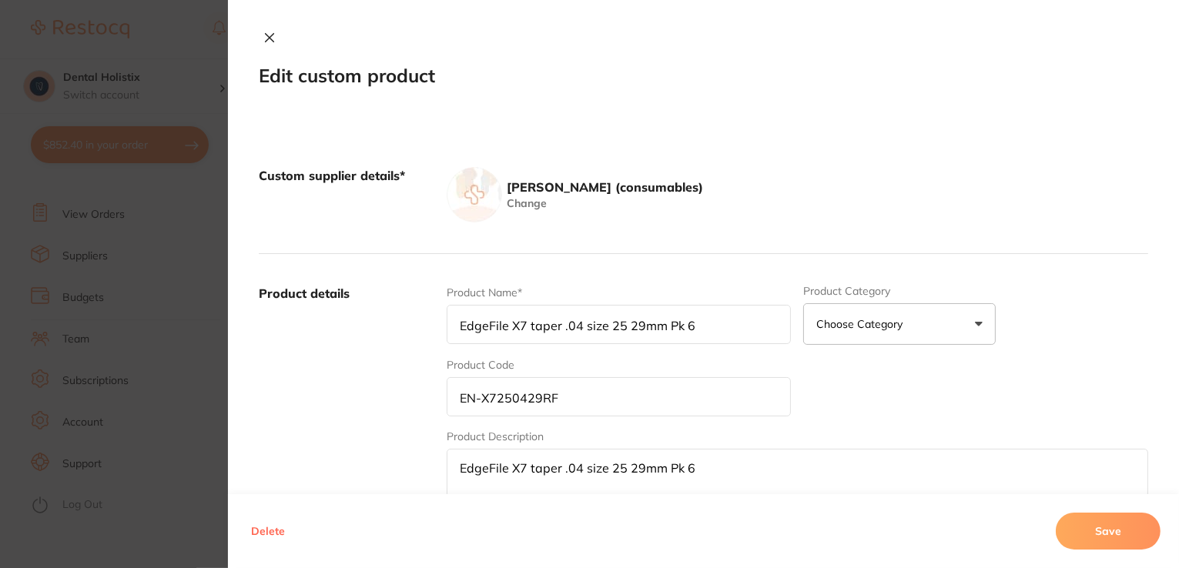
click at [877, 472] on textarea "EdgeFile X7 taper .04 size 25 29mm Pk 6" at bounding box center [798, 485] width 702 height 73
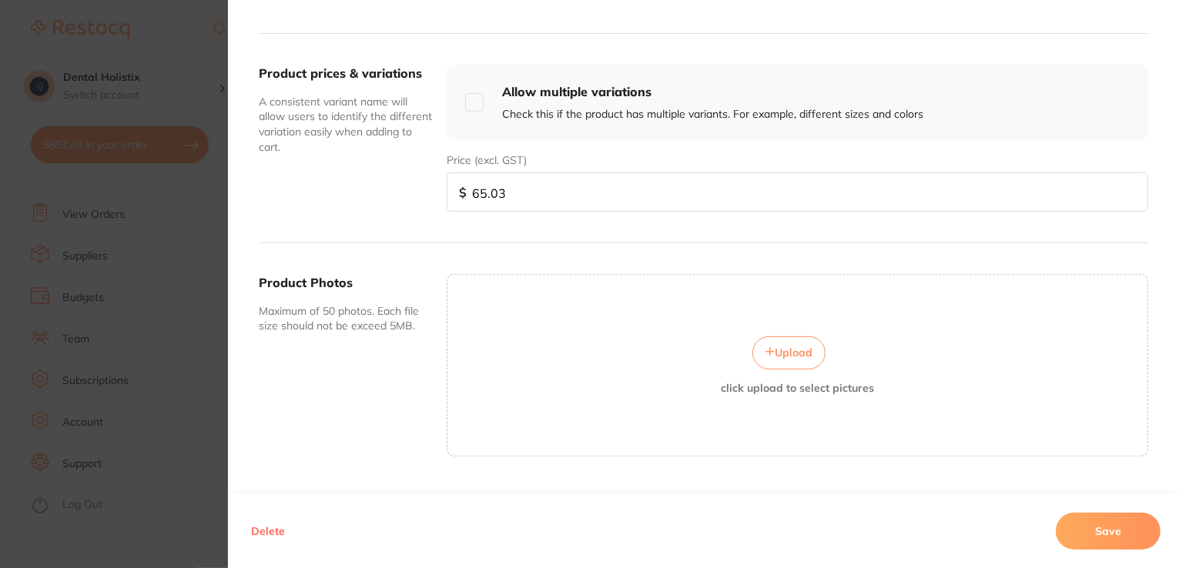
scroll to position [491, 0]
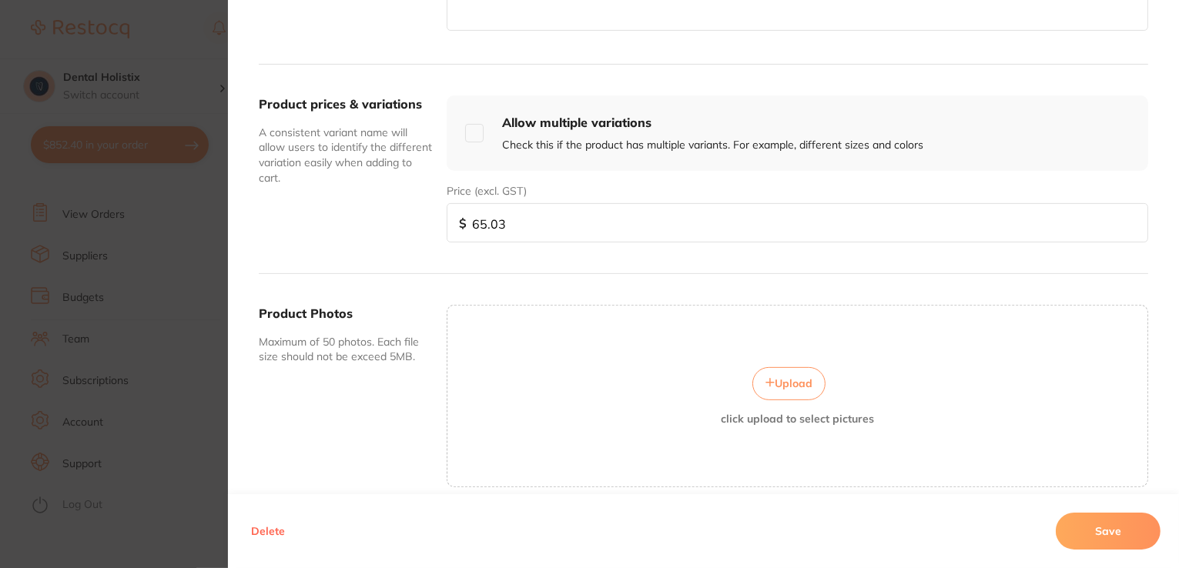
click at [471, 133] on input "checkbox" at bounding box center [474, 133] width 18 height 18
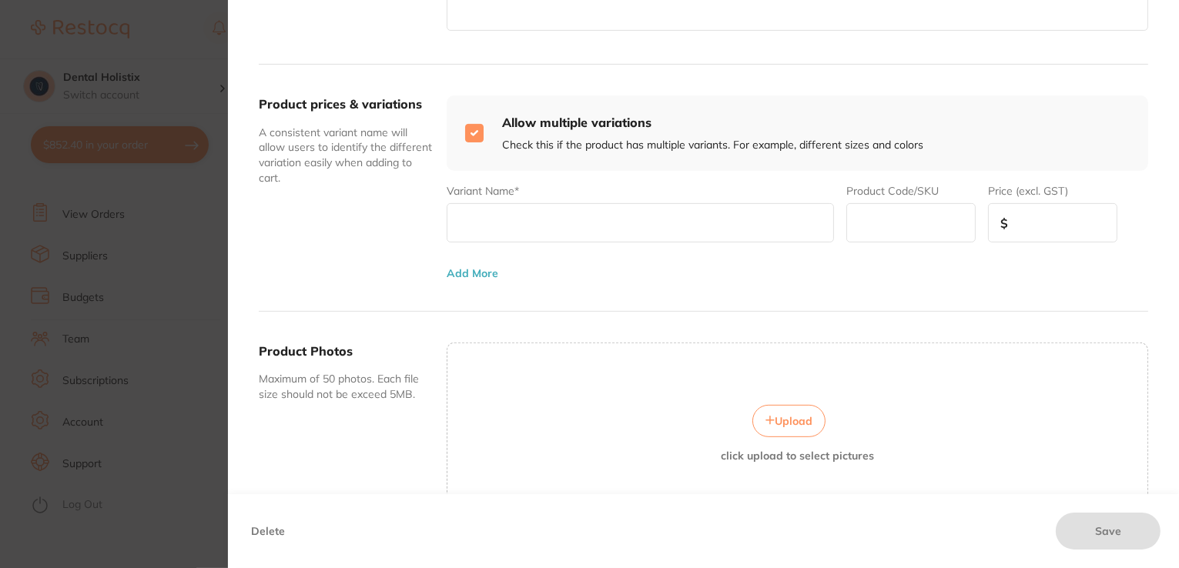
click at [468, 133] on input "checkbox" at bounding box center [474, 133] width 18 height 18
checkbox input "false"
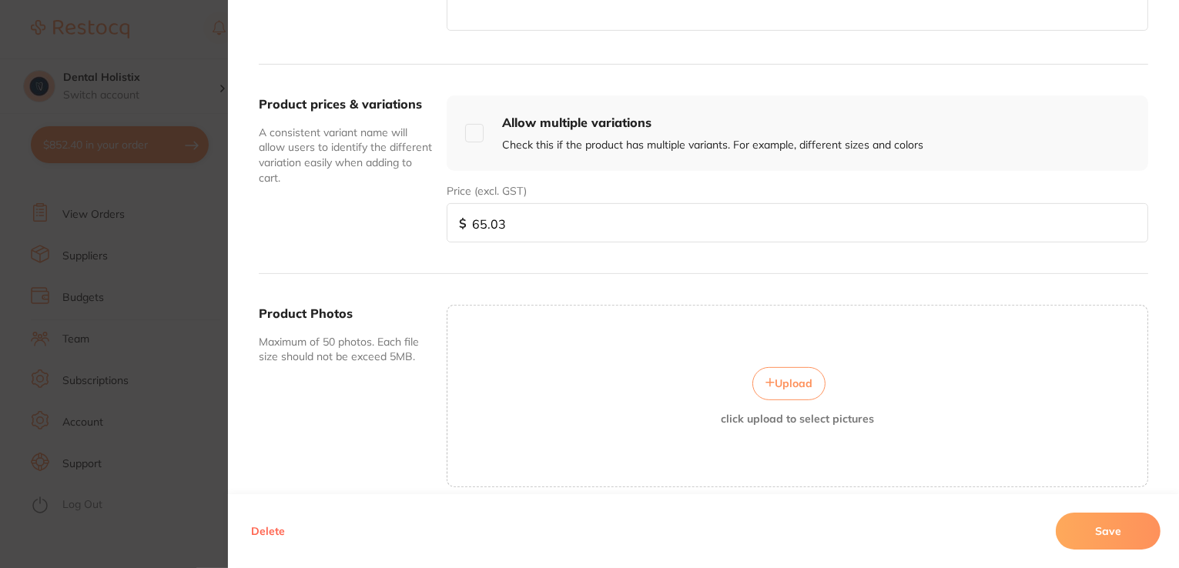
scroll to position [0, 0]
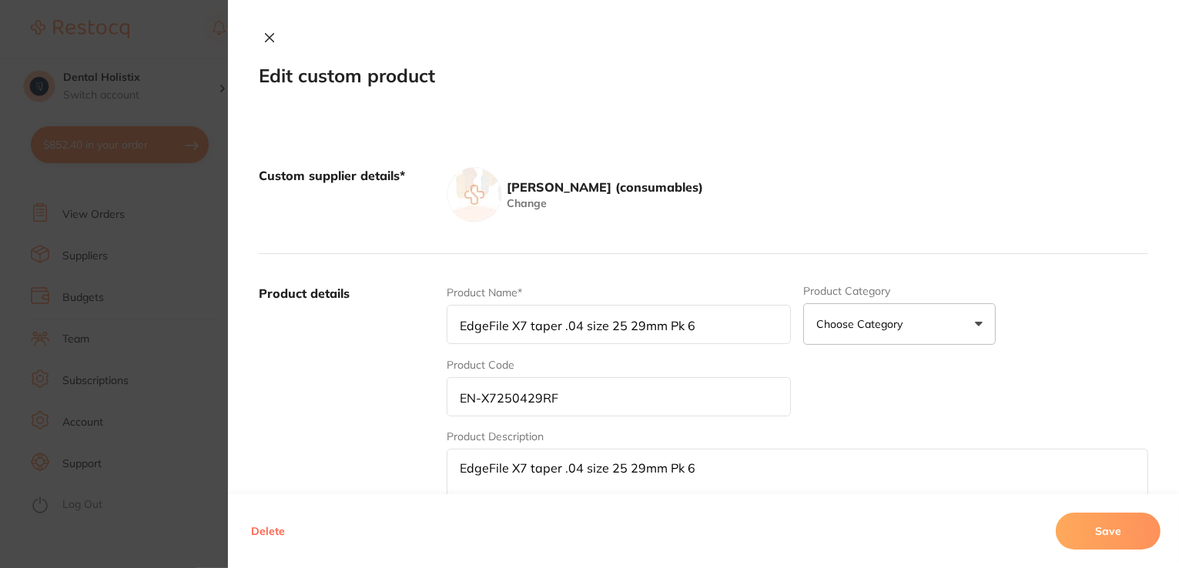
click at [266, 43] on icon at bounding box center [269, 38] width 12 height 12
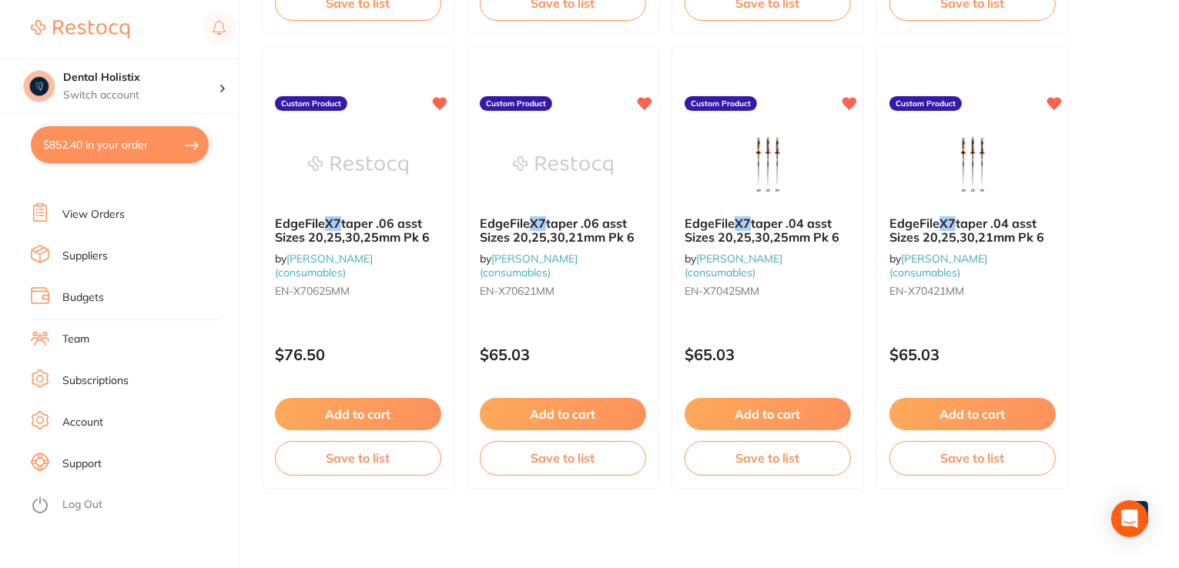
click at [92, 152] on button "$852.40 in your order" at bounding box center [120, 144] width 178 height 37
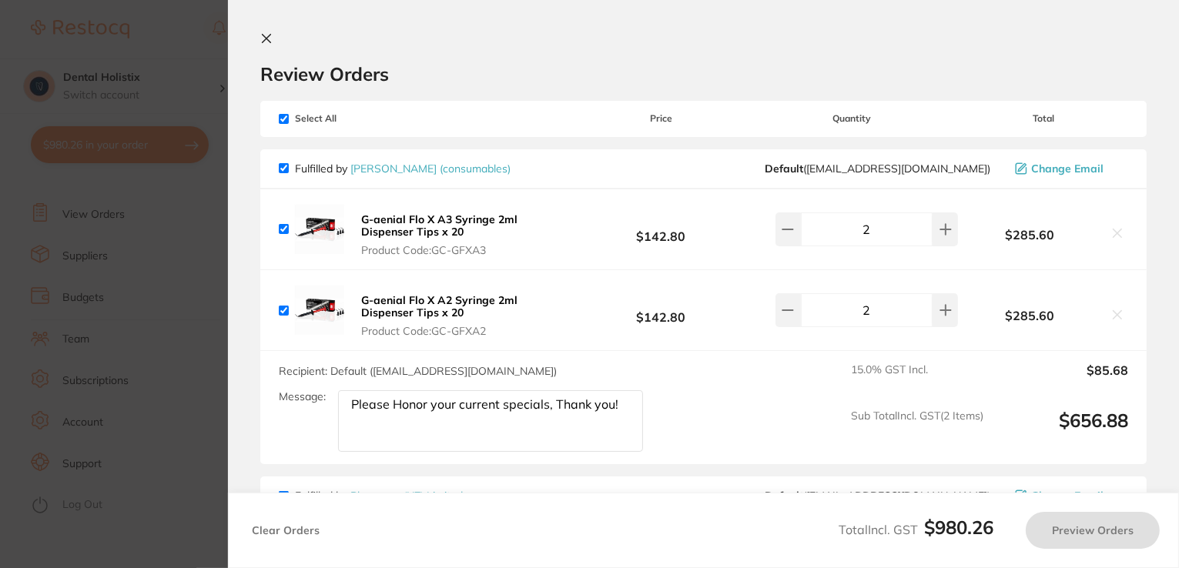
checkbox input "true"
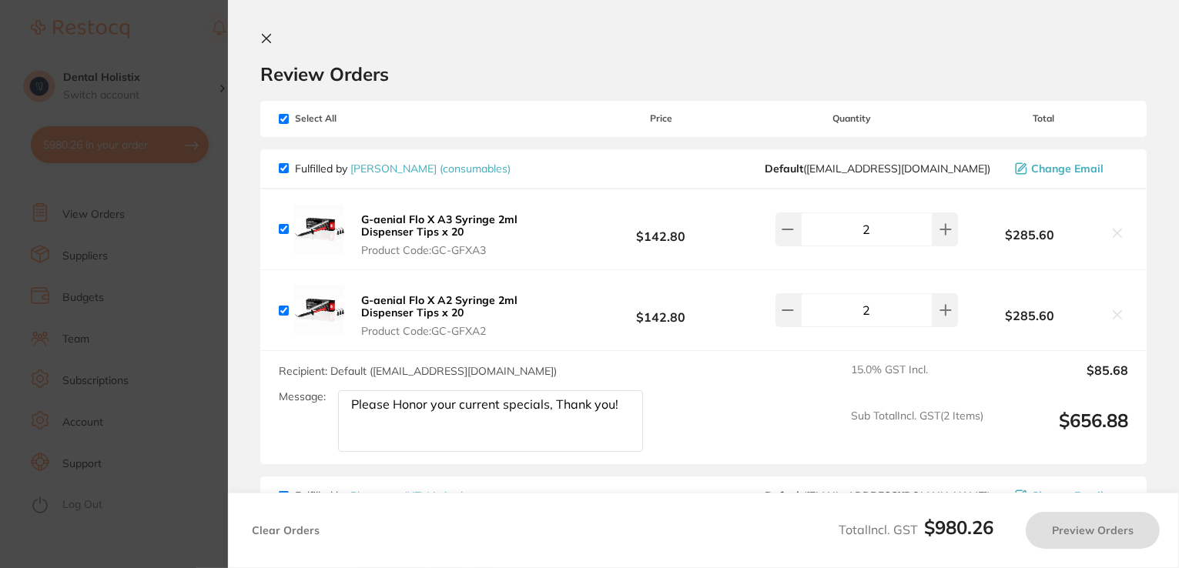
checkbox input "true"
click at [262, 44] on icon at bounding box center [266, 38] width 12 height 12
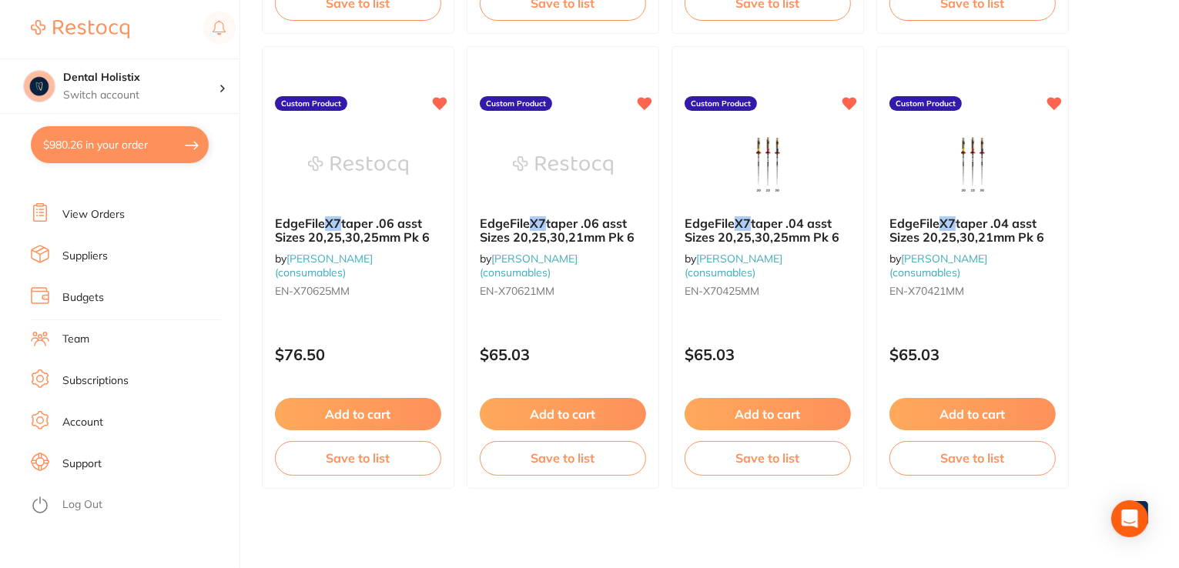
scroll to position [585, 0]
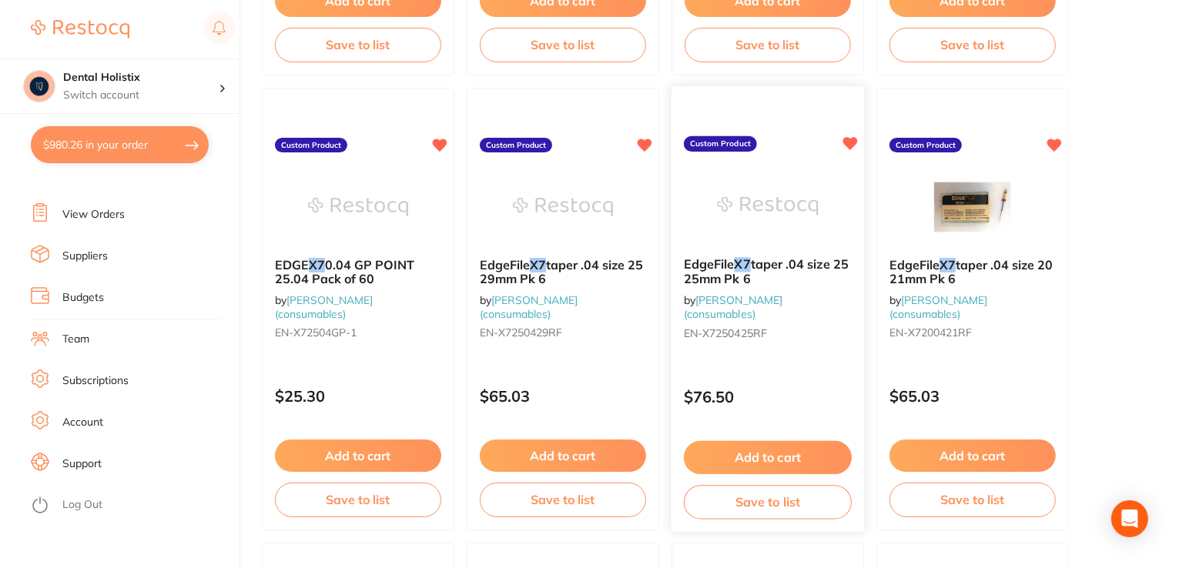
click at [820, 268] on span "taper .04 size 25 25mm Pk 6" at bounding box center [766, 271] width 165 height 30
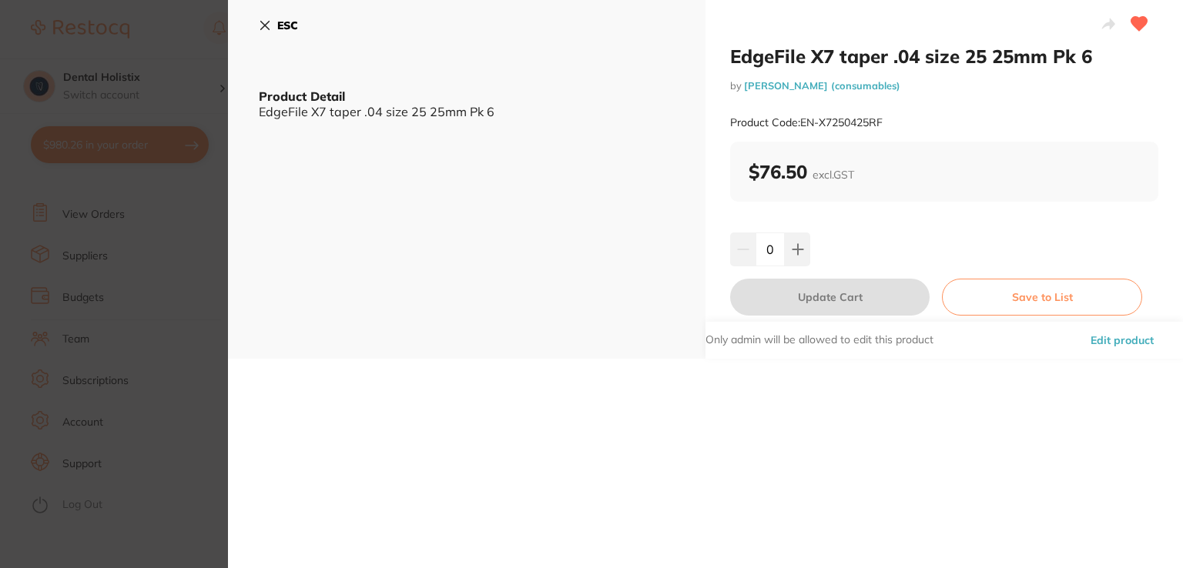
click at [673, 115] on div "ESC Product Detail EdgeFile X7 taper .04 size 25 25mm Pk 6" at bounding box center [467, 179] width 478 height 359
click at [1098, 344] on button "Edit product" at bounding box center [1122, 340] width 72 height 37
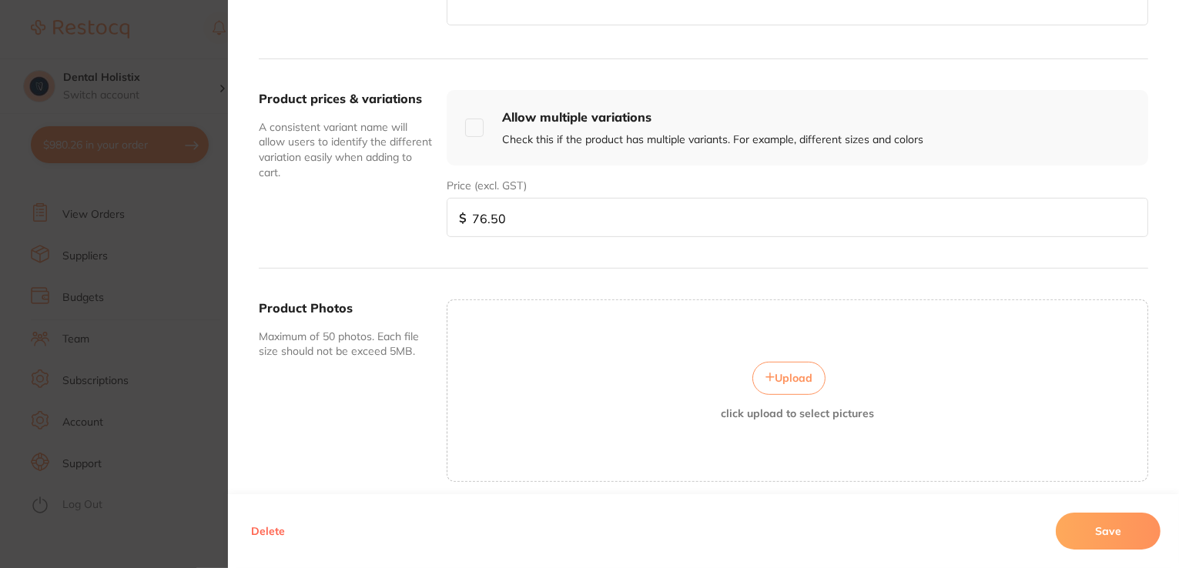
scroll to position [1081, 0]
click at [468, 130] on input "checkbox" at bounding box center [474, 128] width 18 height 18
checkbox input "true"
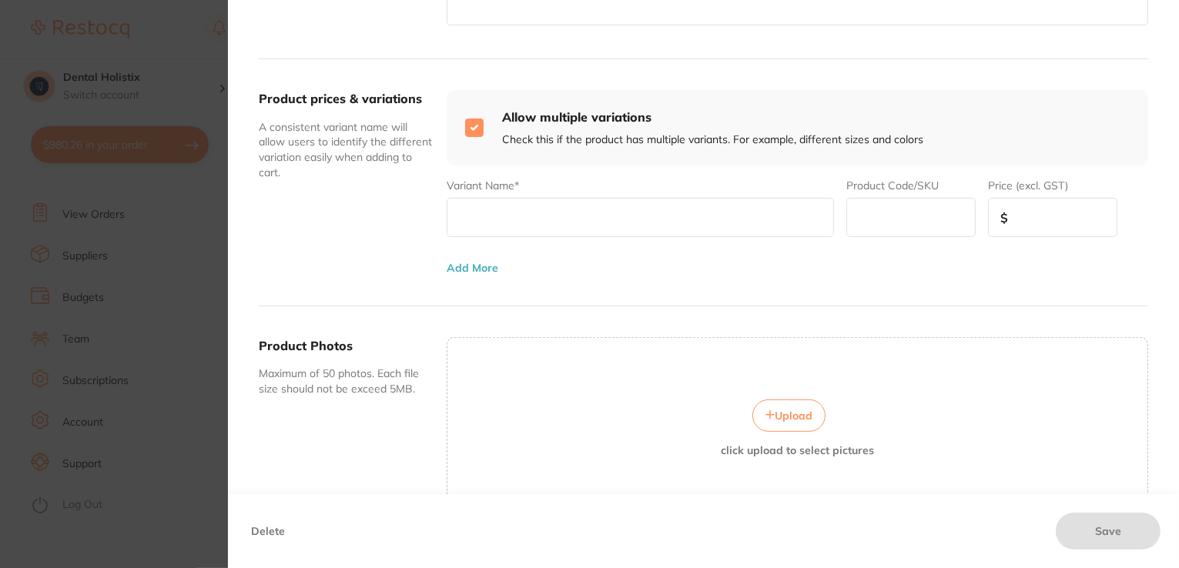
click at [505, 220] on input "text" at bounding box center [641, 217] width 388 height 39
type input "size 20 @ 25mm pk6"
click at [909, 207] on input "text" at bounding box center [910, 217] width 129 height 39
click at [915, 223] on input "text" at bounding box center [910, 217] width 129 height 39
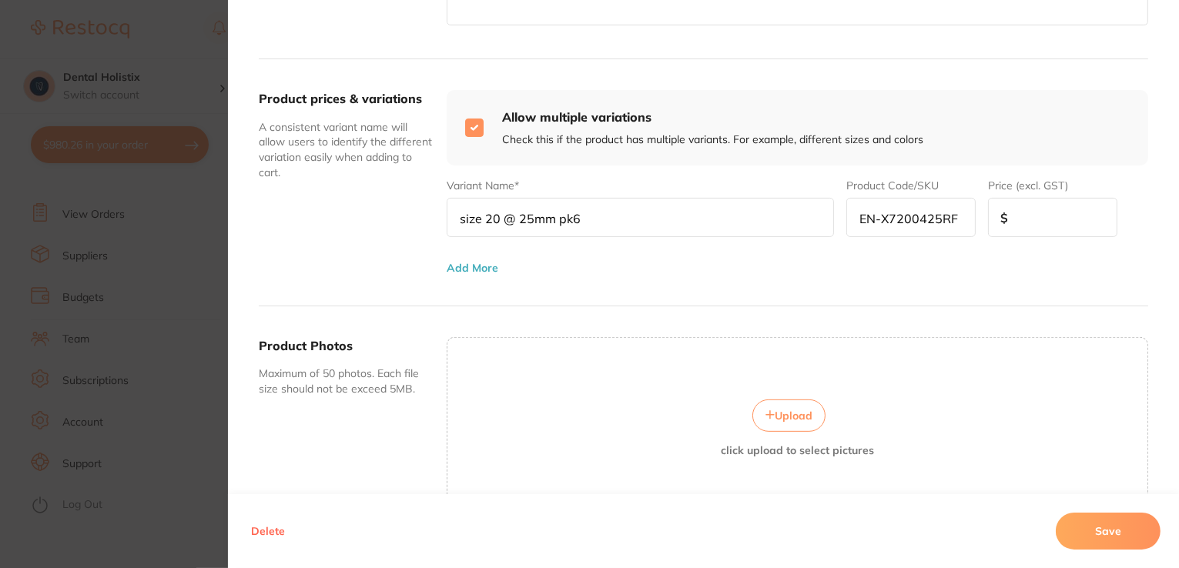
type input "EN-X7200425RF"
click at [1044, 229] on input "number" at bounding box center [1052, 217] width 129 height 39
type input "76.50"
click at [478, 272] on div "Product prices & variations A consistent variant name will allow users to ident…" at bounding box center [704, 182] width 890 height 246
click at [478, 266] on button "Add More" at bounding box center [473, 268] width 52 height 12
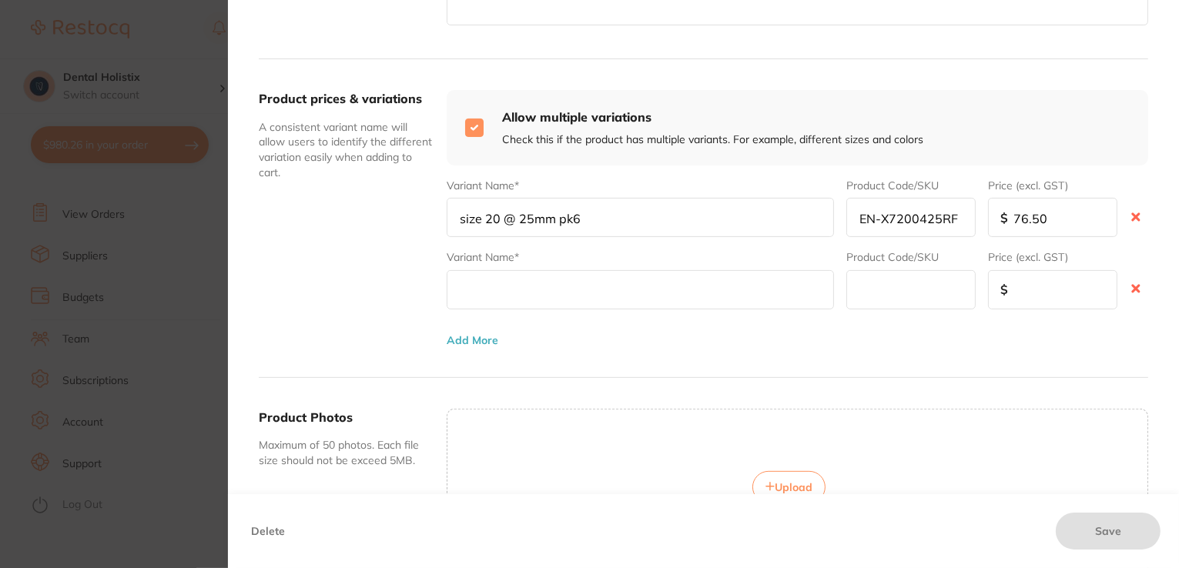
click at [478, 297] on input "text" at bounding box center [641, 289] width 388 height 39
type input "size 30 @ 25mm pk6"
click at [887, 287] on input "text" at bounding box center [910, 289] width 129 height 39
type input "EN-X7300425RF"
click at [1024, 291] on input "number" at bounding box center [1052, 289] width 129 height 39
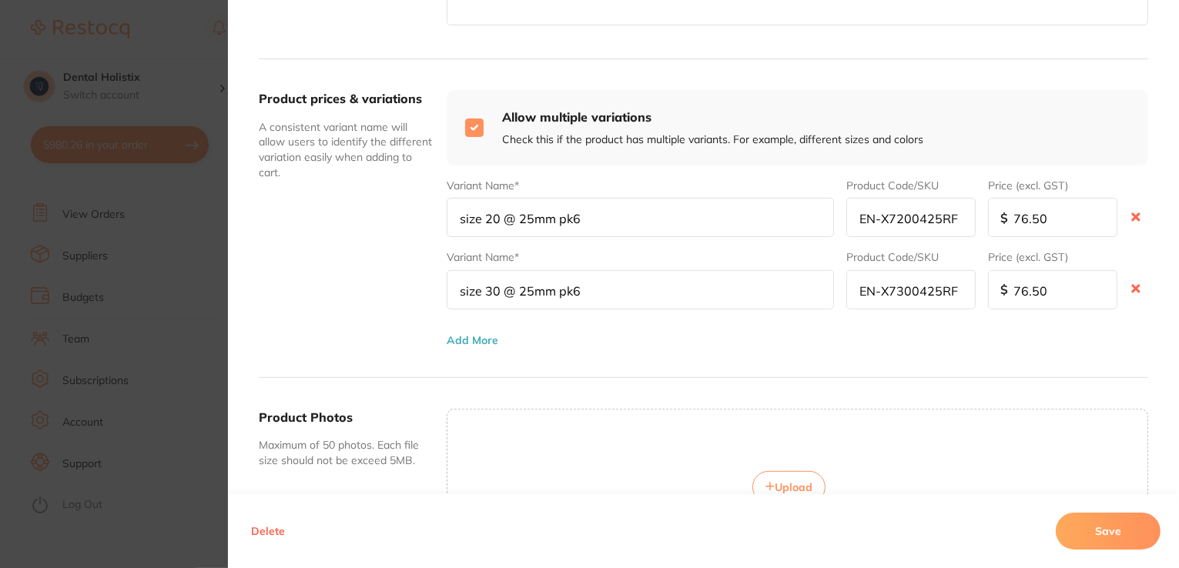
type input "76.50"
click at [1097, 533] on button "Save" at bounding box center [1108, 531] width 105 height 37
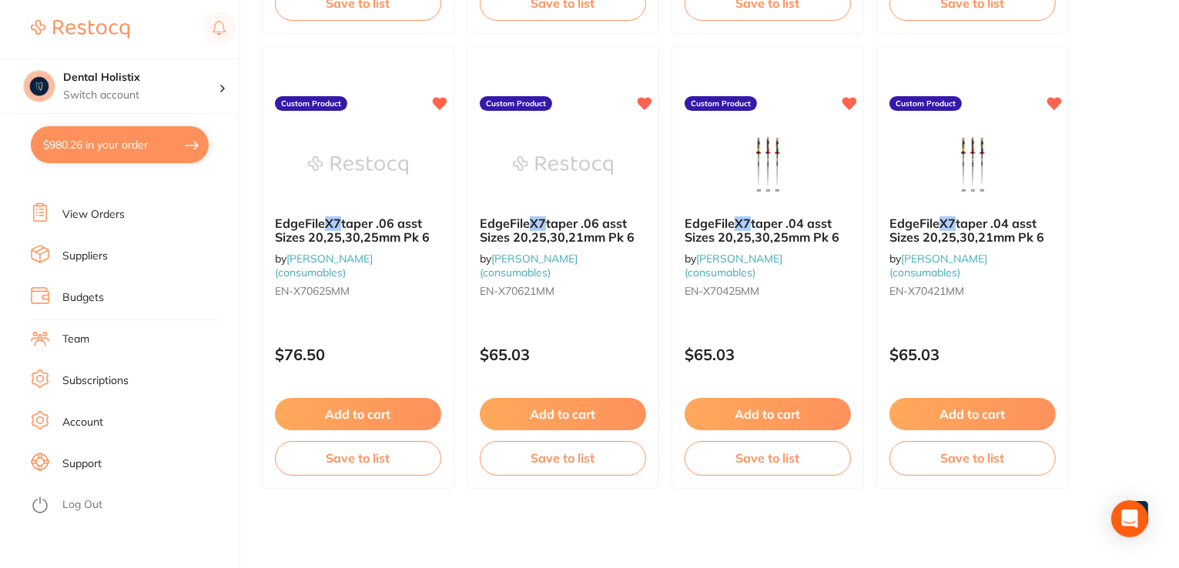
click at [163, 146] on button "$980.26 in your order" at bounding box center [120, 144] width 178 height 37
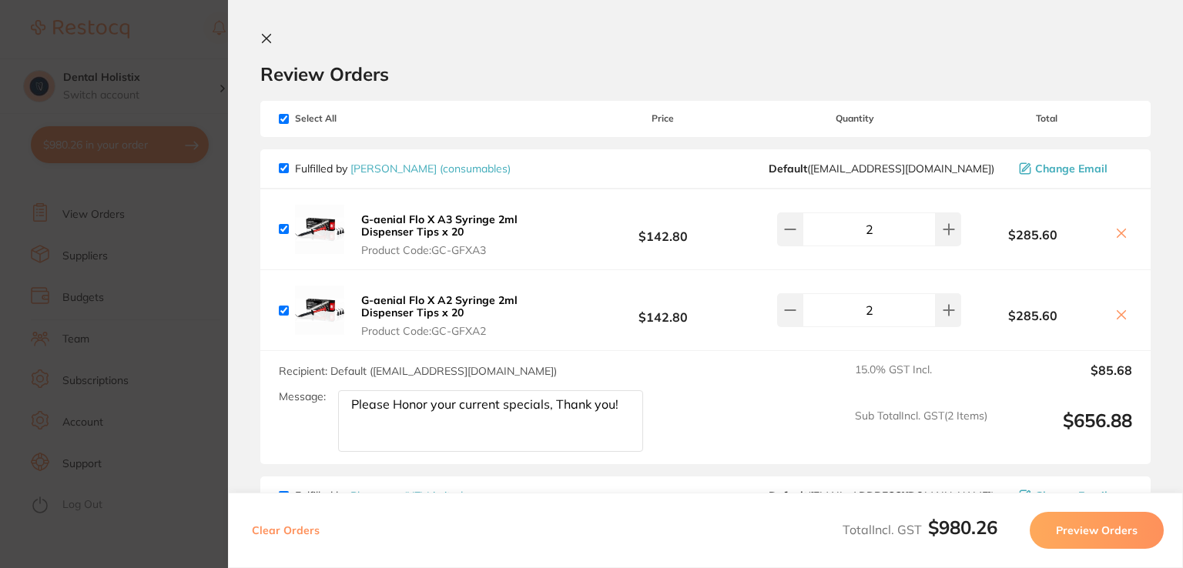
click at [1178, 370] on section "Review Orders Your orders are being processed and we will notify you once we ha…" at bounding box center [705, 284] width 955 height 568
click at [1091, 531] on button "Preview Orders" at bounding box center [1097, 530] width 134 height 37
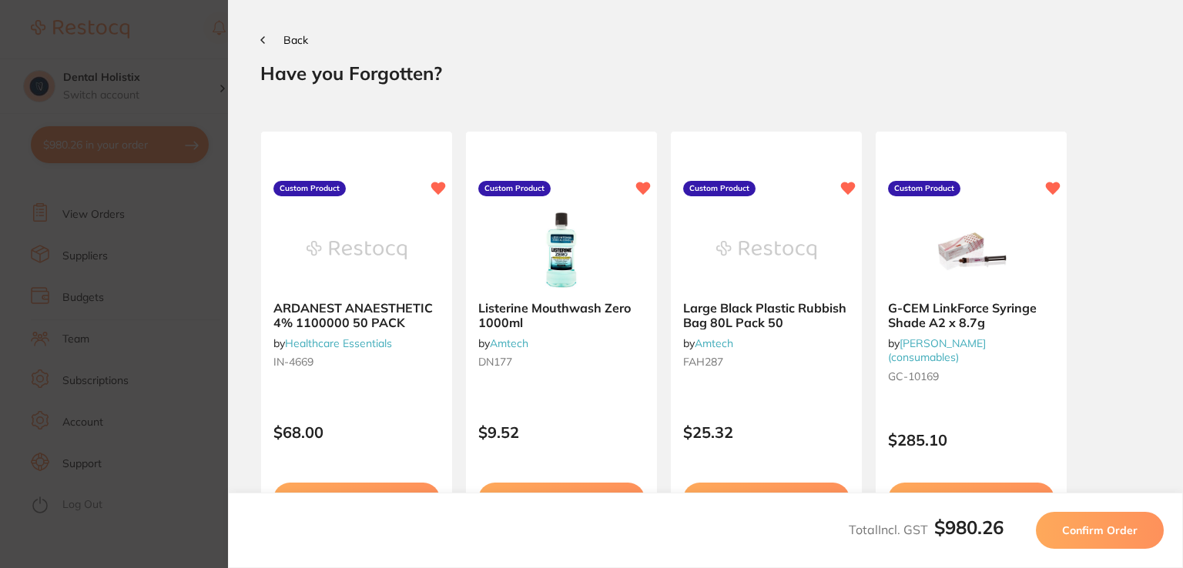
click at [265, 35] on button "Back" at bounding box center [284, 40] width 48 height 12
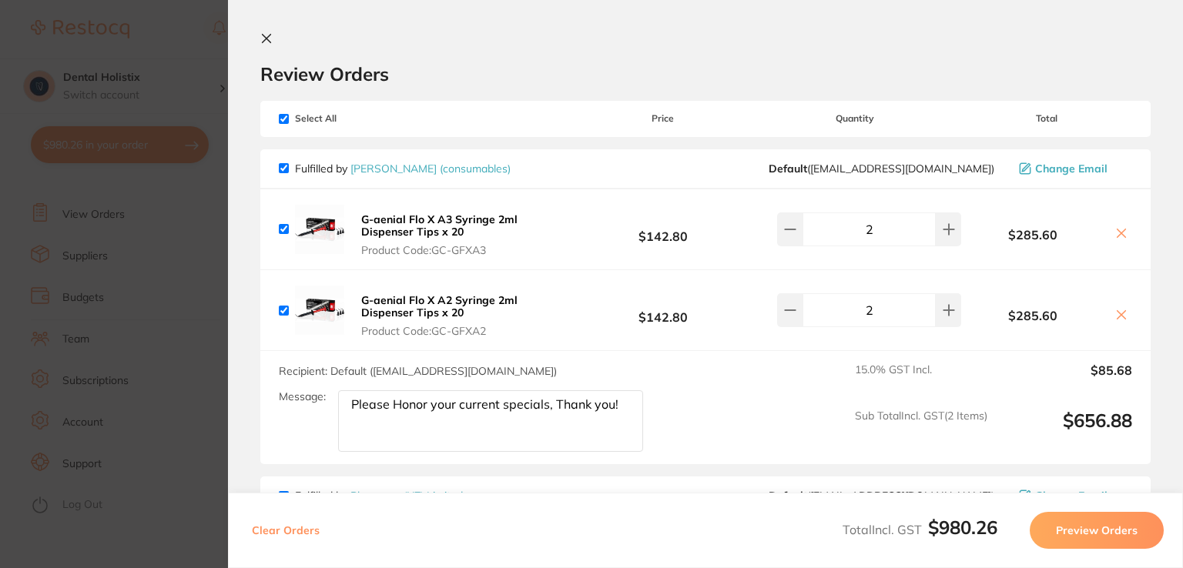
click at [1178, 116] on section "Review Orders Your orders are being processed and we will notify you once we ha…" at bounding box center [705, 284] width 955 height 568
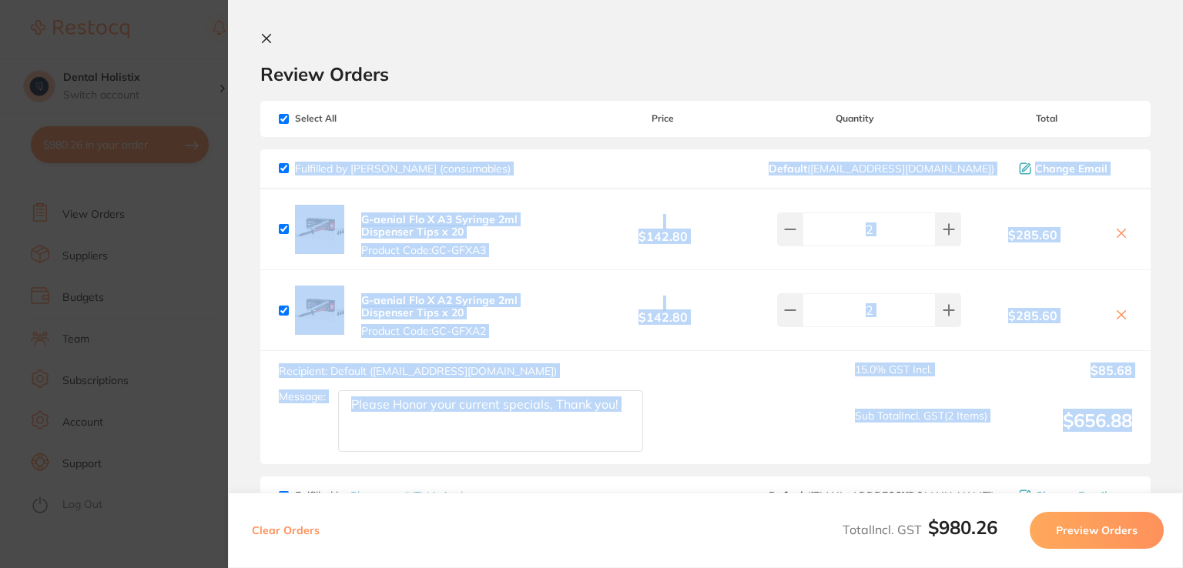
drag, startPoint x: 1178, startPoint y: 116, endPoint x: 1175, endPoint y: 414, distance: 298.1
click at [1175, 414] on section "Review Orders Your orders are being processed and we will notify you once we ha…" at bounding box center [705, 284] width 955 height 568
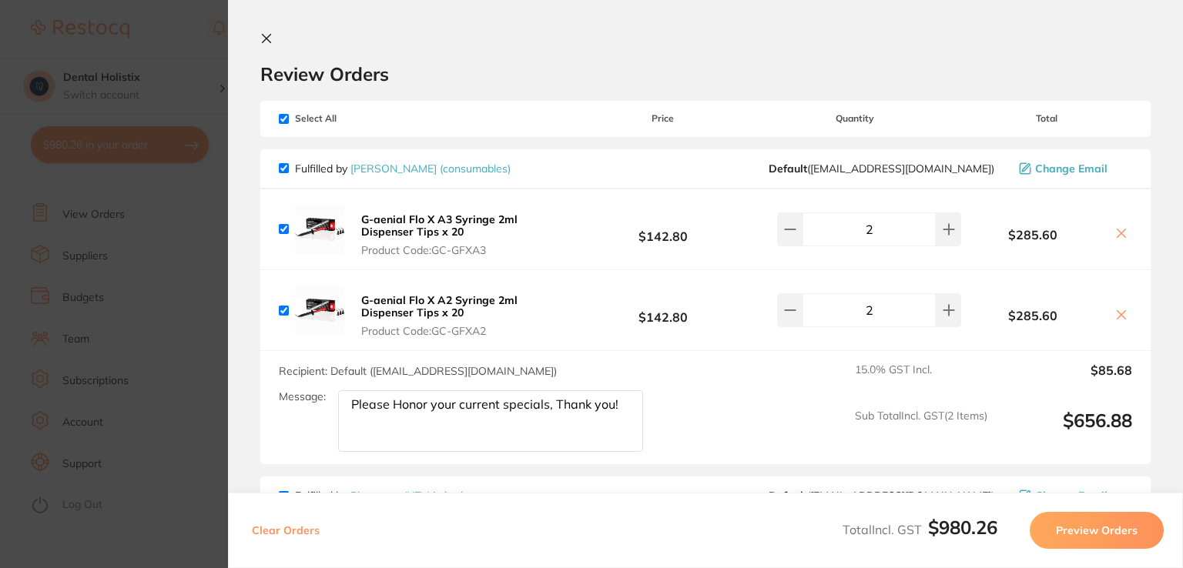
click at [1152, 36] on section "Review Orders Your orders are being processed and we will notify you once we ha…" at bounding box center [705, 284] width 955 height 568
